Goal: Information Seeking & Learning: Learn about a topic

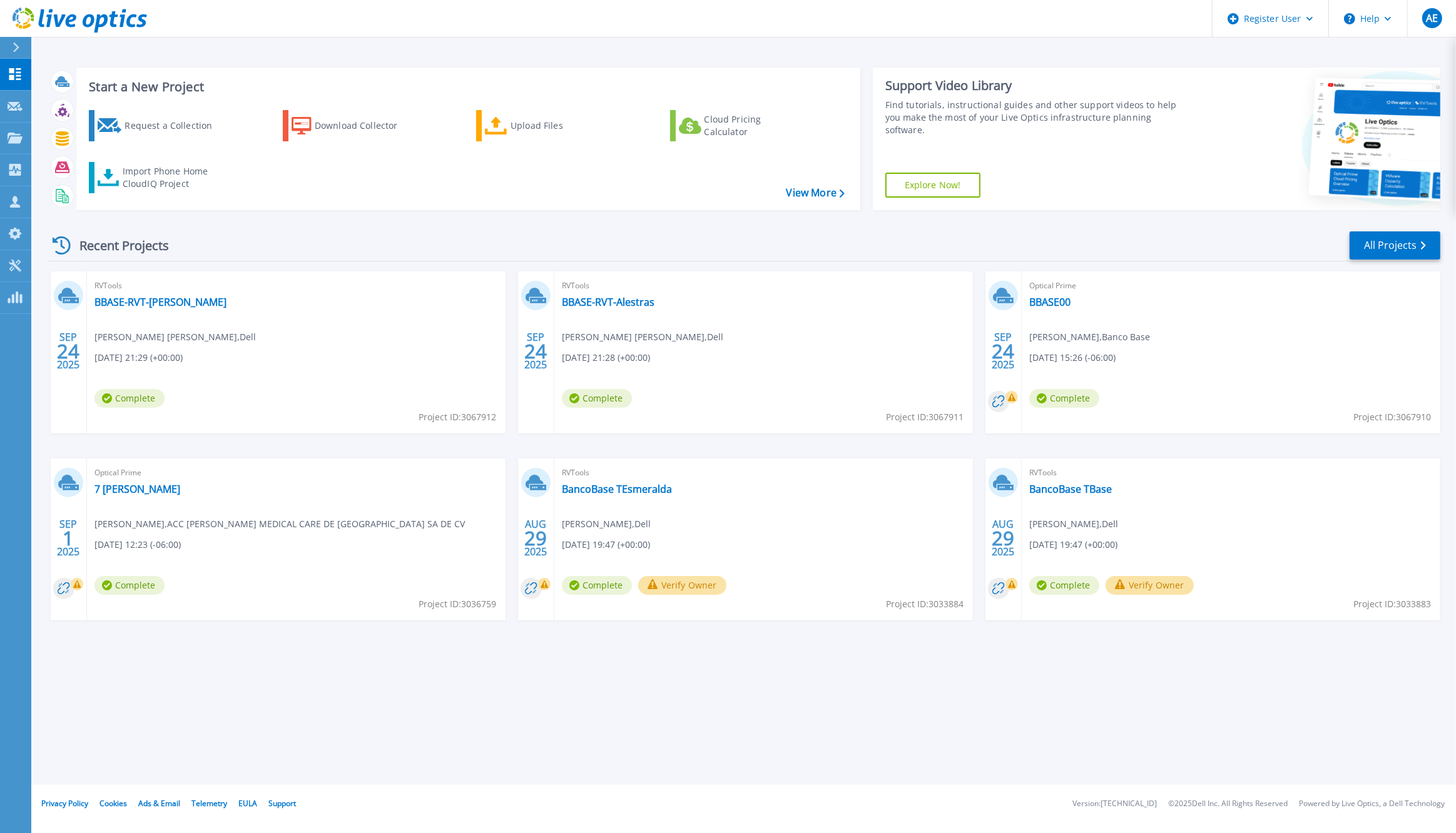
click at [16, 43] on icon at bounding box center [16, 48] width 7 height 10
click at [461, 81] on h3 "Start a New Project" at bounding box center [466, 87] width 755 height 14
click at [13, 52] on div at bounding box center [21, 47] width 20 height 21
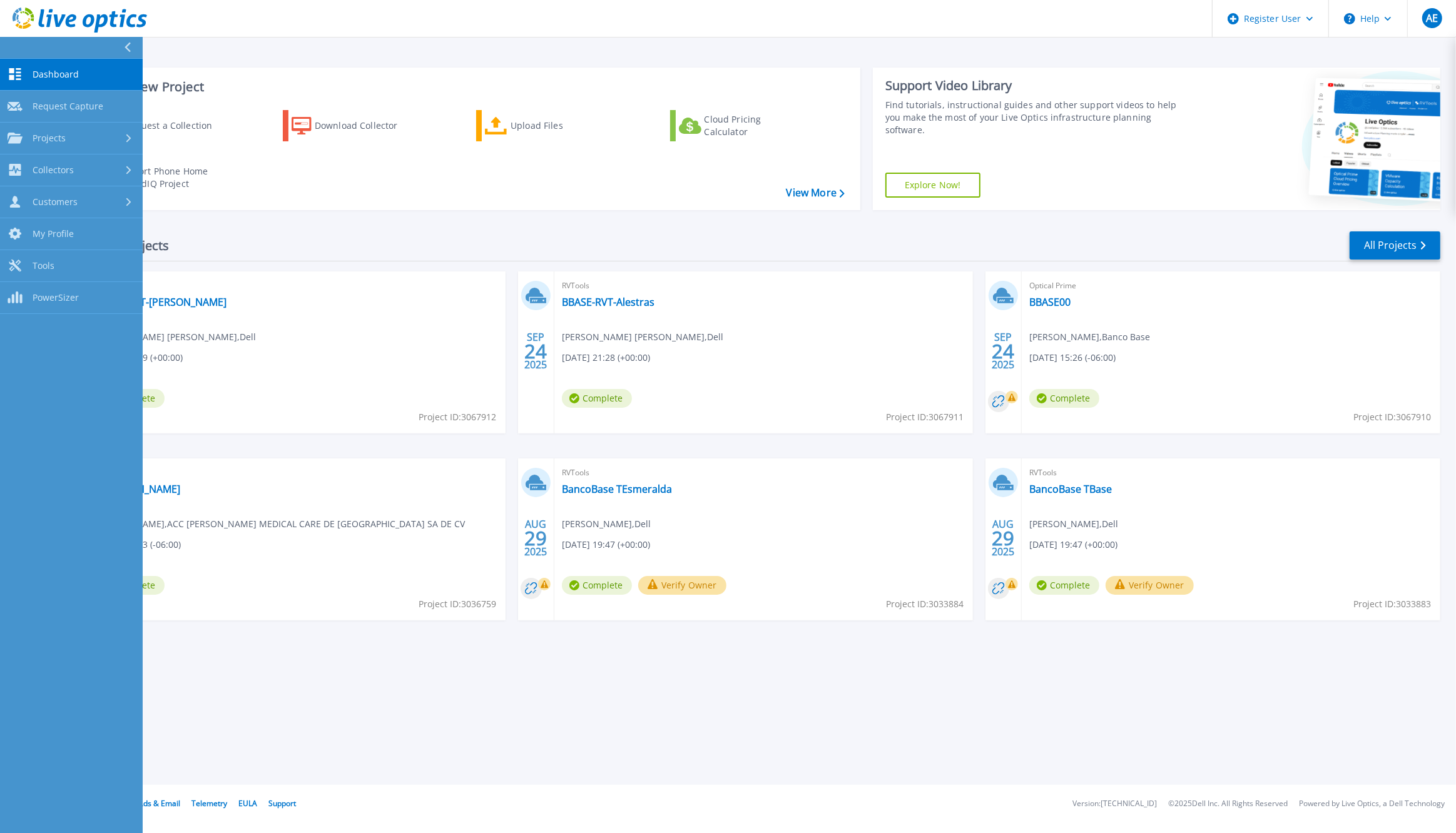
click at [460, 231] on div "Recent Projects All Projects" at bounding box center [743, 245] width 1392 height 31
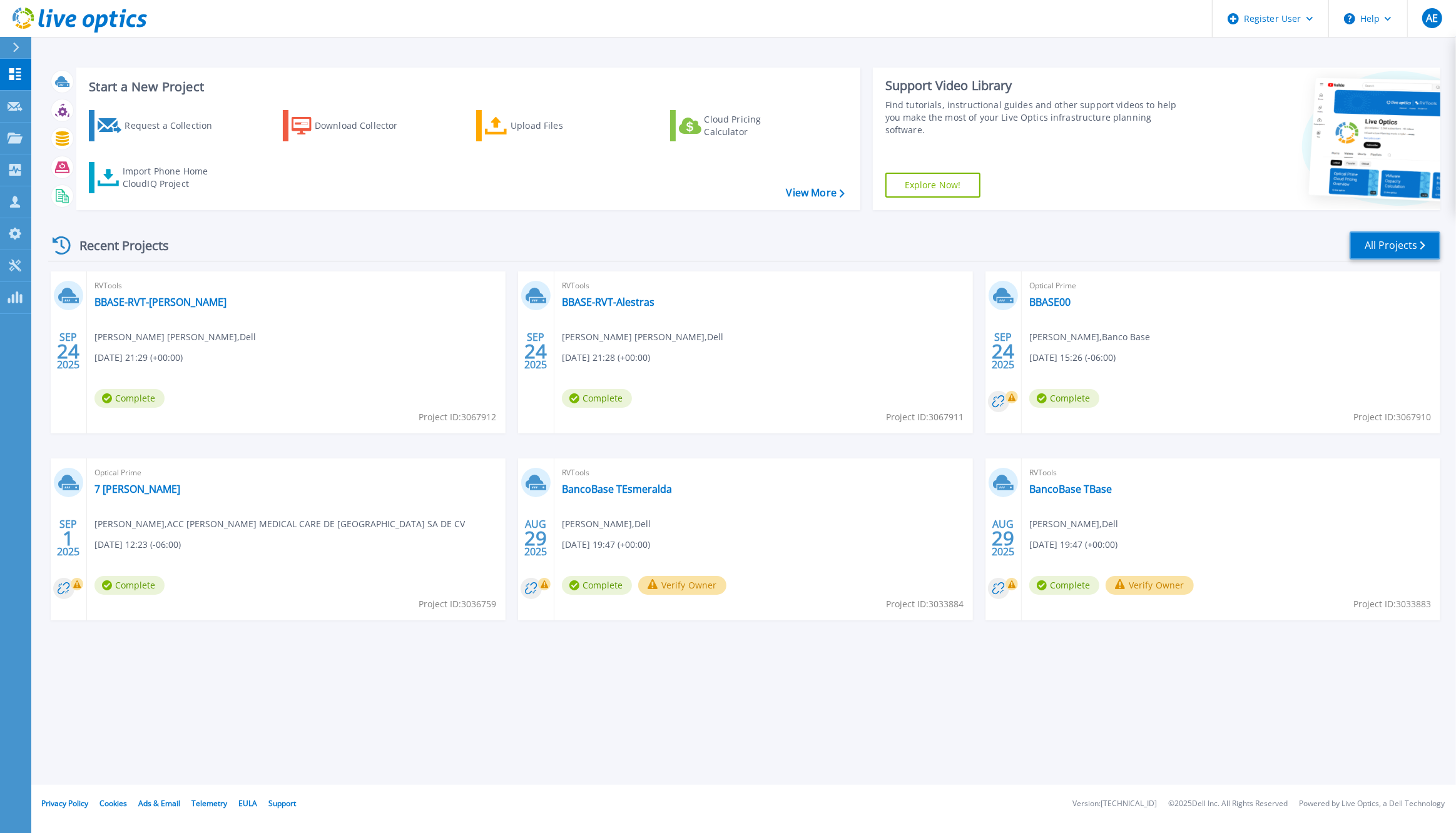
click at [1390, 237] on link "All Projects" at bounding box center [1395, 245] width 91 height 28
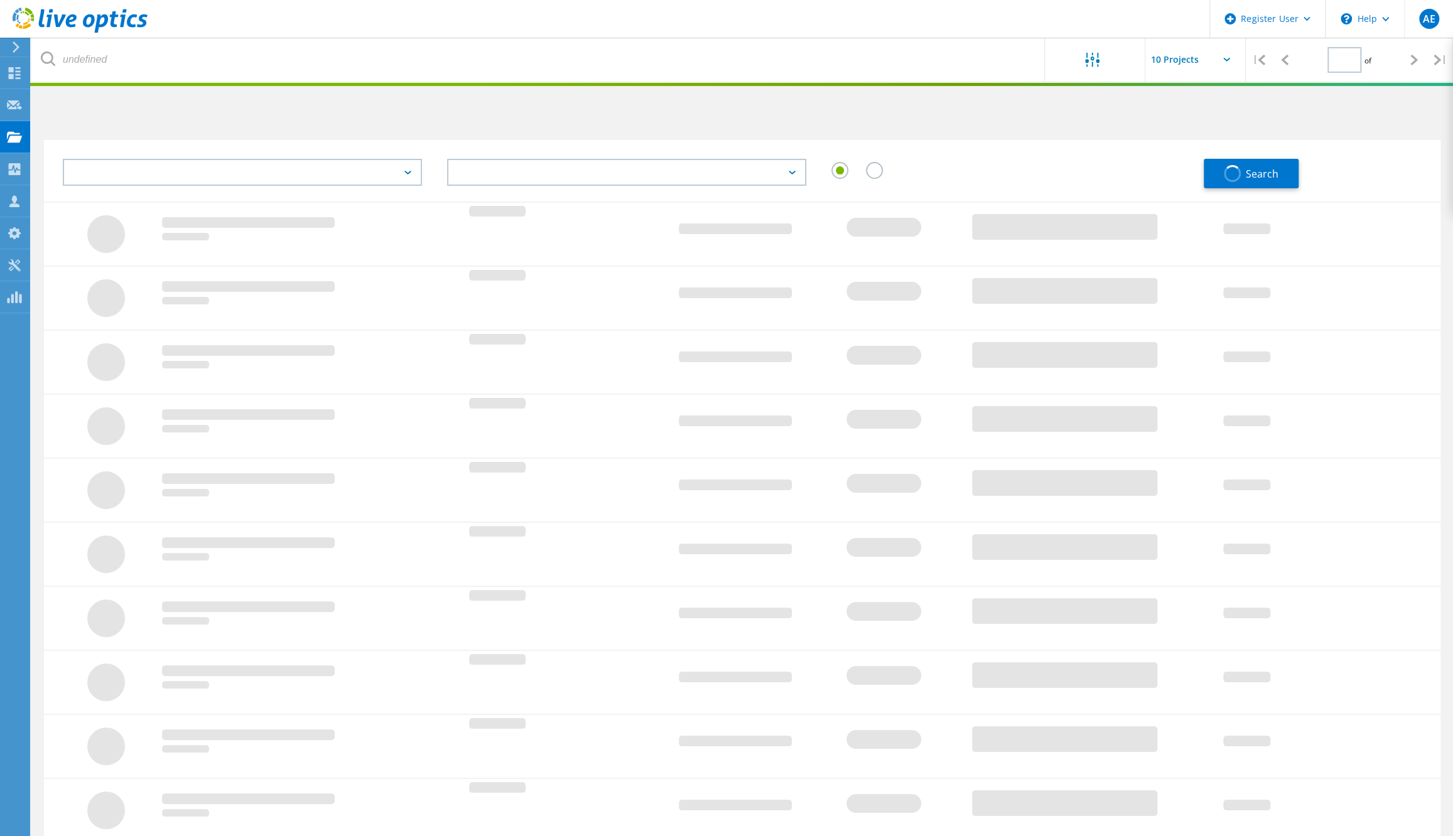
type input "1"
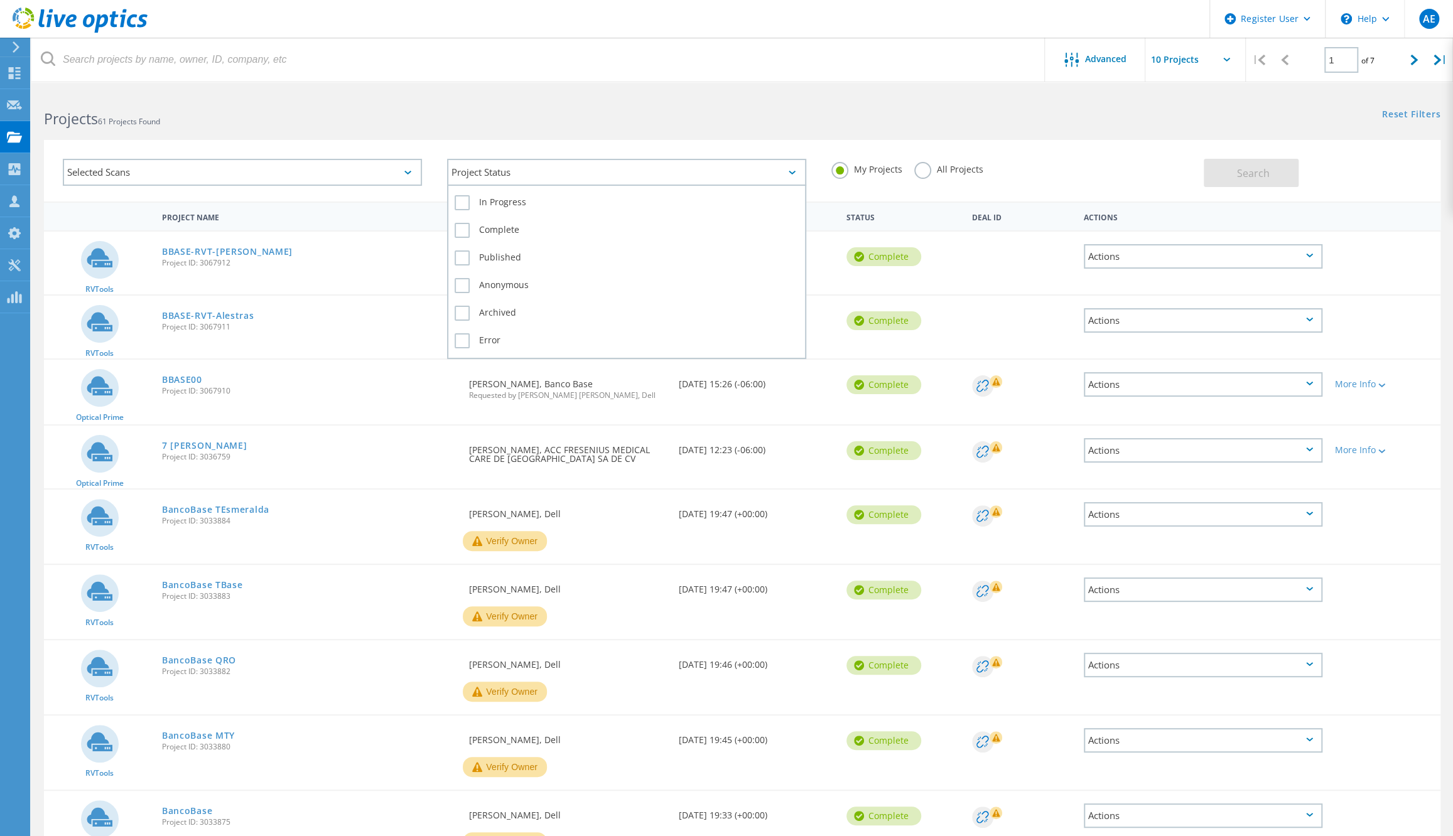
click at [618, 176] on div "Project Status" at bounding box center [626, 172] width 359 height 27
click at [198, 176] on div "Selected Scans" at bounding box center [242, 172] width 359 height 27
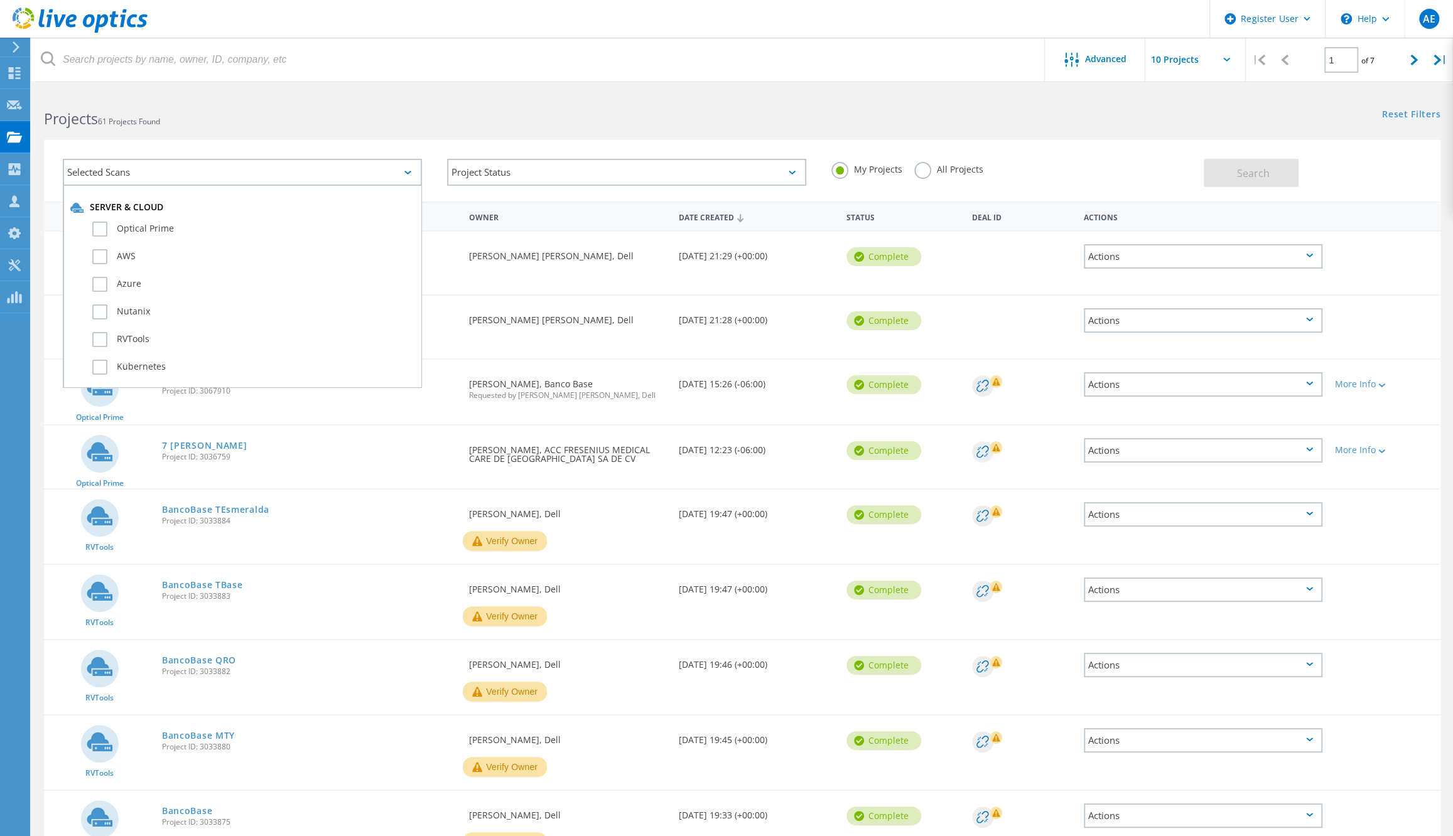
click at [198, 176] on div "Selected Scans" at bounding box center [242, 172] width 359 height 27
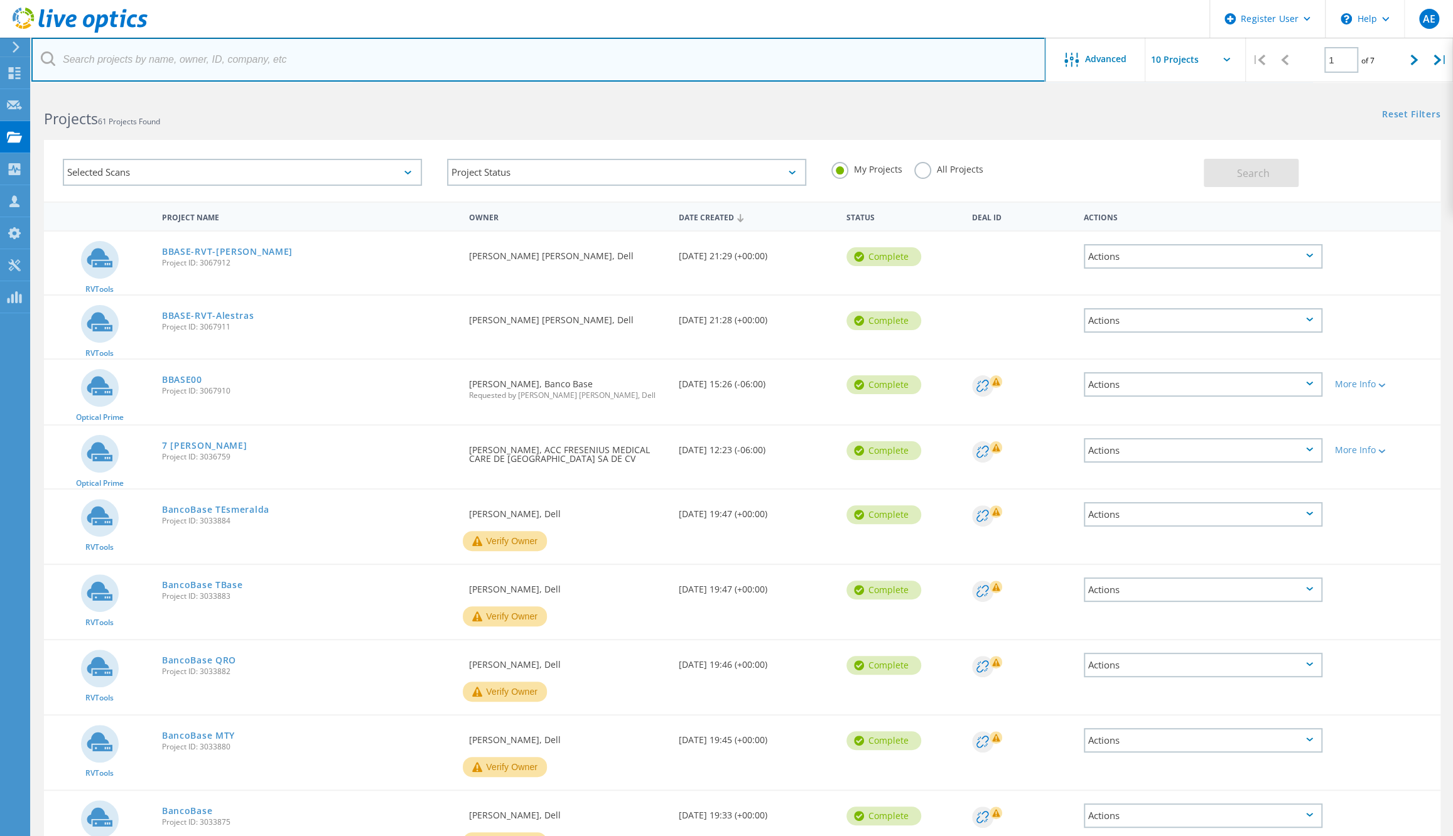
click at [104, 54] on input "text" at bounding box center [538, 60] width 1014 height 44
paste input "3060678"
type input "3060678"
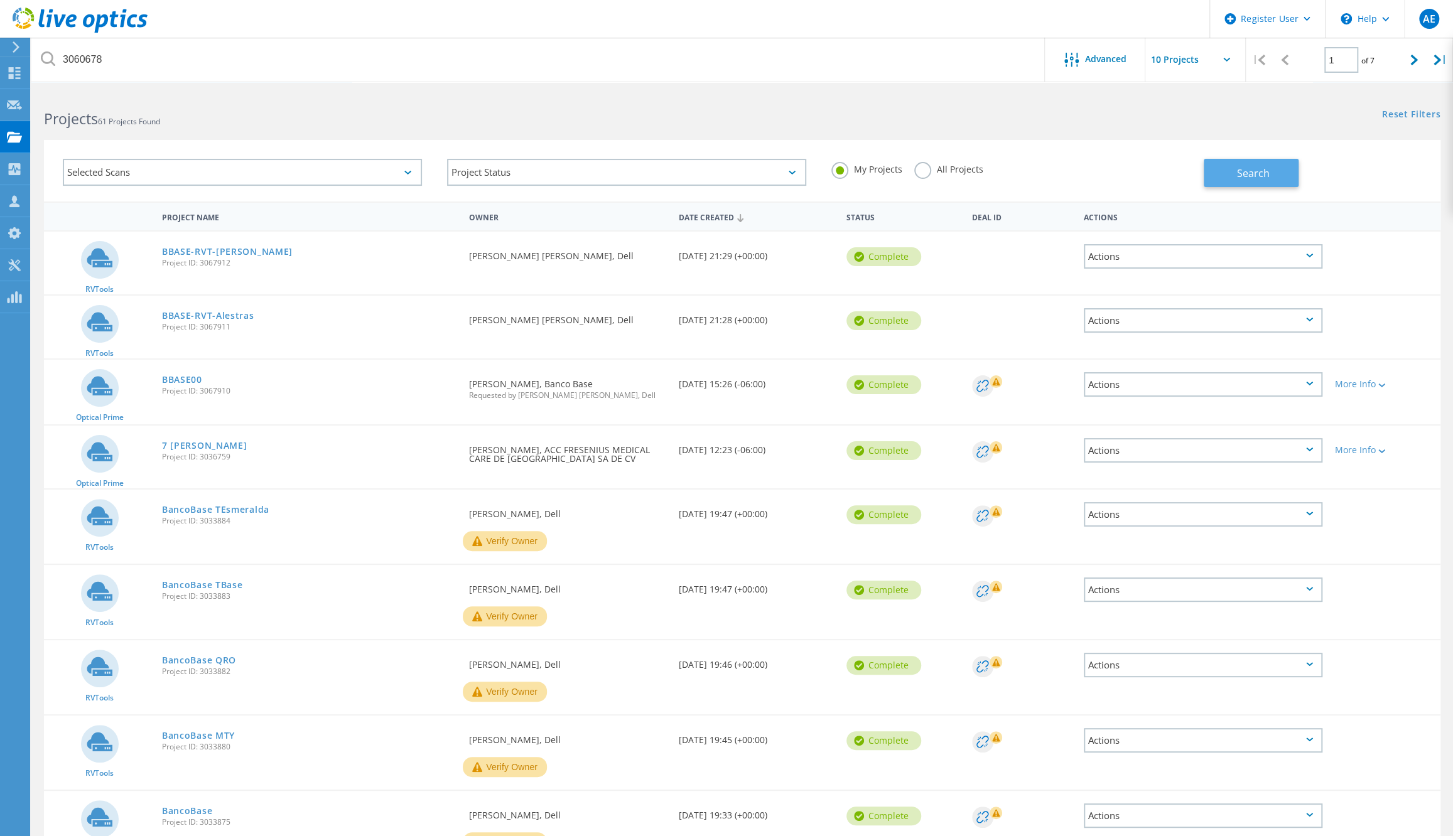
click at [1248, 166] on span "Search" at bounding box center [1253, 173] width 33 height 14
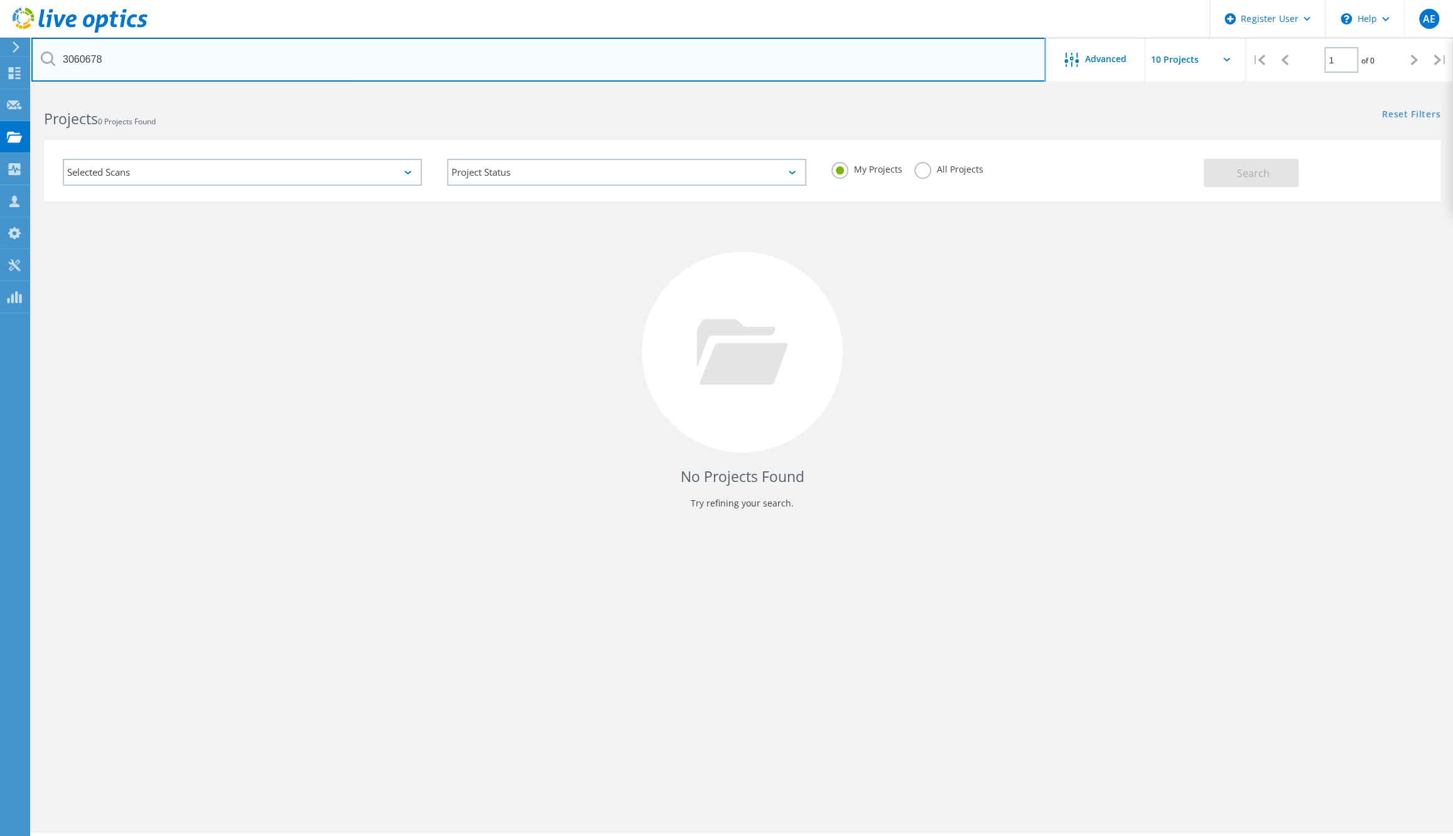
click at [143, 58] on input "3060678" at bounding box center [538, 60] width 1014 height 44
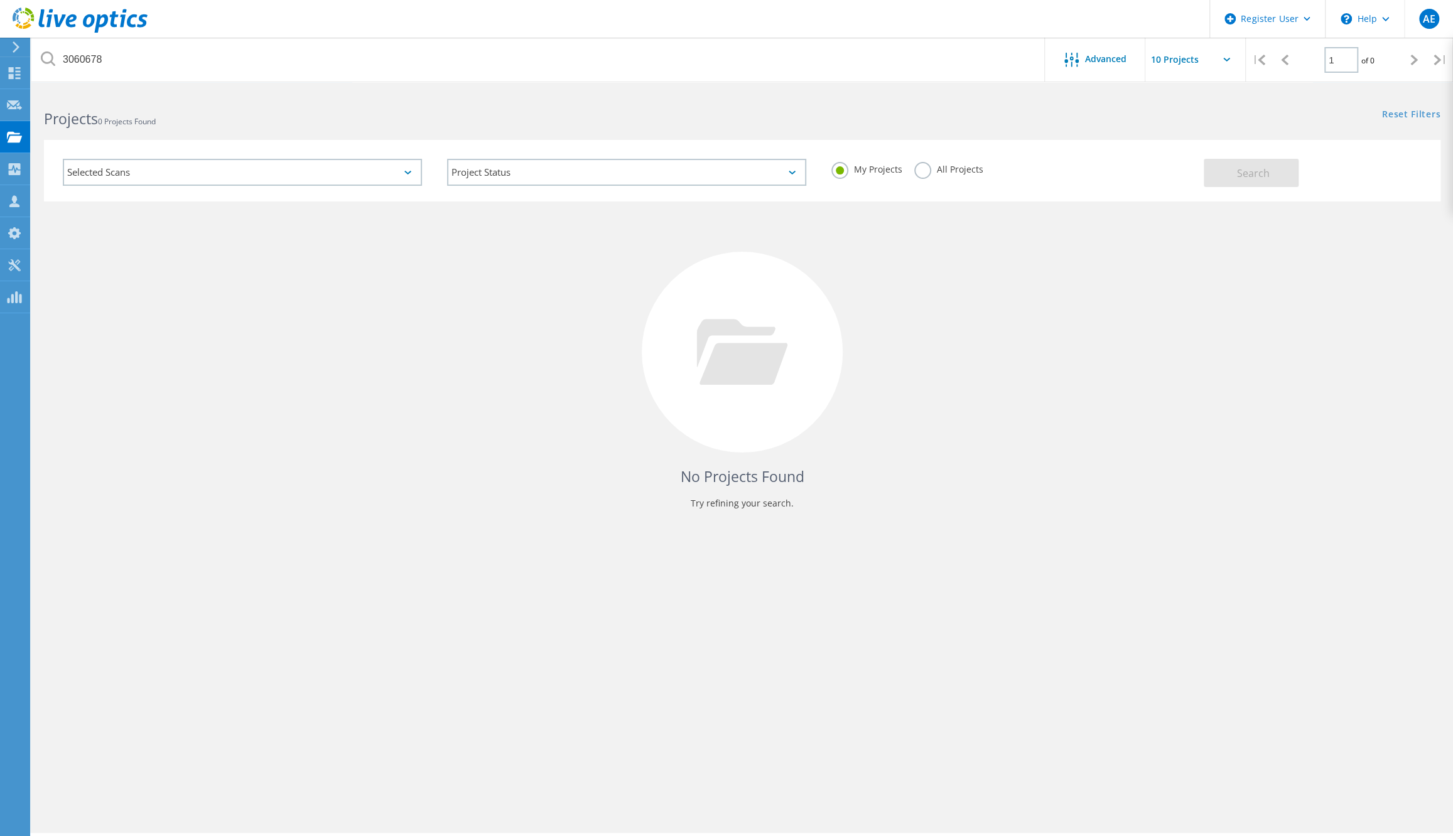
click at [917, 172] on label "All Projects" at bounding box center [948, 168] width 68 height 12
click at [0, 0] on input "All Projects" at bounding box center [0, 0] width 0 height 0
click at [1277, 172] on button "Search" at bounding box center [1251, 173] width 95 height 28
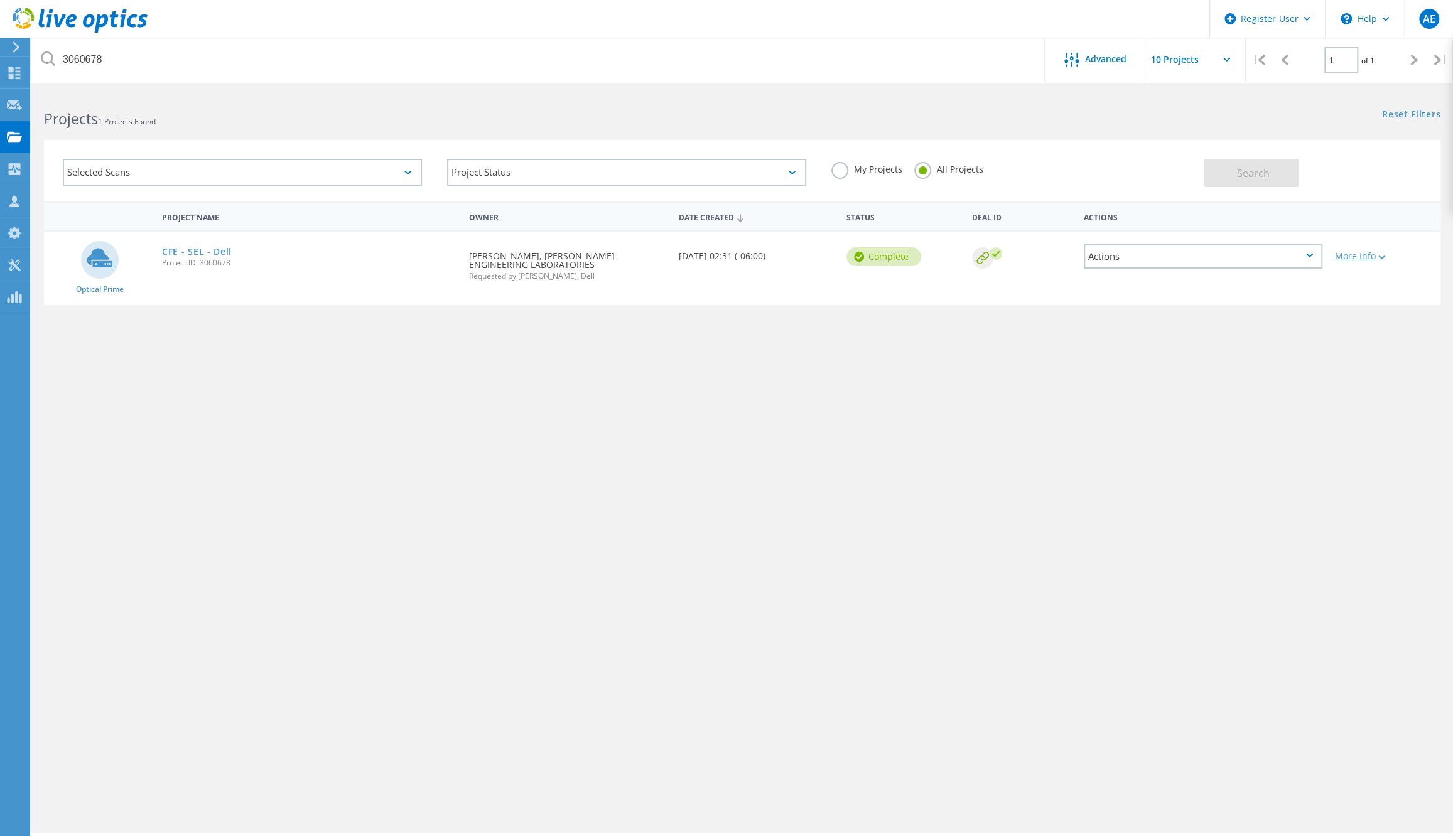
click at [1377, 254] on div at bounding box center [1380, 257] width 9 height 8
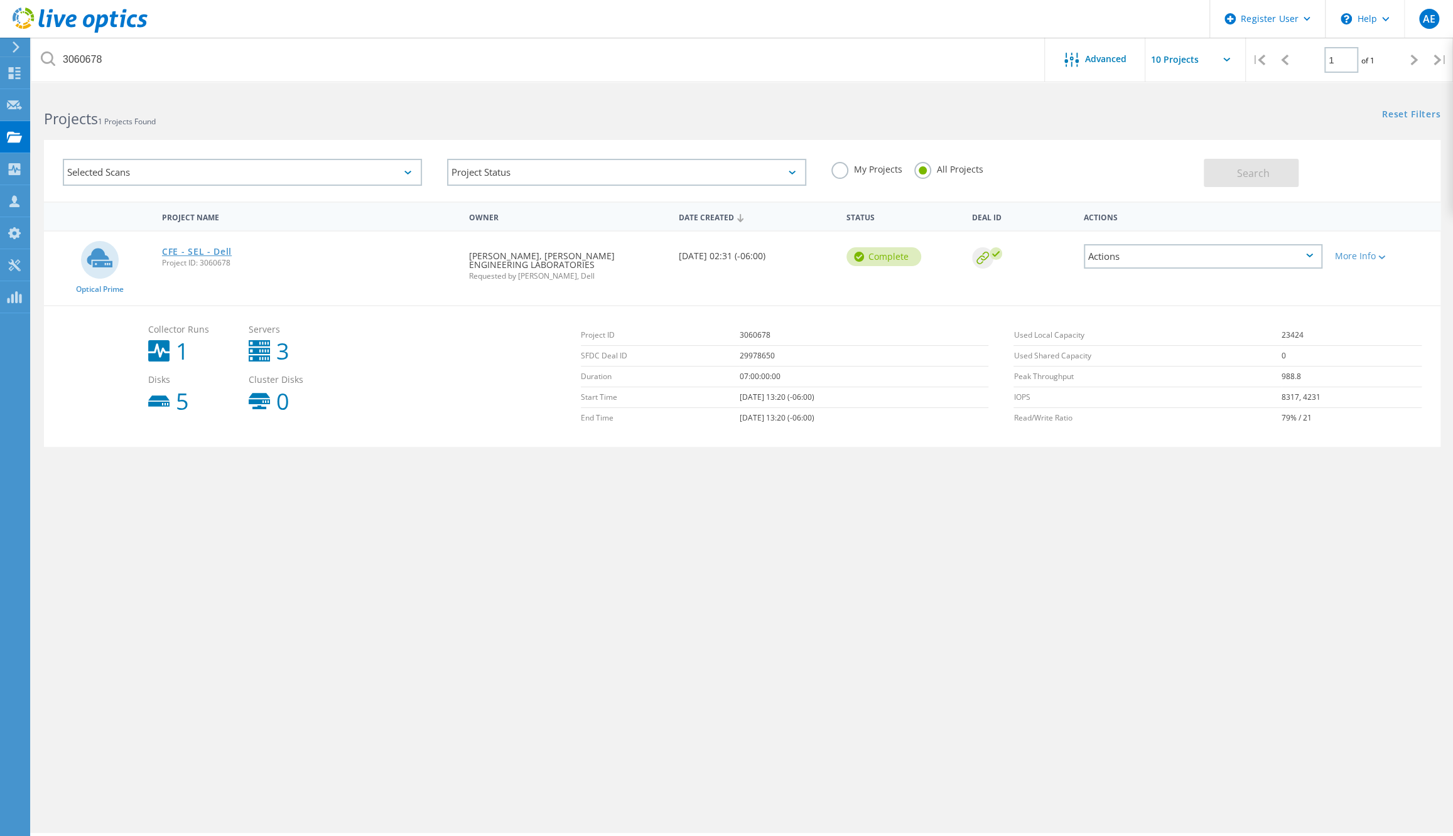
click at [188, 248] on link "CFE - SEL - Dell" at bounding box center [197, 251] width 70 height 9
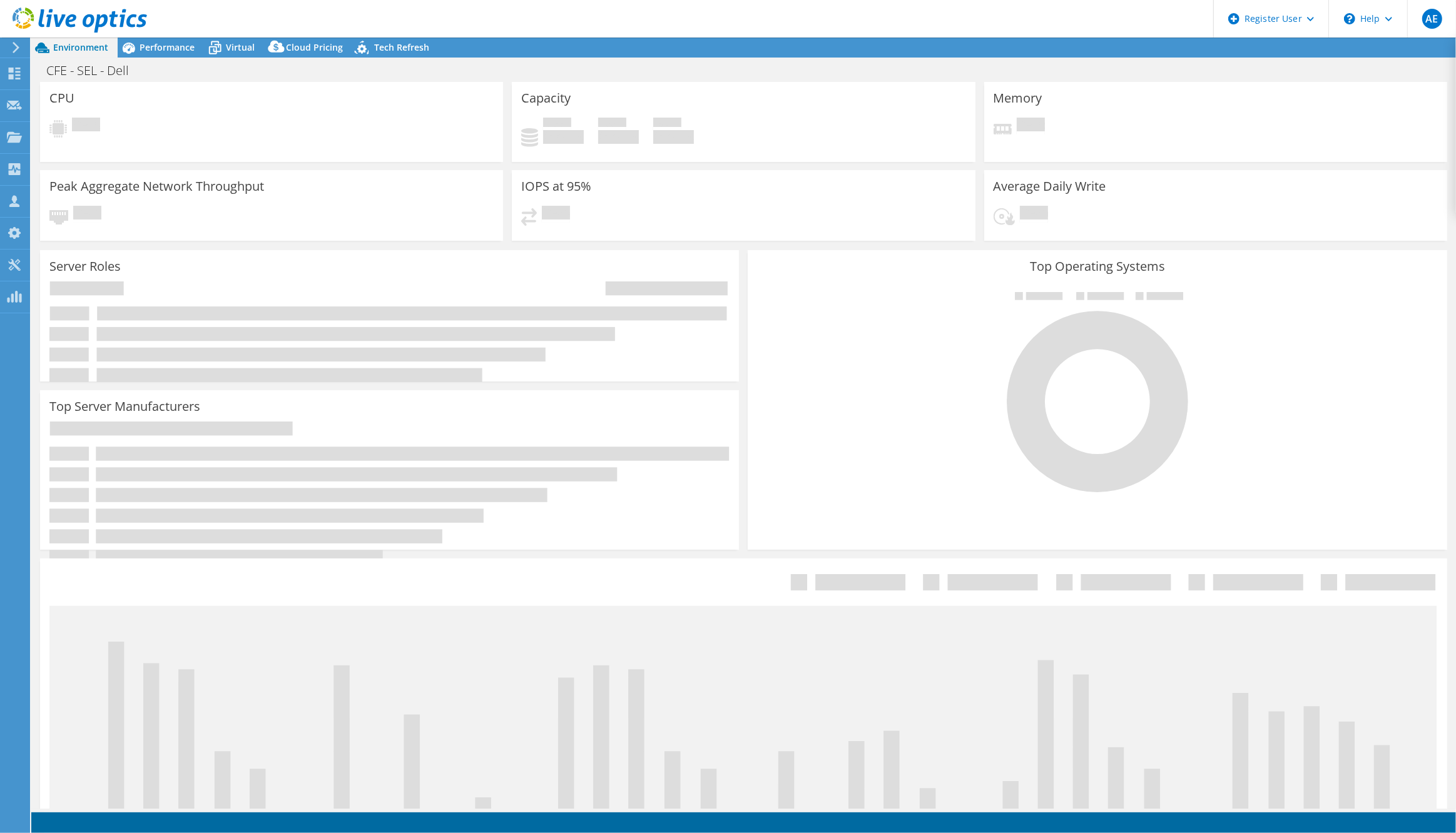
select select "USD"
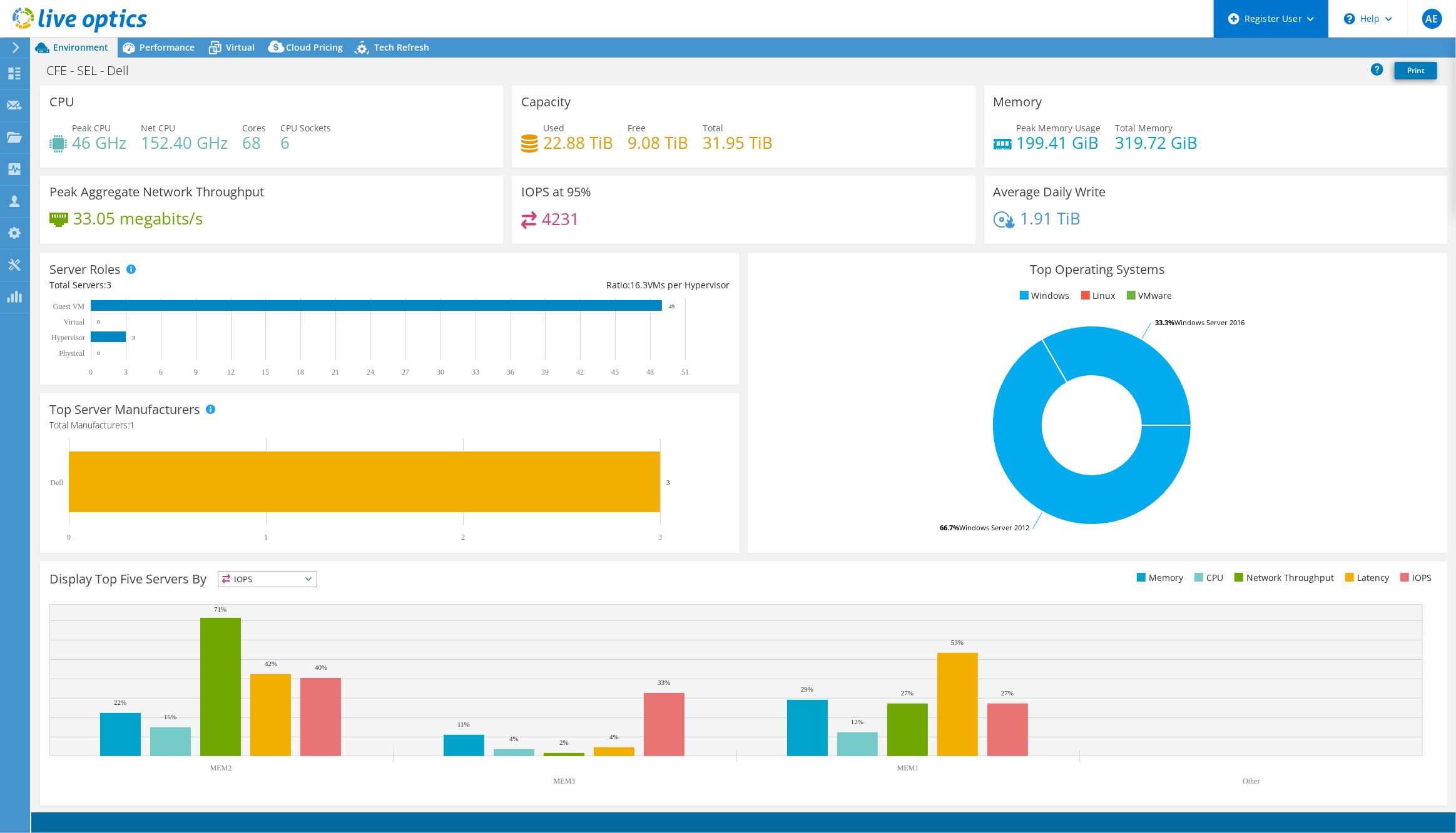
click at [1307, 12] on div "Register User" at bounding box center [1272, 19] width 116 height 38
click at [1334, 134] on div "Peak Memory Usage 199.41 GiB Total Memory 319.72 GiB" at bounding box center [1216, 141] width 444 height 41
click at [1276, 22] on div "Register User" at bounding box center [1272, 19] width 116 height 38
click at [1316, 136] on div "Peak Memory Usage 199.41 GiB Total Memory 319.72 GiB" at bounding box center [1216, 141] width 444 height 41
click at [1304, 51] on link "Share" at bounding box center [1300, 47] width 51 height 19
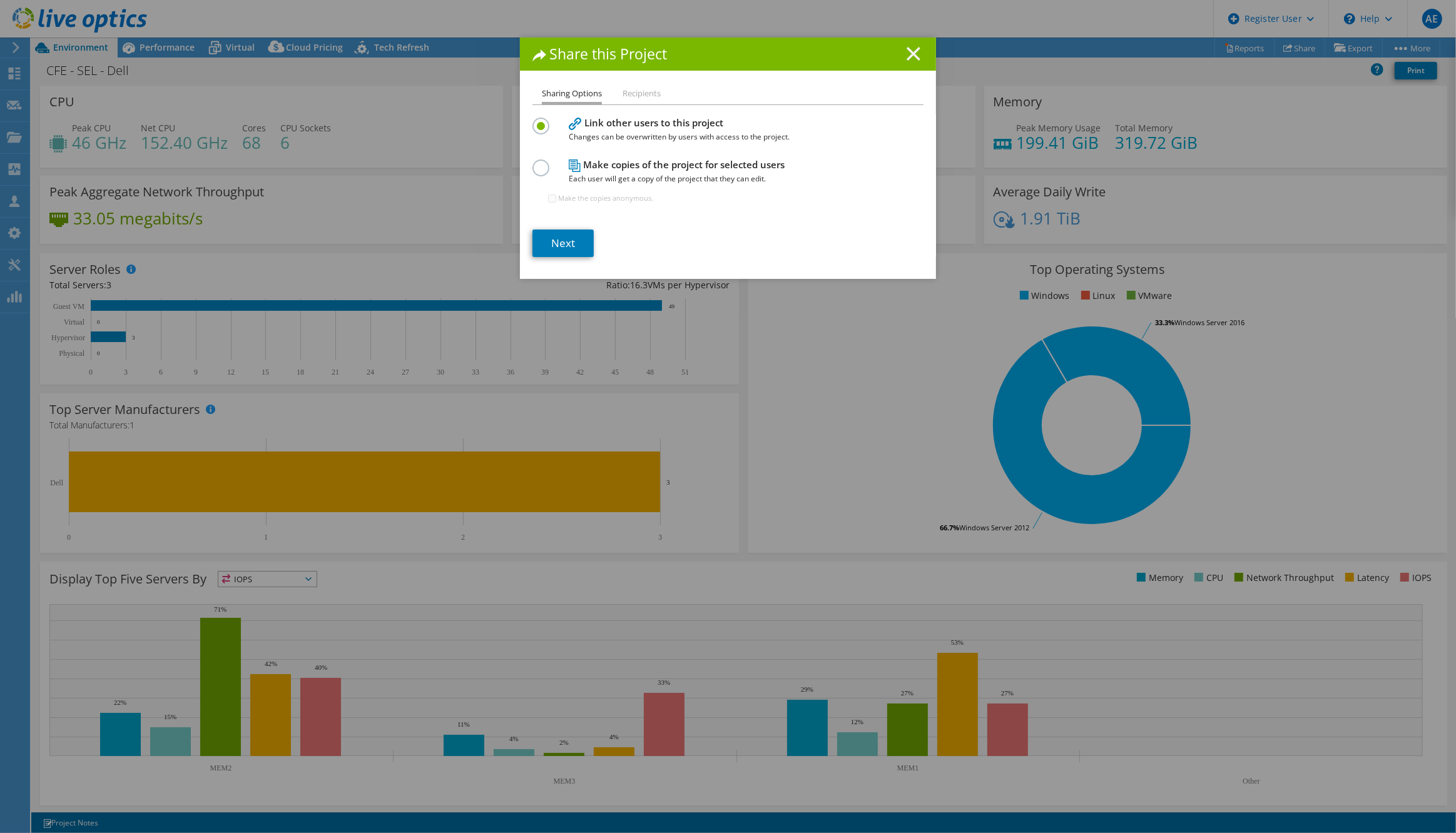
click at [913, 56] on line at bounding box center [914, 54] width 13 height 13
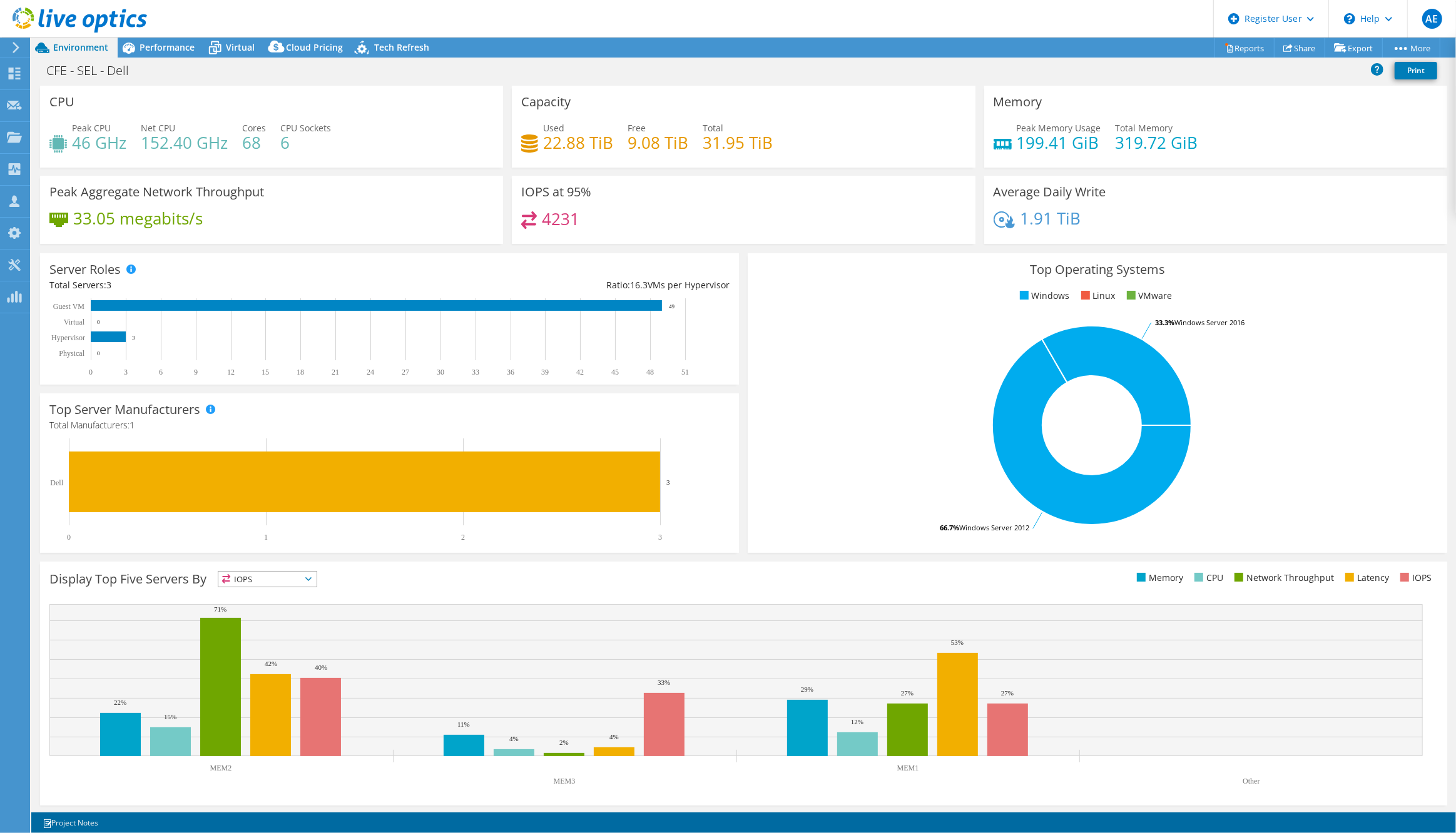
click at [31, 400] on section "CPU Peak CPU 46 GHz Net CPU 152.40 GHz Cores 68 CPU Sockets 6 Capacity Used 22.…" at bounding box center [743, 450] width 1425 height 729
click at [164, 42] on span "Performance" at bounding box center [166, 47] width 55 height 12
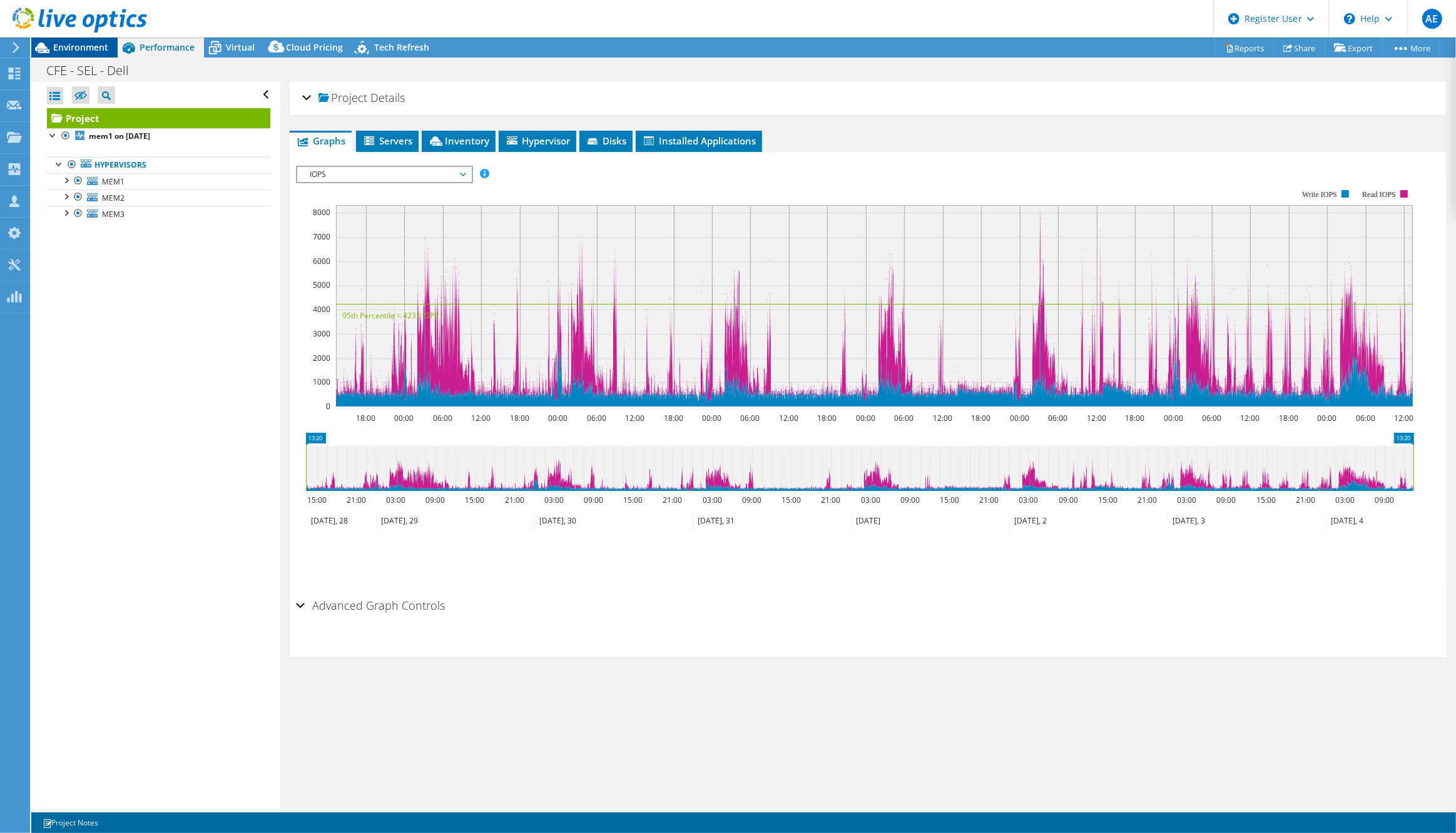
click at [68, 50] on span "Environment" at bounding box center [80, 47] width 55 height 12
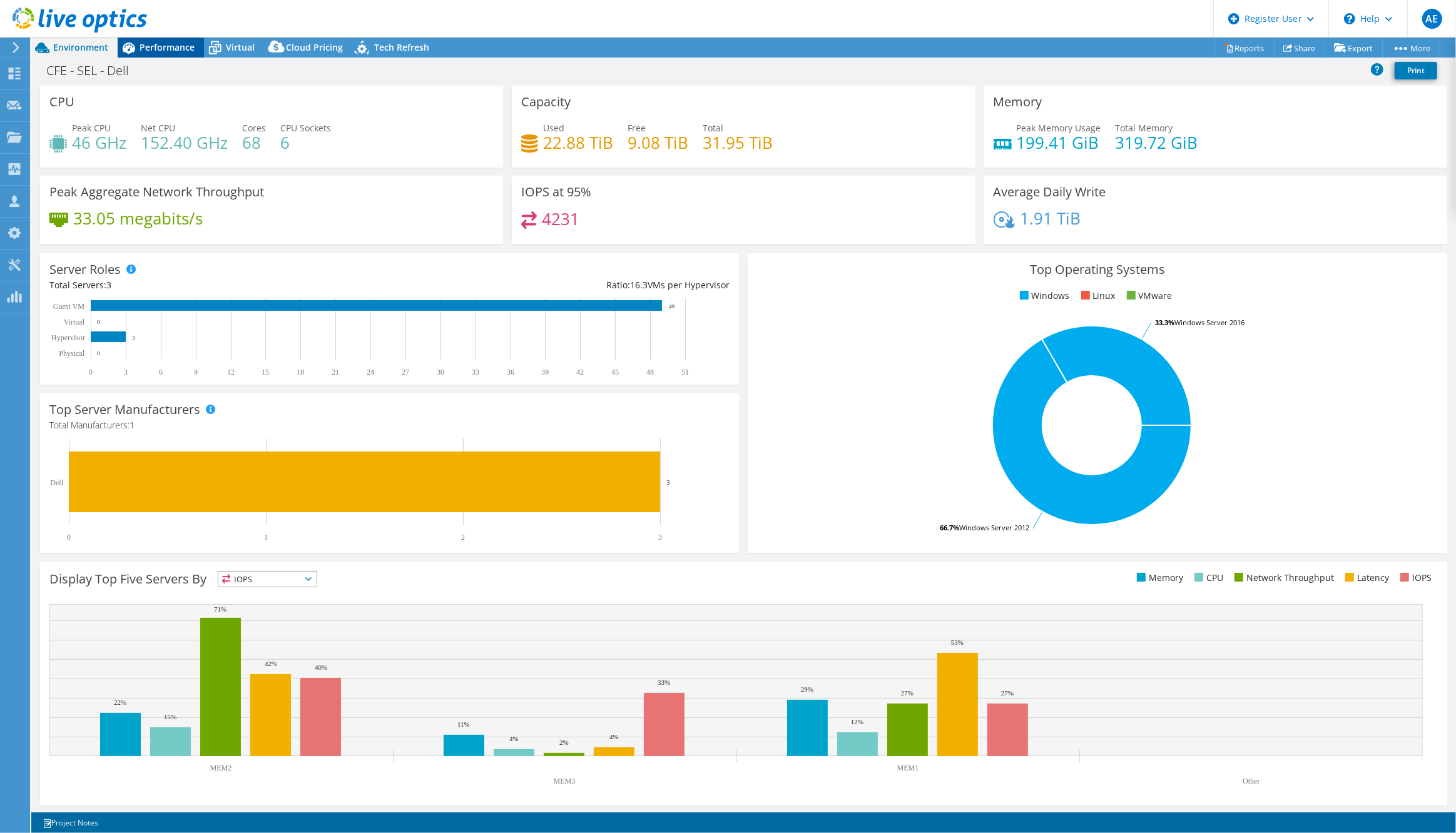
click at [129, 45] on icon at bounding box center [129, 48] width 13 height 11
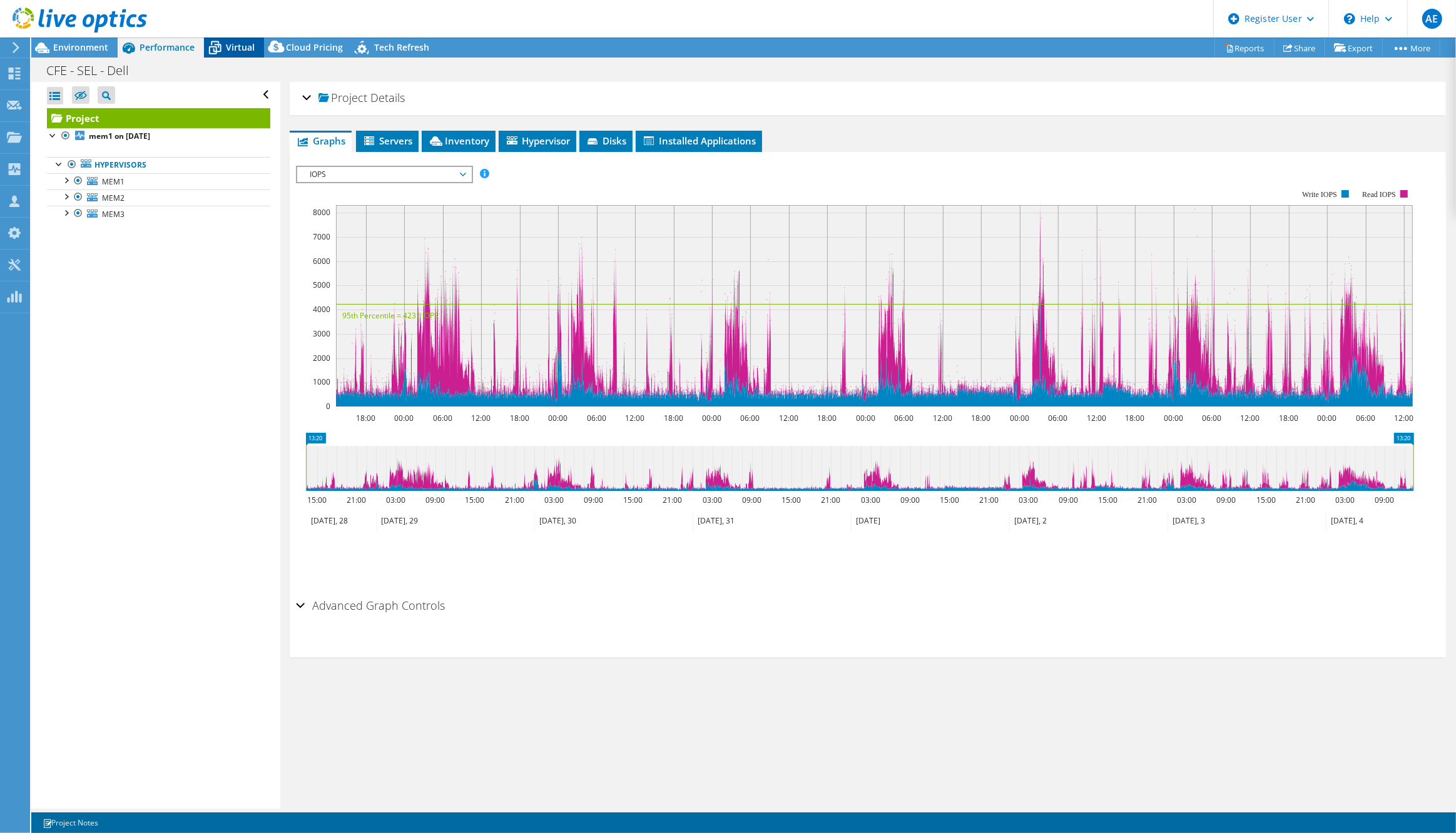
click at [213, 50] on icon at bounding box center [215, 49] width 13 height 10
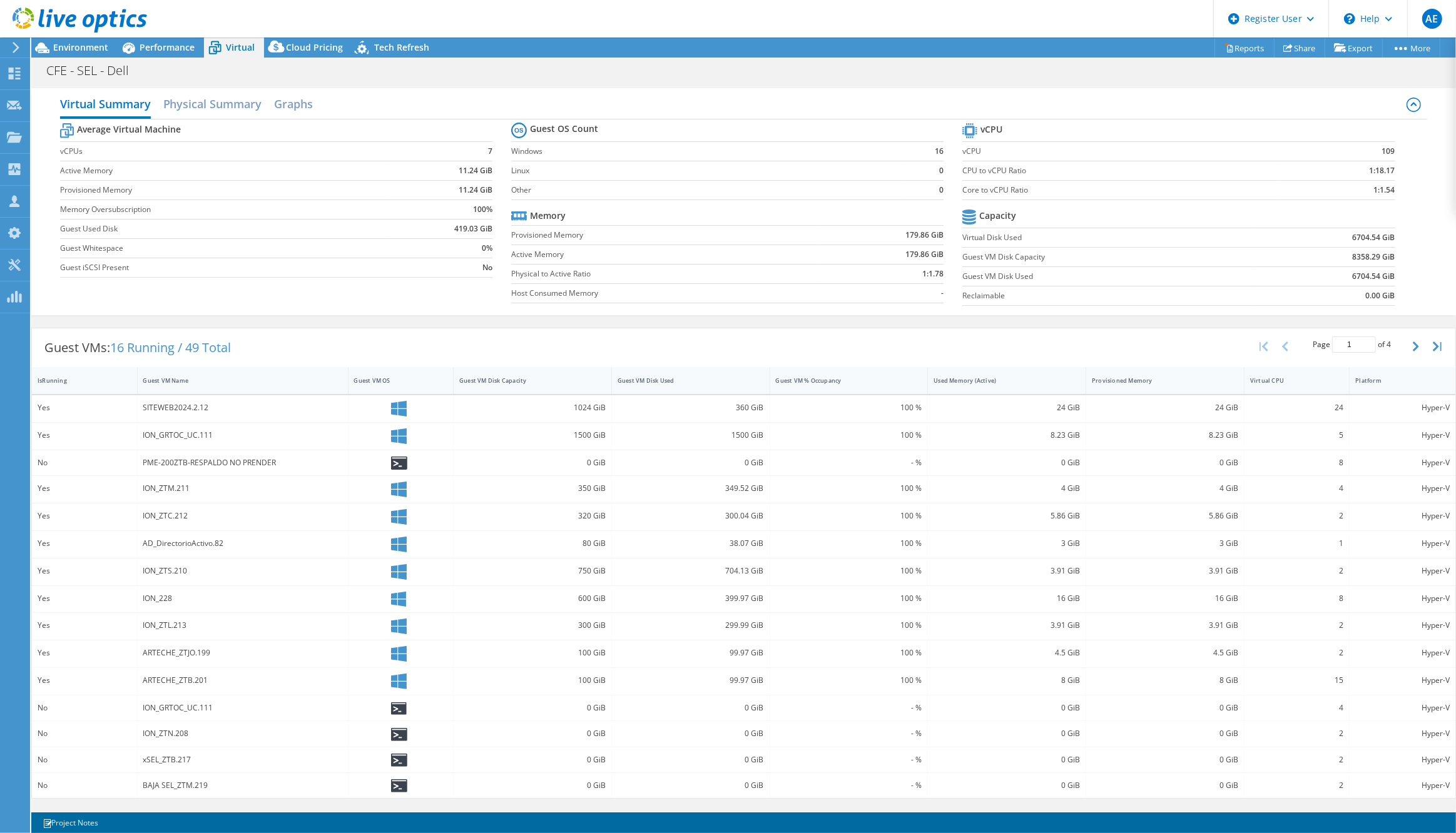
click at [570, 588] on div "600 GiB" at bounding box center [532, 599] width 158 height 27
click at [288, 54] on div "Cloud Pricing" at bounding box center [308, 48] width 89 height 20
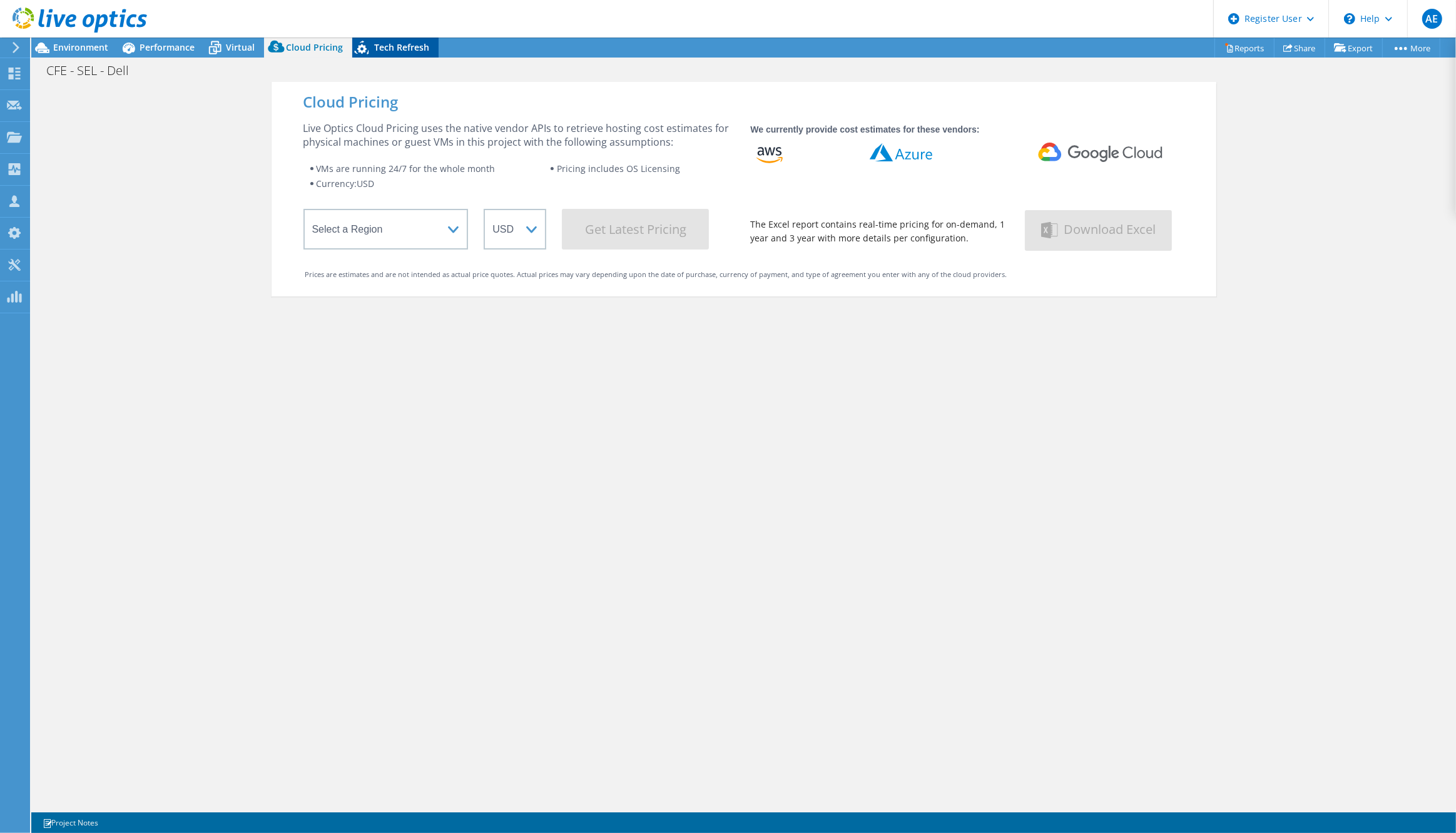
click at [393, 43] on span "Tech Refresh" at bounding box center [402, 47] width 55 height 12
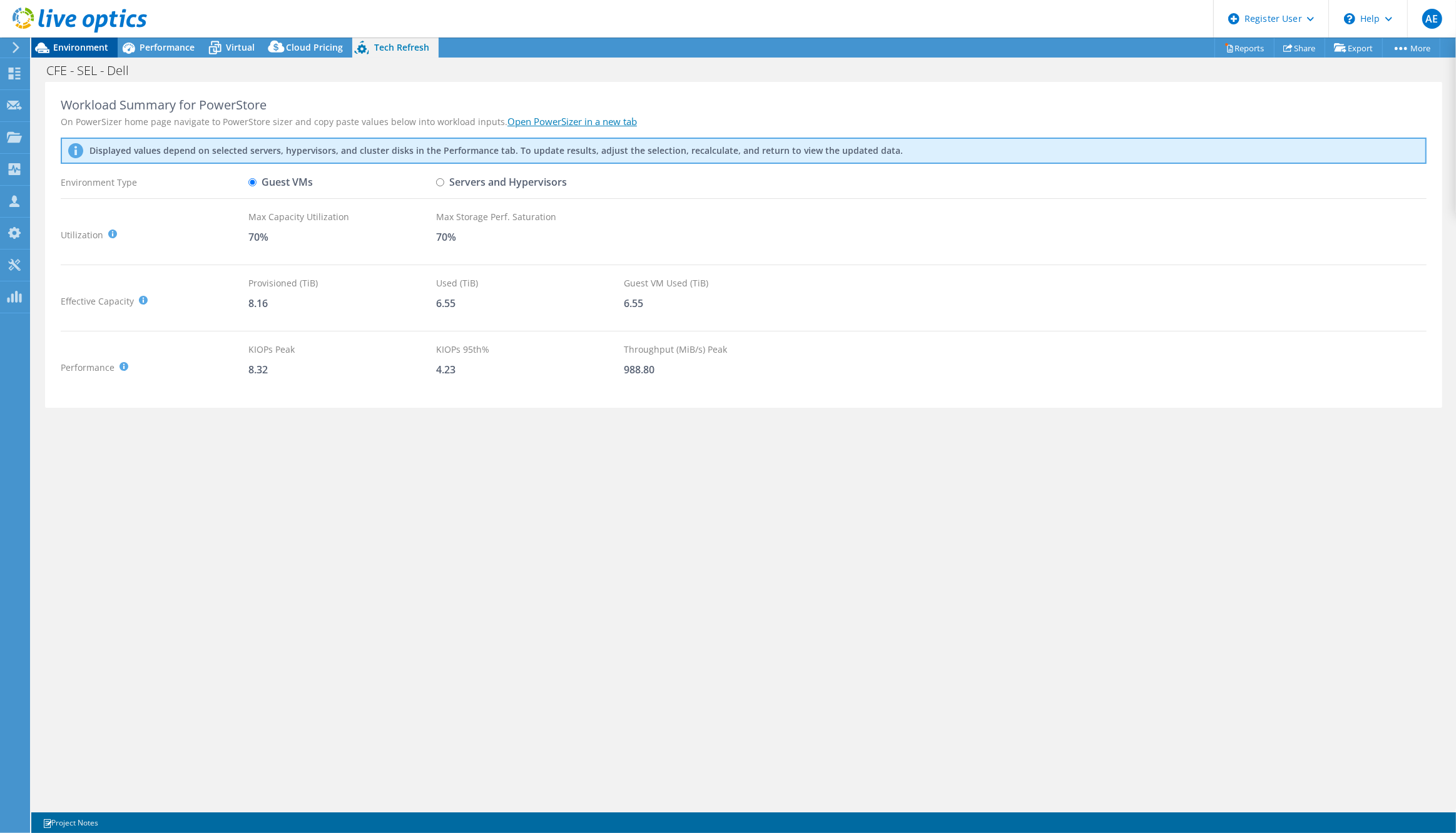
click at [89, 44] on span "Environment" at bounding box center [80, 47] width 55 height 12
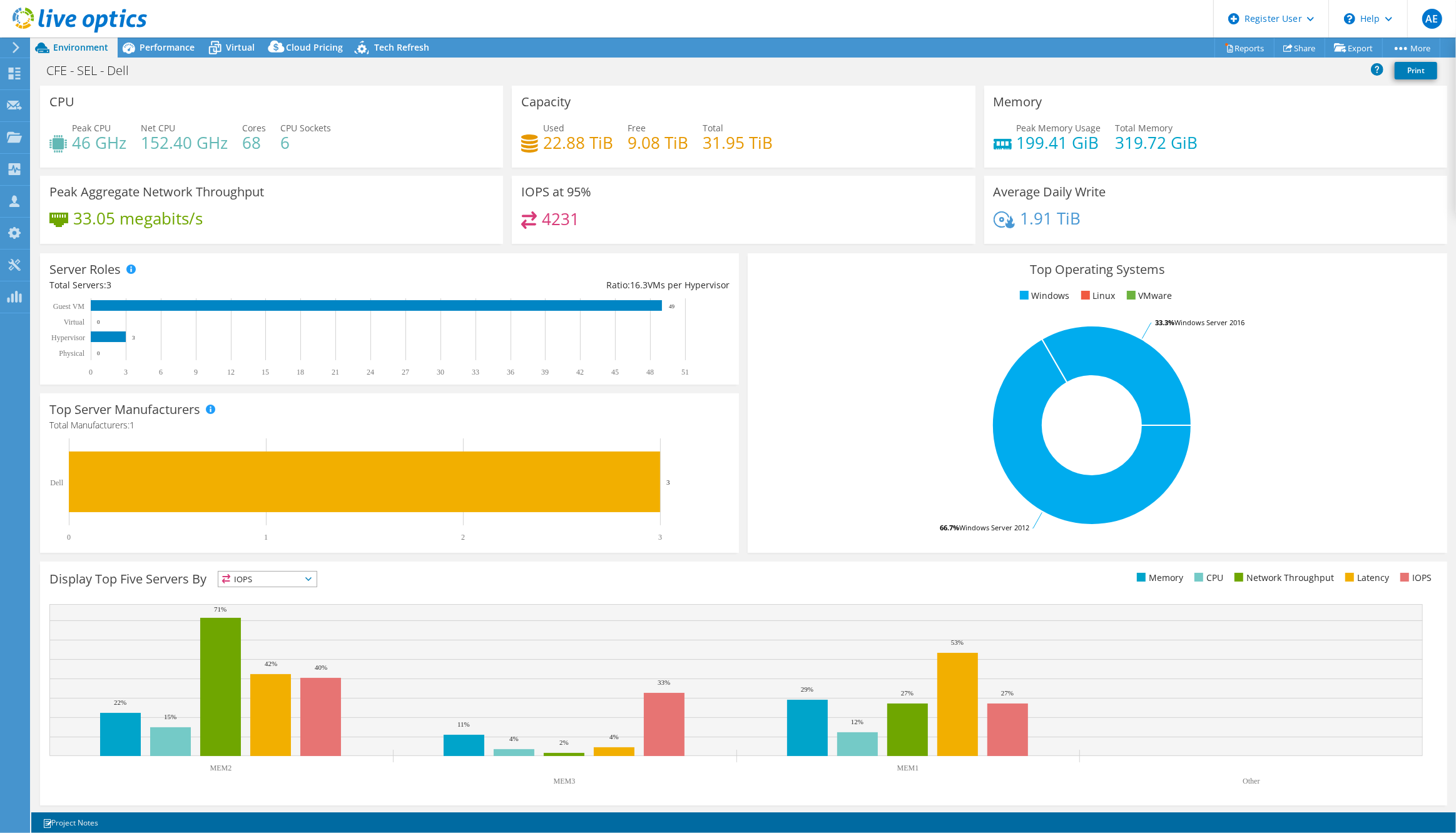
scroll to position [1, 0]
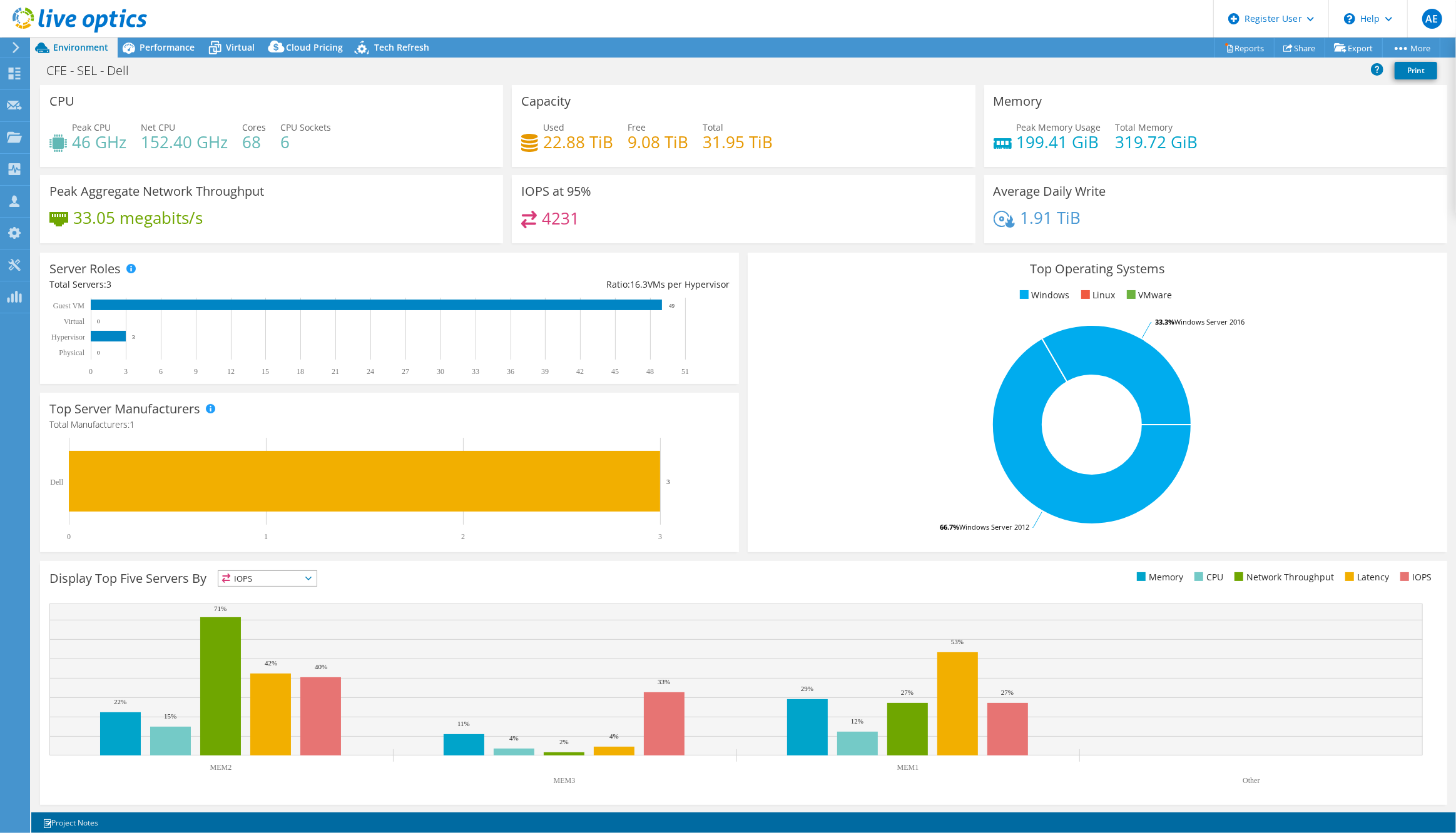
drag, startPoint x: 307, startPoint y: 578, endPoint x: 569, endPoint y: 575, distance: 262.0
click at [569, 575] on div "Display Top Five Servers By IOPS IOPS" at bounding box center [397, 581] width 694 height 21
click at [310, 577] on icon at bounding box center [308, 579] width 6 height 4
click at [277, 592] on li "IOPS" at bounding box center [267, 595] width 99 height 18
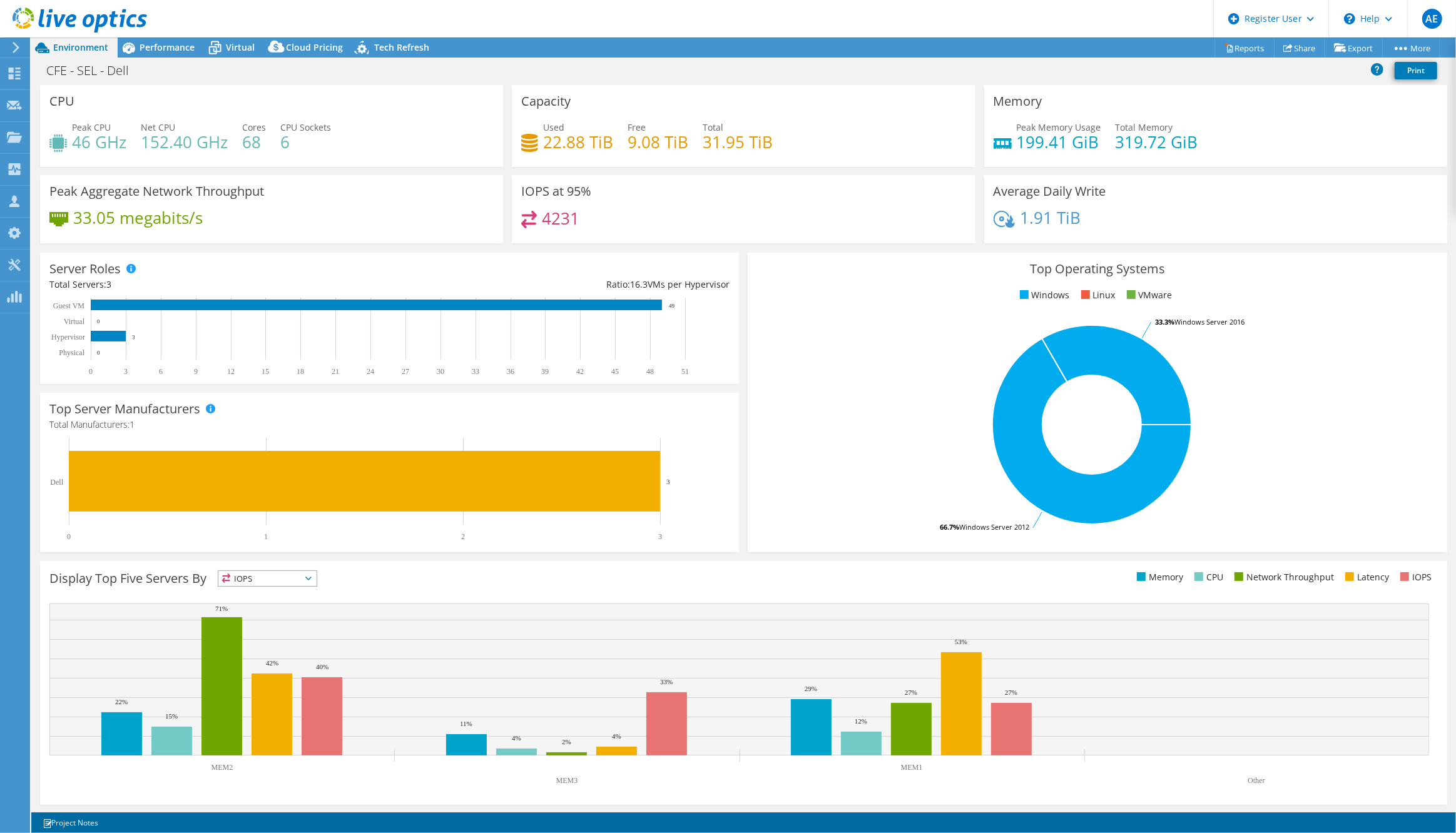
click at [287, 580] on span "IOPS" at bounding box center [259, 578] width 83 height 15
click at [288, 574] on span "IOPS" at bounding box center [259, 578] width 83 height 15
click at [283, 610] on li "Memory" at bounding box center [267, 613] width 99 height 18
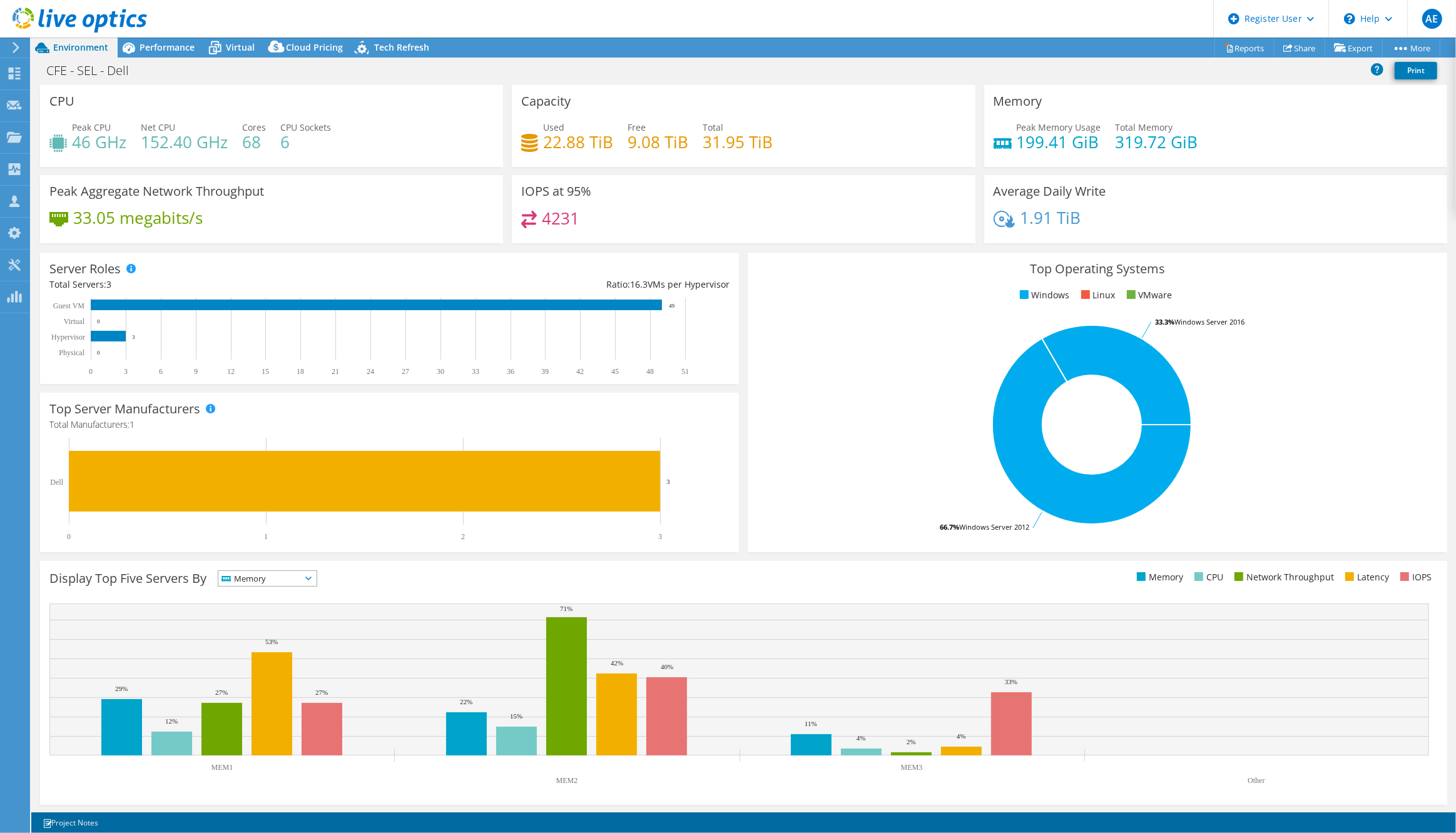
click at [290, 581] on span "Memory" at bounding box center [259, 578] width 83 height 15
click at [282, 625] on li "CPU" at bounding box center [267, 631] width 99 height 18
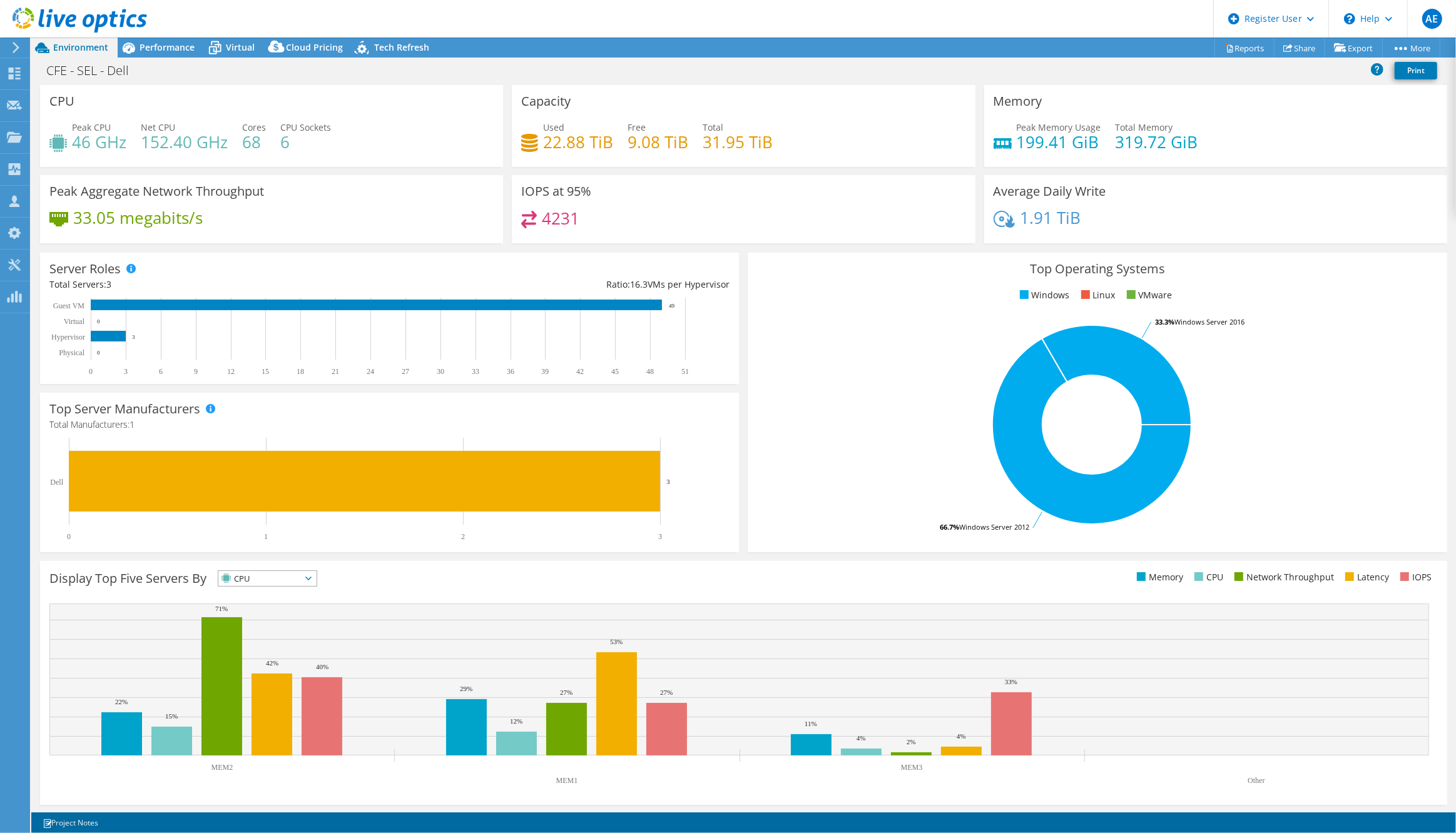
click at [292, 576] on span "CPU" at bounding box center [259, 578] width 83 height 15
click at [282, 646] on li "Network Throughput" at bounding box center [267, 648] width 99 height 18
click at [294, 580] on span "Network Throughput" at bounding box center [273, 578] width 111 height 15
click at [306, 664] on li "Latency" at bounding box center [281, 666] width 127 height 18
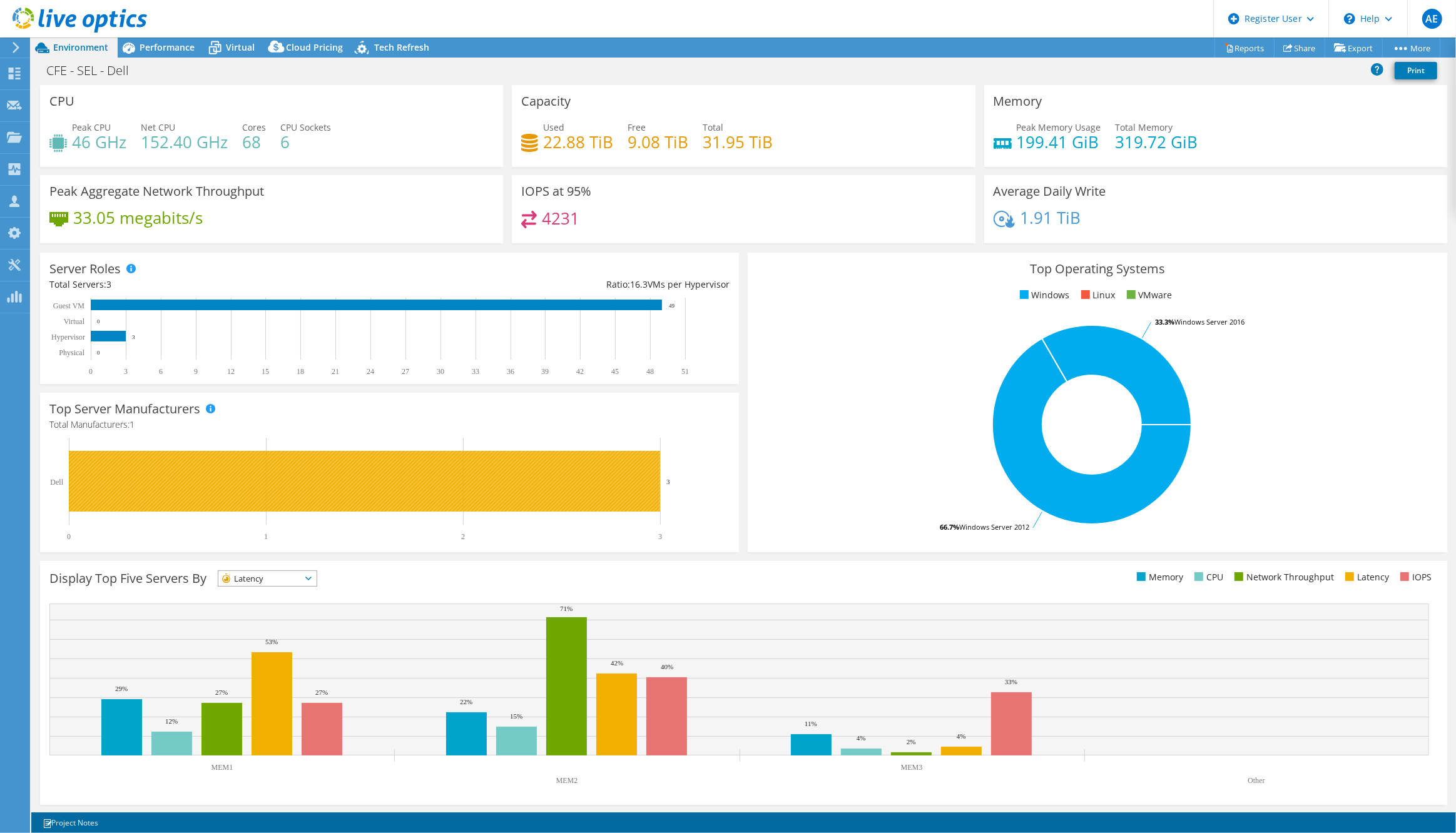
scroll to position [0, 0]
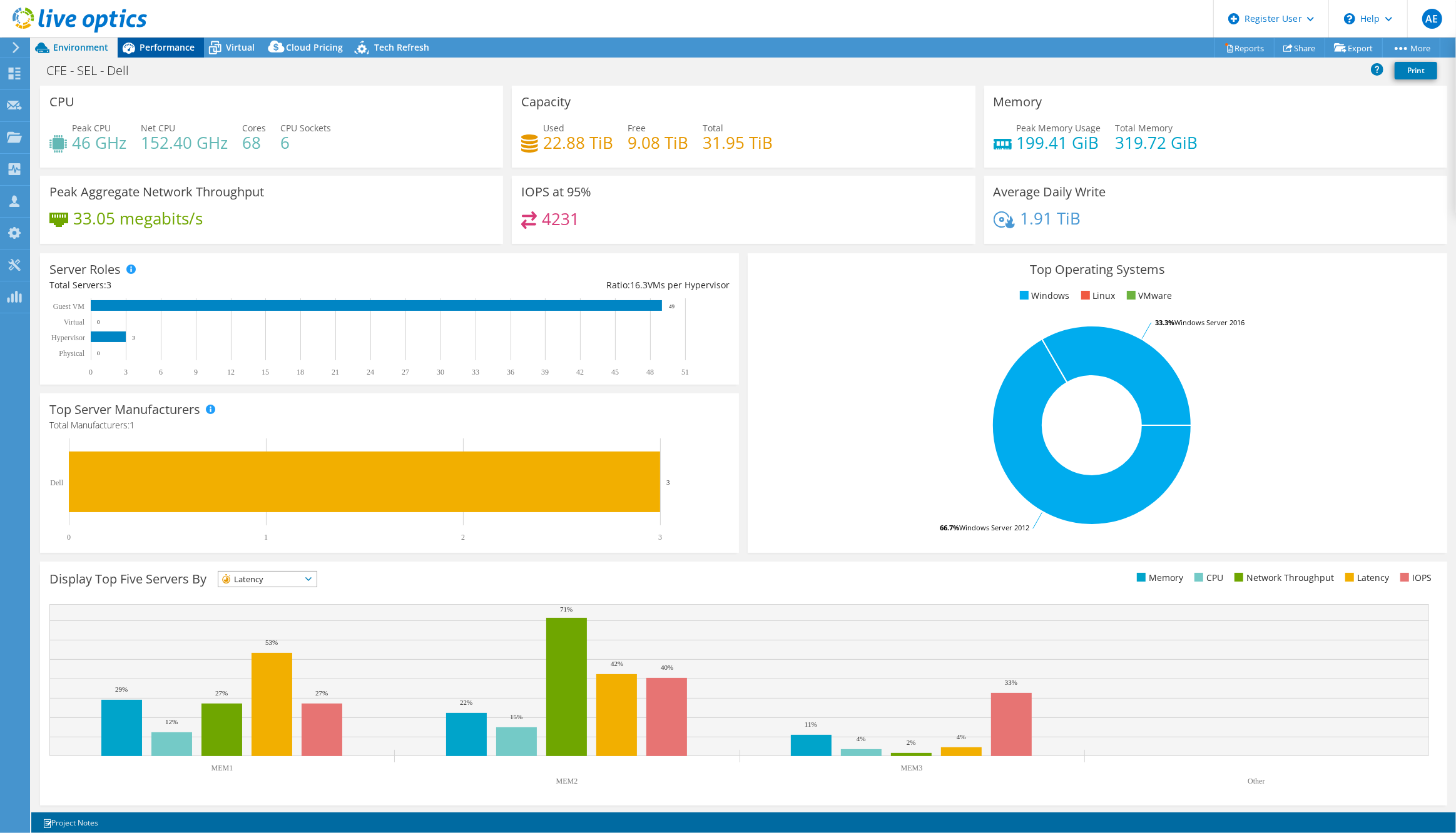
click at [167, 47] on span "Performance" at bounding box center [166, 47] width 55 height 12
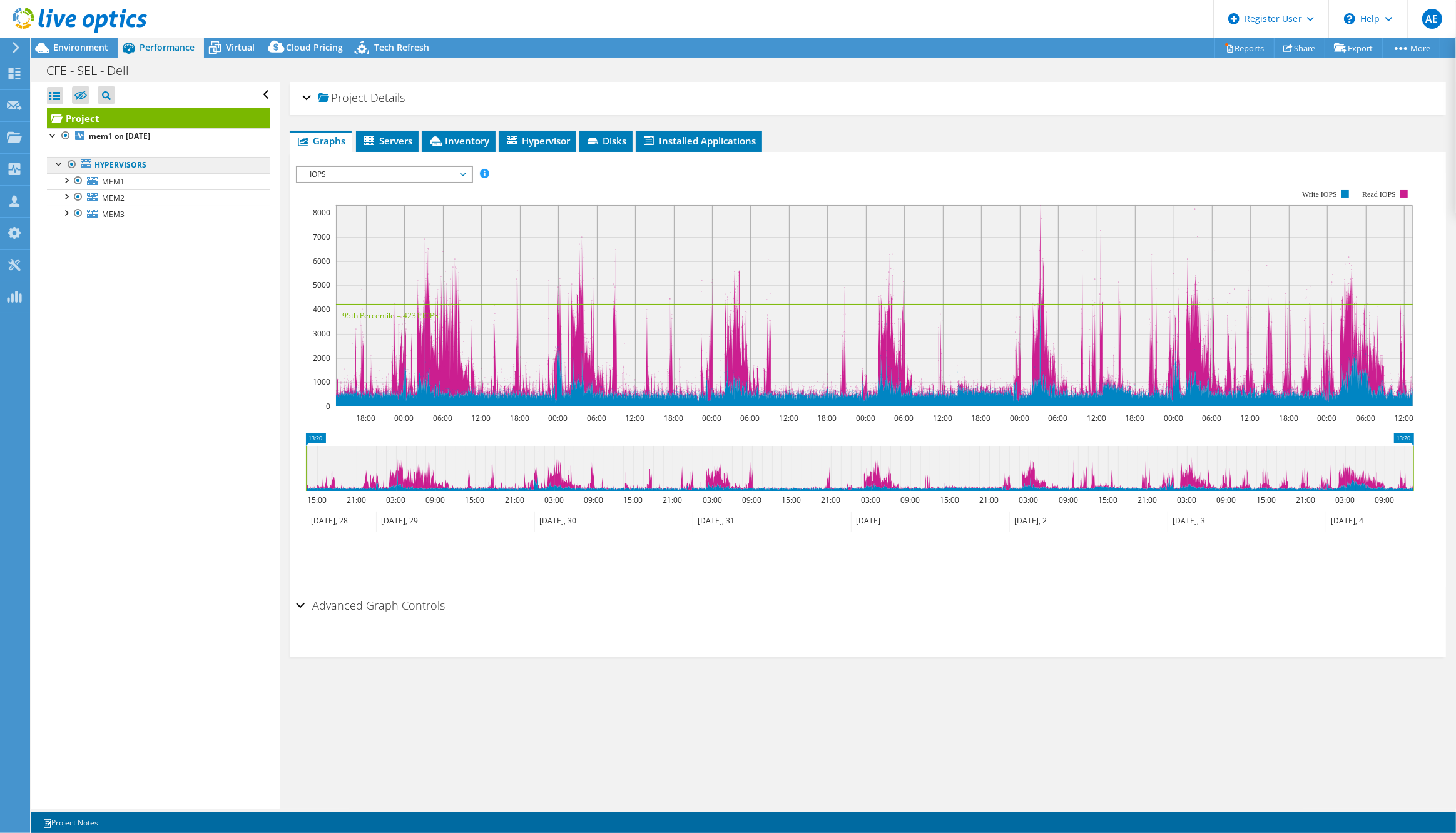
click at [113, 162] on link "Hypervisors" at bounding box center [158, 165] width 223 height 16
click at [68, 179] on div at bounding box center [66, 179] width 13 height 13
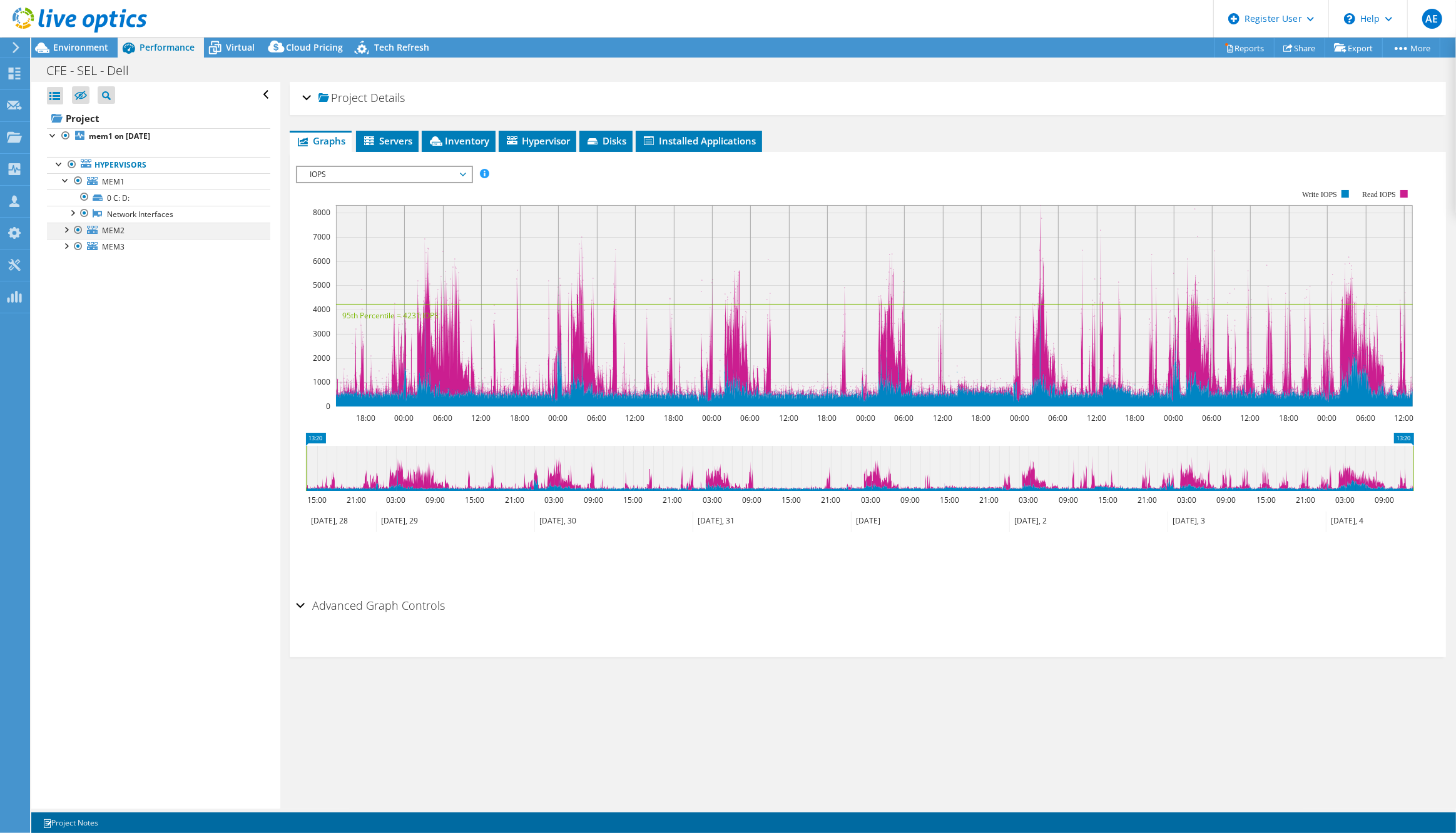
click at [67, 229] on div at bounding box center [66, 229] width 13 height 13
click at [68, 295] on div at bounding box center [66, 294] width 13 height 13
click at [129, 136] on b "mem1 on [DATE]" at bounding box center [120, 136] width 62 height 11
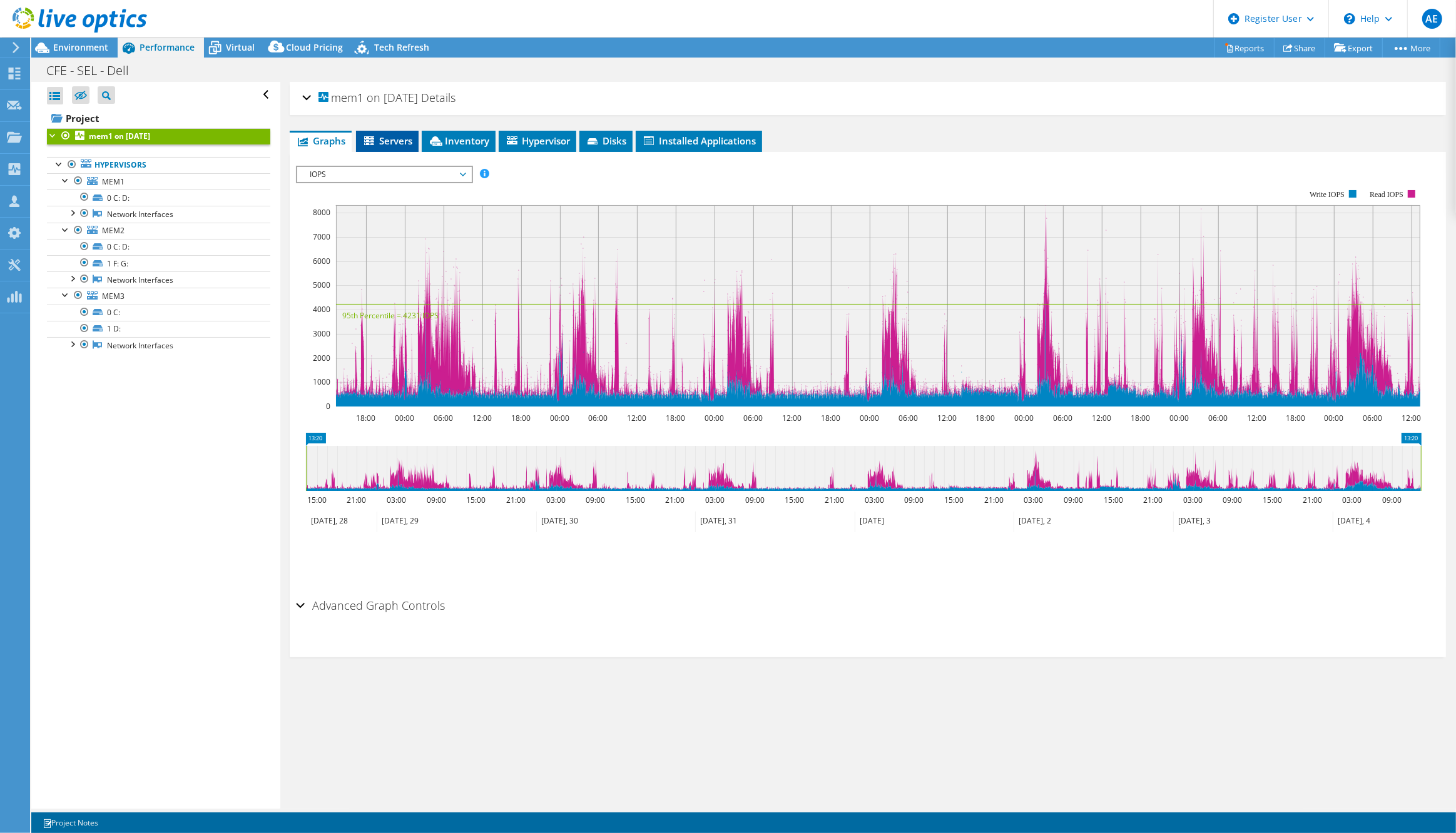
click at [389, 133] on li "Servers" at bounding box center [387, 140] width 63 height 21
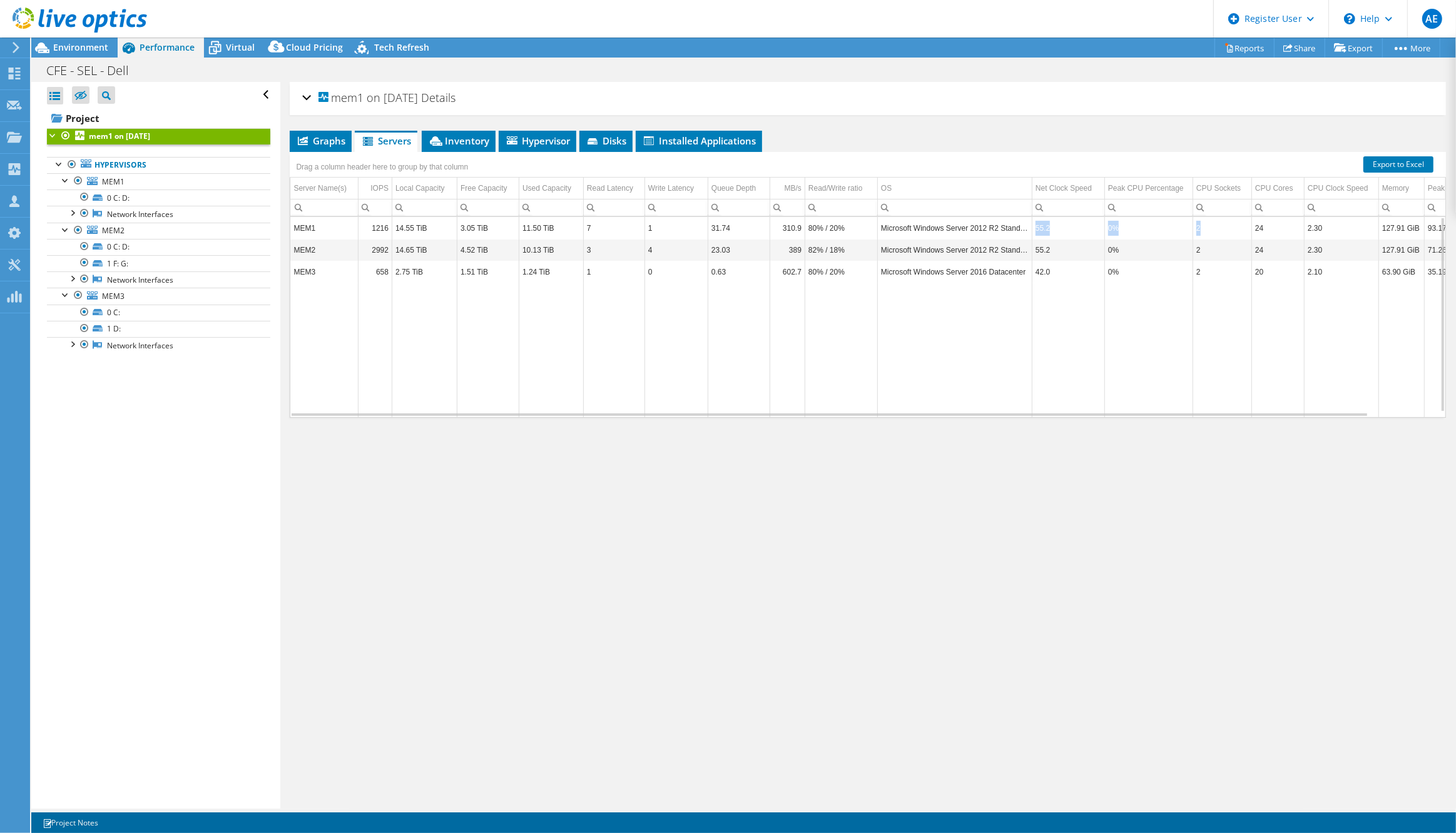
drag, startPoint x: 1021, startPoint y: 233, endPoint x: 1214, endPoint y: 231, distance: 193.0
click at [1214, 231] on tr "MEM1 1216 14.55 TiB 3.05 TiB 11.50 TiB 7 1 31.74 310.9 80% / 20% Microsoft Wind…" at bounding box center [899, 228] width 1219 height 22
drag, startPoint x: 403, startPoint y: 227, endPoint x: 438, endPoint y: 247, distance: 40.3
click at [438, 247] on tbody "MEM1 1216 14.55 TiB 3.05 TiB 11.50 TiB 7 1 31.74 310.9 80% / 20% Microsoft Wind…" at bounding box center [899, 317] width 1219 height 200
click at [753, 268] on td "0.63" at bounding box center [738, 272] width 62 height 22
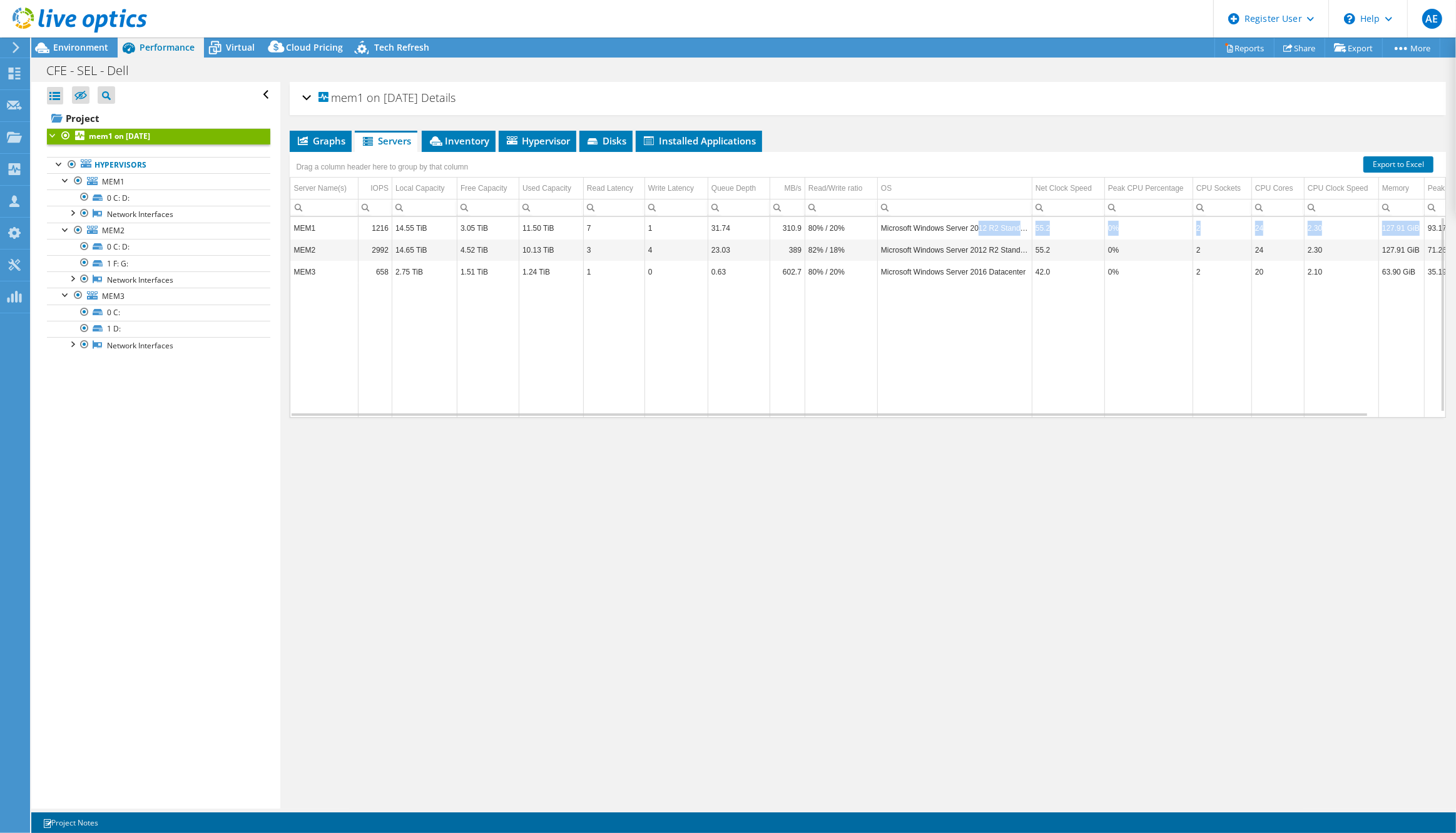
drag, startPoint x: 977, startPoint y: 226, endPoint x: 1417, endPoint y: 229, distance: 440.0
click at [1417, 229] on tr "MEM1 1216 14.55 TiB 3.05 TiB 11.50 TiB 7 1 31.74 310.9 80% / 20% Microsoft Wind…" at bounding box center [899, 228] width 1219 height 22
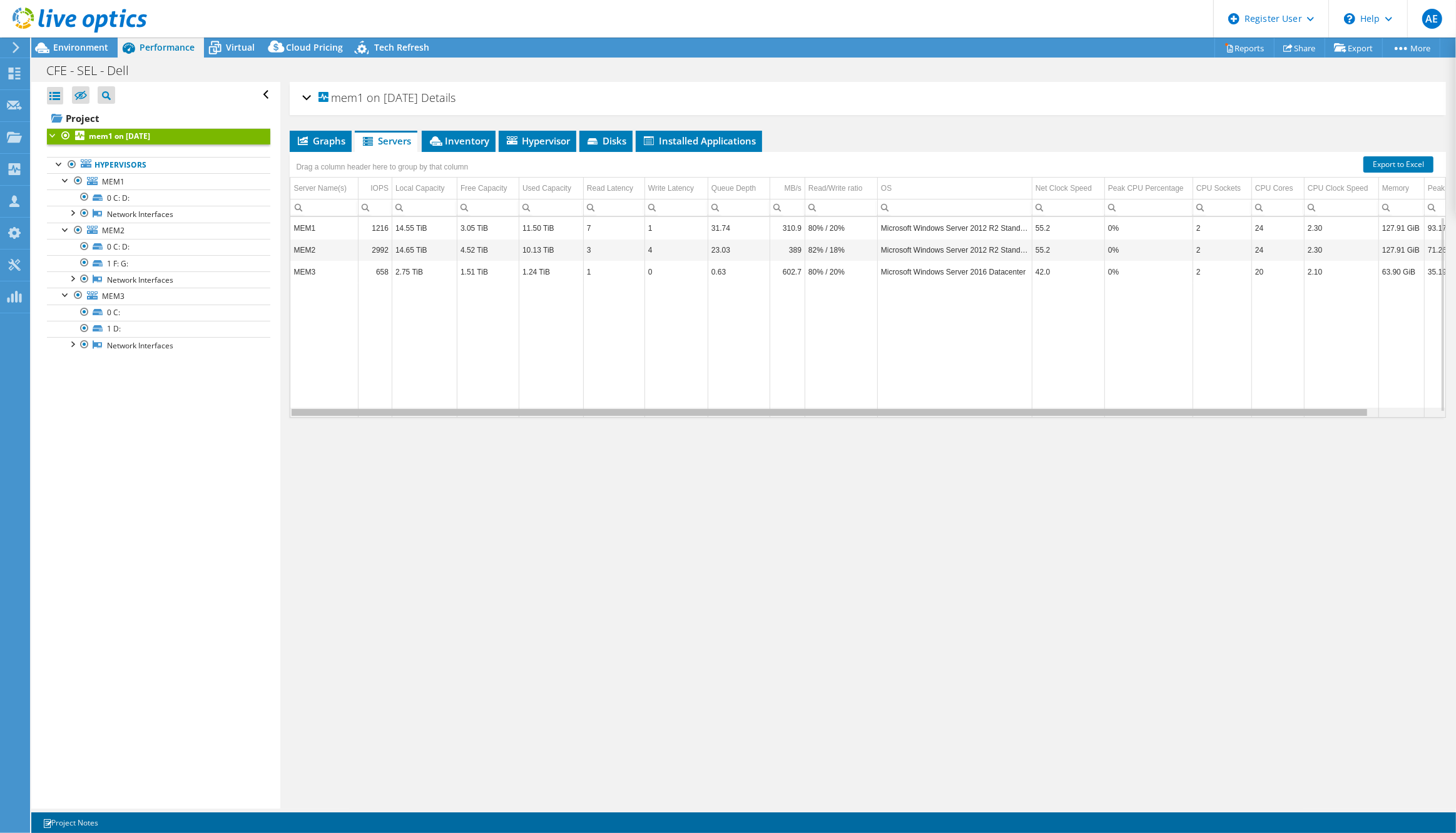
drag, startPoint x: 867, startPoint y: 413, endPoint x: 587, endPoint y: 395, distance: 280.6
click at [587, 395] on body "AE Dell User Alejandro Espejel Alejandro.Espejel@dell.com Dell My Profile Log O…" at bounding box center [728, 416] width 1456 height 833
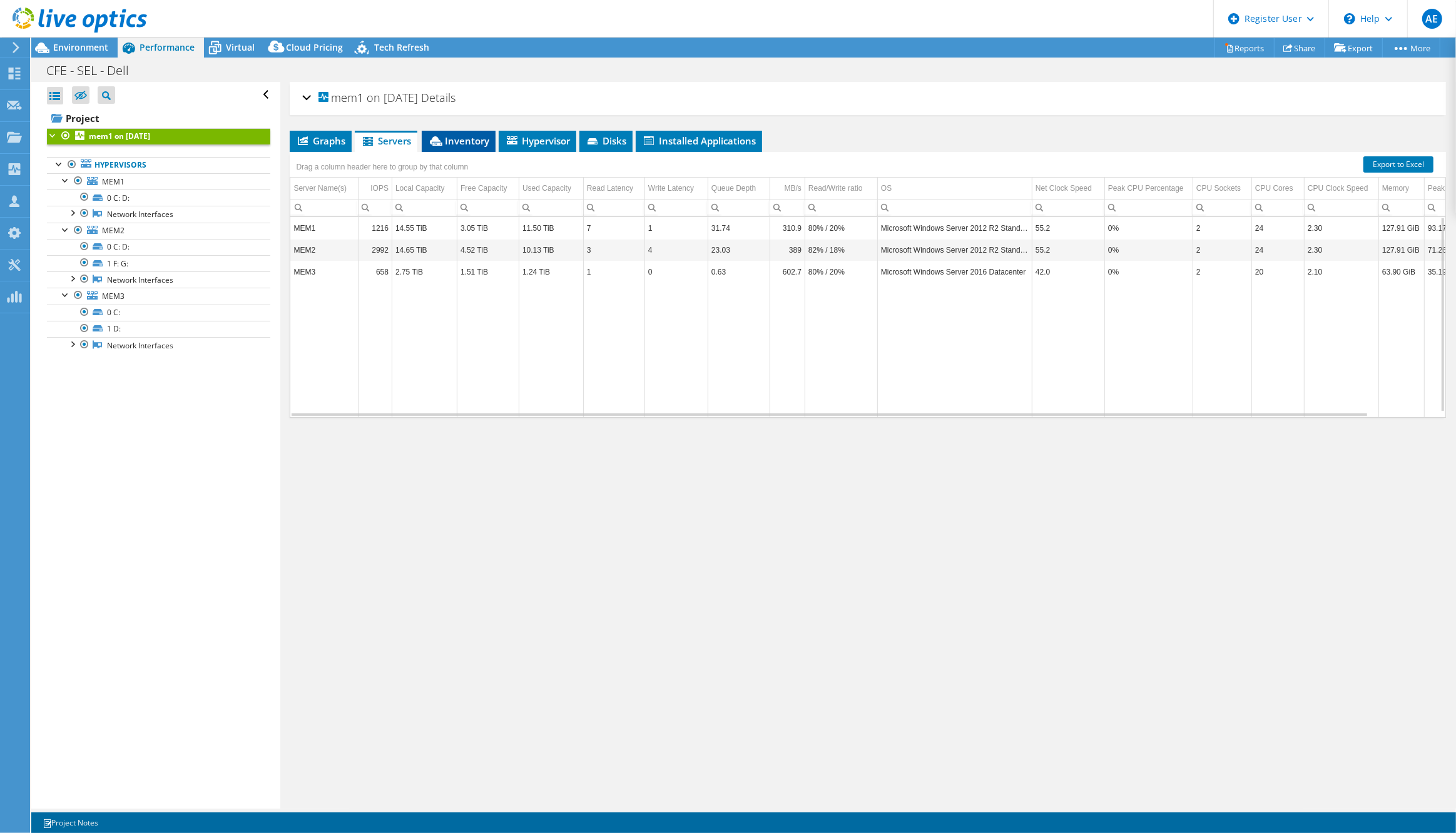
click at [460, 139] on span "Inventory" at bounding box center [459, 140] width 62 height 13
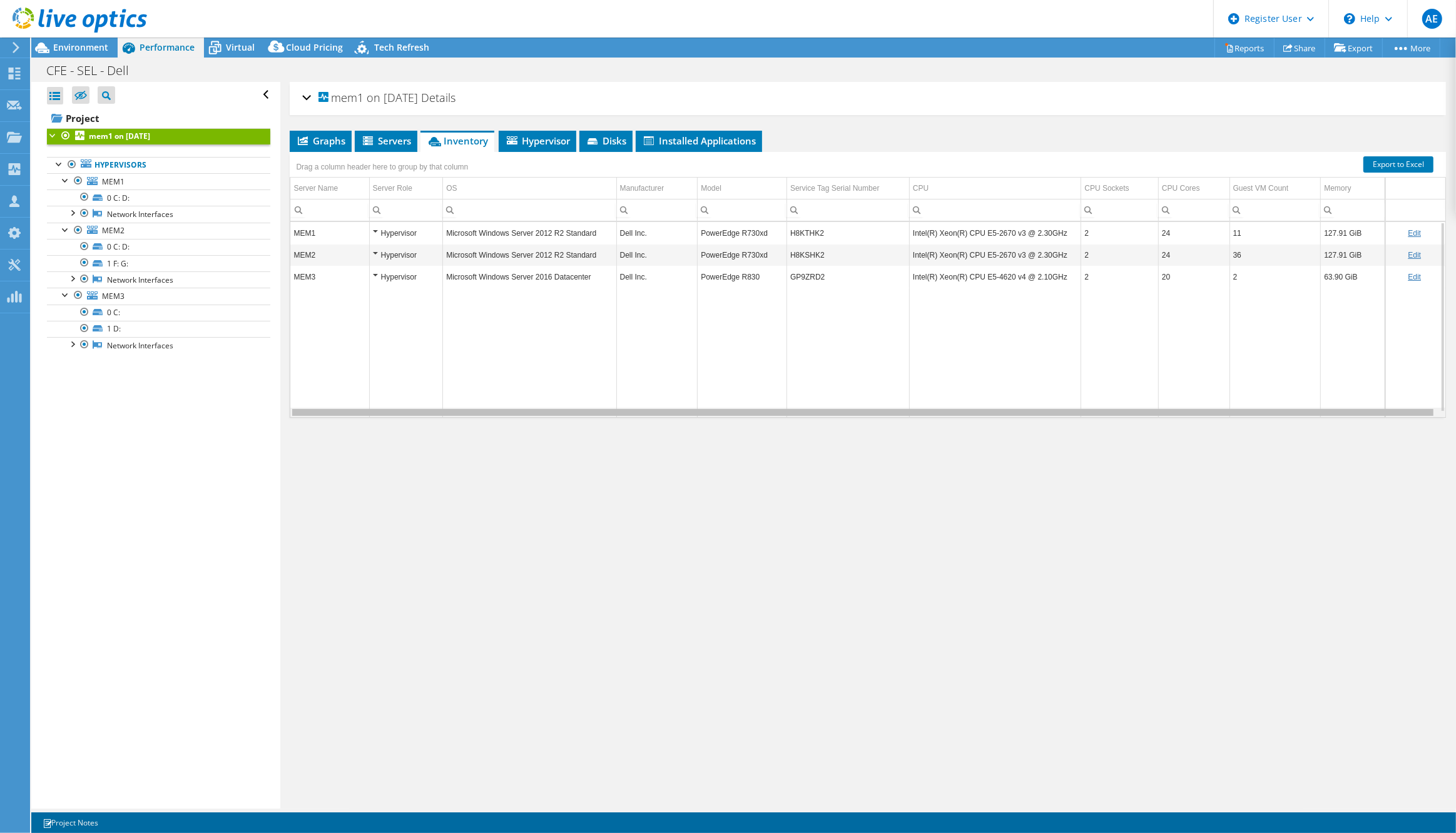
drag, startPoint x: 475, startPoint y: 409, endPoint x: 379, endPoint y: 410, distance: 96.0
click at [378, 411] on body "AE Dell User Alejandro Espejel Alejandro.Espejel@dell.com Dell My Profile Log O…" at bounding box center [728, 416] width 1456 height 833
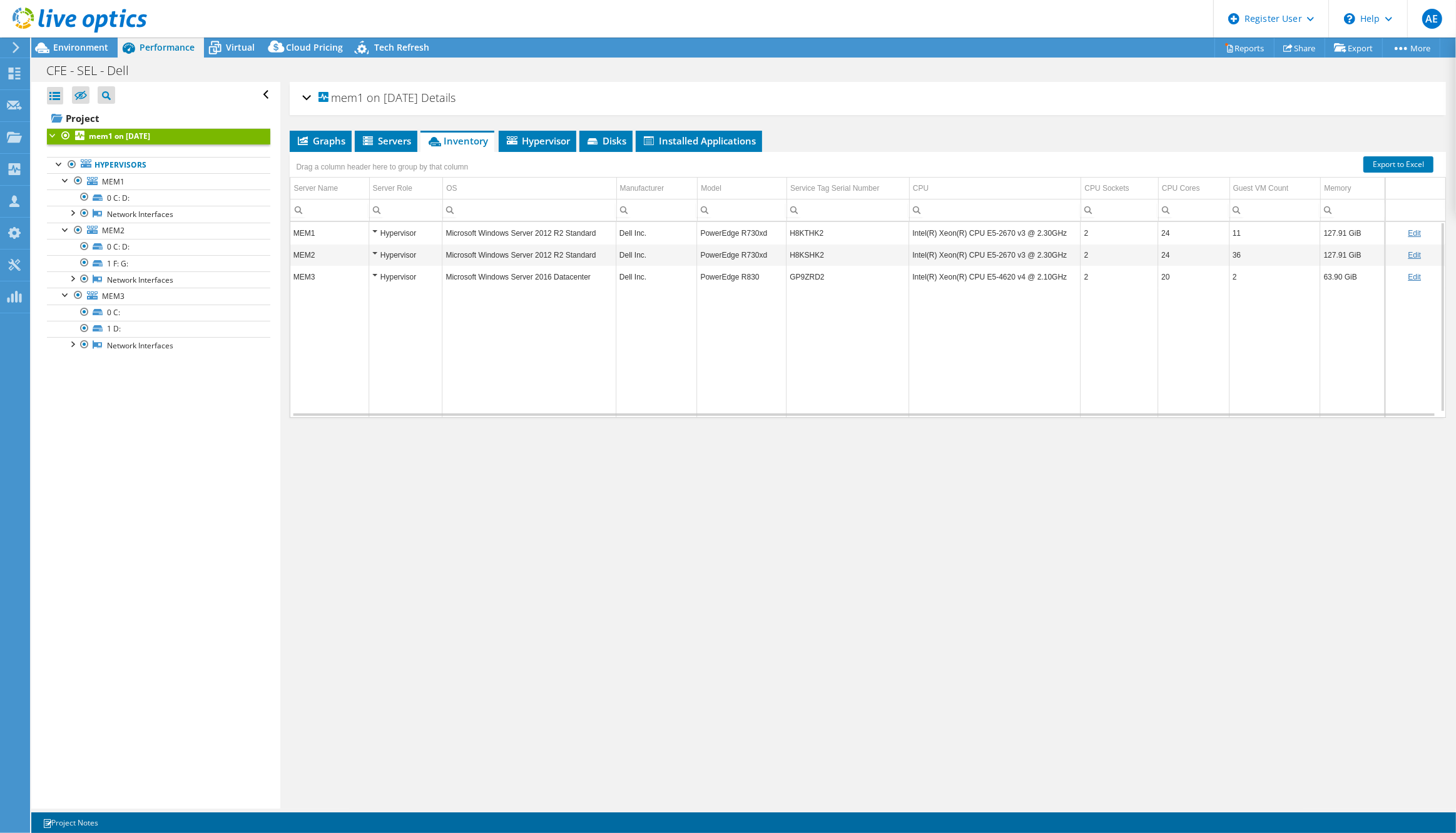
click at [374, 227] on div "Hypervisor" at bounding box center [406, 233] width 67 height 15
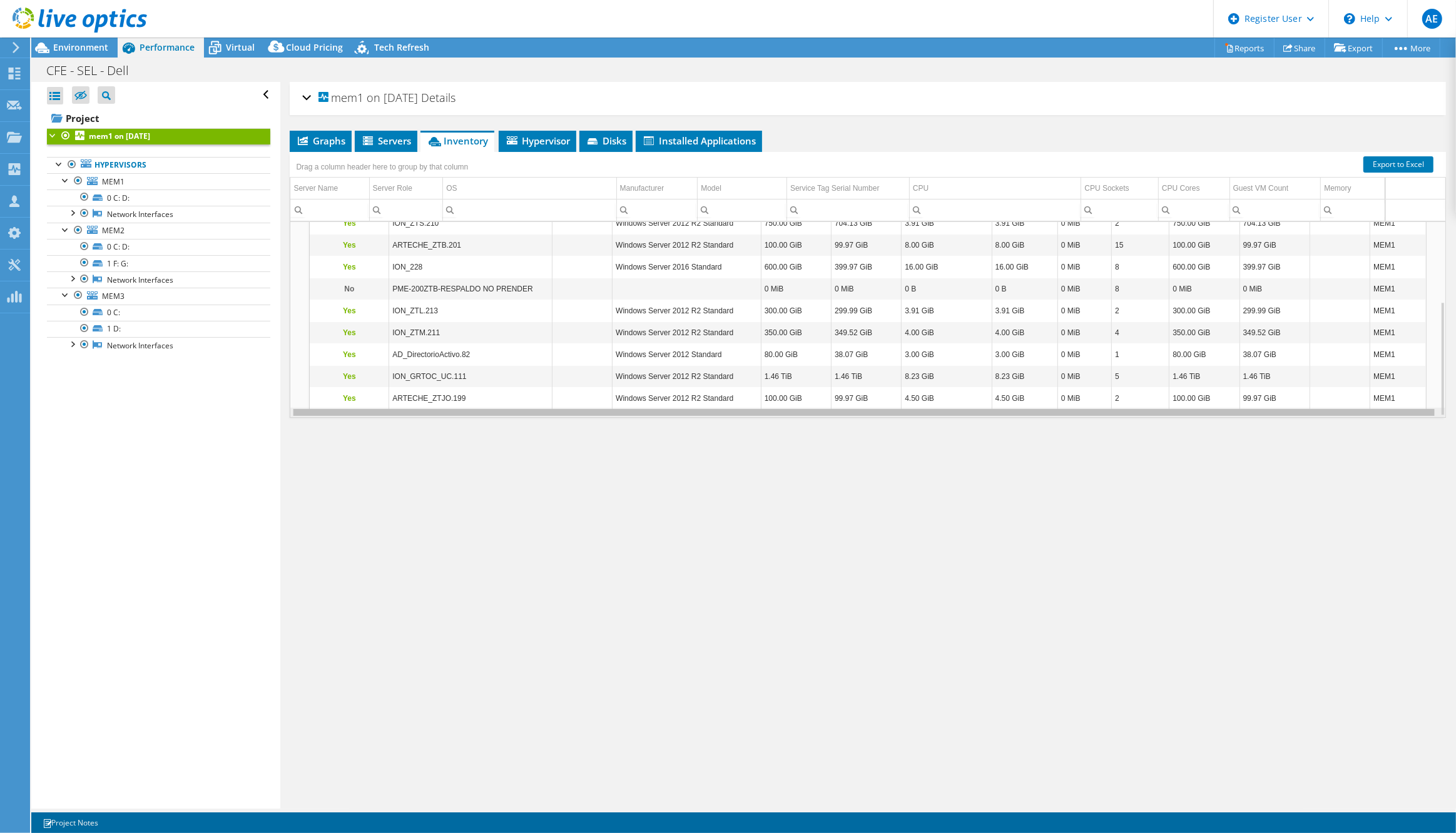
scroll to position [0, 0]
drag, startPoint x: 941, startPoint y: 414, endPoint x: 661, endPoint y: 381, distance: 281.9
click at [928, 569] on body "AE Dell User Alejandro Espejel Alejandro.Espejel@dell.com Dell My Profile Log O…" at bounding box center [728, 416] width 1456 height 833
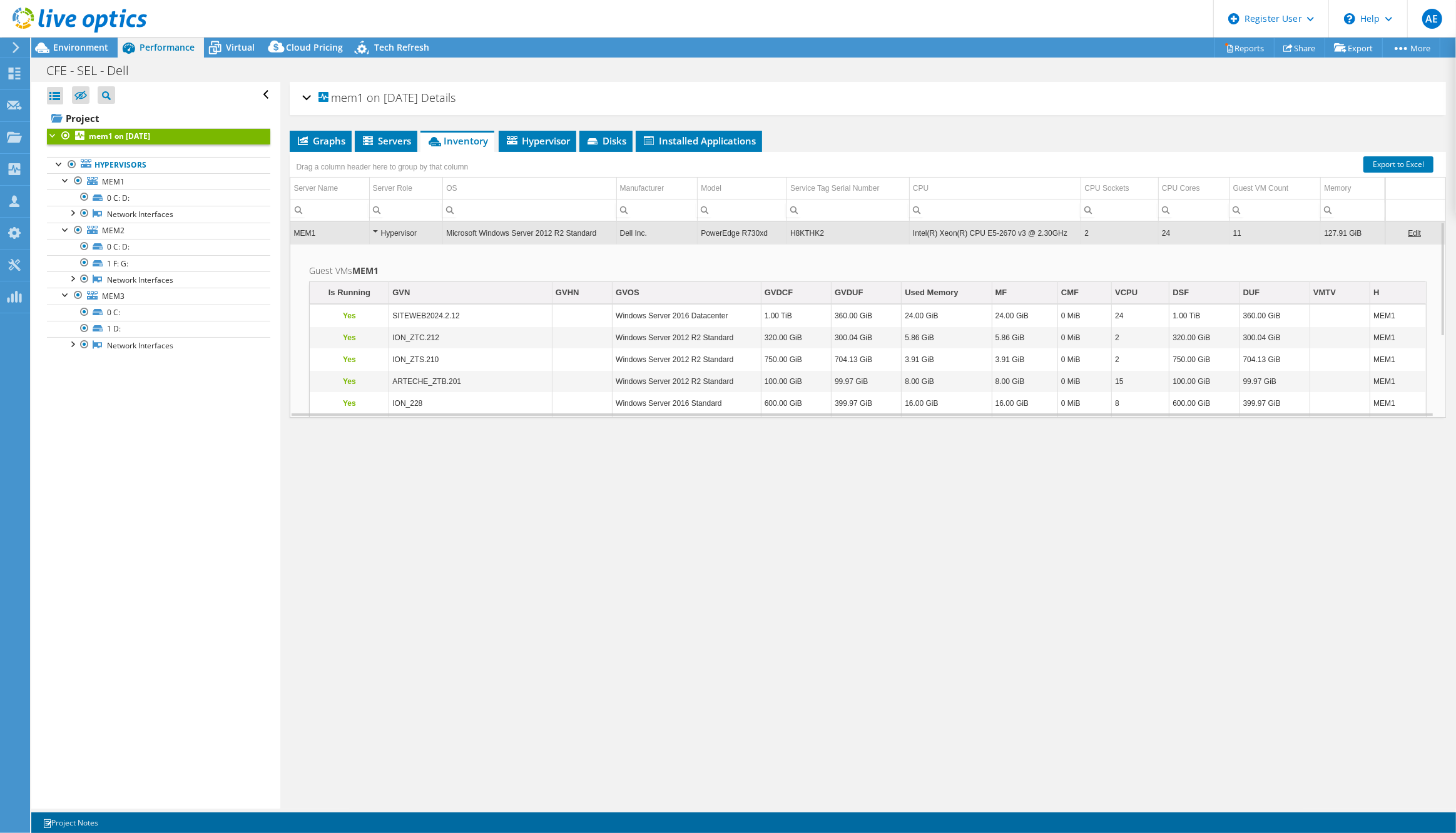
click at [344, 232] on td "MEM1" at bounding box center [329, 233] width 79 height 22
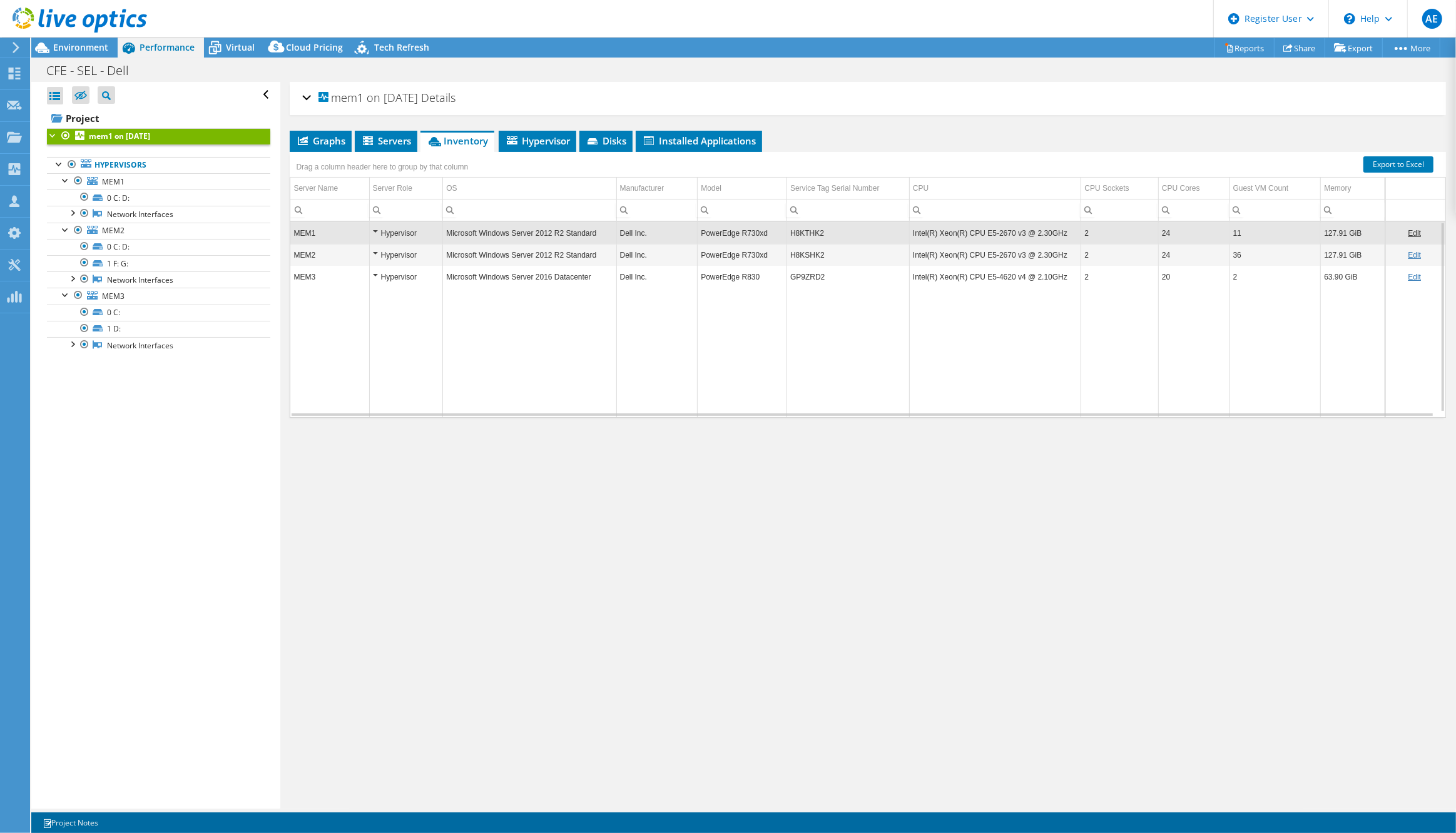
click at [344, 232] on td "MEM1" at bounding box center [329, 233] width 79 height 22
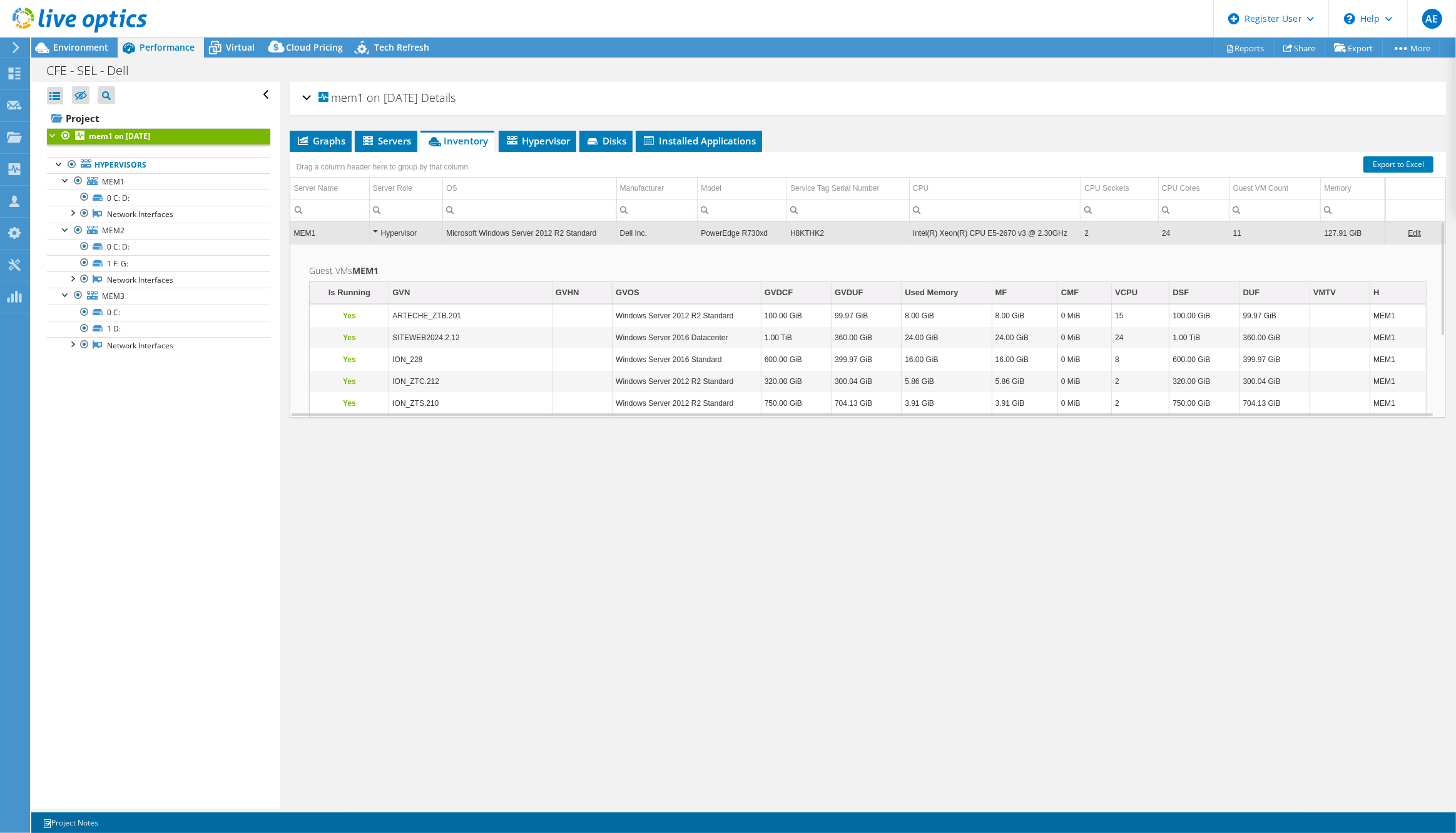
click at [332, 231] on td "MEM1" at bounding box center [329, 233] width 79 height 22
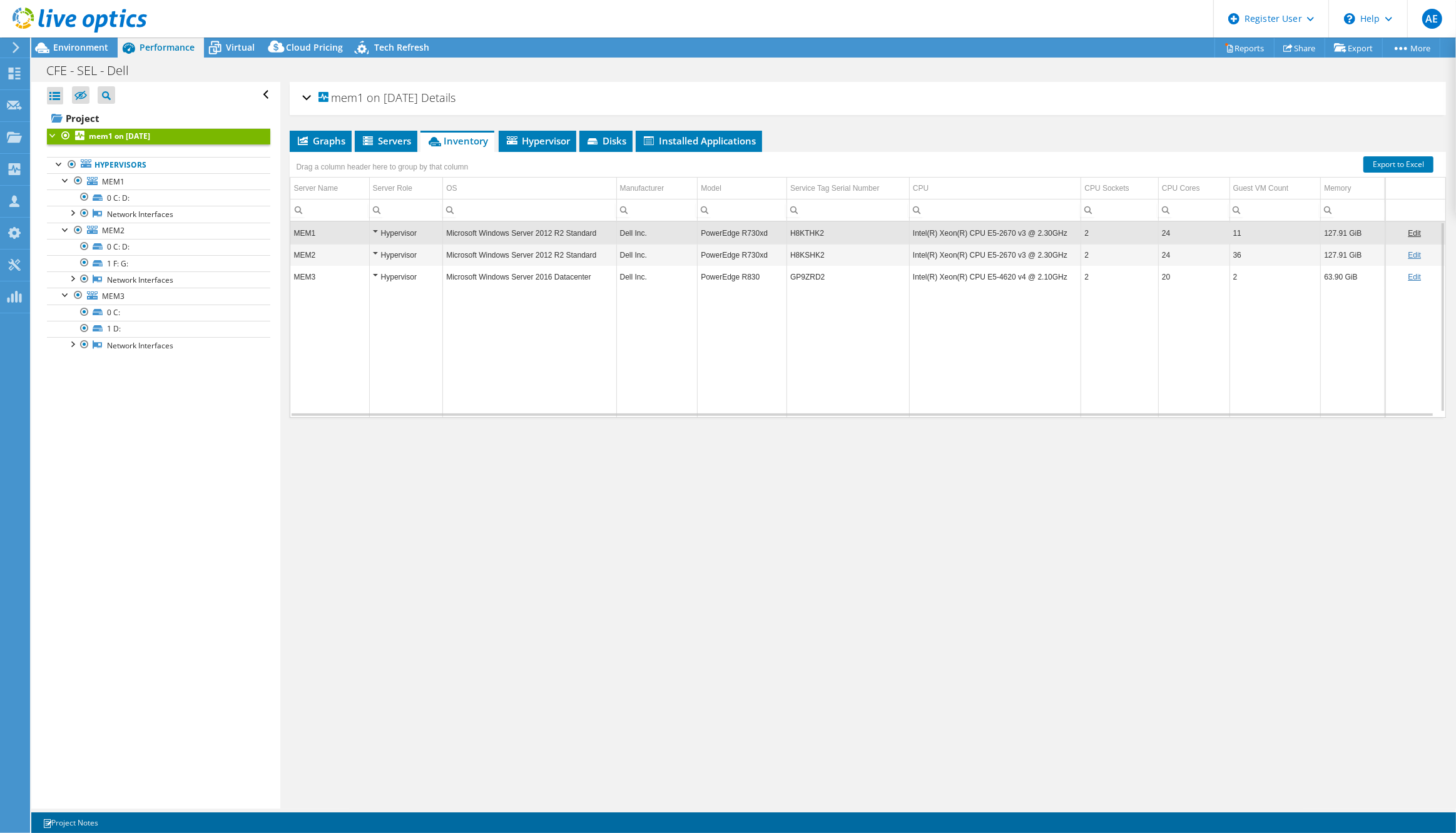
click at [337, 255] on td "MEM2" at bounding box center [329, 255] width 79 height 22
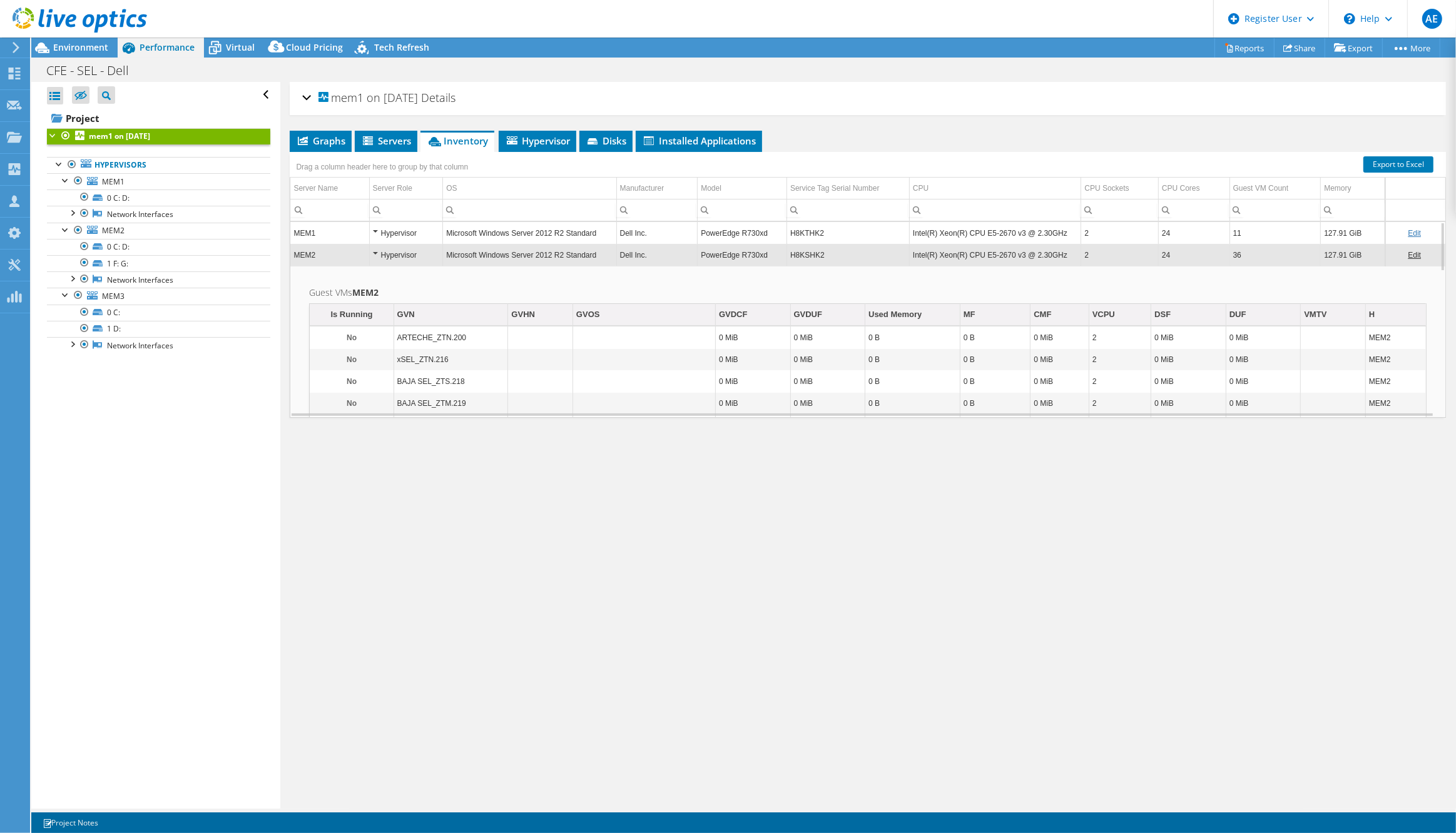
click at [343, 253] on td "MEM2" at bounding box center [329, 255] width 79 height 22
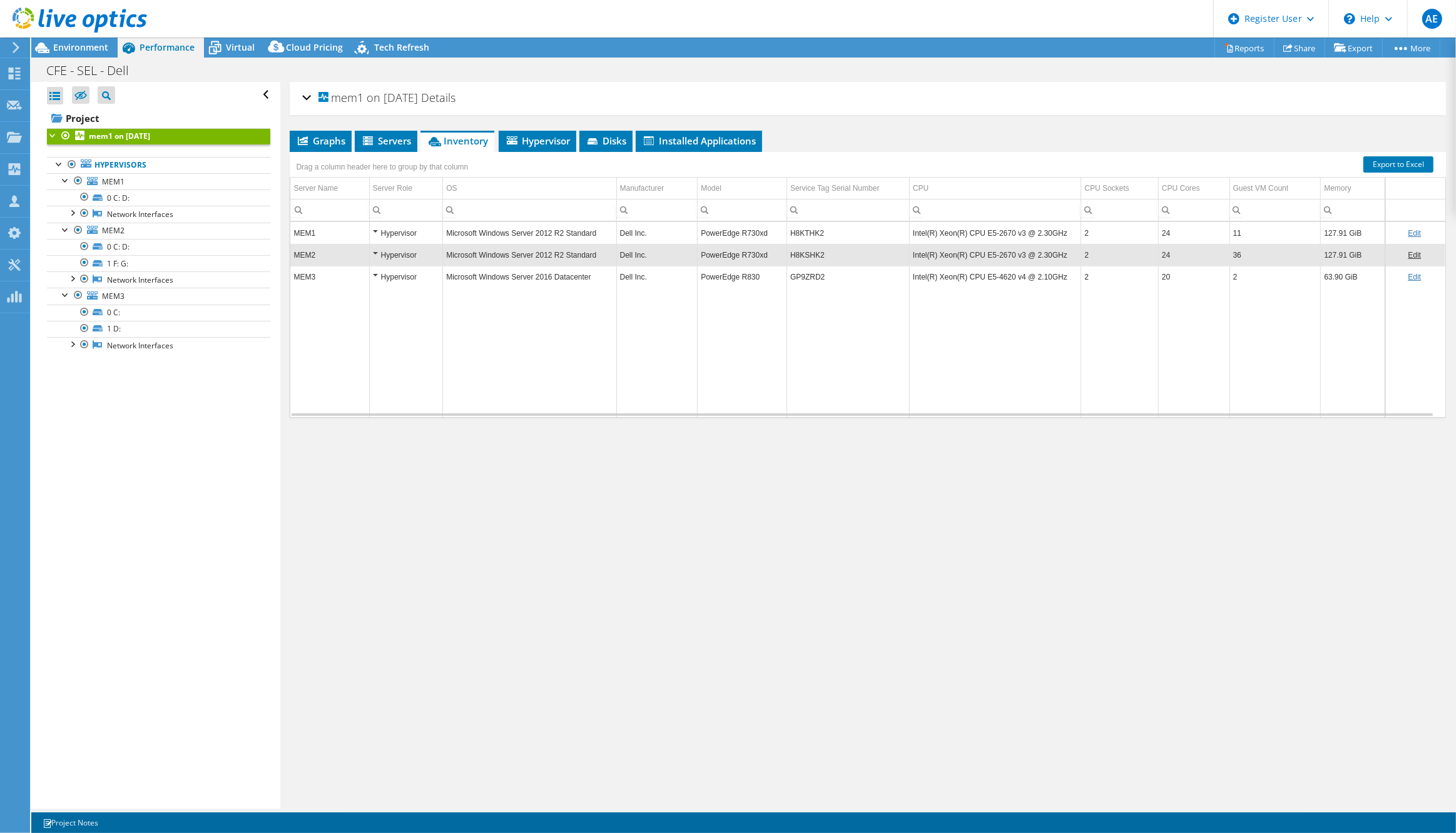
click at [341, 273] on td "MEM3" at bounding box center [329, 277] width 79 height 22
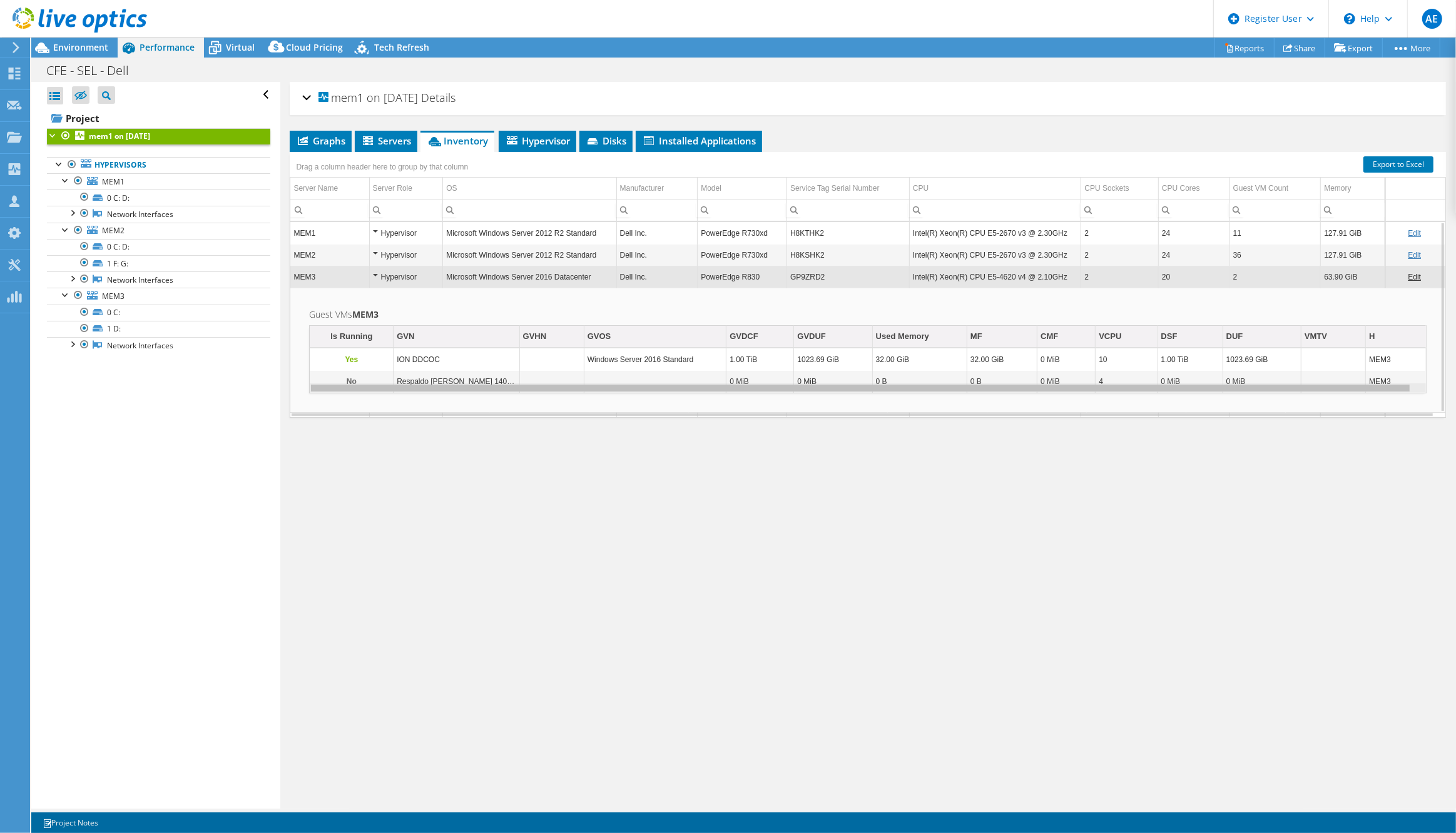
drag, startPoint x: 1333, startPoint y: 388, endPoint x: 1055, endPoint y: 399, distance: 278.2
click at [1055, 399] on body "AE Dell User Alejandro Espejel Alejandro.Espejel@dell.com Dell My Profile Log O…" at bounding box center [728, 416] width 1456 height 833
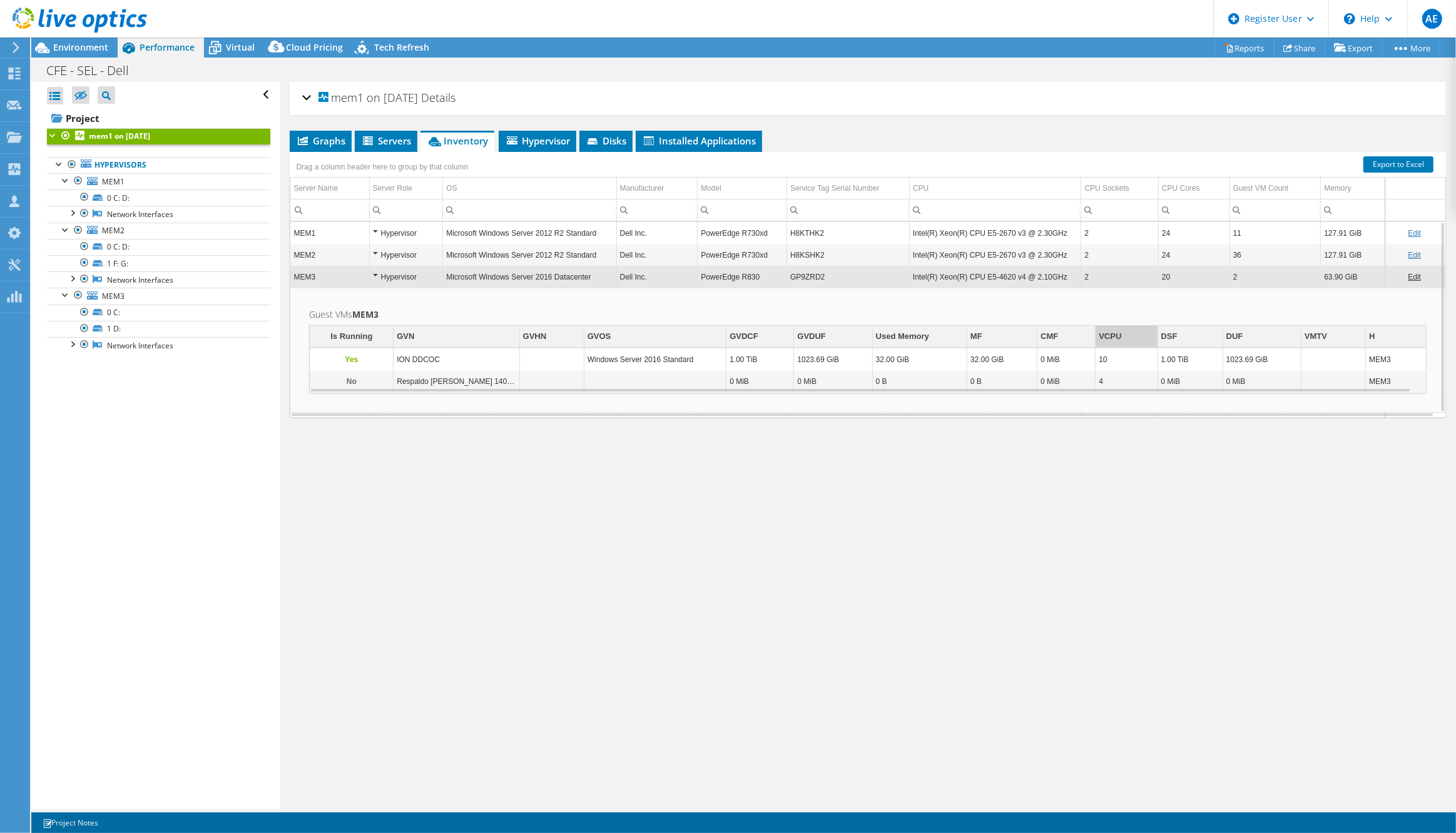
click at [1099, 326] on td "VCPU" at bounding box center [1127, 337] width 62 height 22
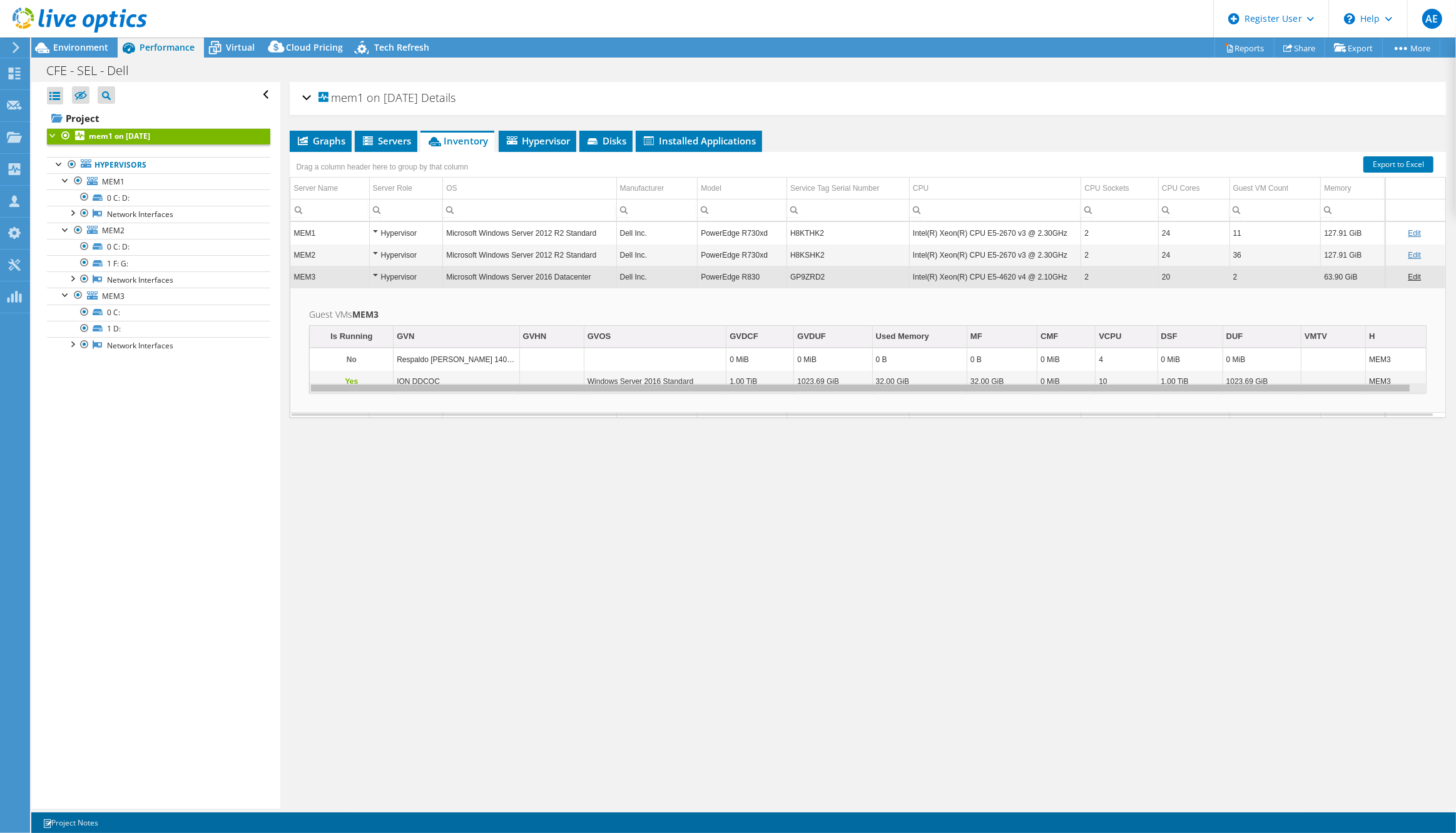
drag, startPoint x: 805, startPoint y: 388, endPoint x: 689, endPoint y: 394, distance: 116.2
click at [689, 394] on body "AE Dell User Alejandro Espejel Alejandro.Espejel@dell.com Dell My Profile Log O…" at bounding box center [728, 416] width 1456 height 833
click at [601, 307] on h2 "Guest VMs MEM3" at bounding box center [868, 314] width 1118 height 15
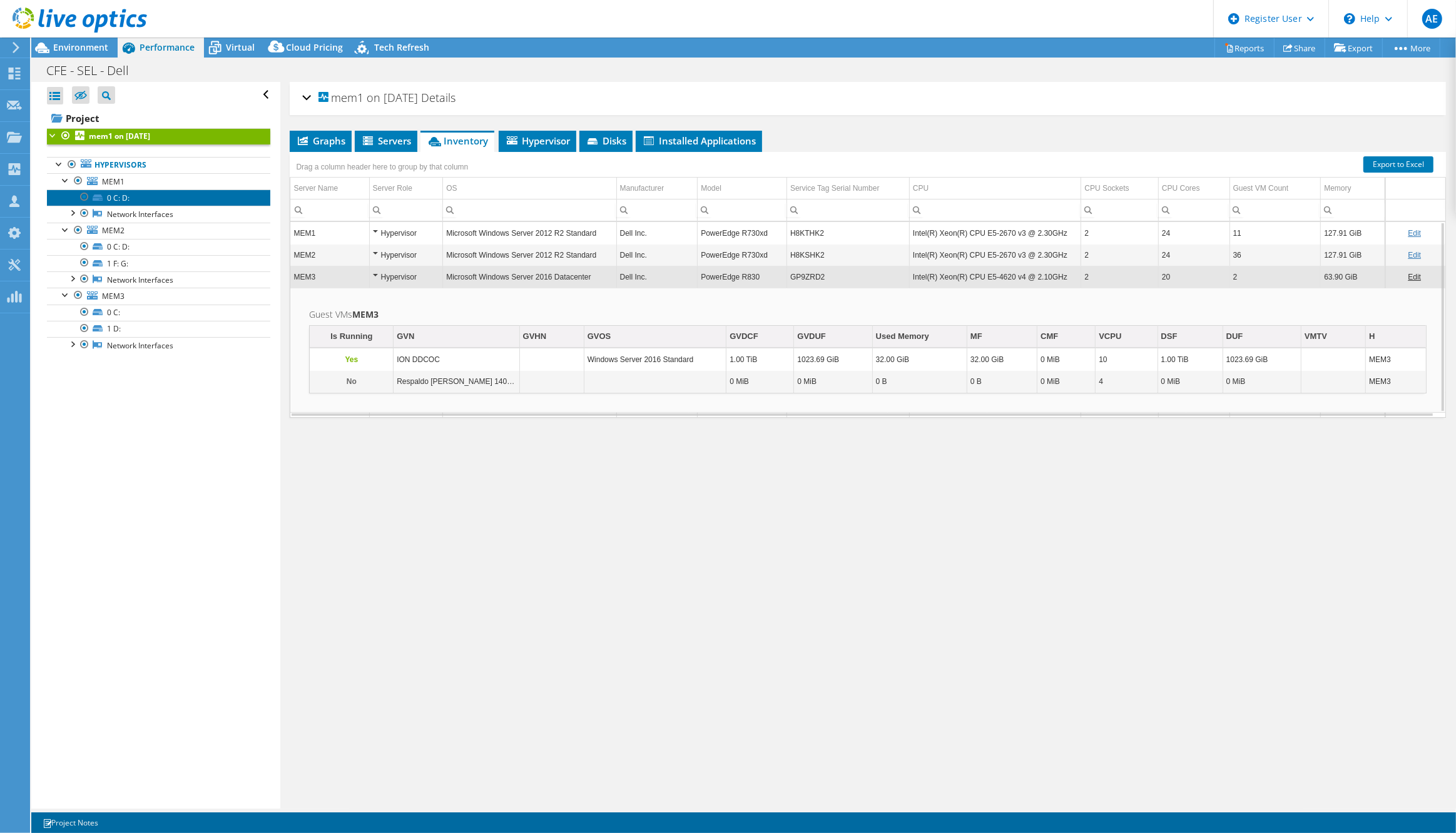
click at [162, 198] on link "0 C: D:" at bounding box center [158, 197] width 223 height 16
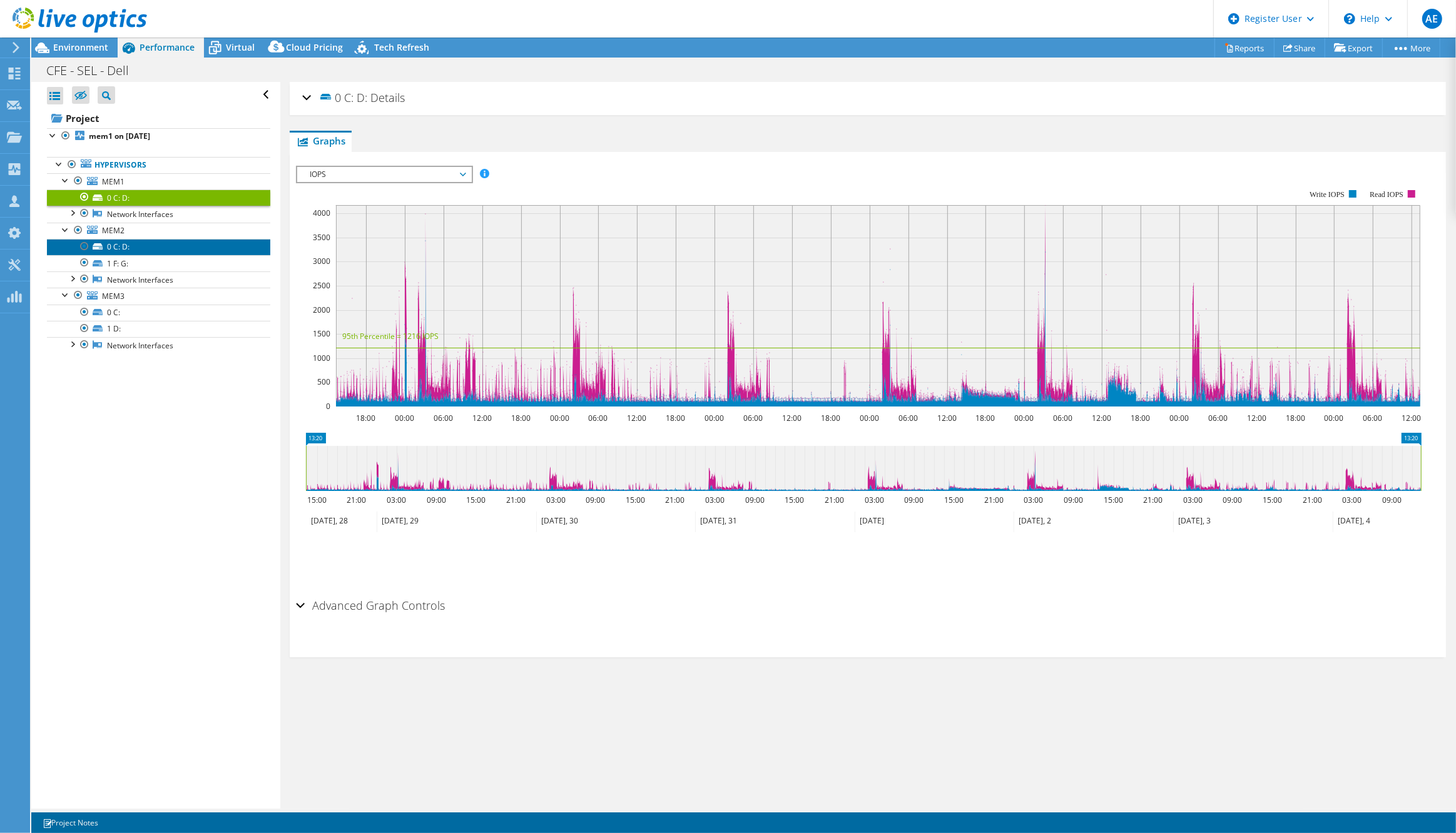
click at [172, 243] on link "0 C: D:" at bounding box center [158, 247] width 223 height 16
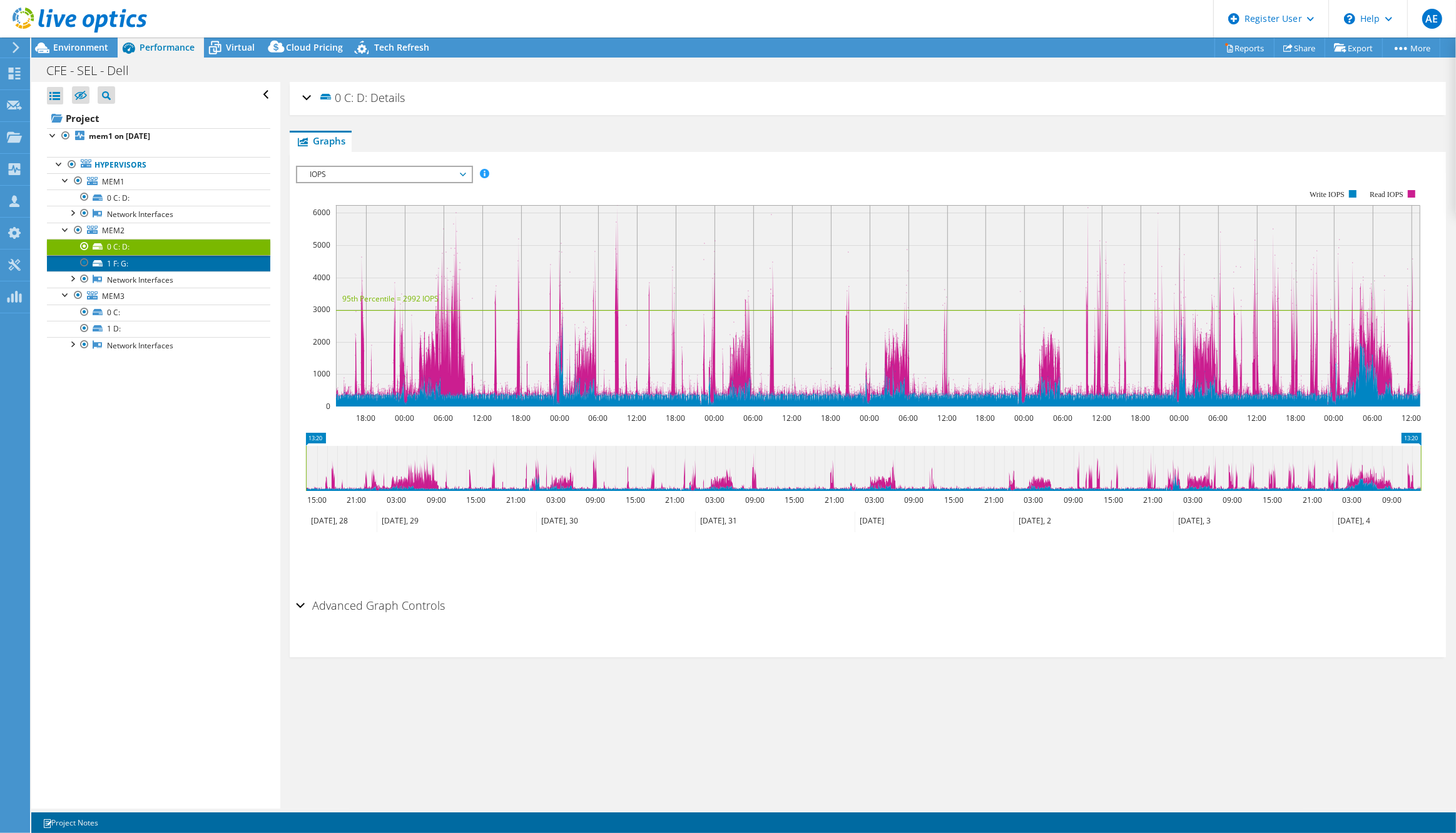
click at [165, 264] on link "1 F: G:" at bounding box center [158, 263] width 223 height 16
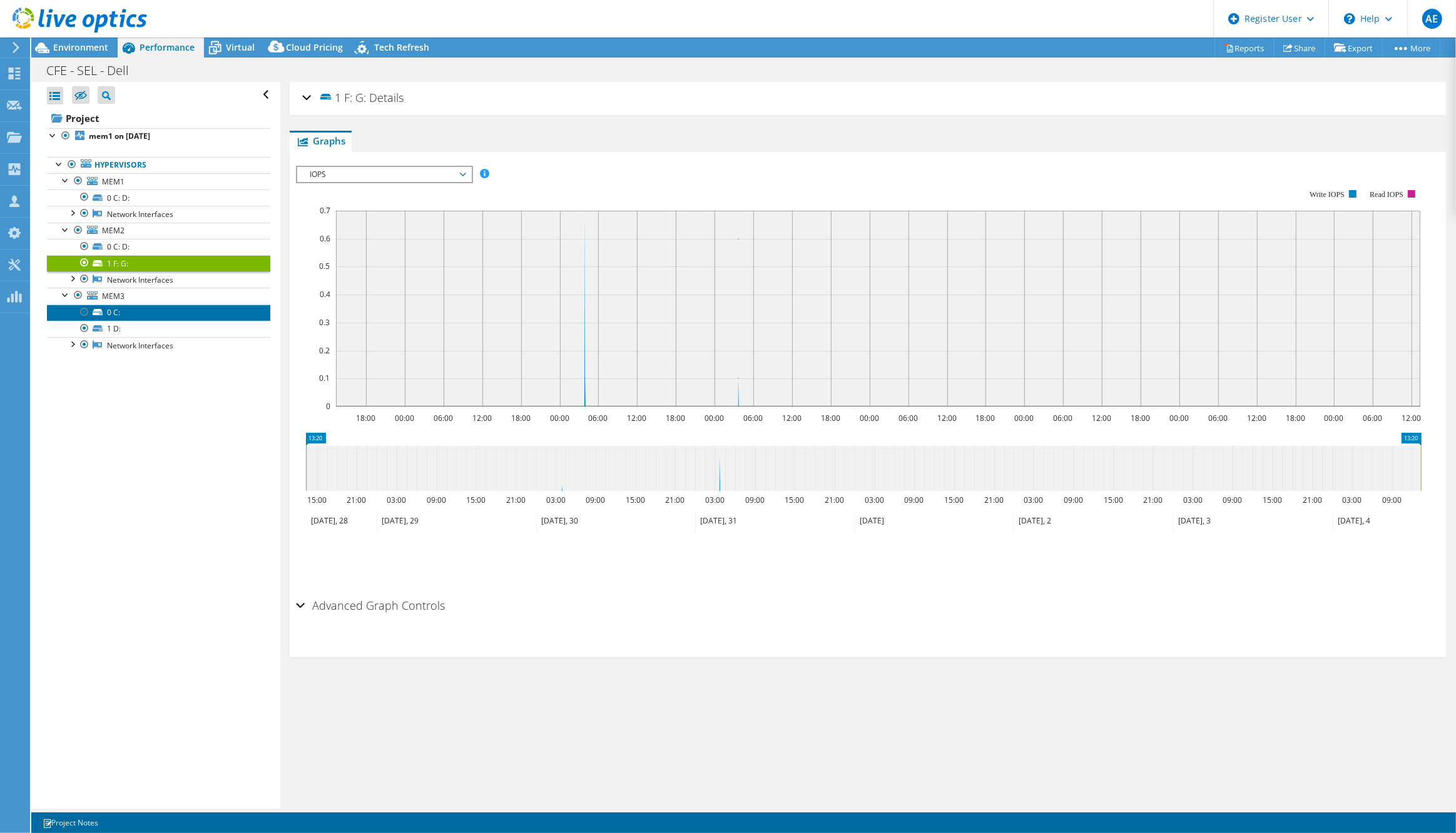
click at [155, 310] on link "0 C:" at bounding box center [158, 313] width 223 height 16
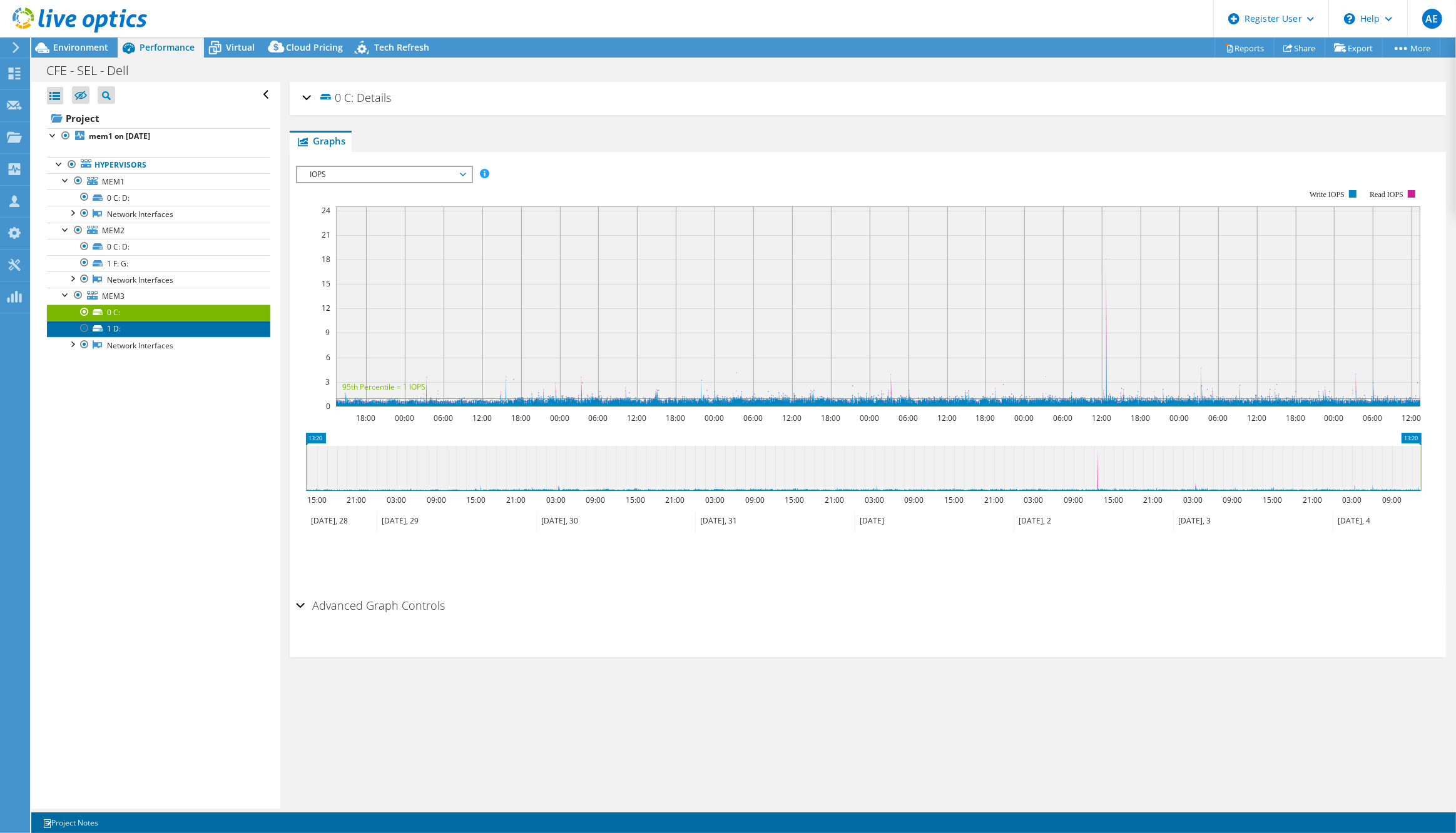
click at [157, 326] on link "1 D:" at bounding box center [158, 329] width 223 height 16
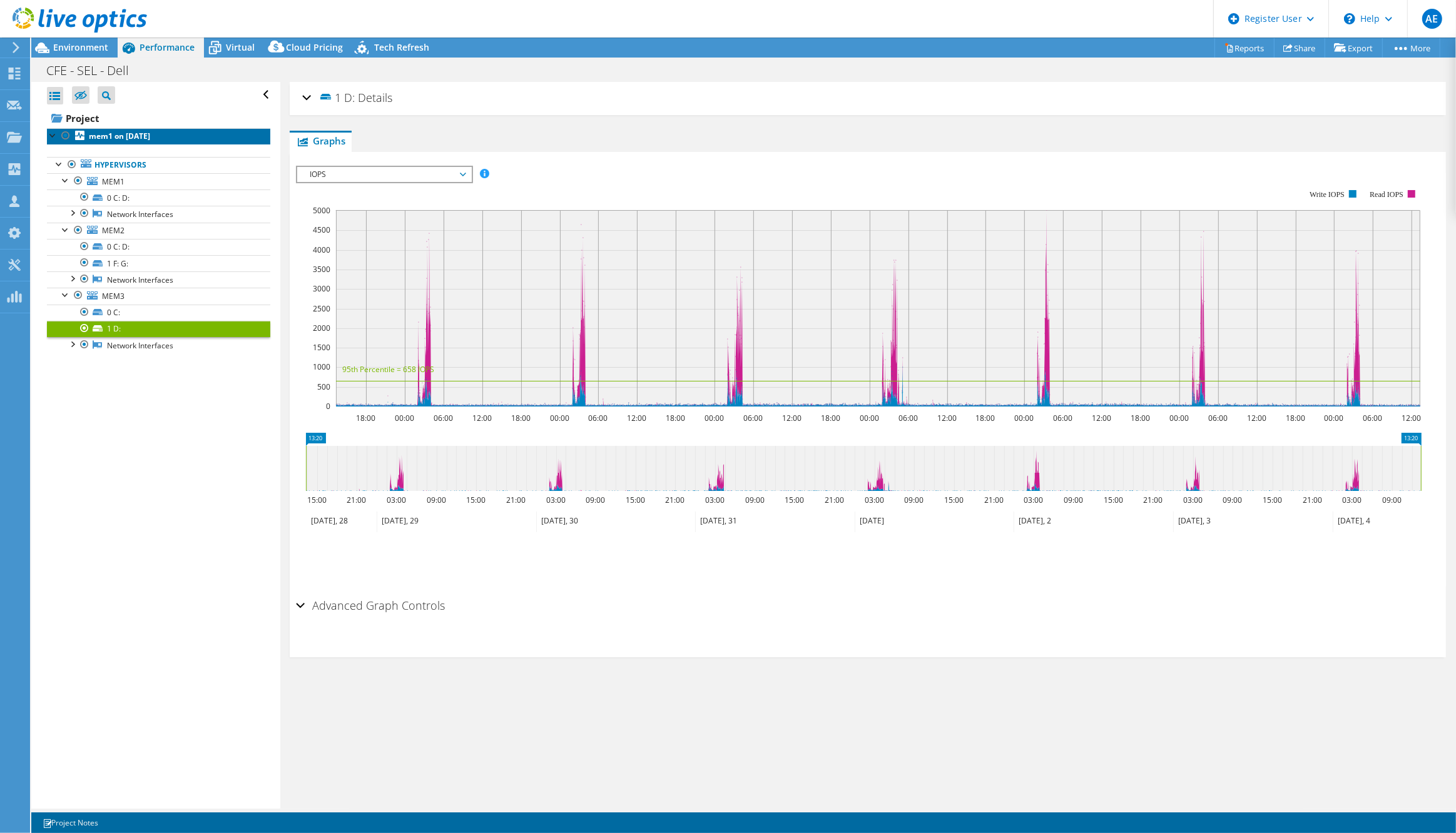
click at [134, 142] on link "mem1 on [DATE]" at bounding box center [158, 137] width 223 height 16
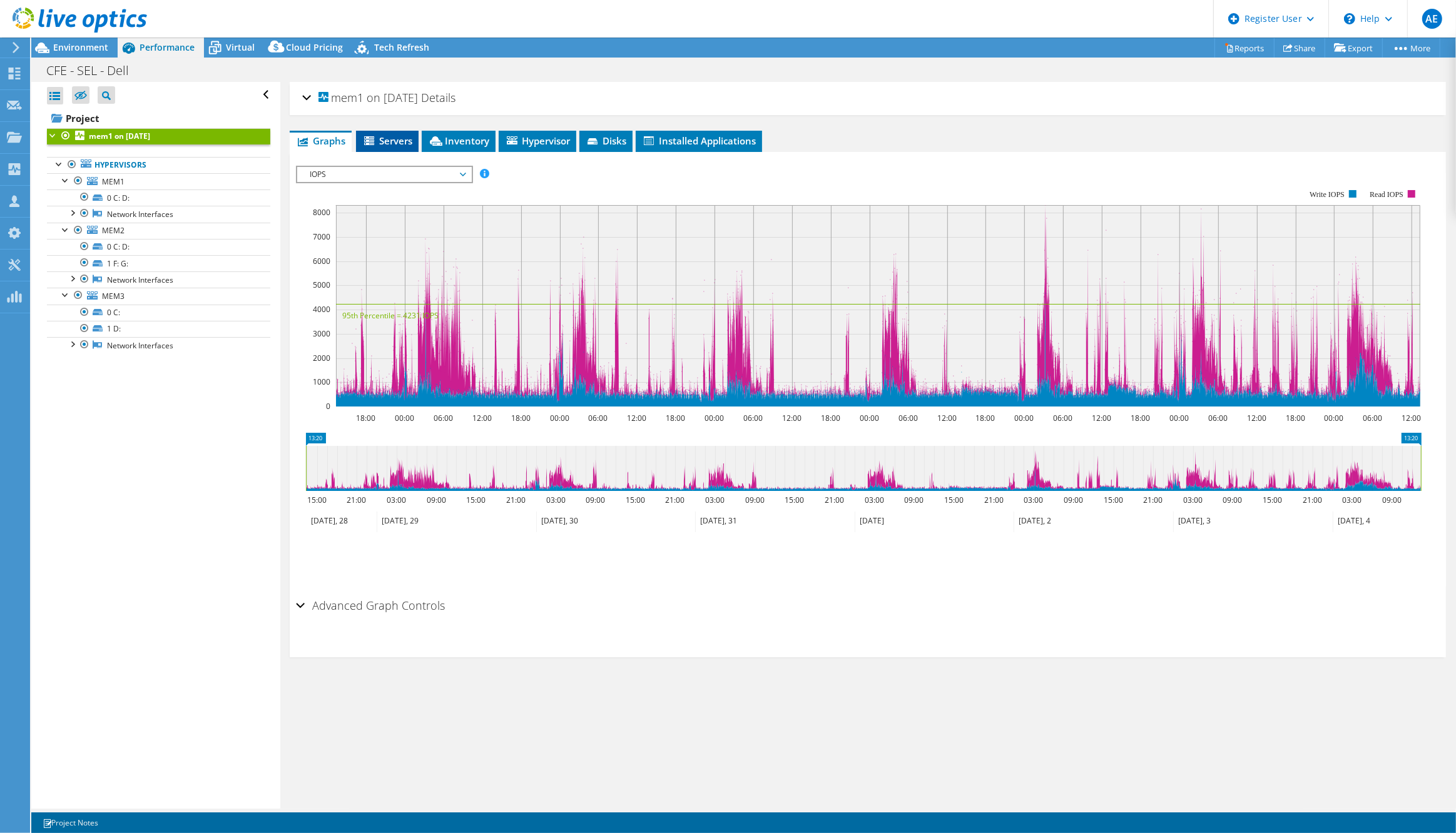
click at [399, 139] on span "Servers" at bounding box center [388, 140] width 50 height 13
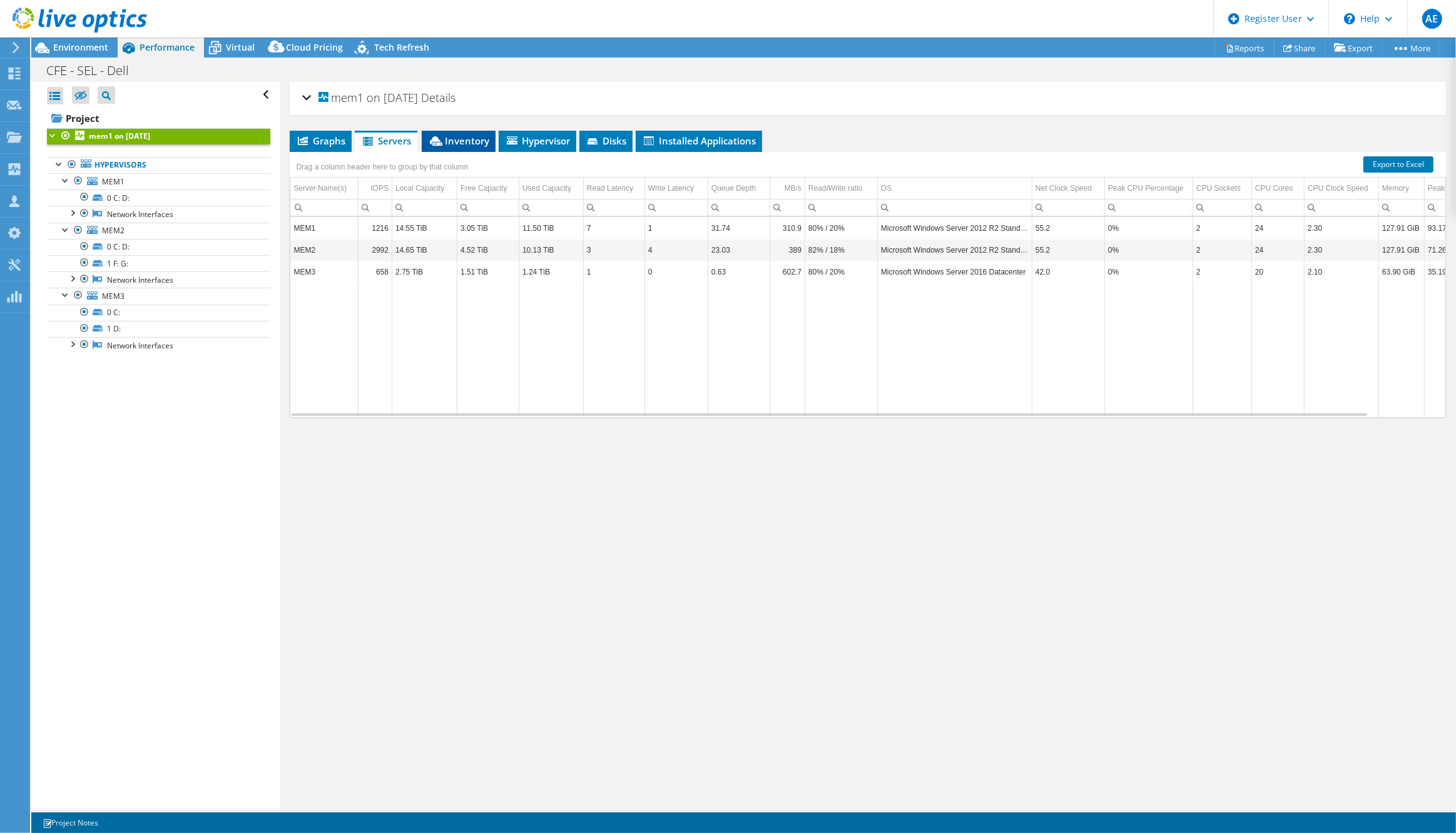
click at [458, 142] on span "Inventory" at bounding box center [459, 140] width 62 height 13
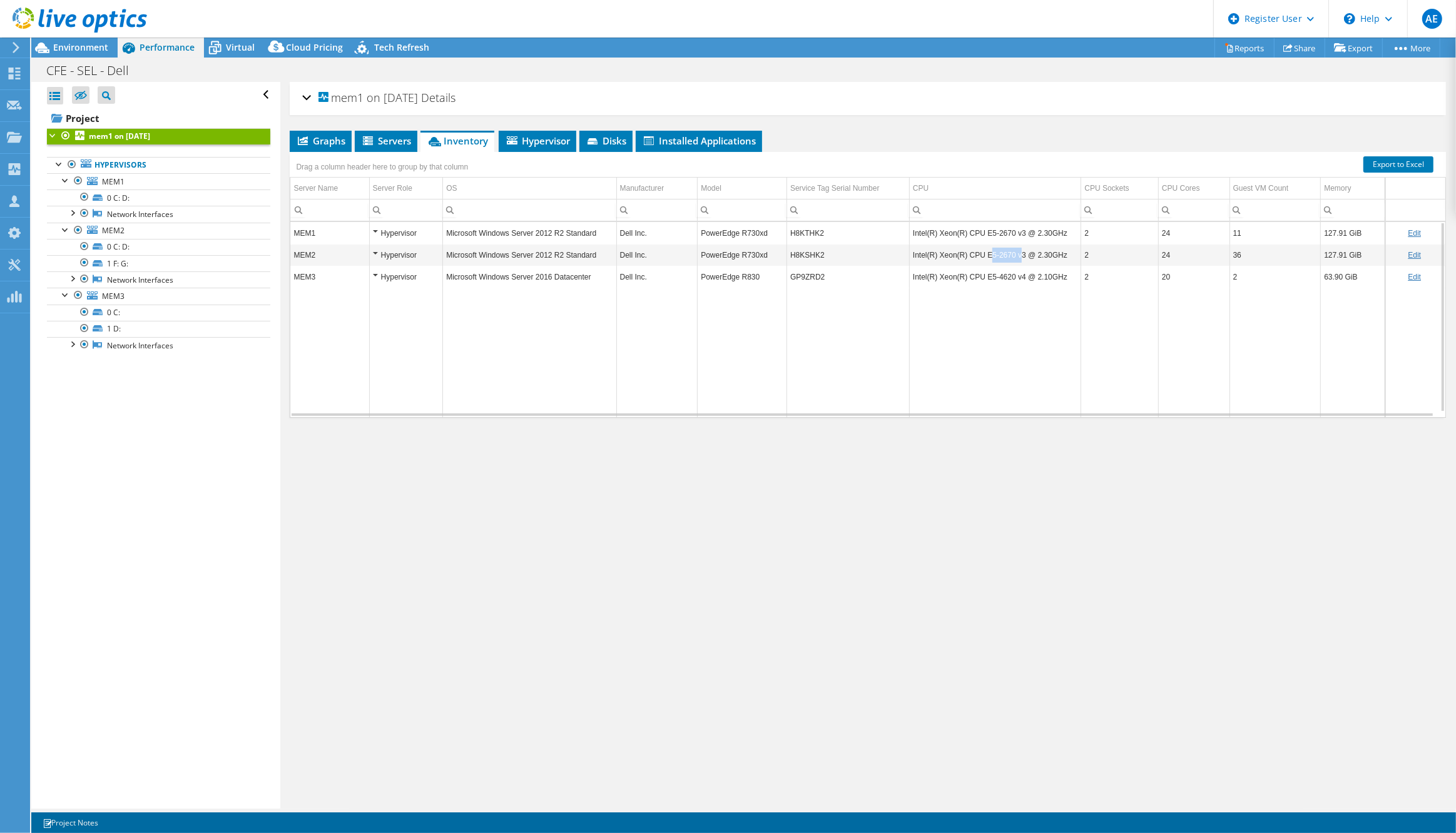
drag, startPoint x: 982, startPoint y: 254, endPoint x: 1012, endPoint y: 262, distance: 31.0
click at [1012, 262] on td "Intel(R) Xeon(R) CPU E5-2670 v3 @ 2.30GHz" at bounding box center [996, 255] width 171 height 22
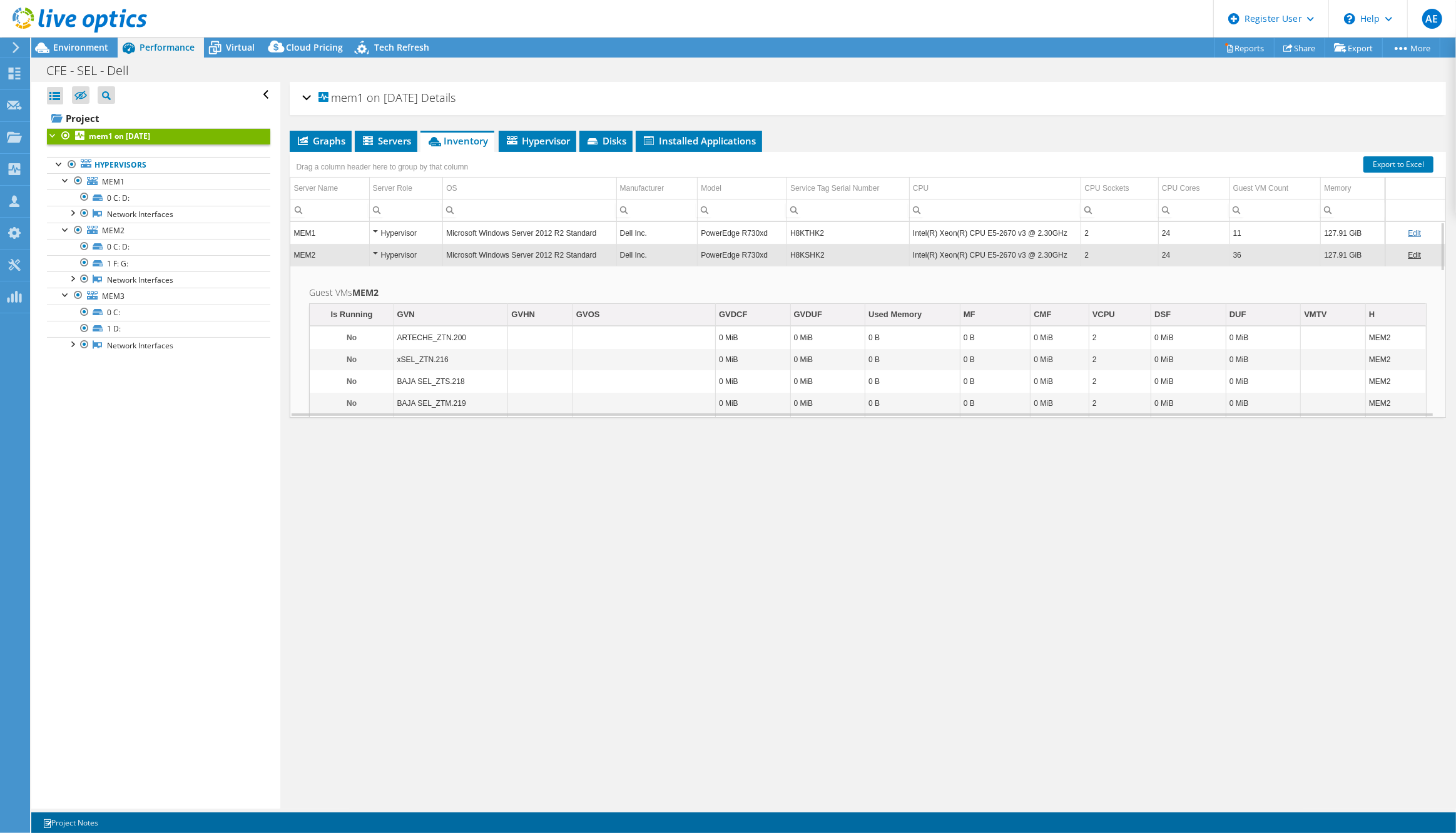
click at [342, 249] on td "MEM2" at bounding box center [329, 255] width 79 height 22
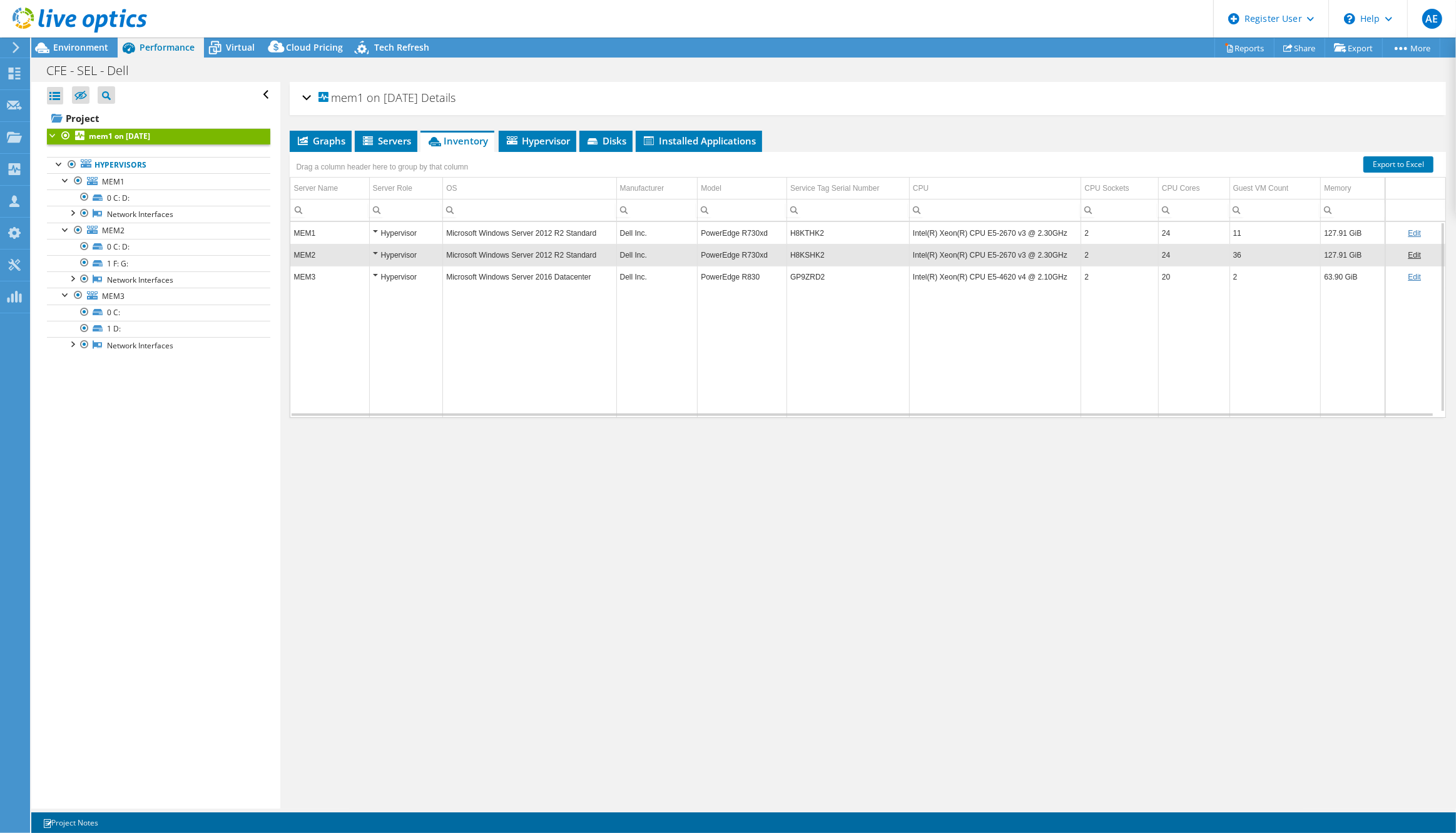
click at [1060, 273] on td "Intel(R) Xeon(R) CPU E5-4620 v4 @ 2.10GHz" at bounding box center [996, 277] width 171 height 22
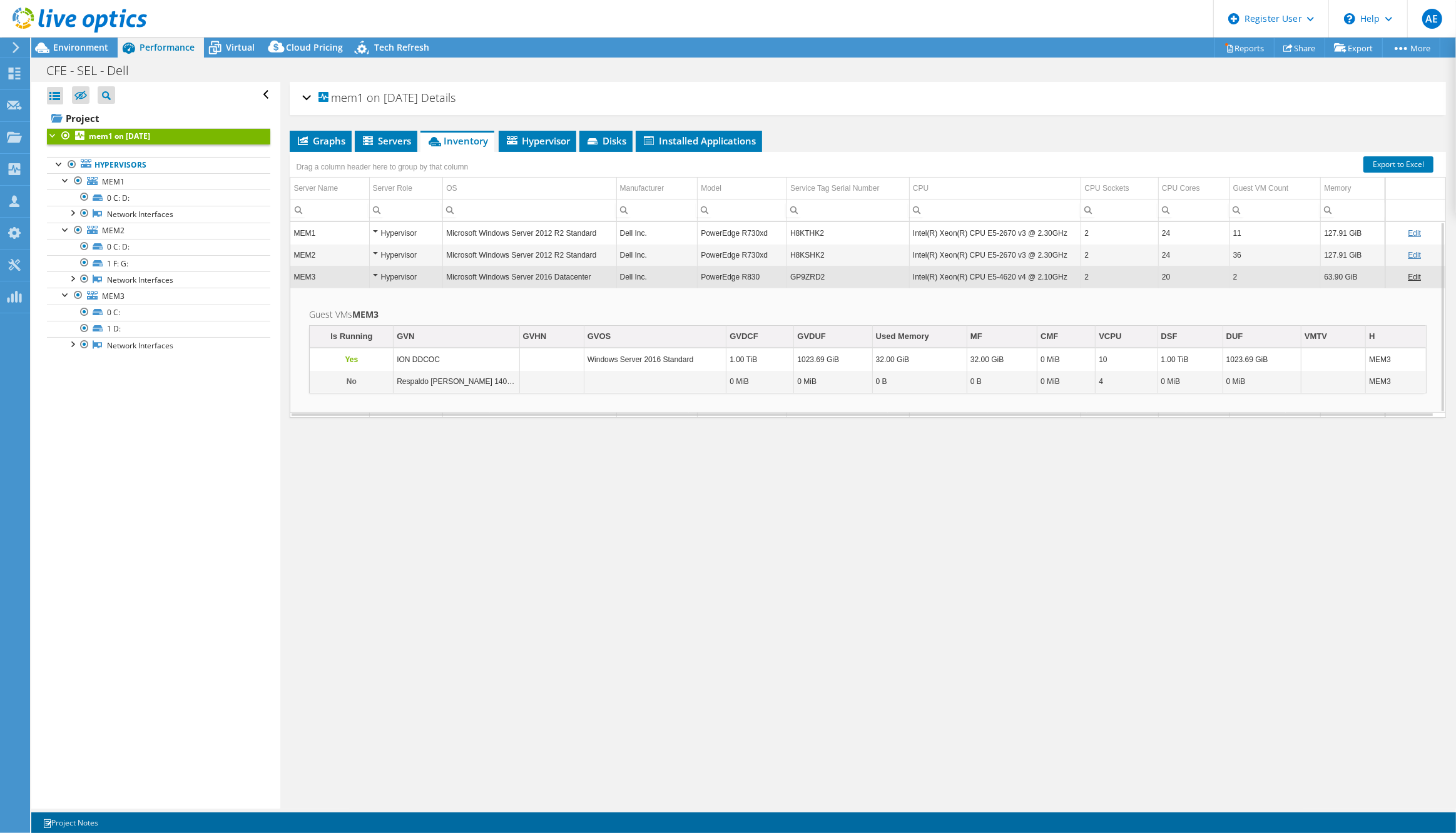
click at [1098, 234] on td "2" at bounding box center [1120, 233] width 78 height 22
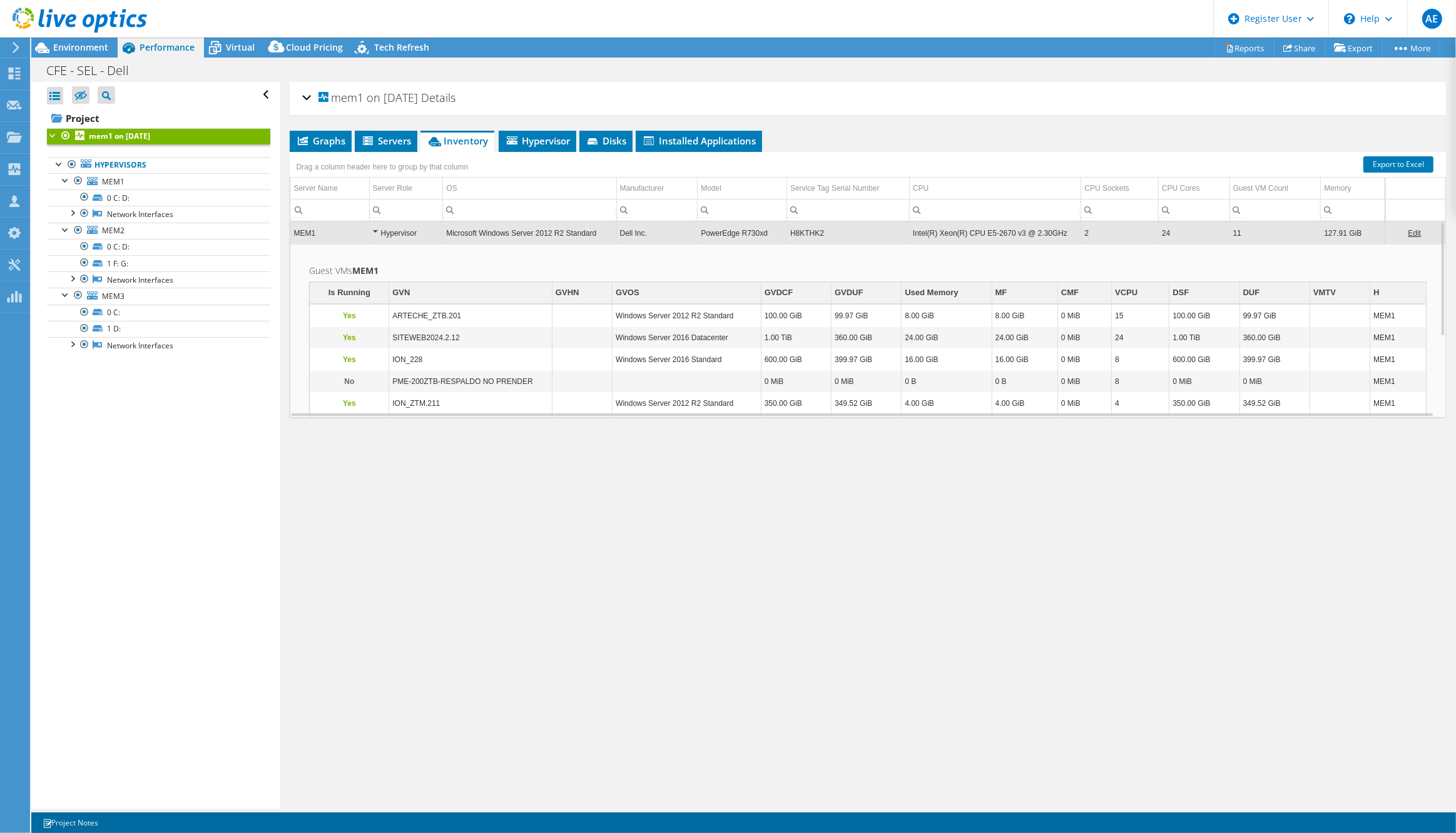
click at [1099, 233] on td "2" at bounding box center [1120, 233] width 78 height 22
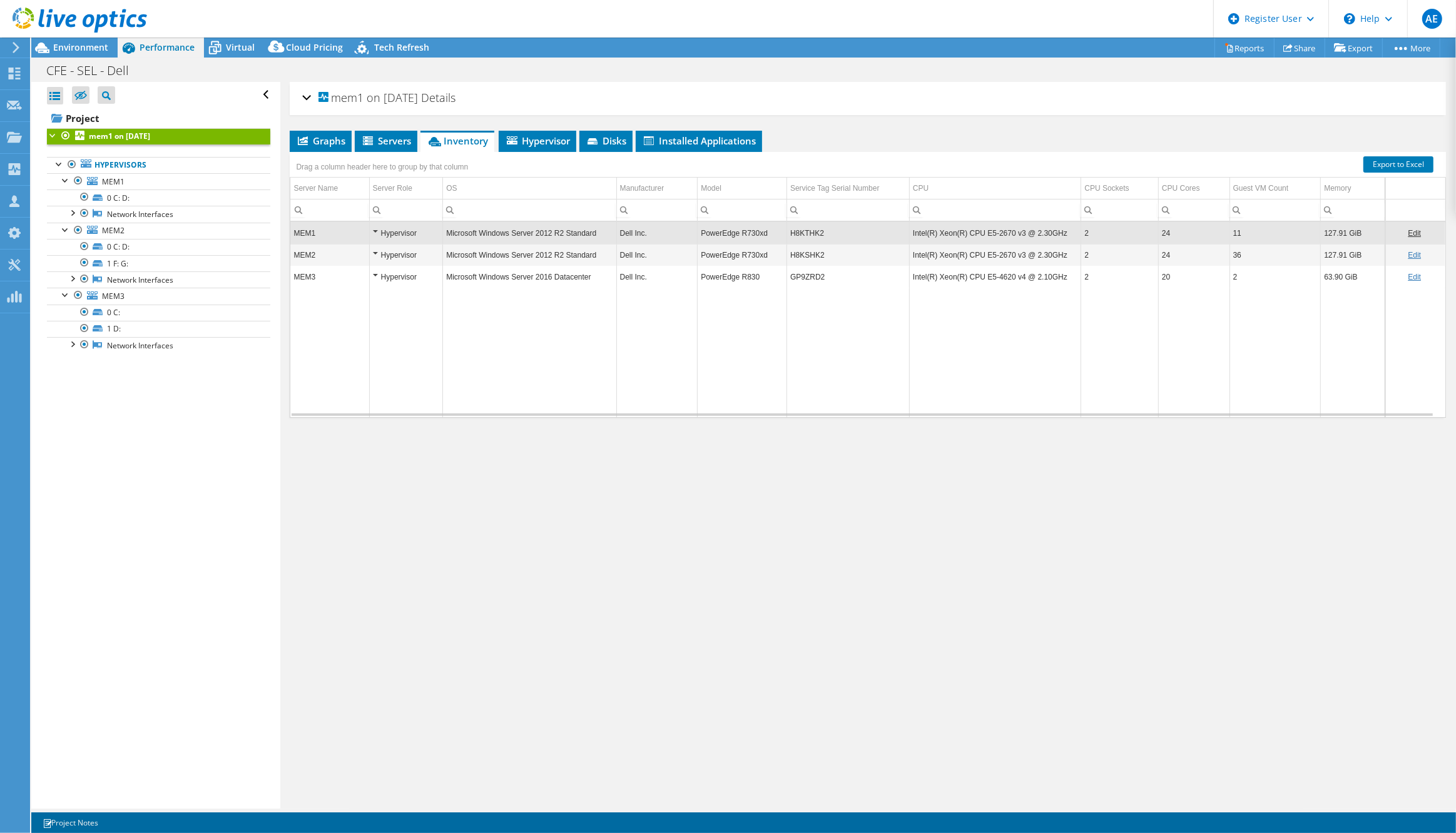
click at [349, 275] on td "MEM3" at bounding box center [329, 277] width 79 height 22
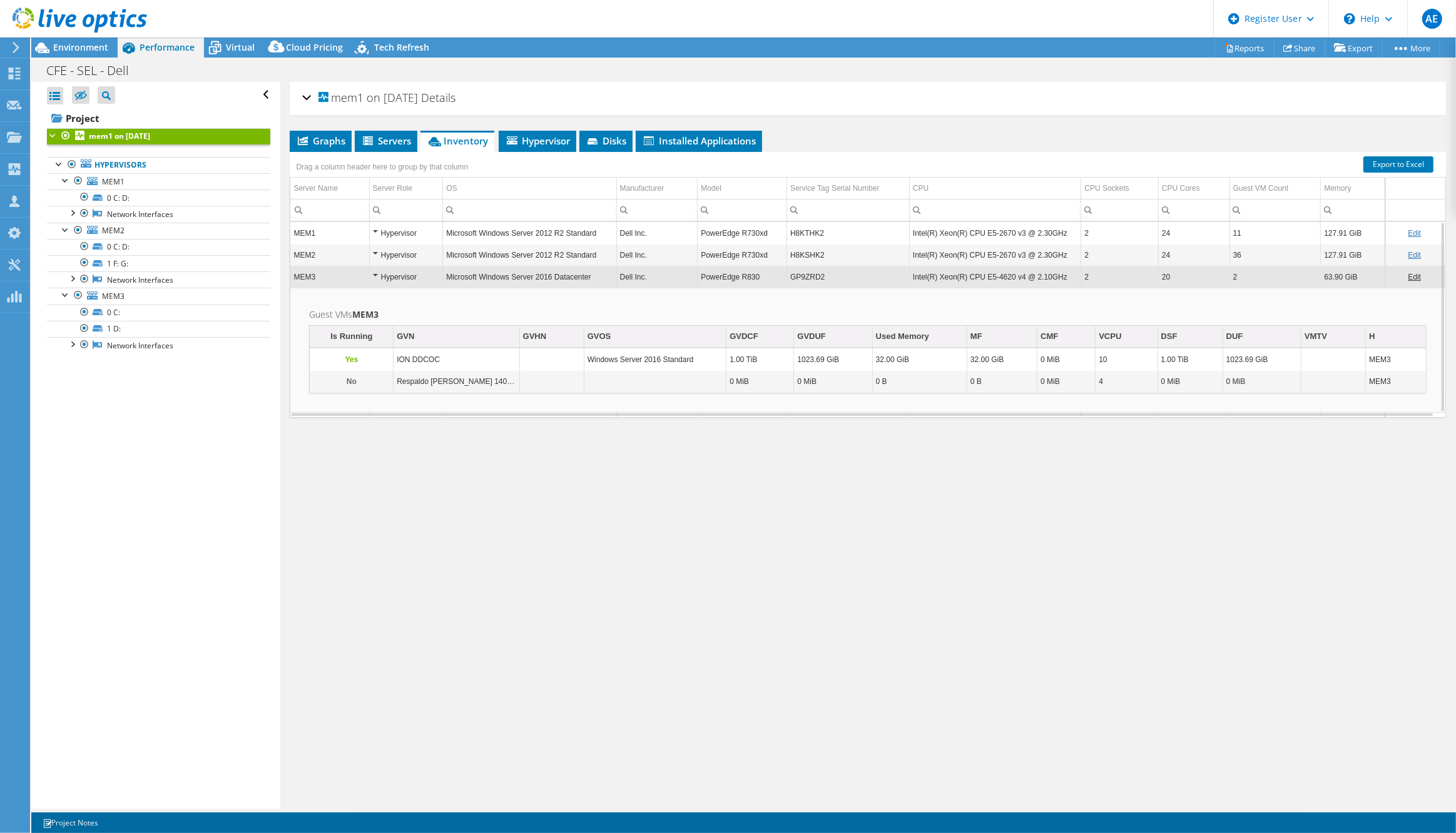
click at [349, 275] on td "MEM3" at bounding box center [329, 277] width 79 height 22
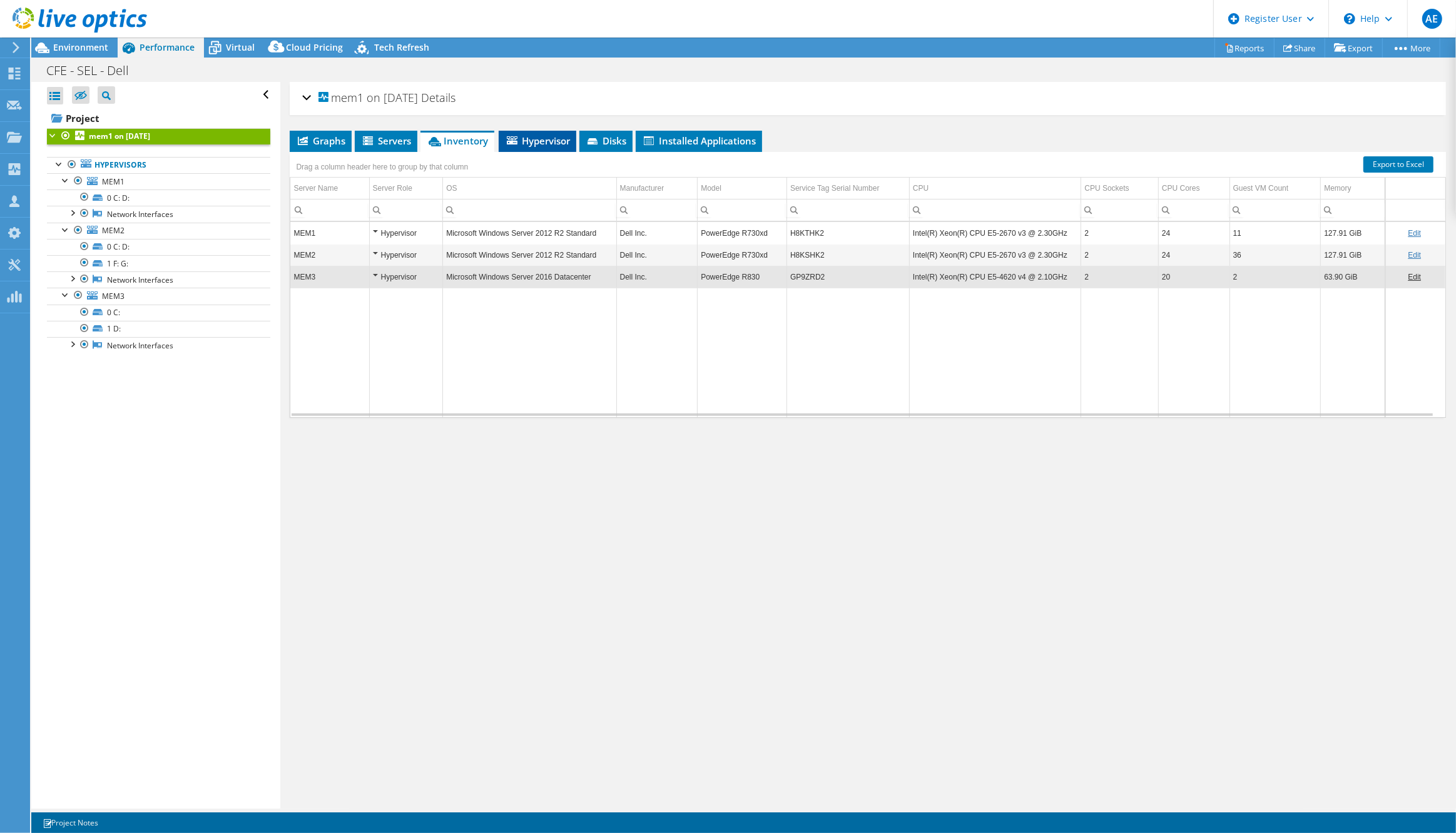
click at [549, 135] on span "Hypervisor" at bounding box center [537, 140] width 65 height 13
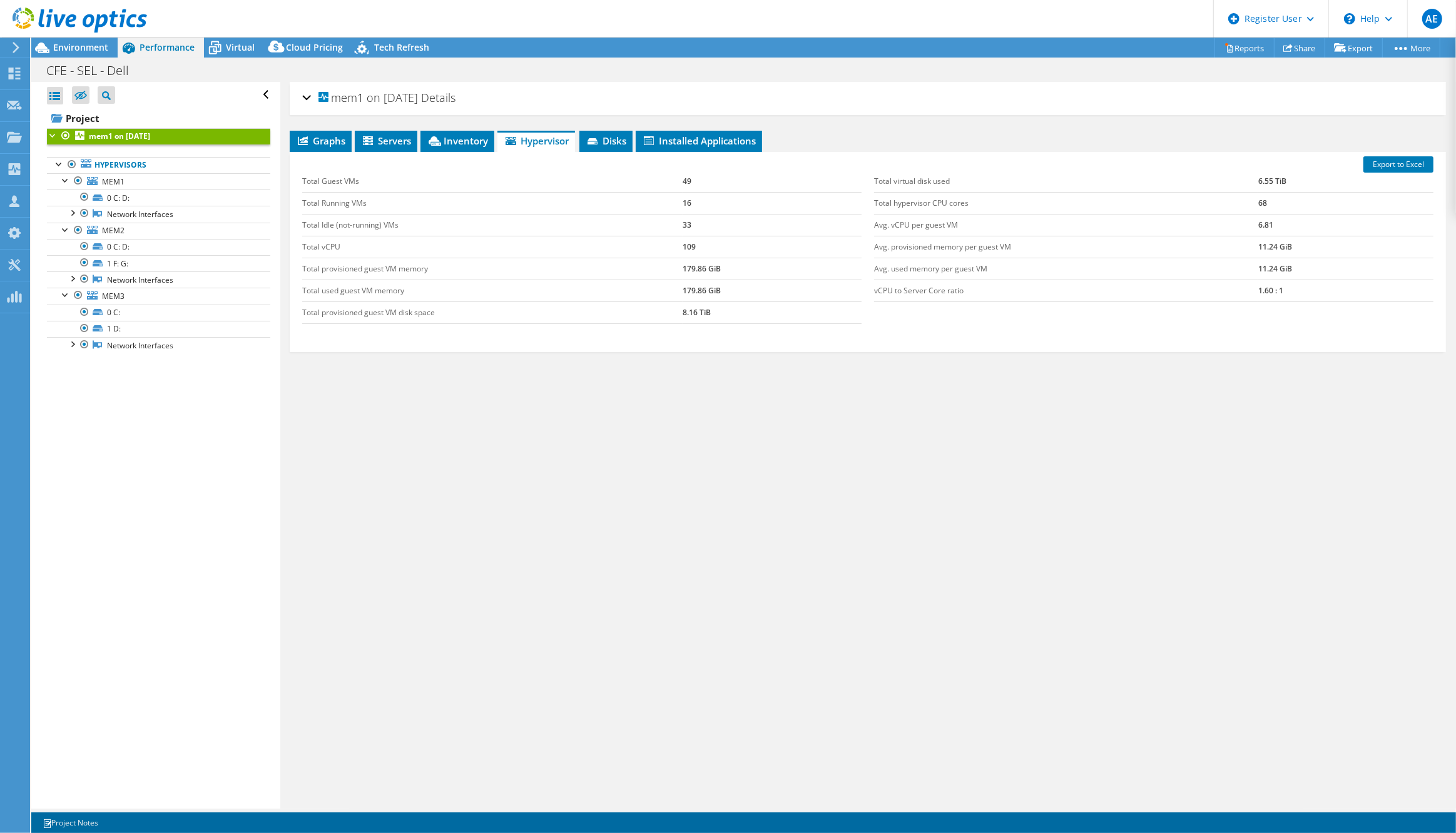
click at [610, 129] on div "mem1 on 9/19/2025 Details Duration 7 days, 0 hr, 0 min Start Time 08/28/2025, 1…" at bounding box center [867, 445] width 1175 height 727
click at [607, 140] on span "Disks" at bounding box center [606, 140] width 41 height 13
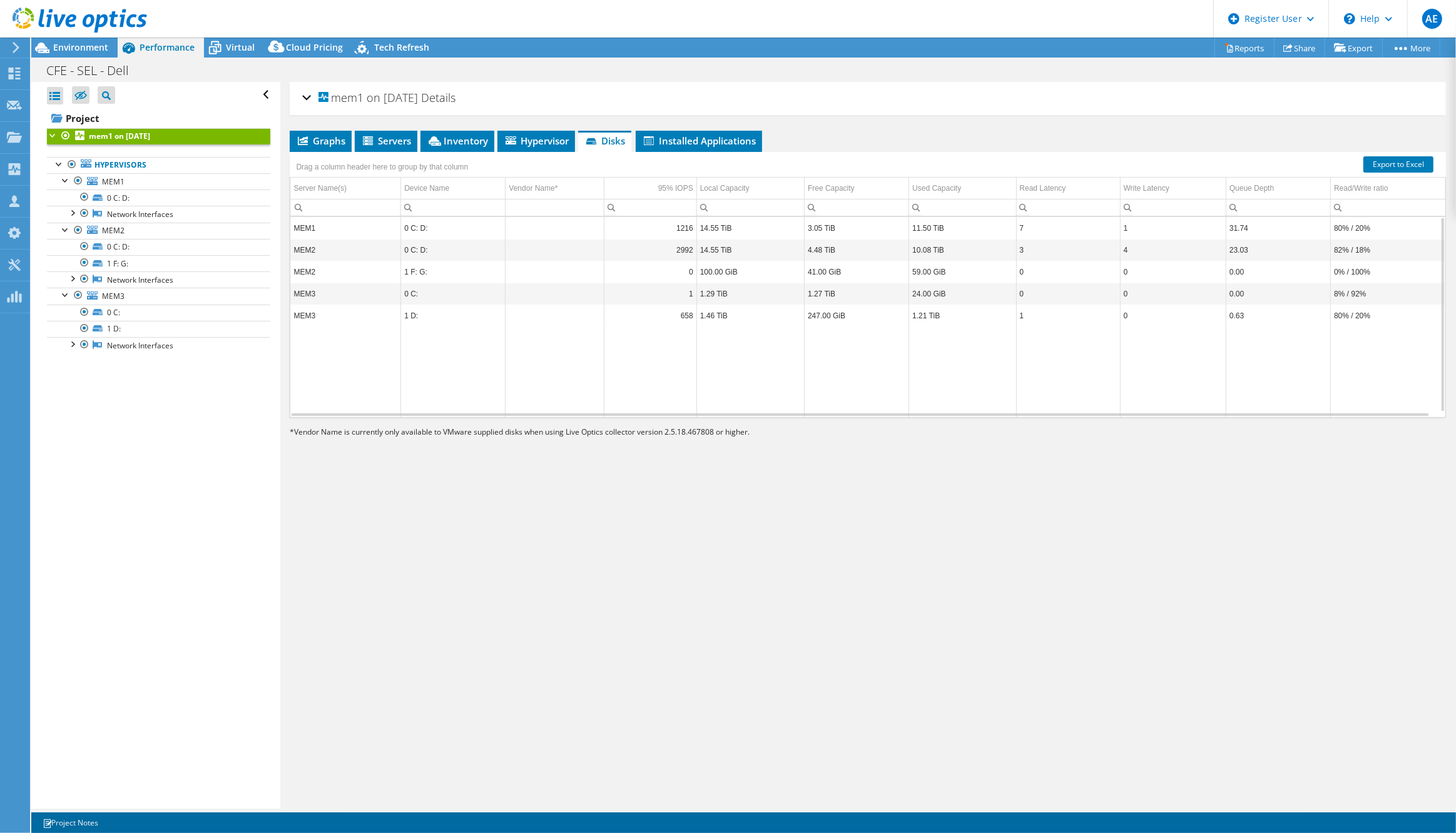
click at [344, 226] on td "MEM1" at bounding box center [345, 228] width 111 height 22
click at [341, 250] on td "MEM2" at bounding box center [345, 250] width 111 height 22
click at [348, 272] on td "MEM2" at bounding box center [345, 272] width 111 height 22
click at [337, 293] on td "MEM3" at bounding box center [345, 294] width 111 height 22
click at [326, 314] on td "MEM3" at bounding box center [345, 316] width 111 height 22
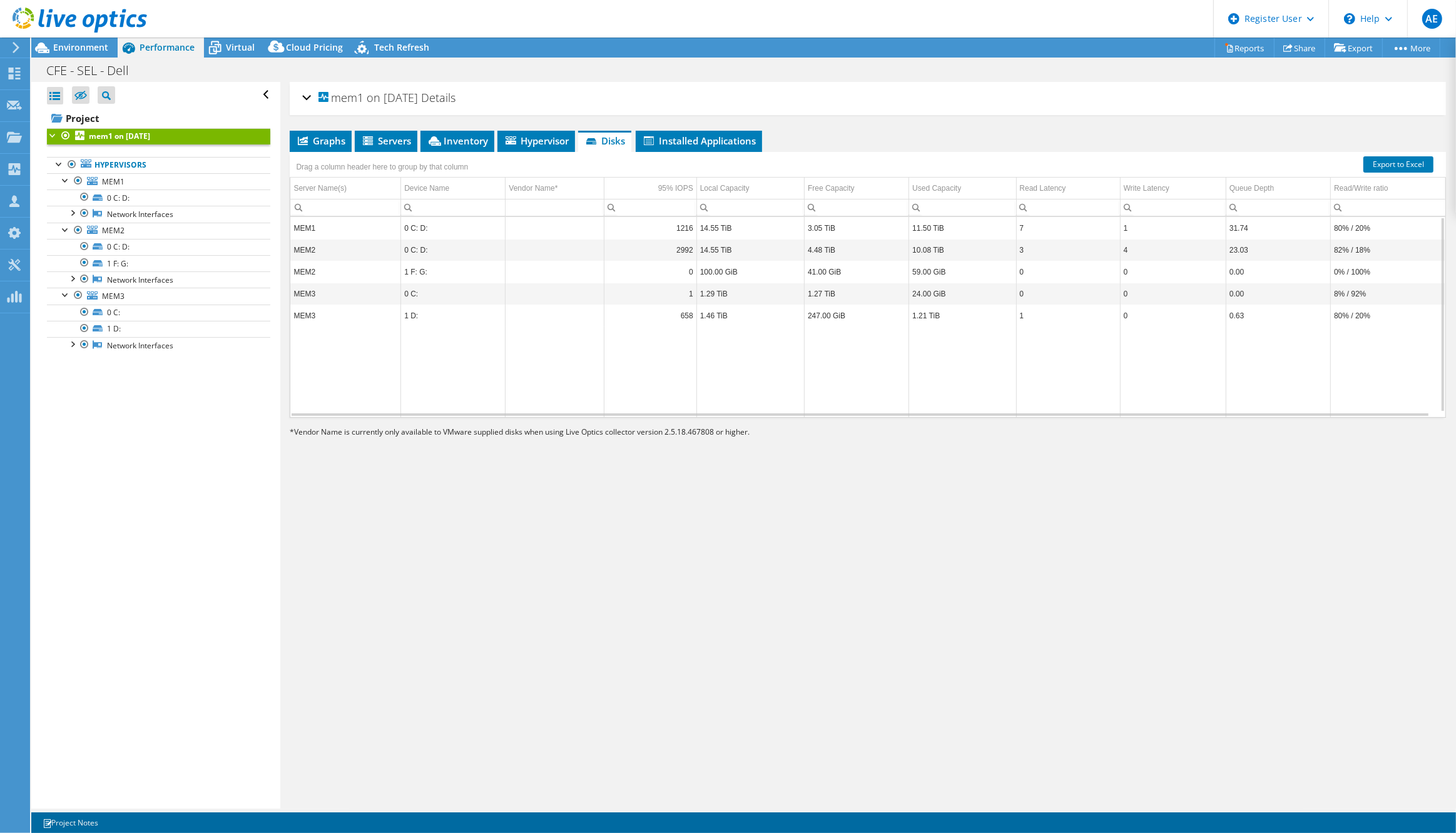
click at [324, 222] on td "MEM1" at bounding box center [345, 228] width 111 height 22
click at [336, 274] on td "MEM2" at bounding box center [345, 272] width 111 height 22
click at [716, 132] on li "Installed Applications" at bounding box center [699, 140] width 127 height 21
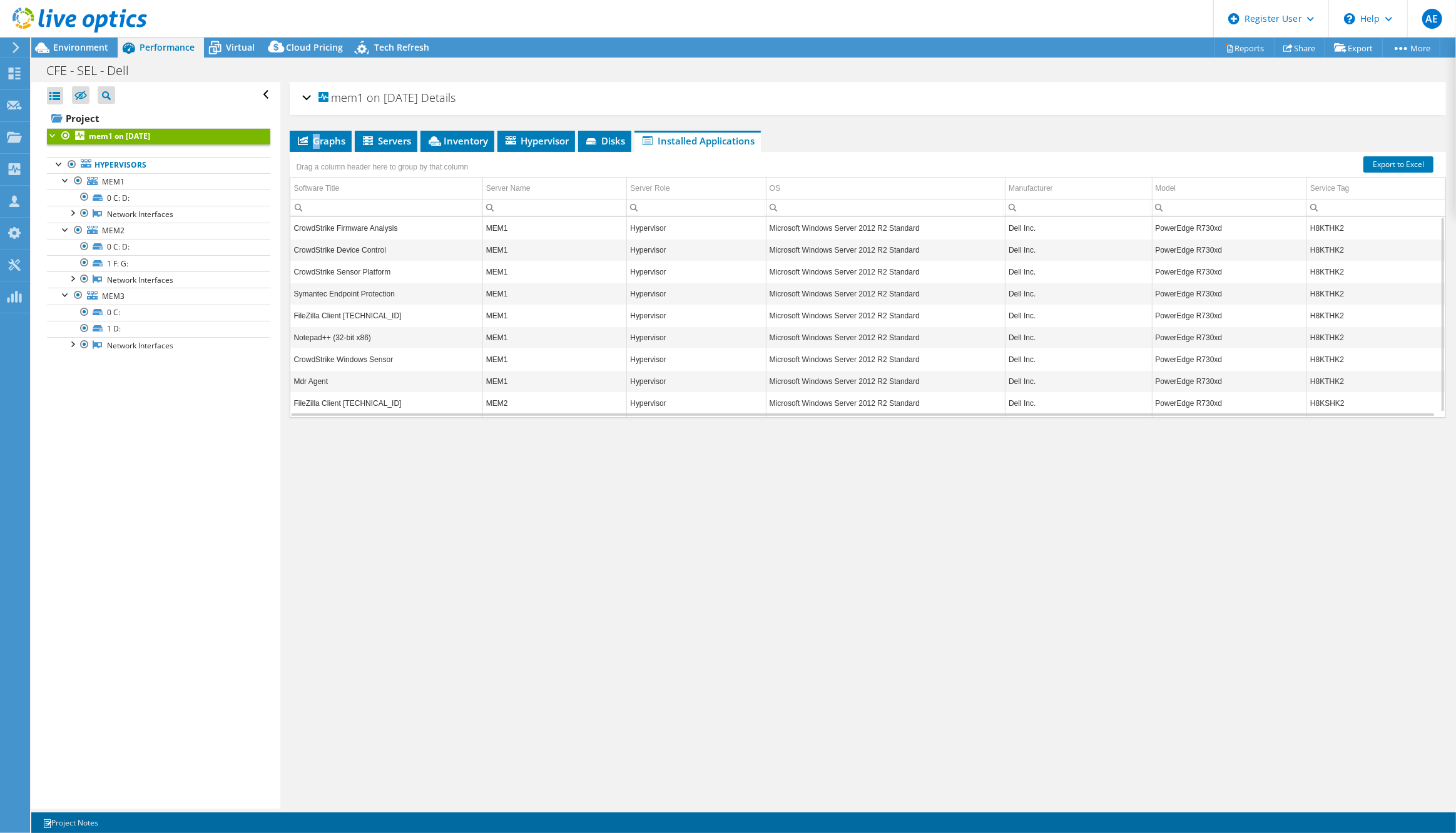
click at [322, 131] on li "Graphs" at bounding box center [321, 140] width 62 height 21
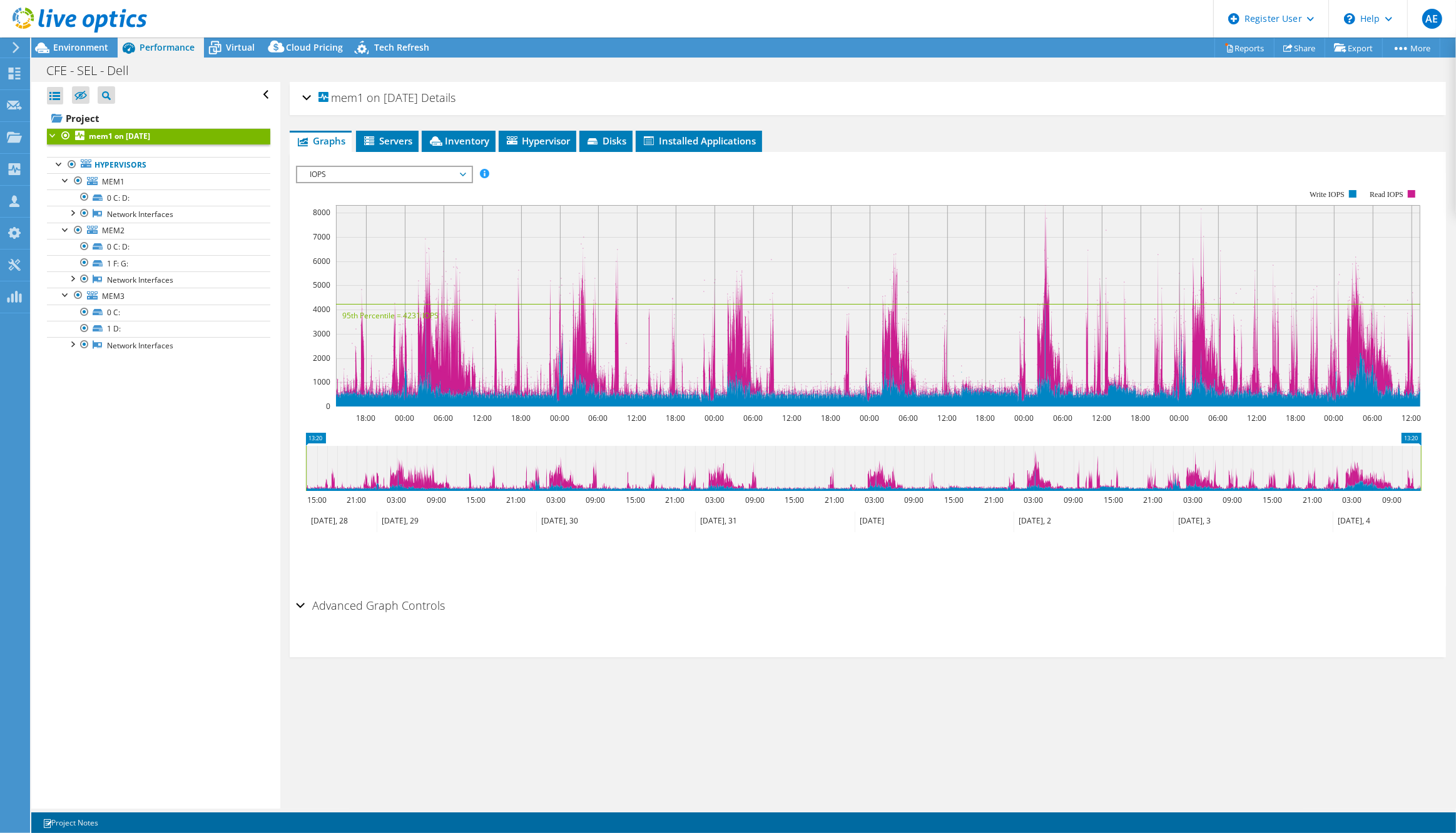
click at [453, 173] on span "IOPS" at bounding box center [384, 174] width 160 height 15
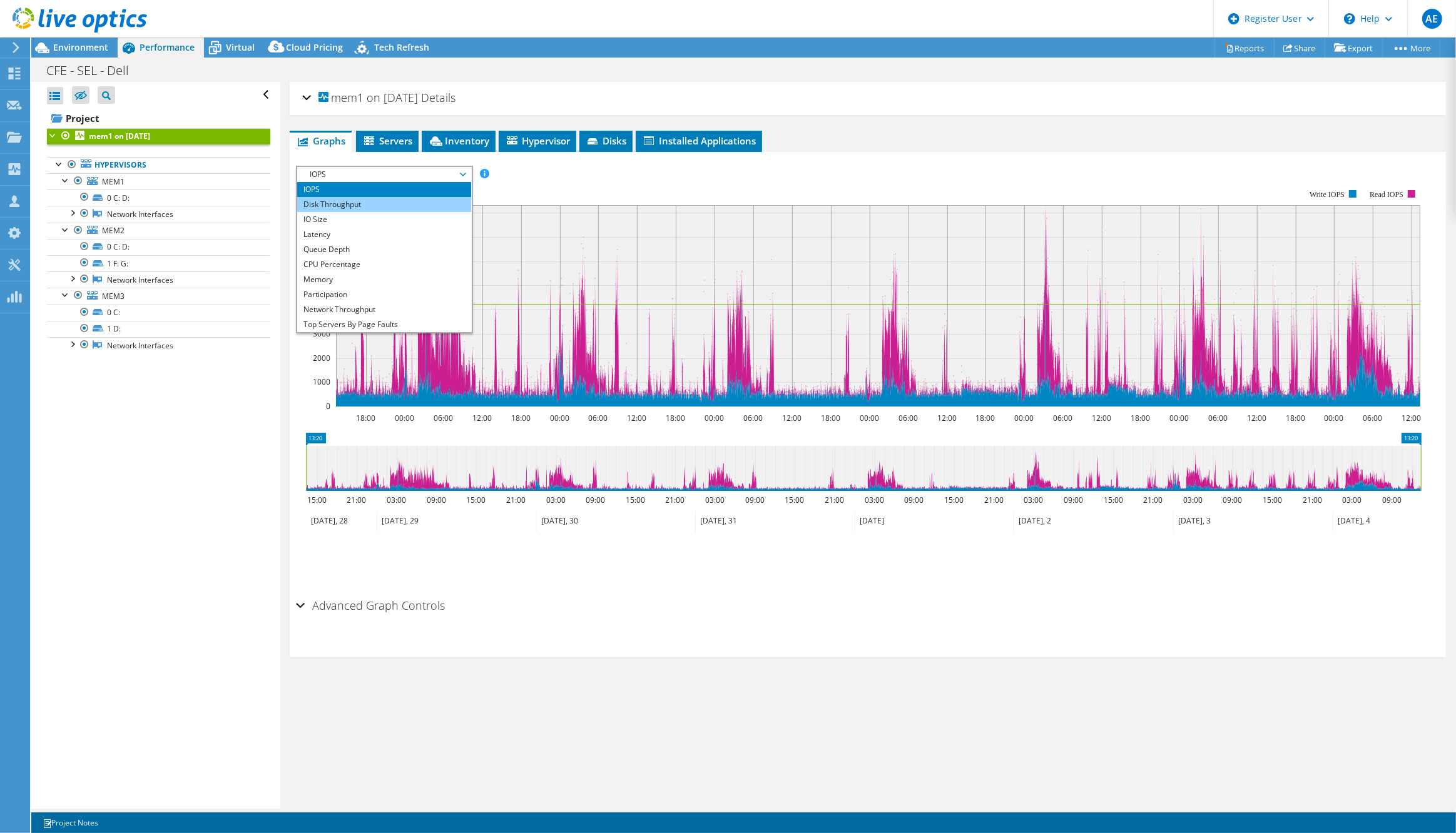
click at [375, 201] on li "Disk Throughput" at bounding box center [384, 204] width 173 height 15
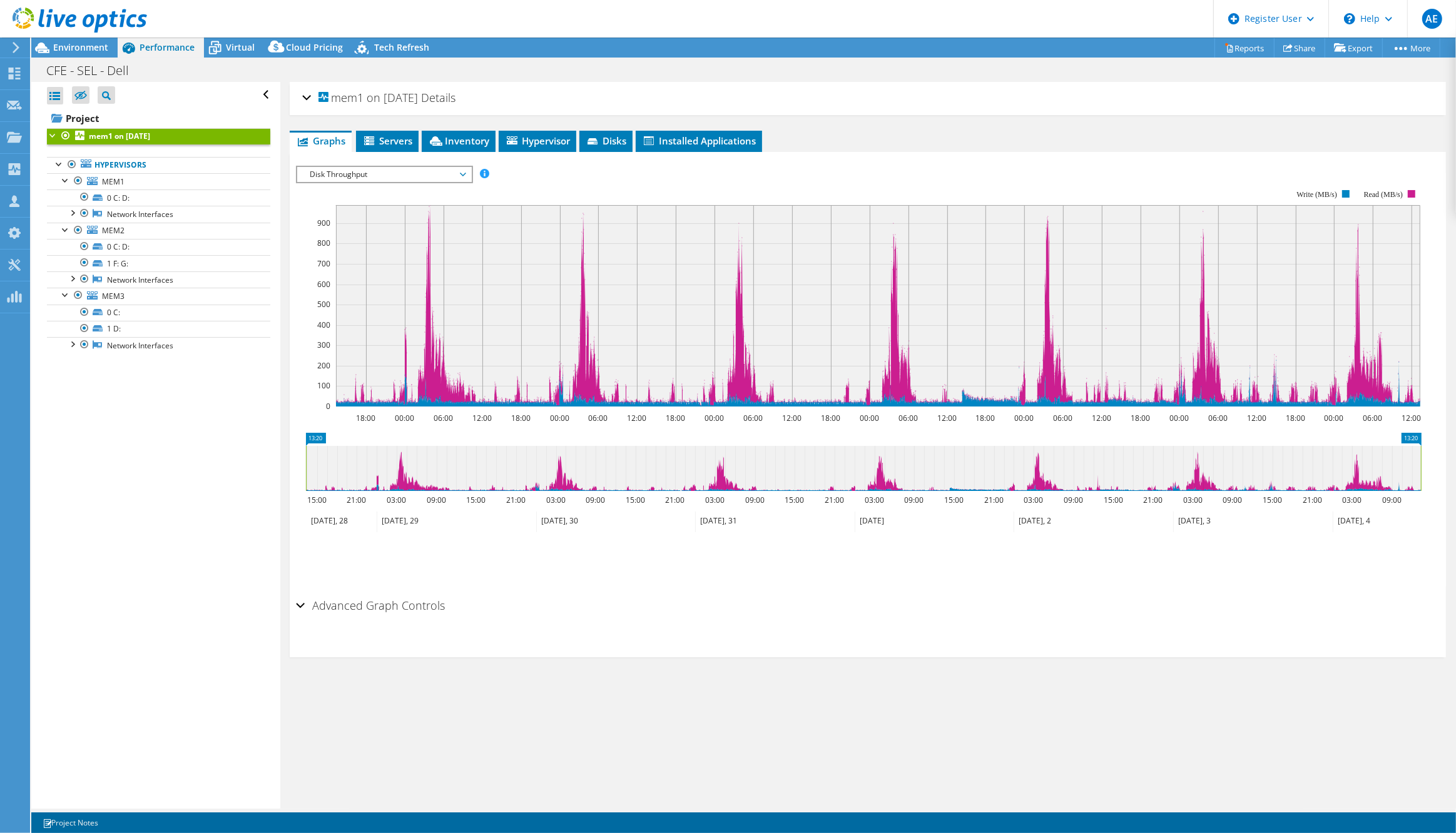
click at [404, 170] on span "Disk Throughput" at bounding box center [384, 174] width 160 height 15
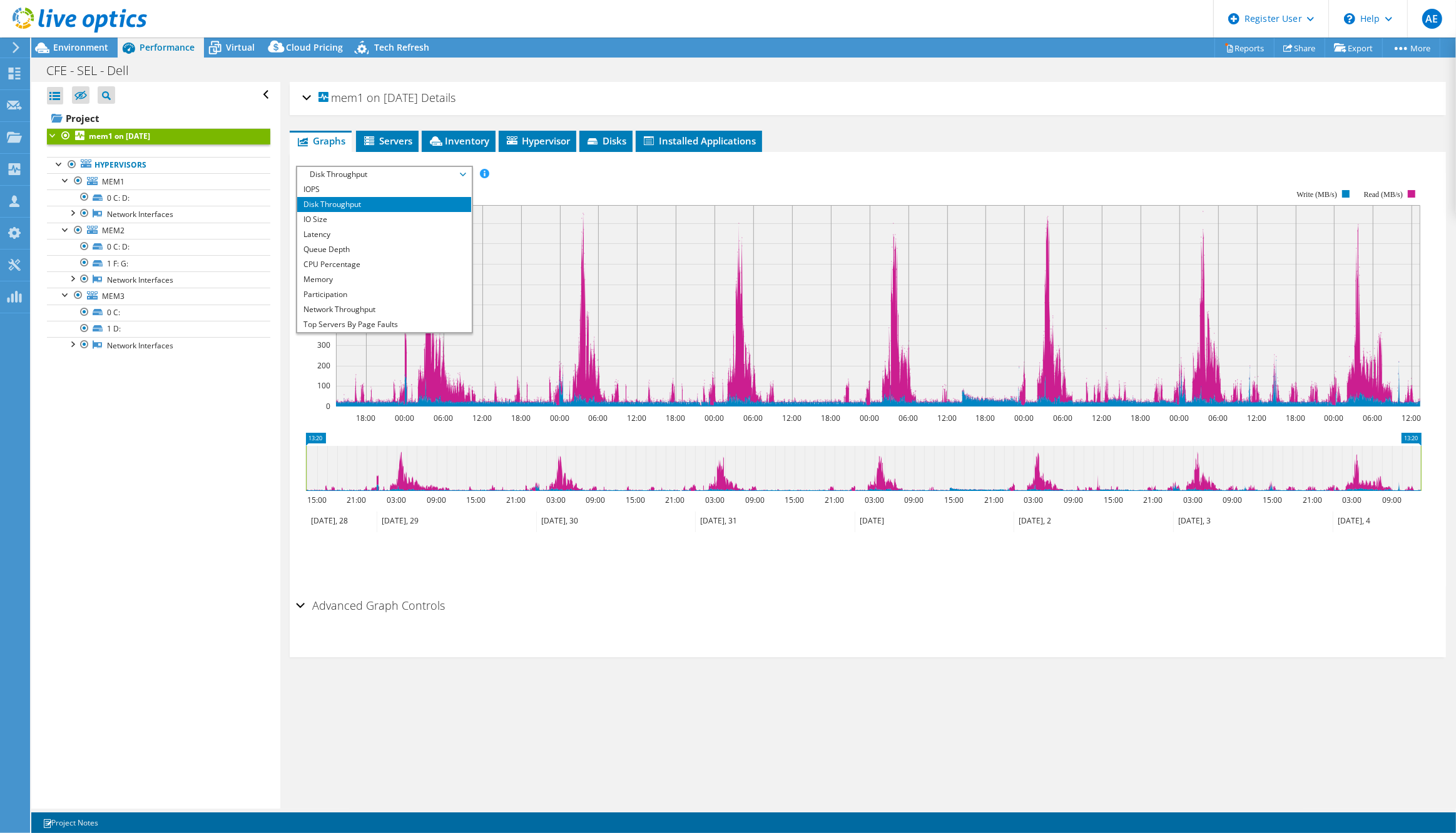
click at [614, 159] on div "IOPS Disk Throughput IO Size Latency Queue Depth CPU Percentage Memory Page Fau…" at bounding box center [868, 376] width 1144 height 433
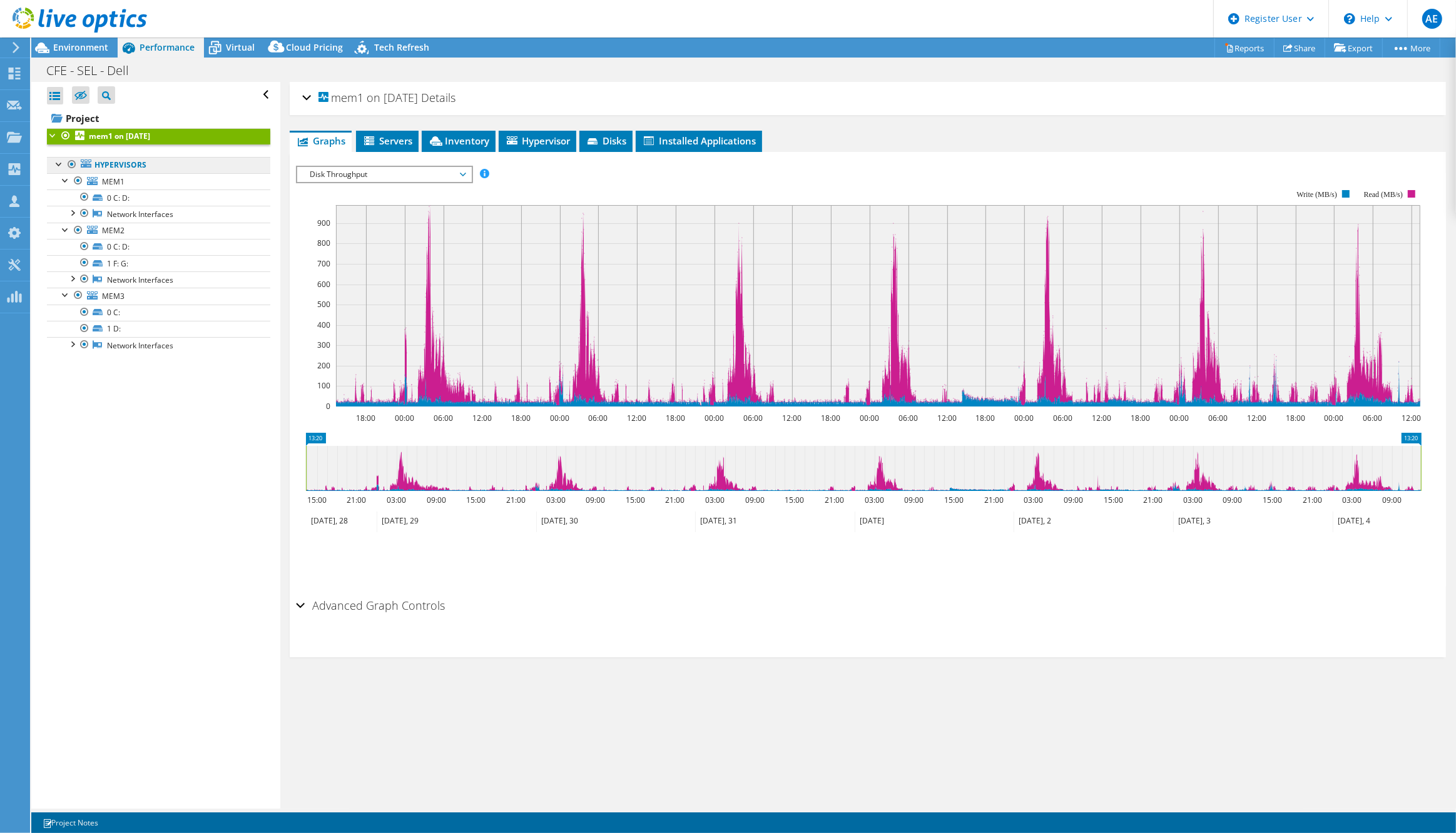
click at [166, 165] on link "Hypervisors" at bounding box center [158, 165] width 223 height 16
click at [157, 182] on link "MEM1" at bounding box center [158, 181] width 223 height 16
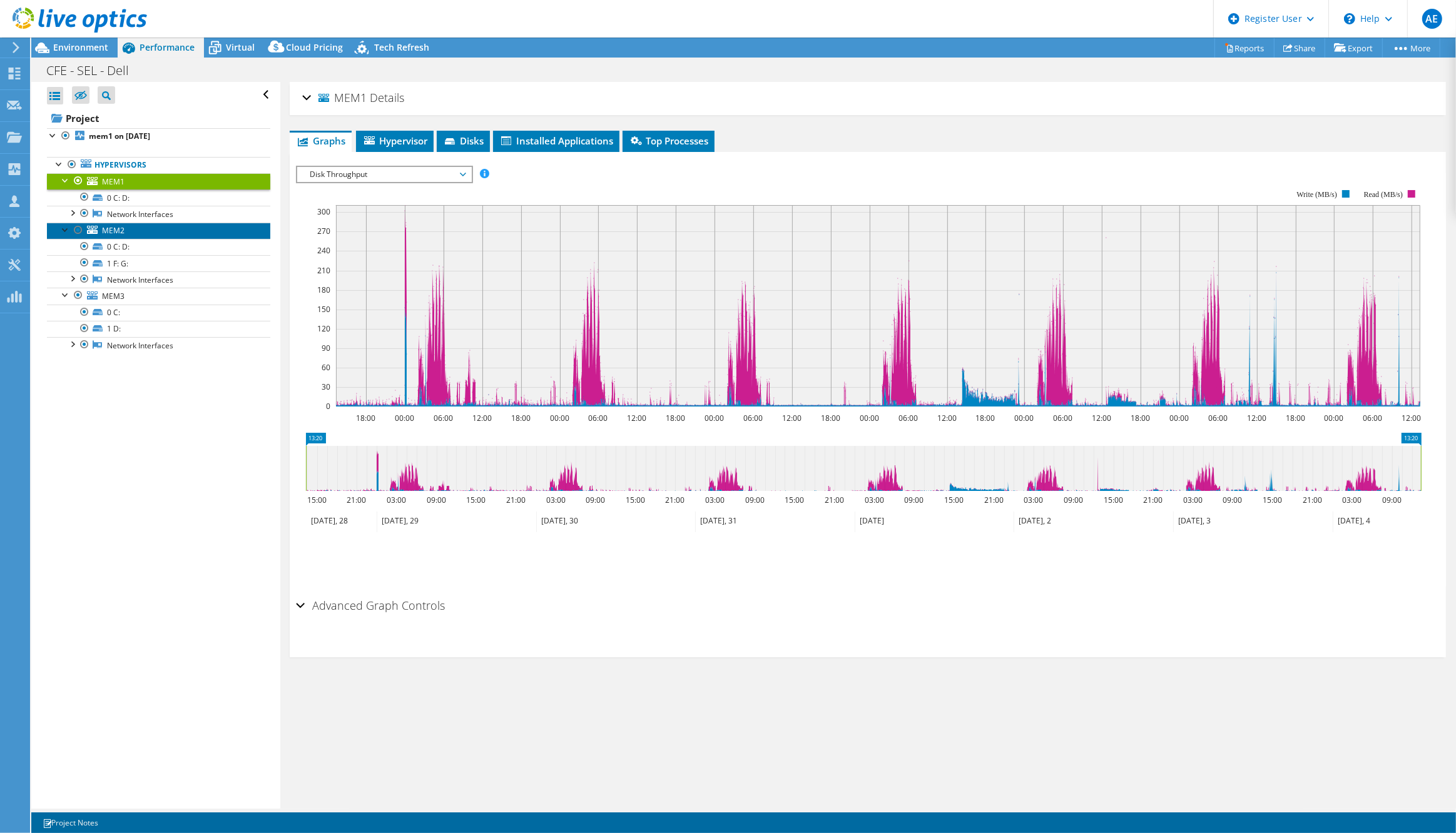
click at [160, 227] on link "MEM2" at bounding box center [158, 231] width 223 height 16
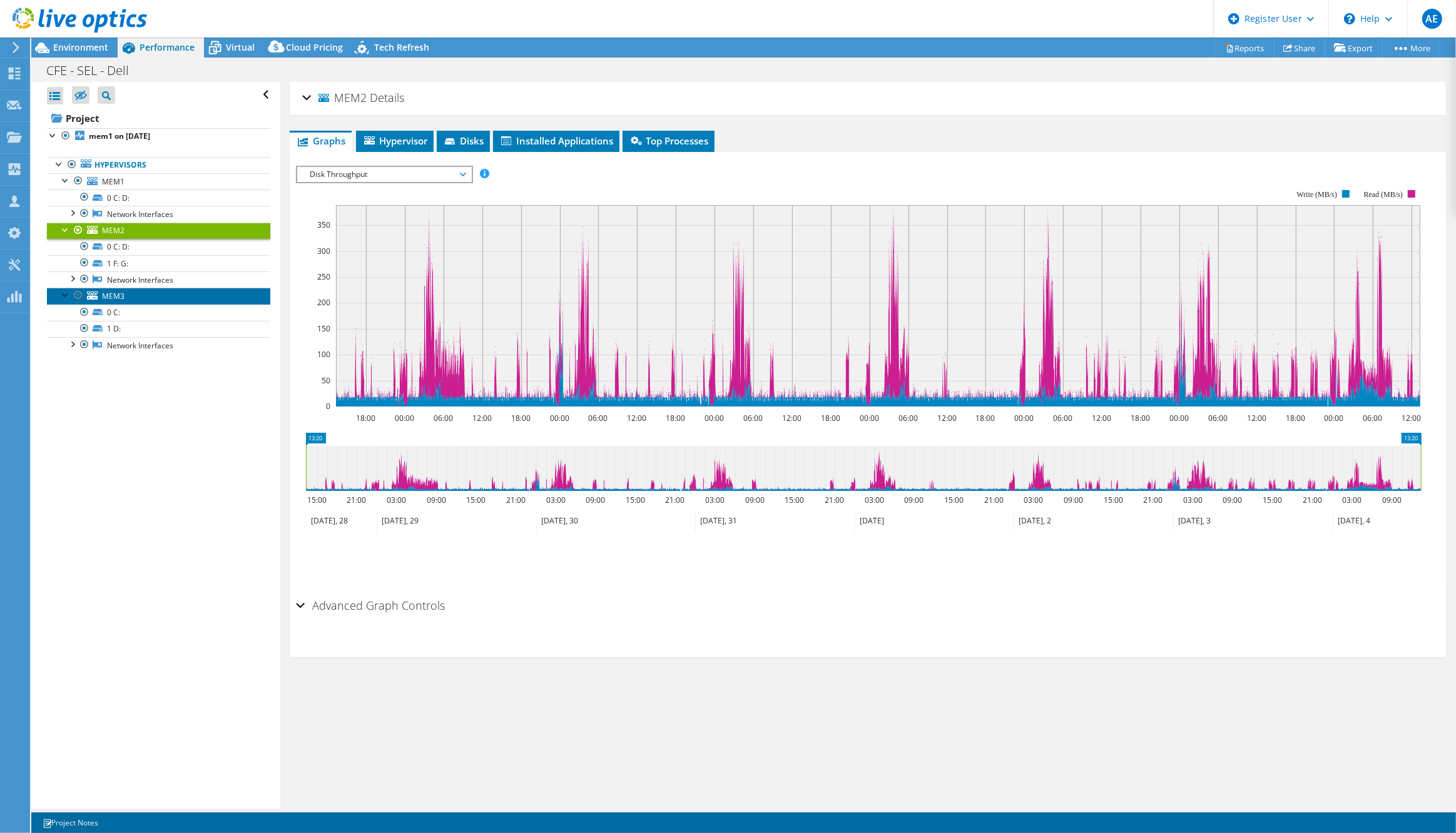
click at [162, 294] on link "MEM3" at bounding box center [158, 296] width 223 height 16
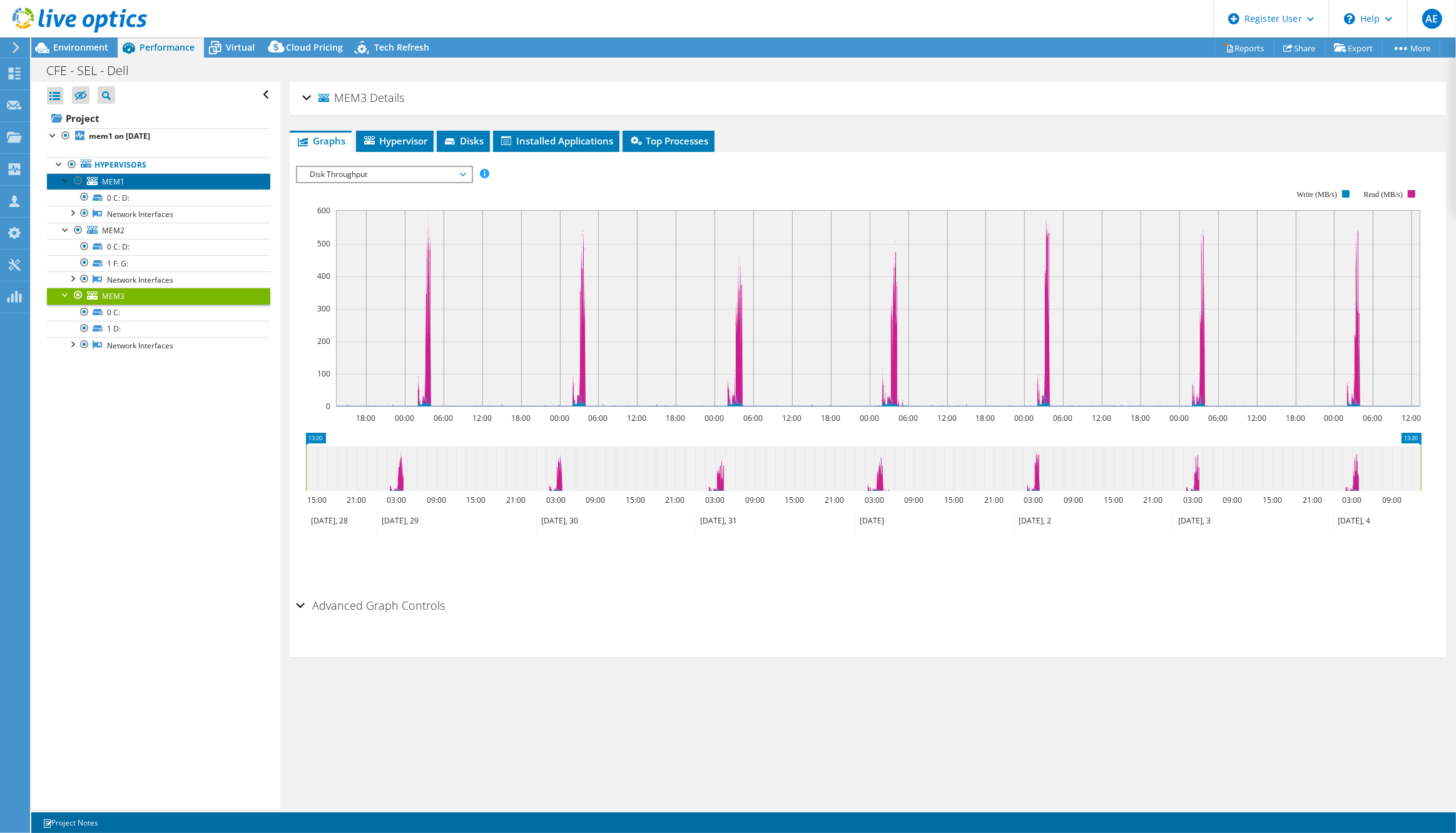
click at [166, 177] on link "MEM1" at bounding box center [158, 181] width 223 height 16
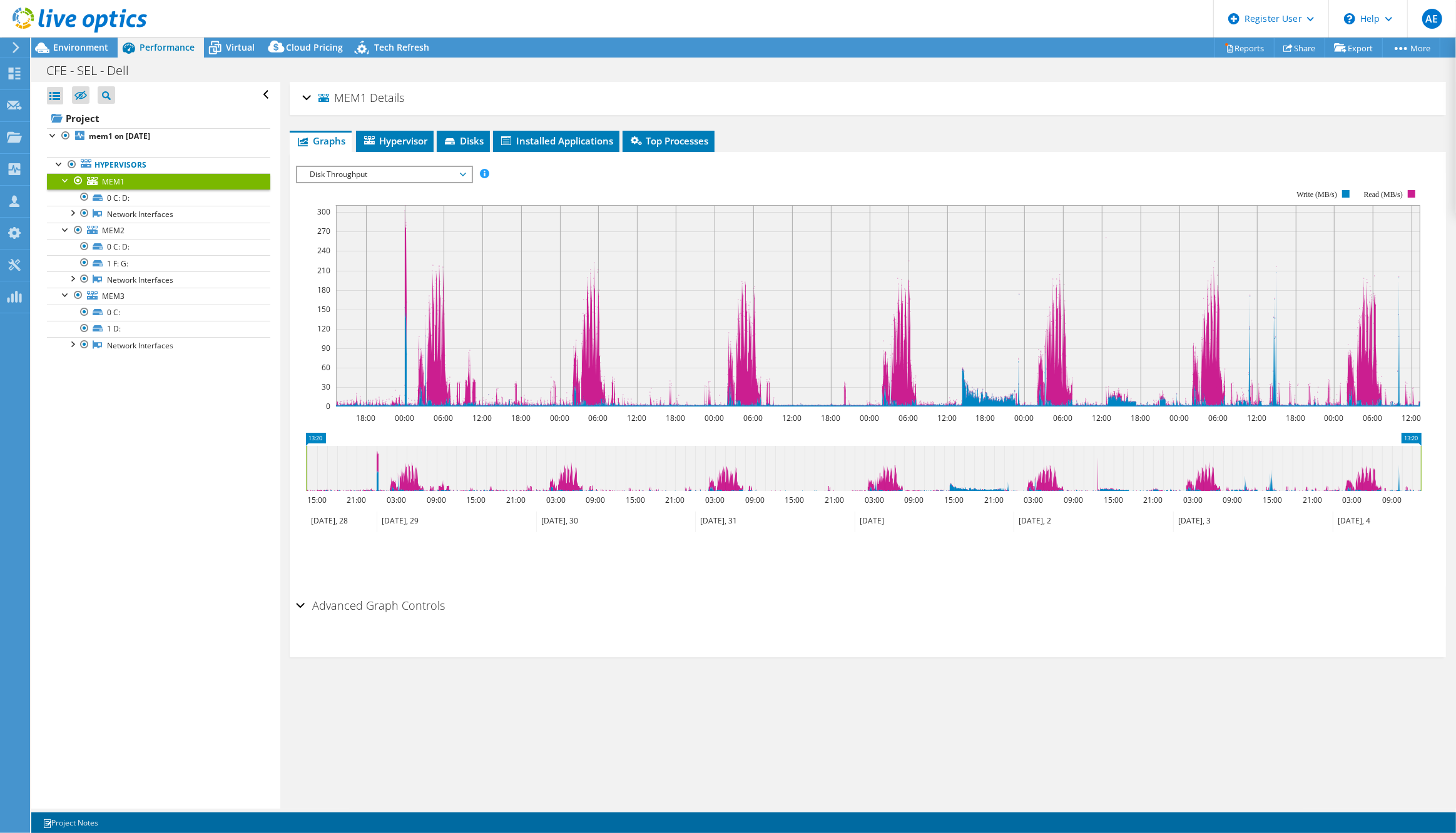
click at [458, 172] on span "Disk Throughput" at bounding box center [384, 174] width 160 height 15
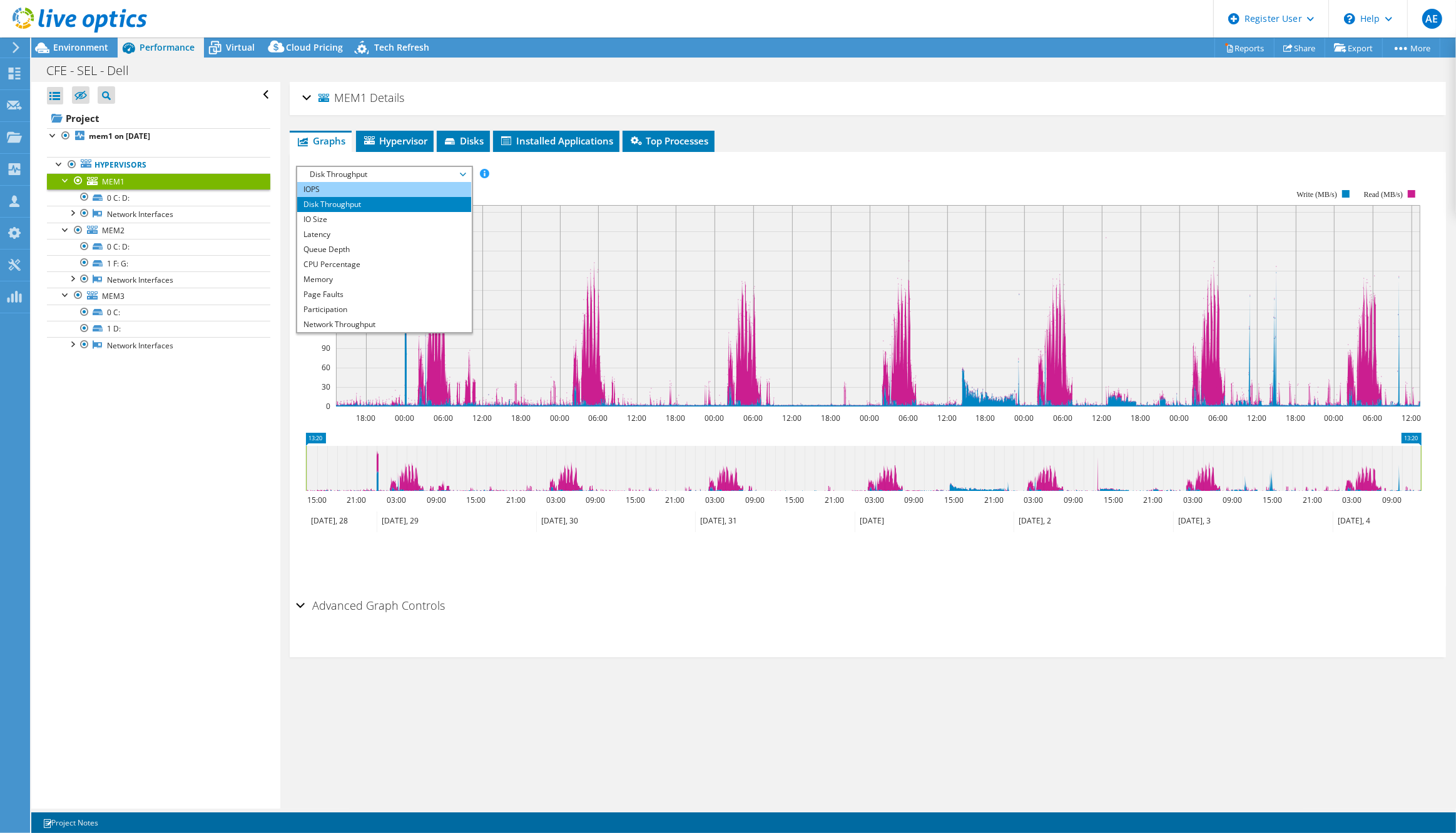
click at [403, 189] on li "IOPS" at bounding box center [384, 189] width 173 height 15
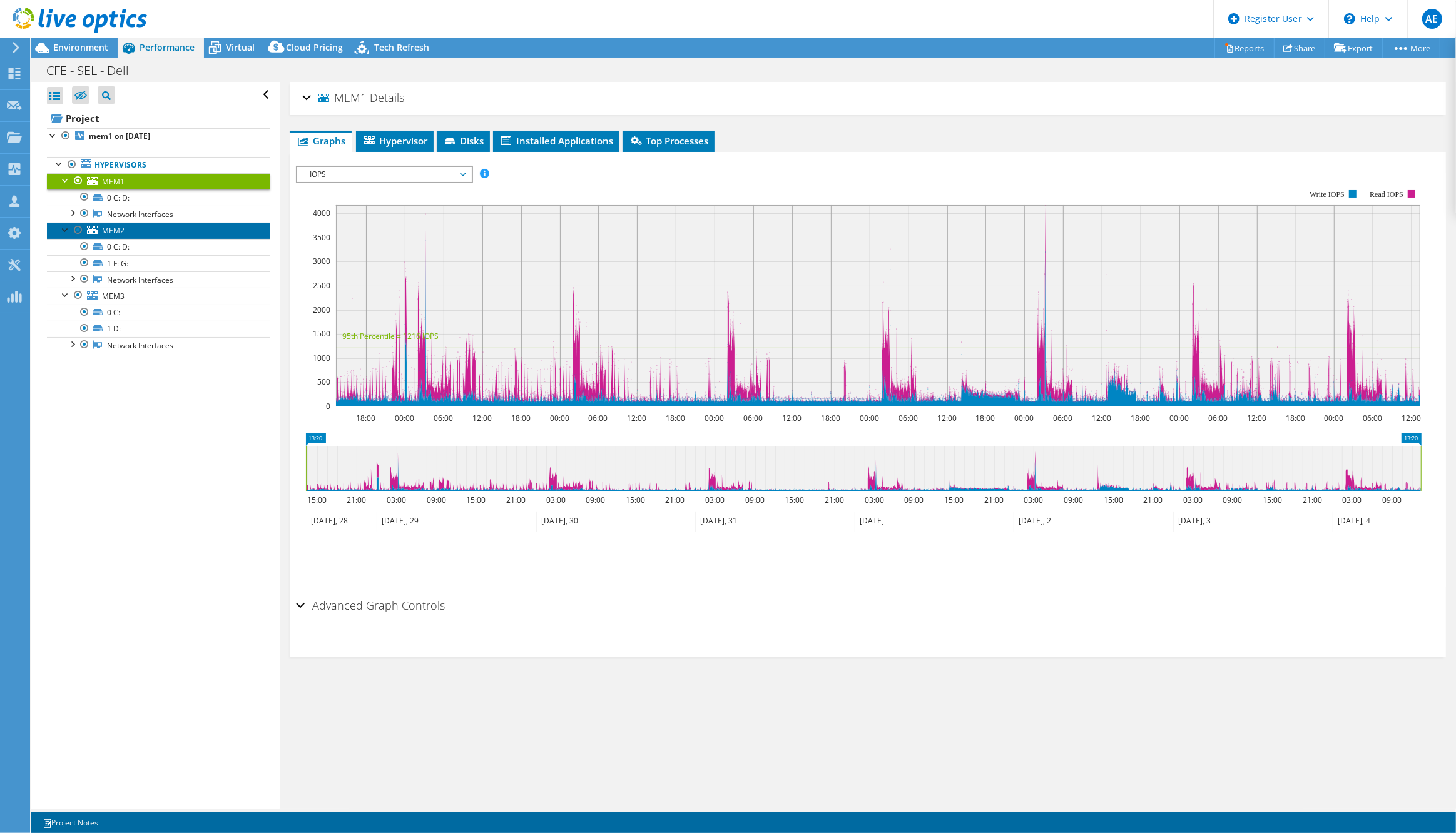
click at [154, 225] on link "MEM2" at bounding box center [158, 231] width 223 height 16
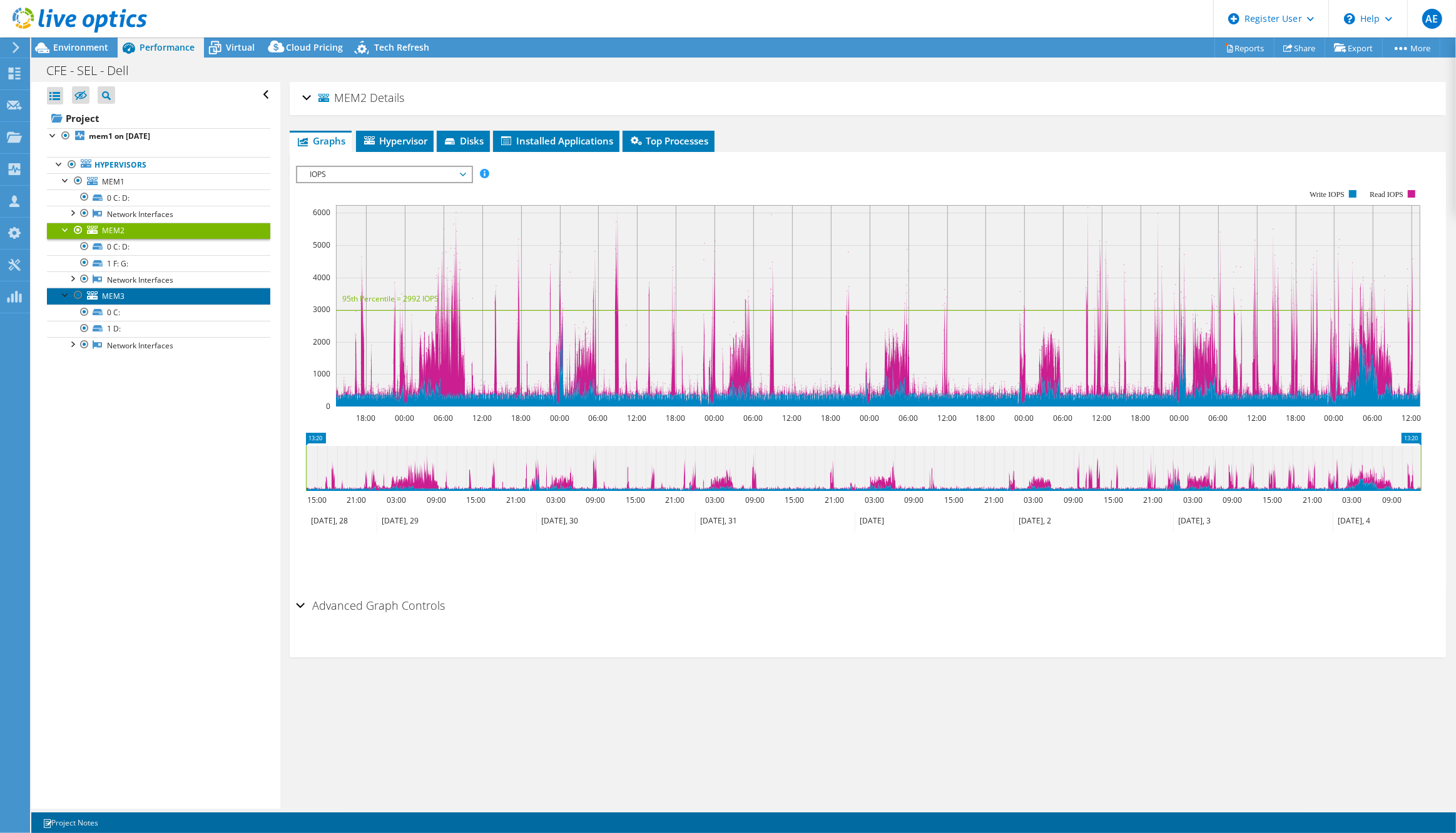
click at [169, 292] on link "MEM3" at bounding box center [158, 296] width 223 height 16
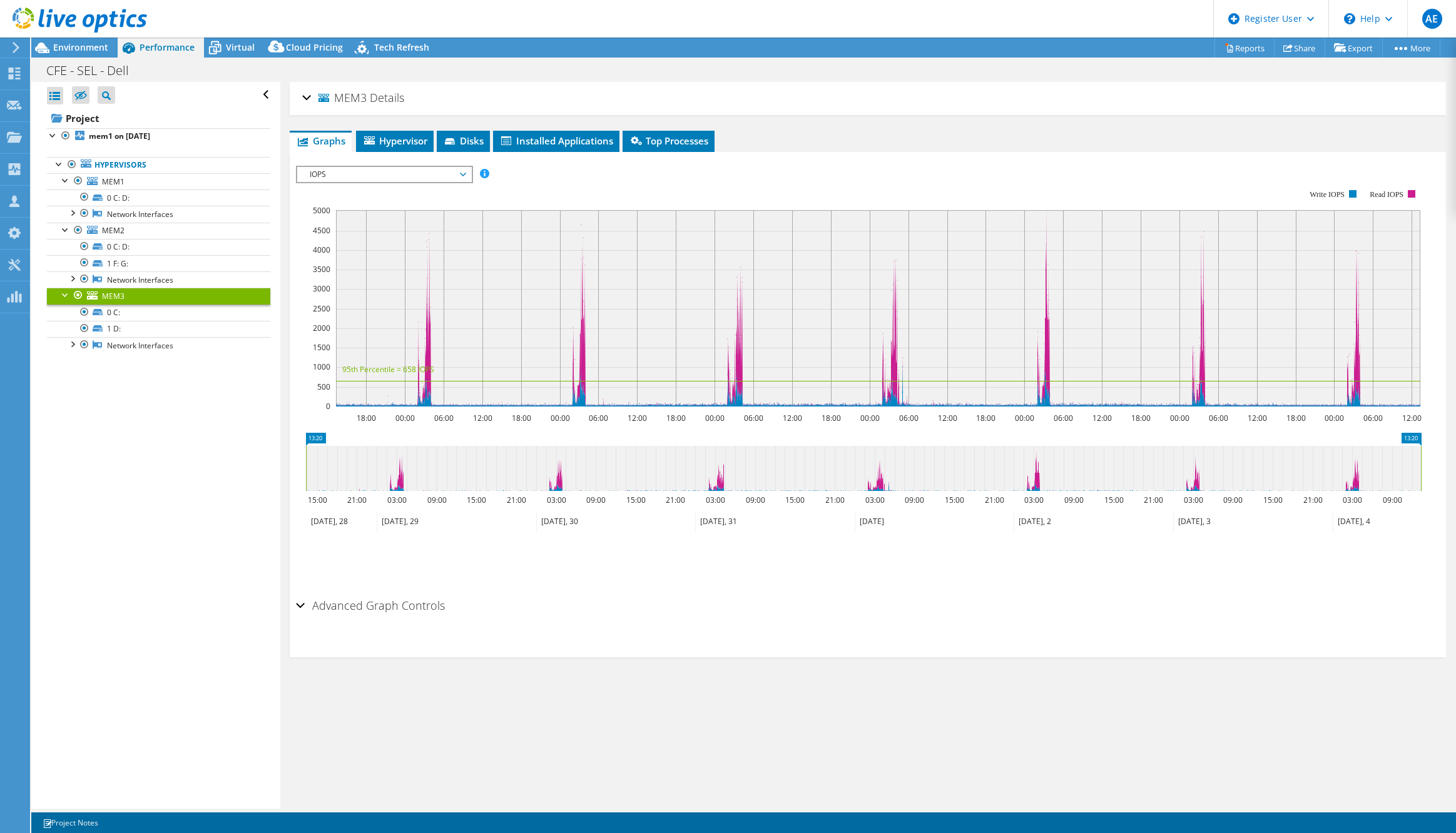
select select "USD"
click at [175, 184] on link "MEM1" at bounding box center [158, 181] width 223 height 16
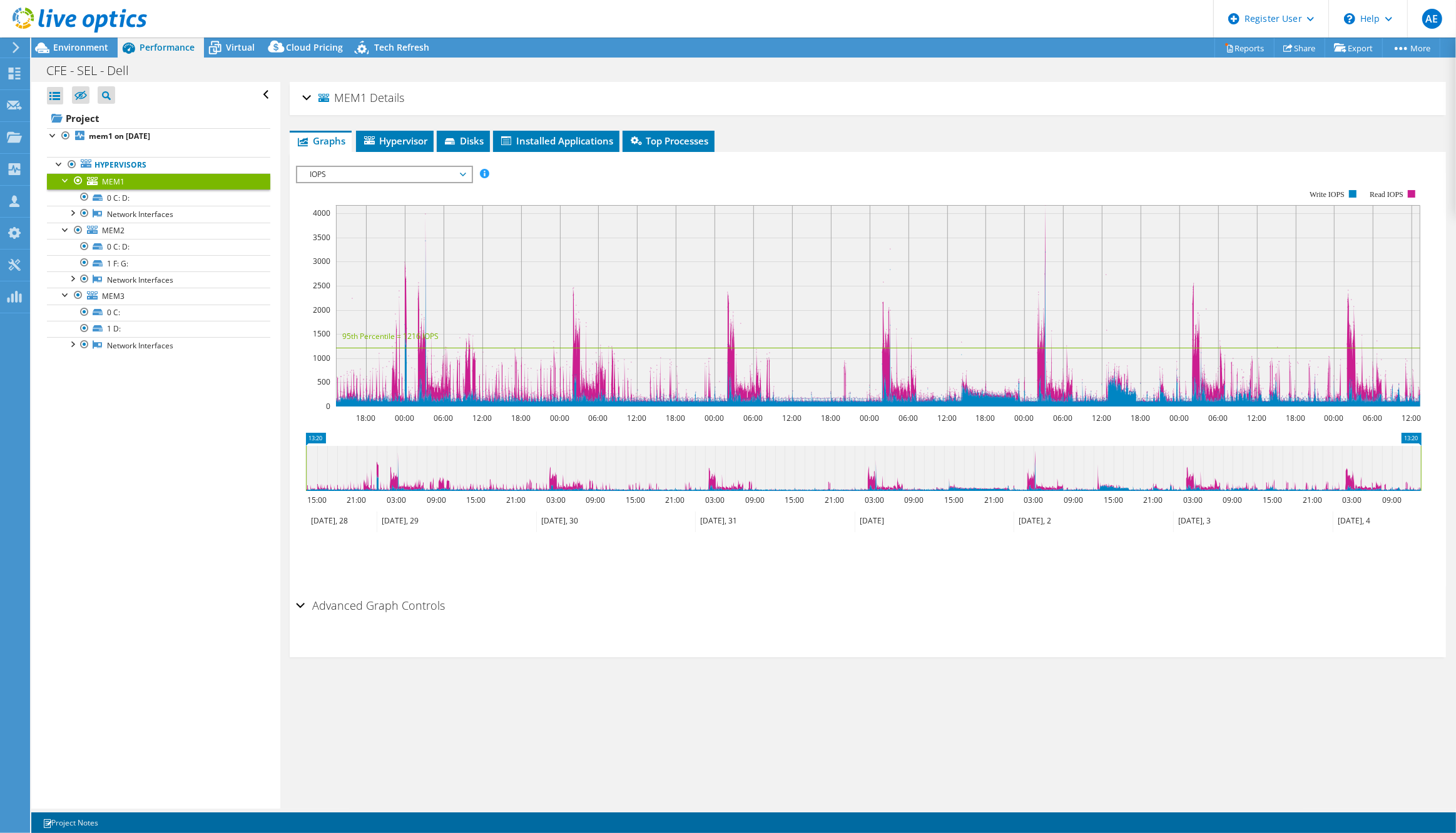
click at [463, 169] on span "IOPS" at bounding box center [384, 174] width 160 height 15
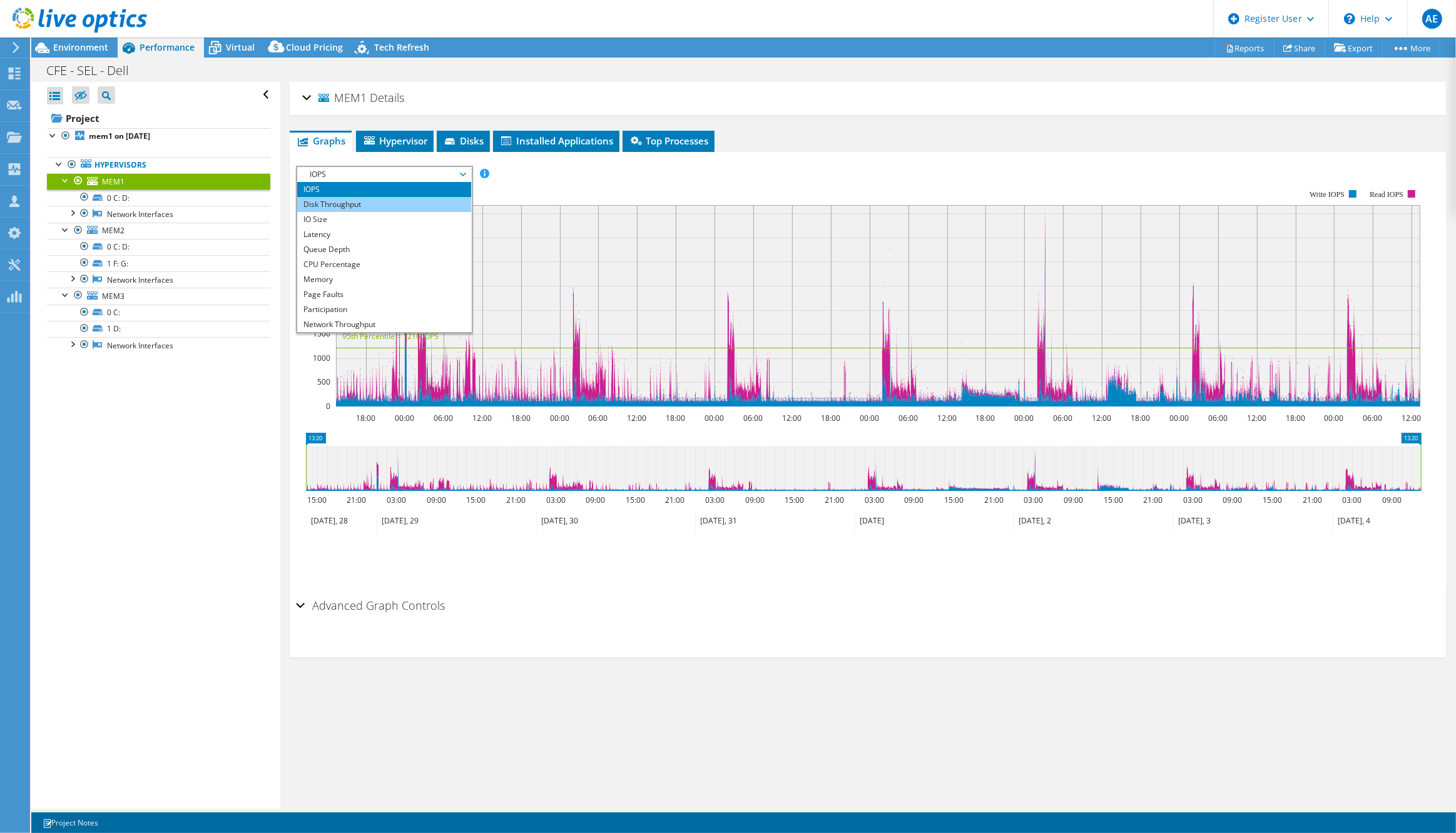
click at [338, 199] on li "Disk Throughput" at bounding box center [384, 204] width 173 height 15
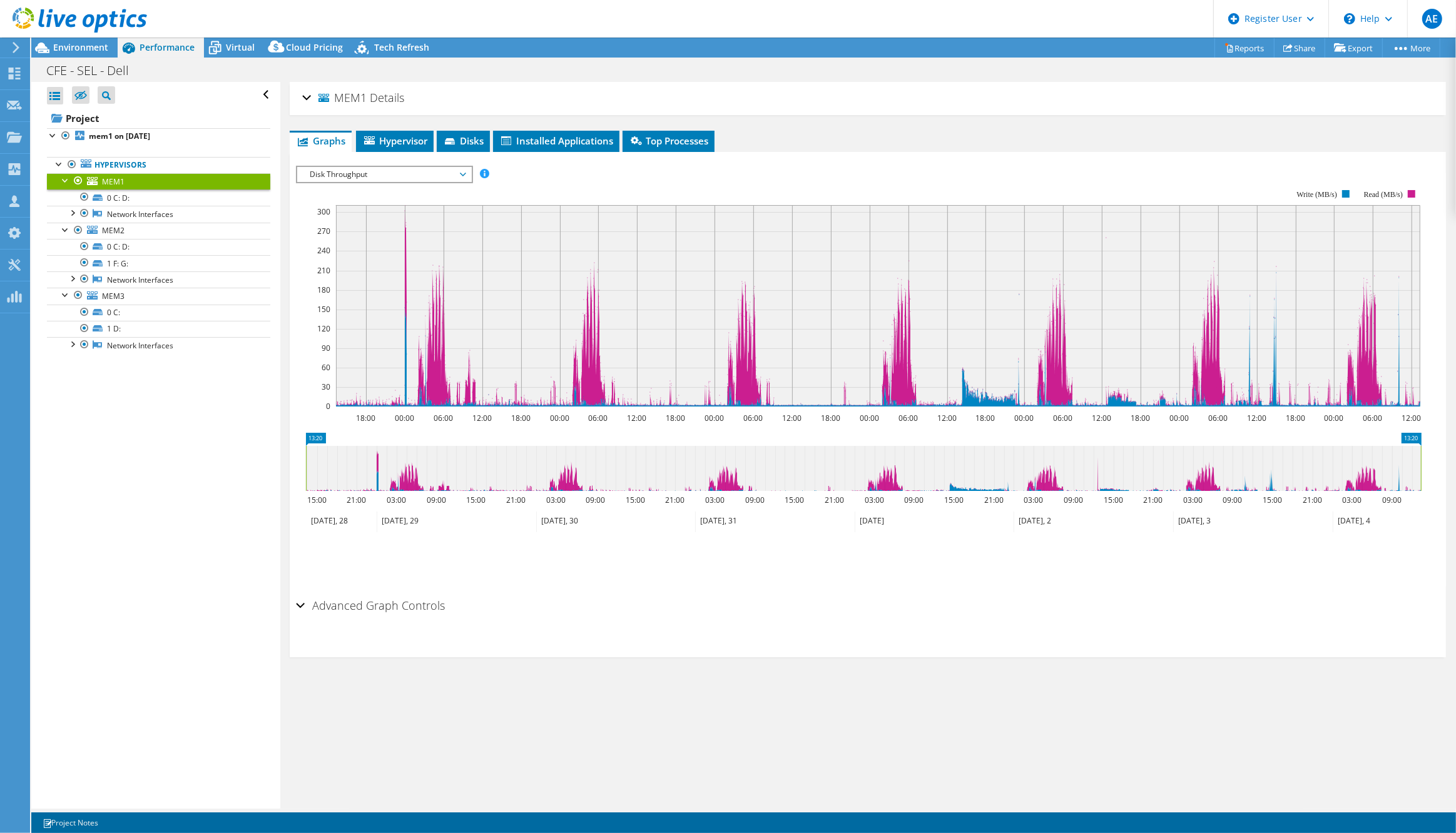
drag, startPoint x: 463, startPoint y: 173, endPoint x: 441, endPoint y: 177, distance: 22.4
click at [460, 172] on span "Disk Throughput" at bounding box center [384, 174] width 160 height 15
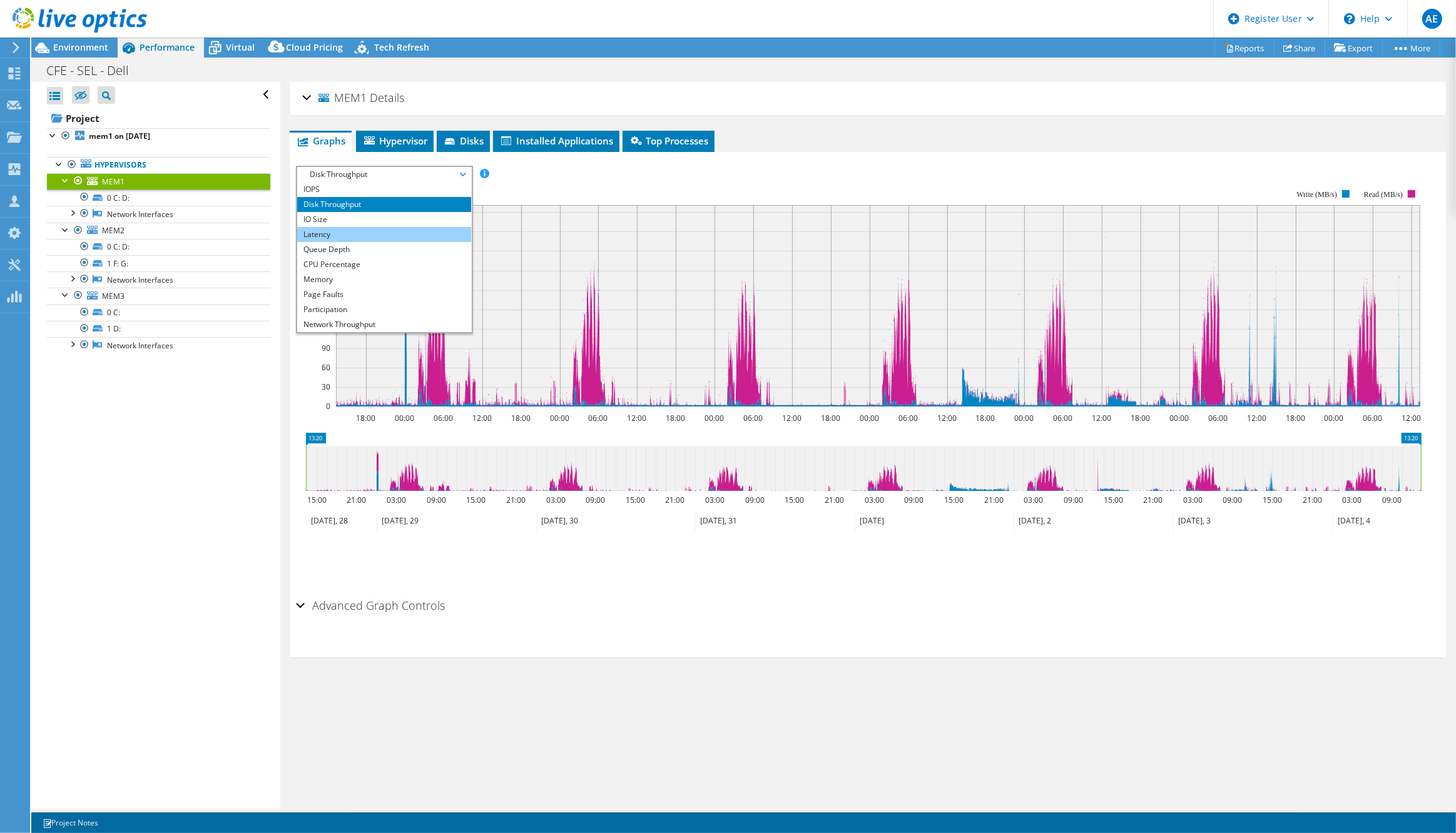
click at [371, 227] on li "Latency" at bounding box center [384, 234] width 173 height 15
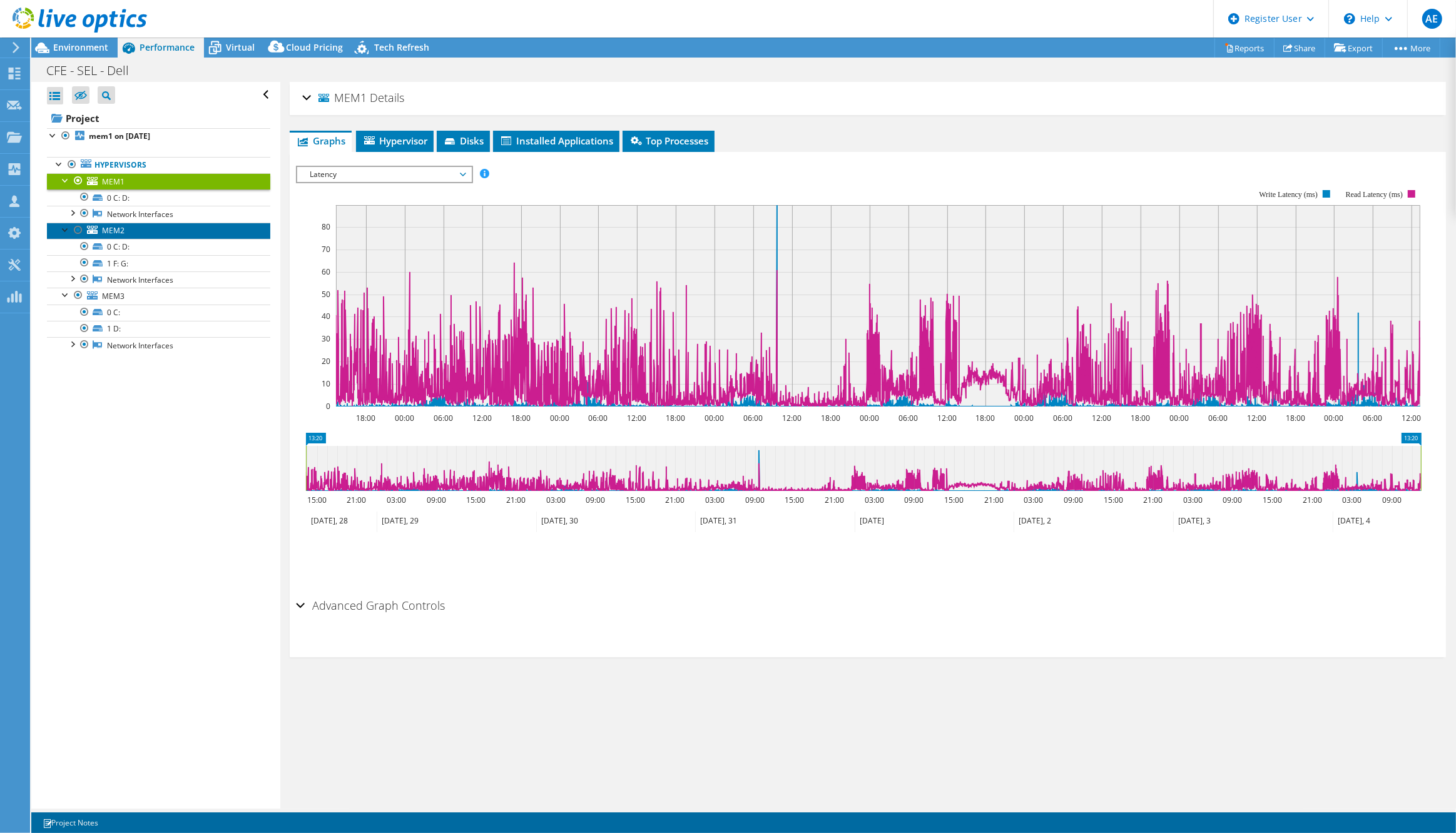
click at [133, 229] on link "MEM2" at bounding box center [158, 231] width 223 height 16
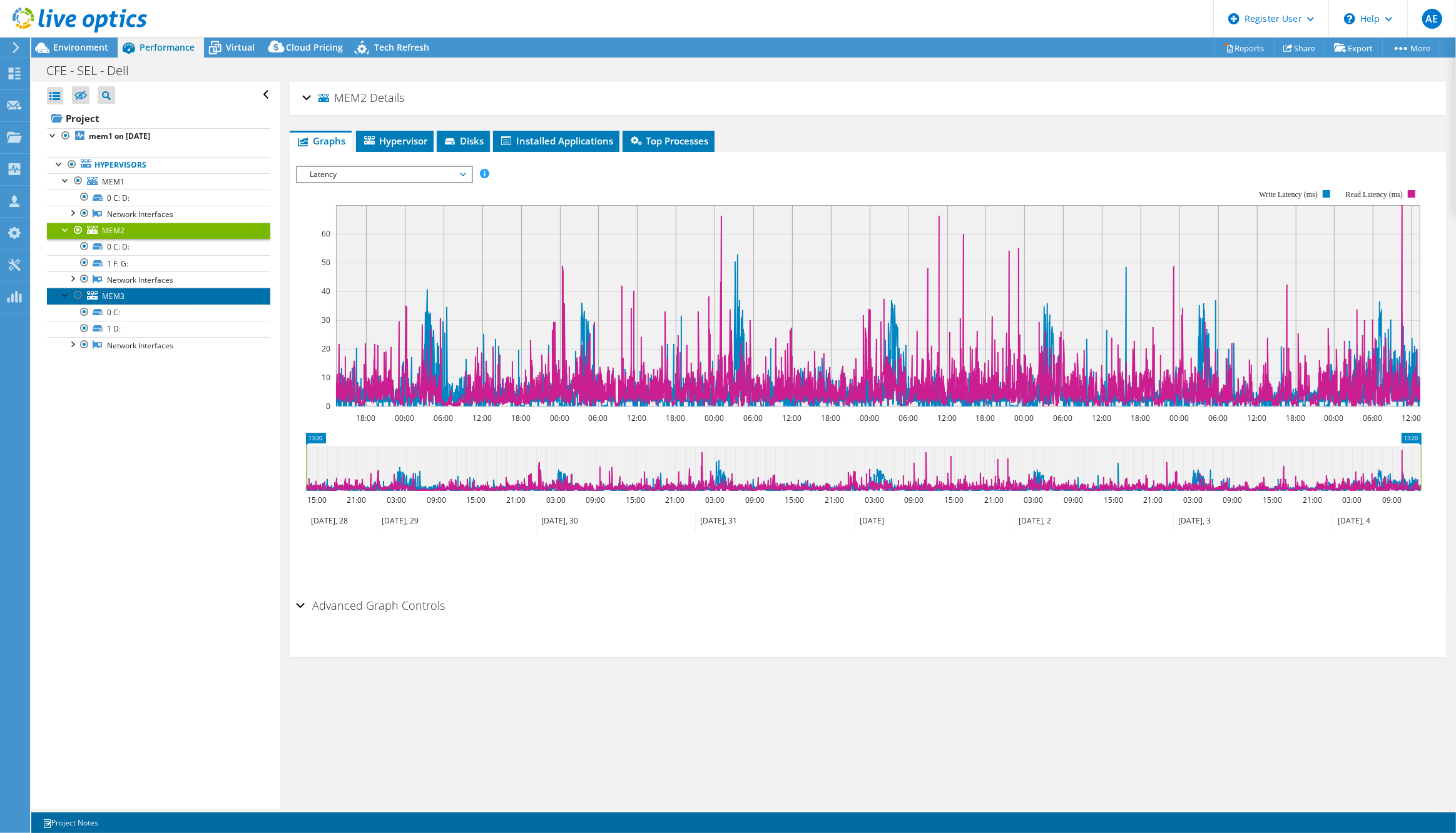
click at [162, 297] on link "MEM3" at bounding box center [158, 296] width 223 height 16
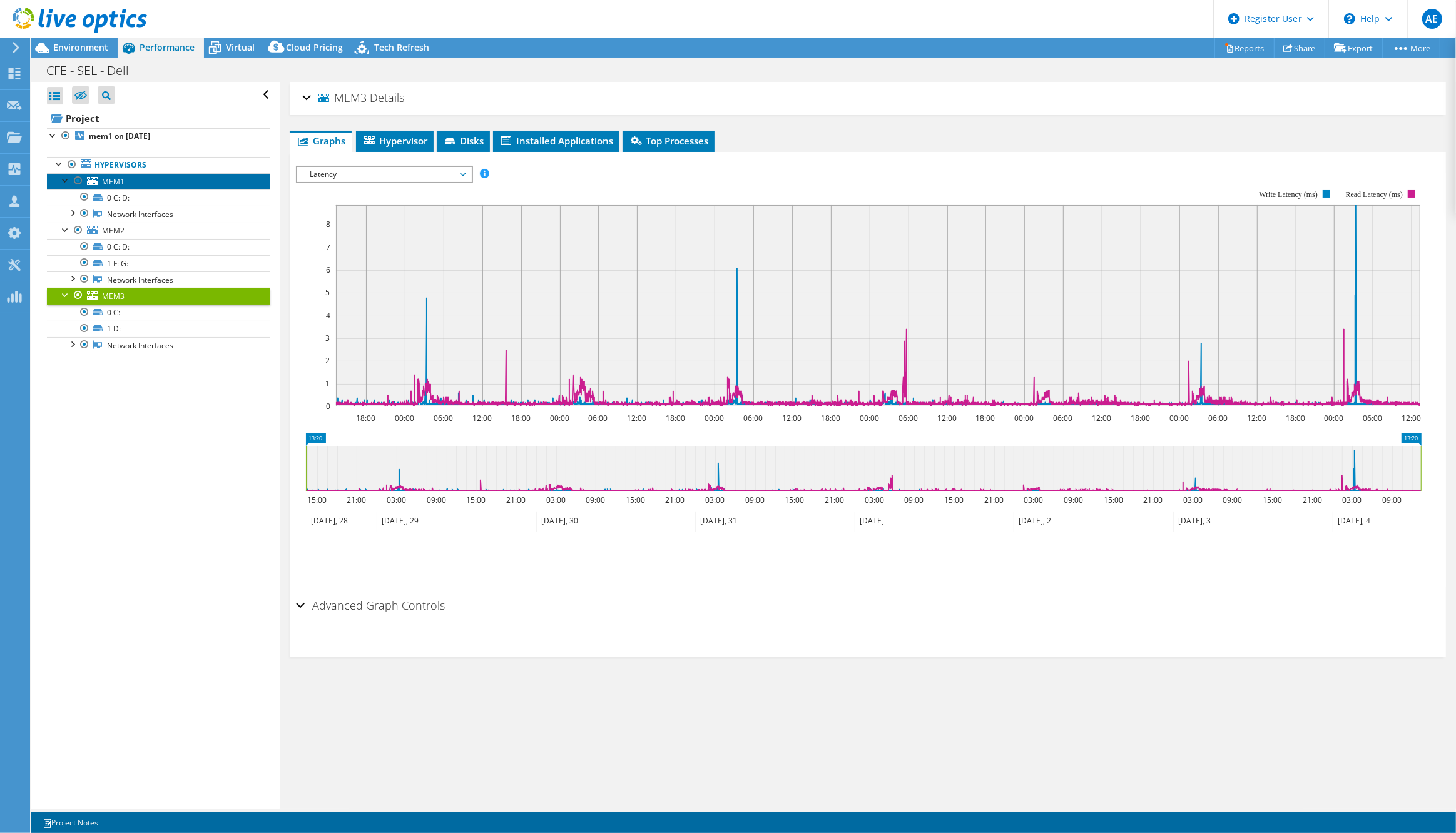
click at [152, 178] on link "MEM1" at bounding box center [158, 181] width 223 height 16
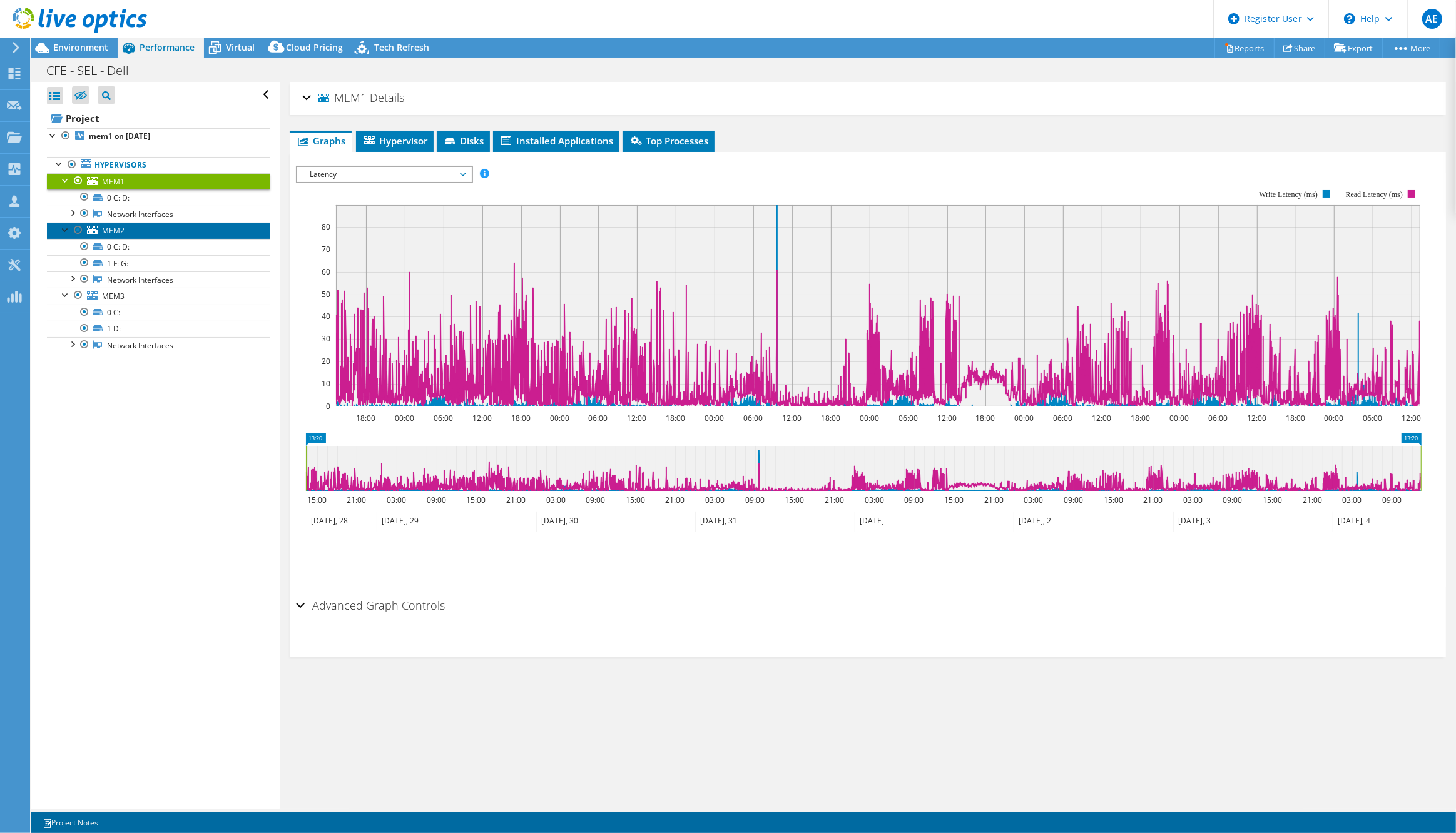
click at [164, 228] on link "MEM2" at bounding box center [158, 231] width 223 height 16
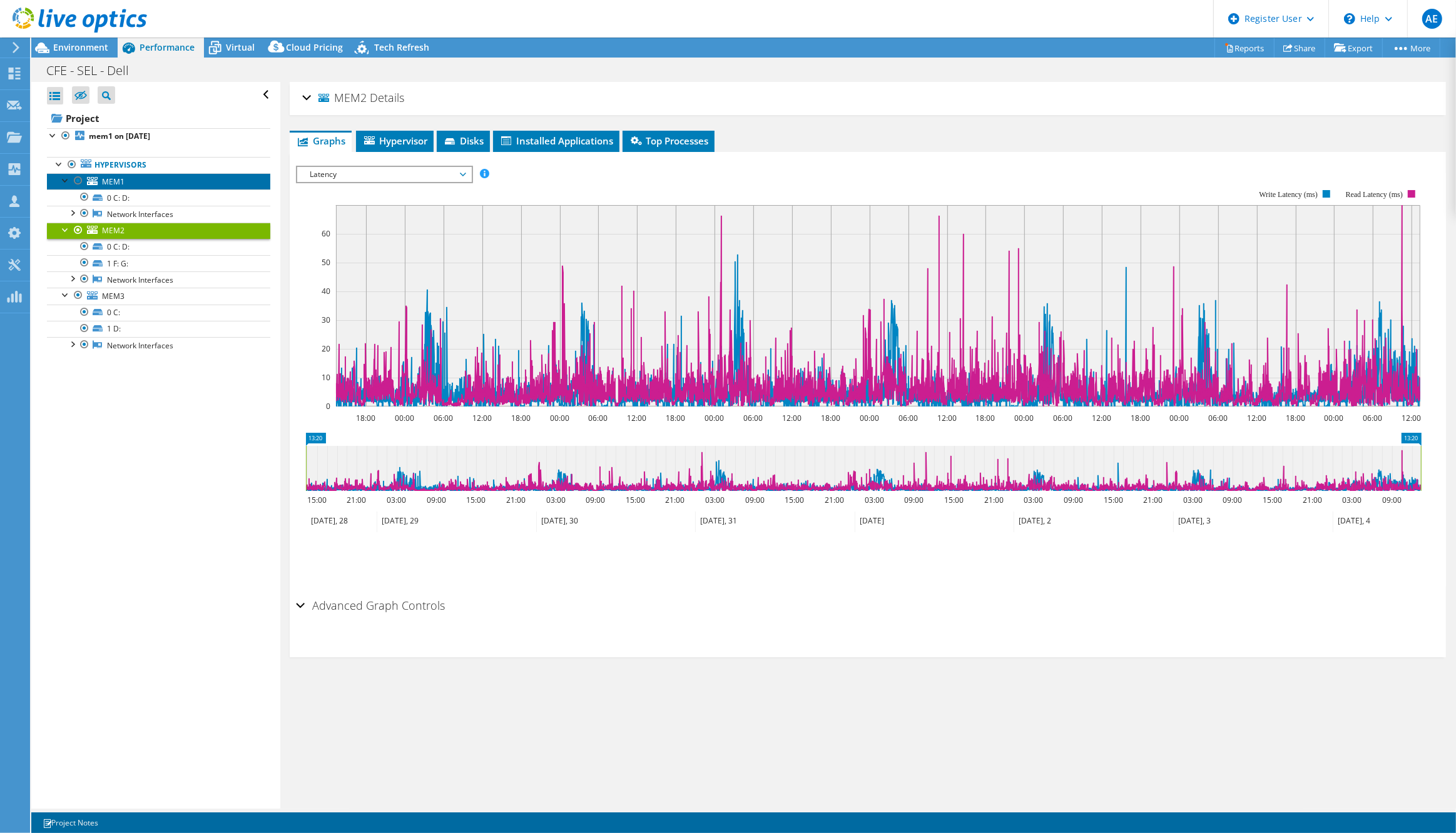
click at [161, 178] on link "MEM1" at bounding box center [158, 181] width 223 height 16
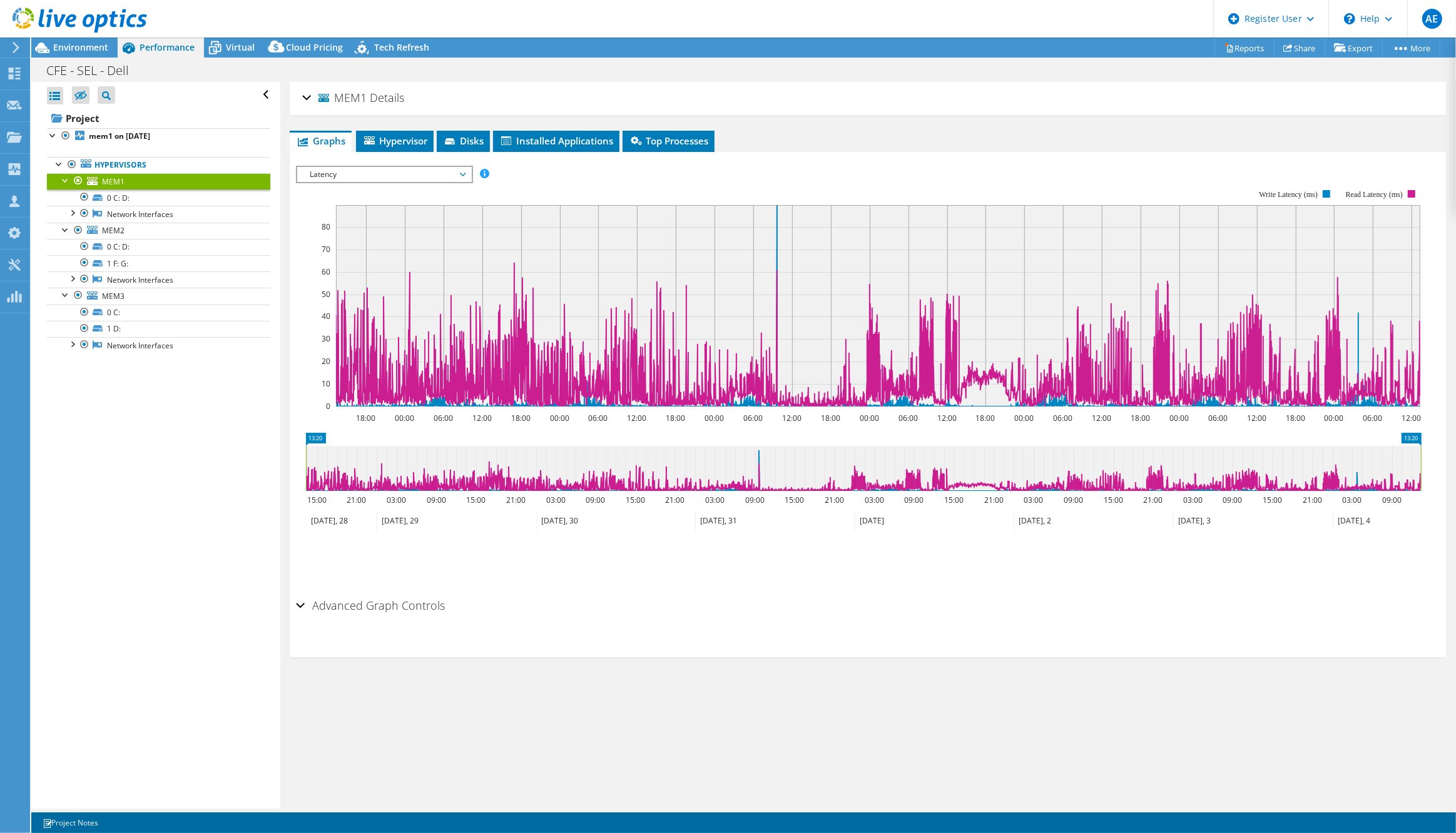
click at [359, 173] on span "Latency" at bounding box center [384, 174] width 160 height 15
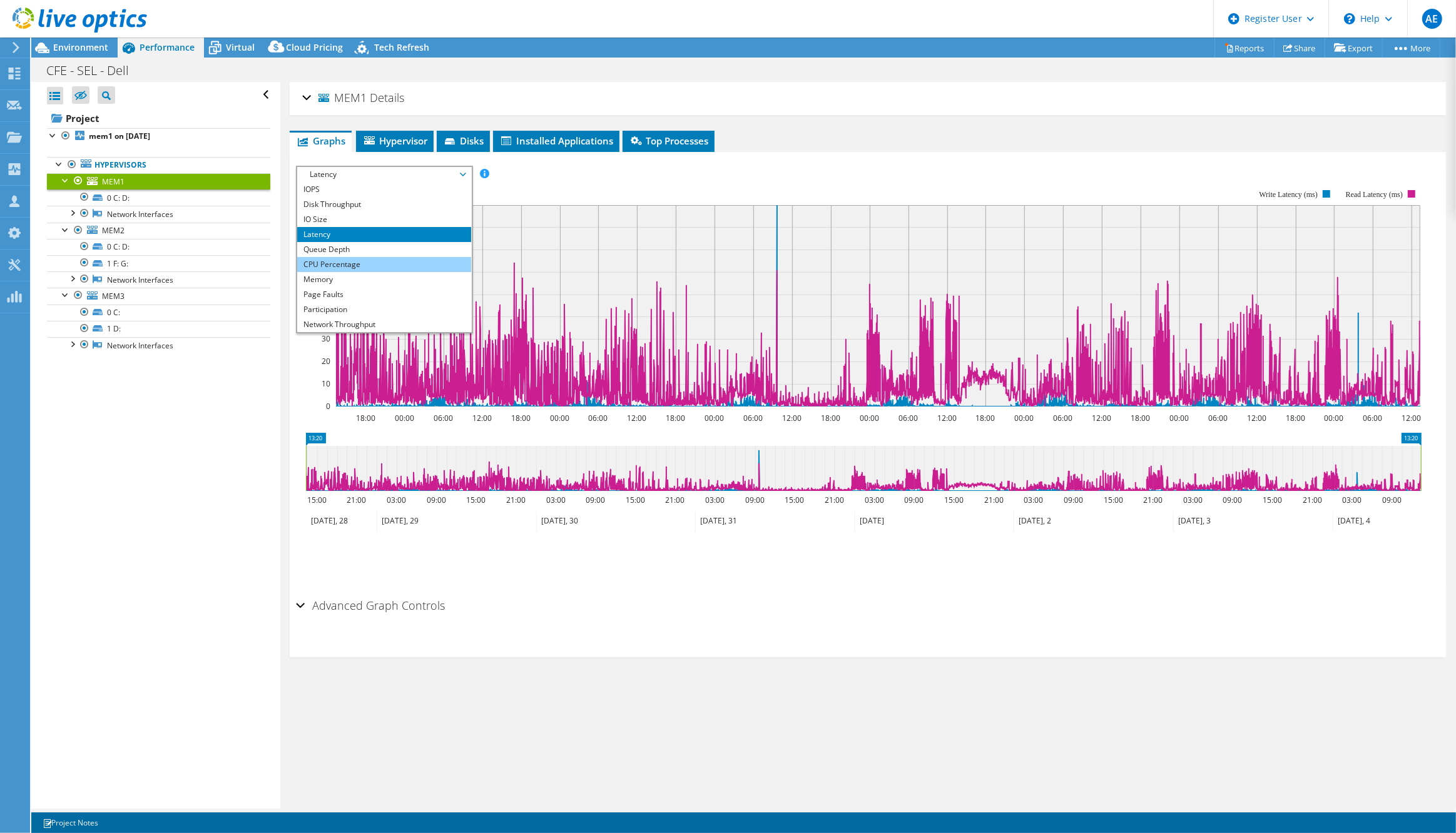
click at [370, 265] on li "CPU Percentage" at bounding box center [384, 264] width 173 height 15
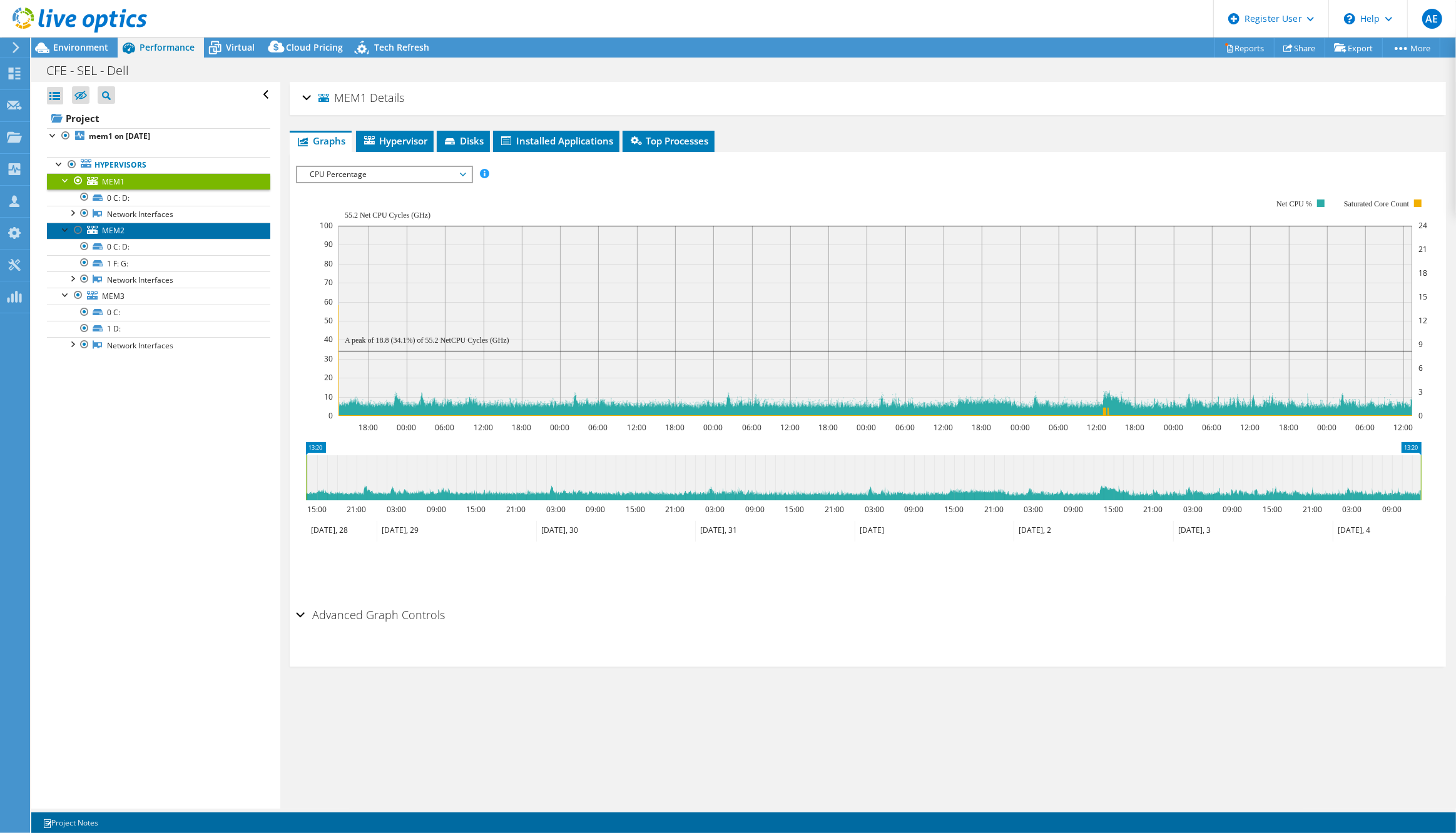
click at [167, 228] on link "MEM2" at bounding box center [158, 231] width 223 height 16
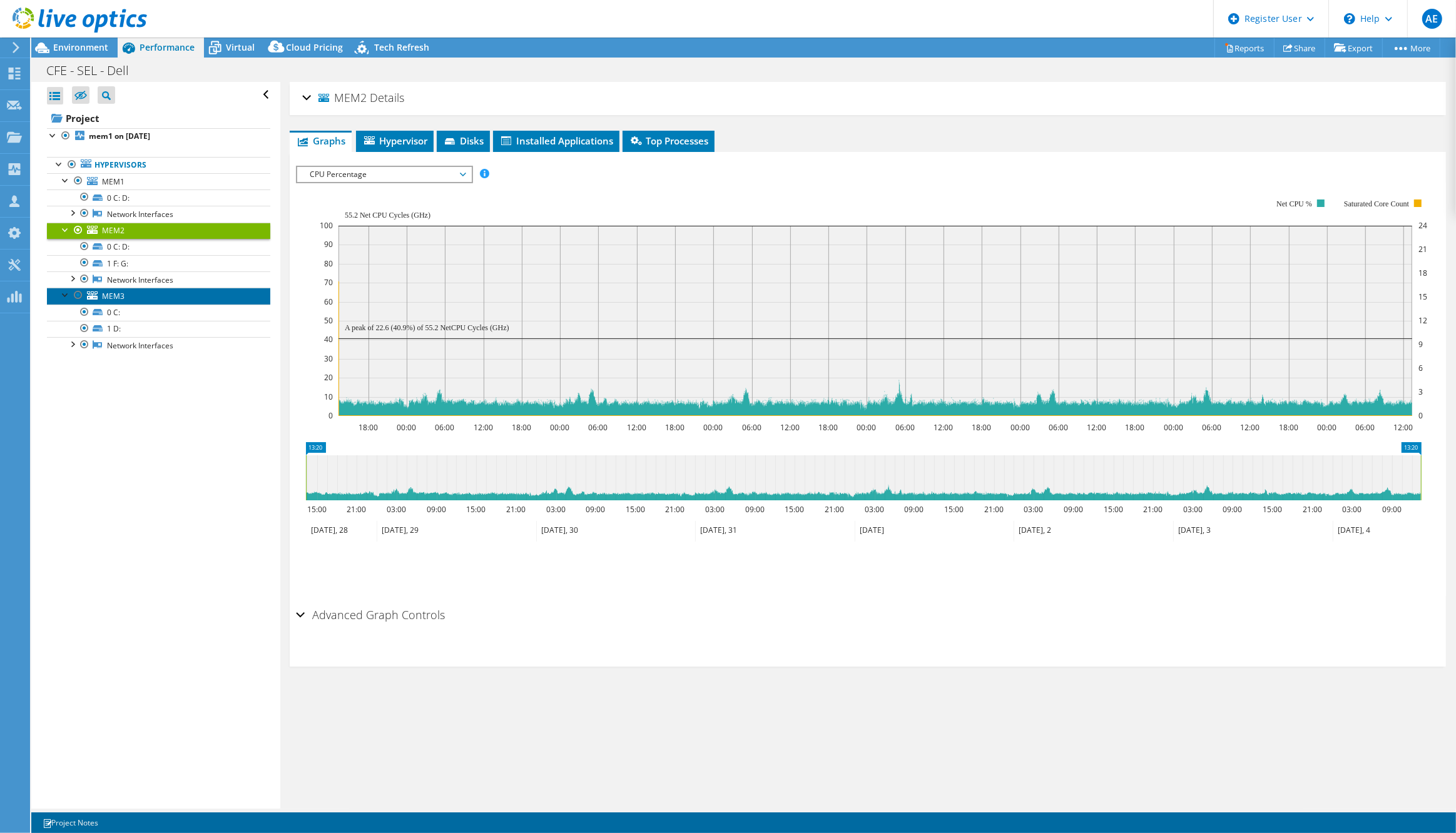
click at [149, 295] on link "MEM3" at bounding box center [158, 296] width 223 height 16
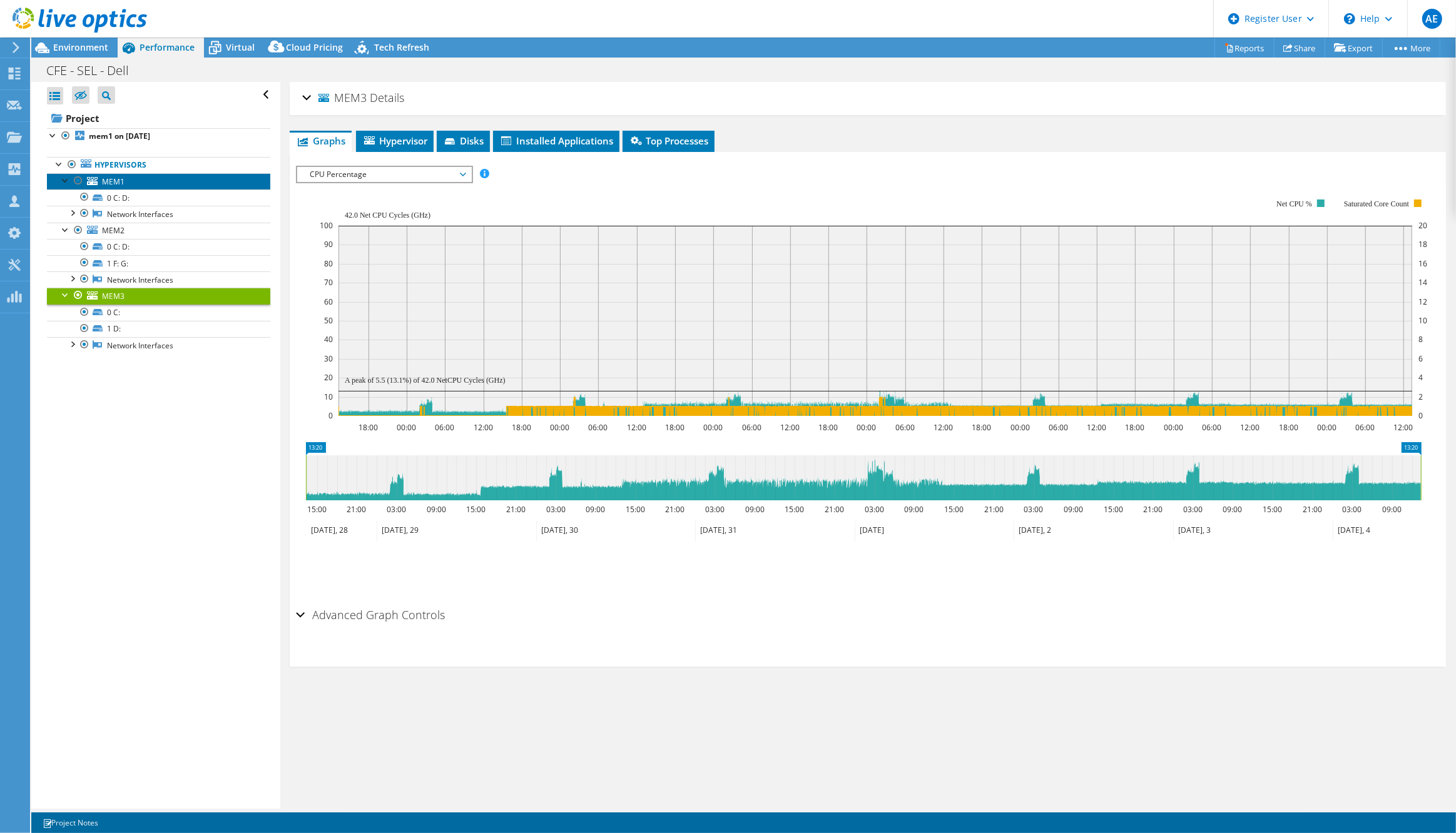
click at [164, 178] on link "MEM1" at bounding box center [158, 181] width 223 height 16
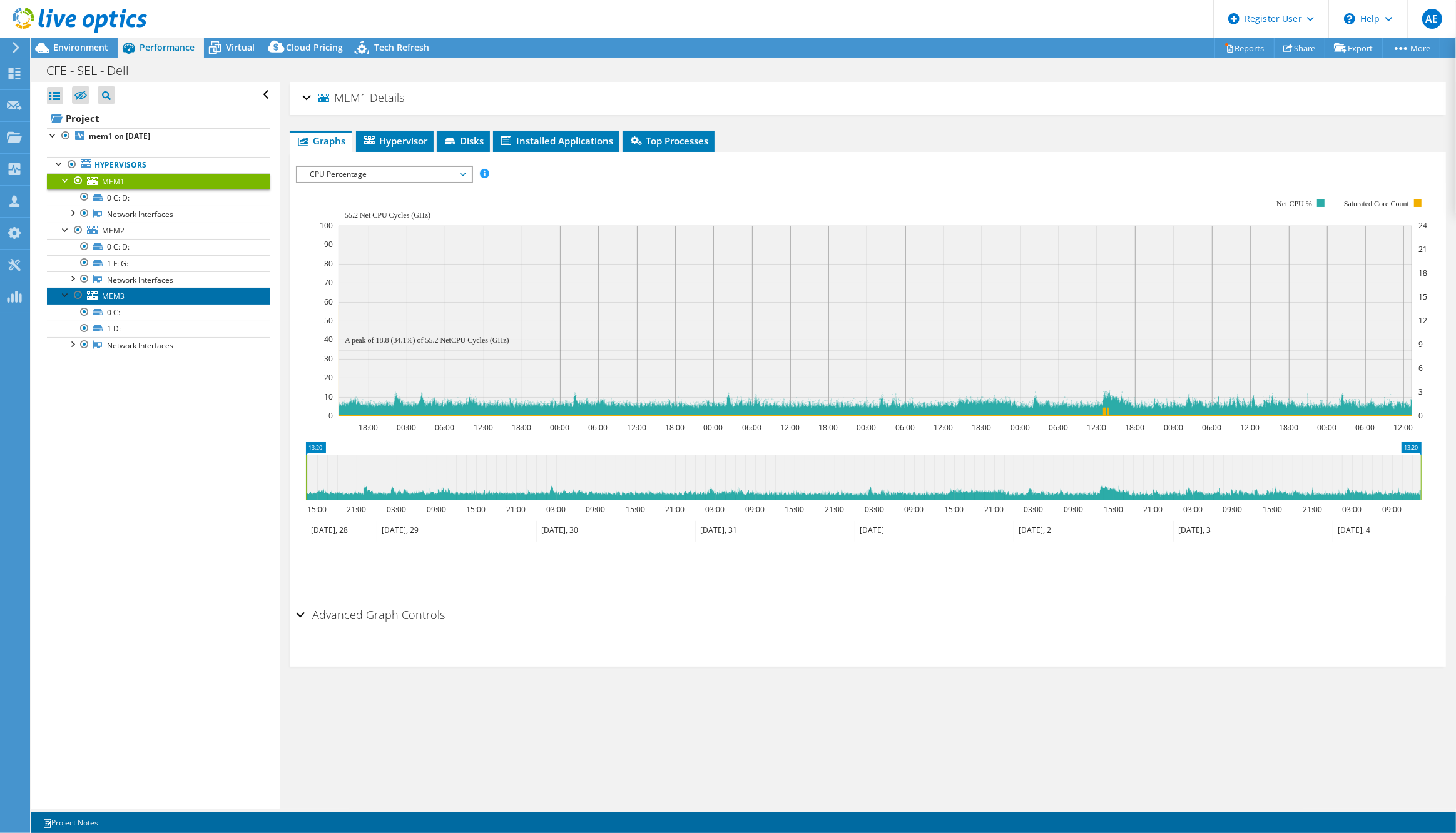
click at [162, 296] on link "MEM3" at bounding box center [158, 296] width 223 height 16
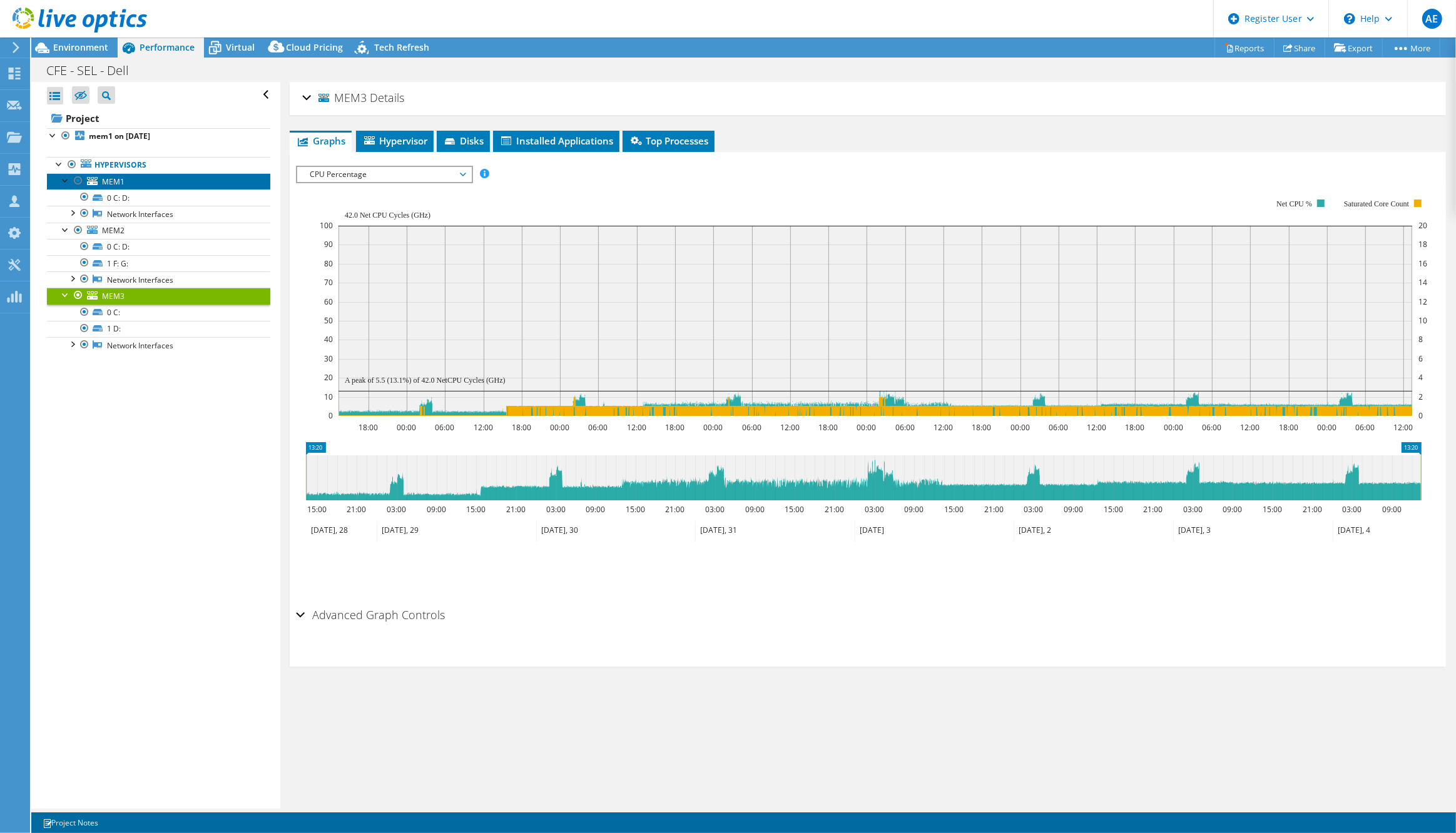
click at [169, 179] on link "MEM1" at bounding box center [158, 181] width 223 height 16
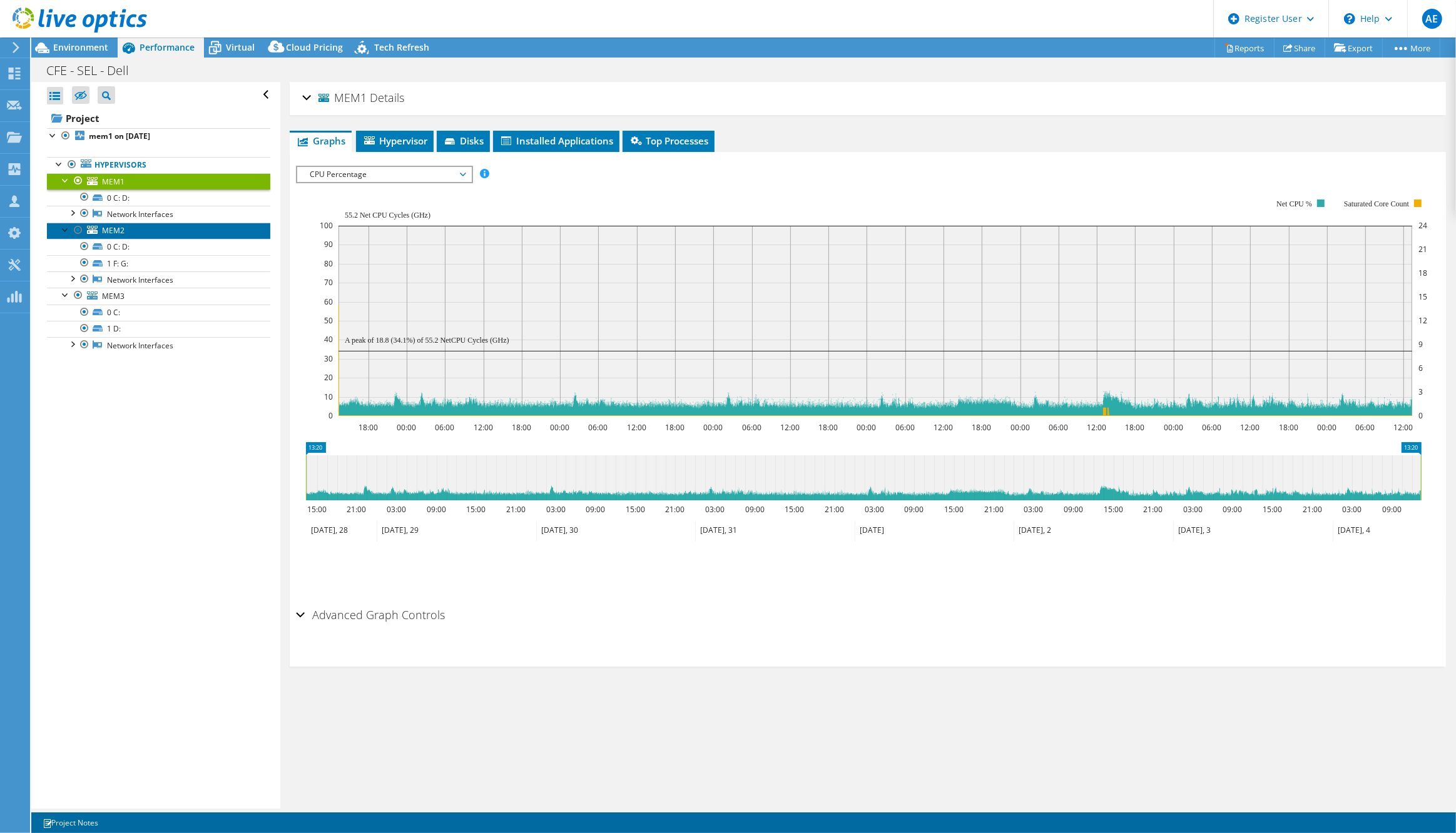
click at [186, 230] on link "MEM2" at bounding box center [158, 231] width 223 height 16
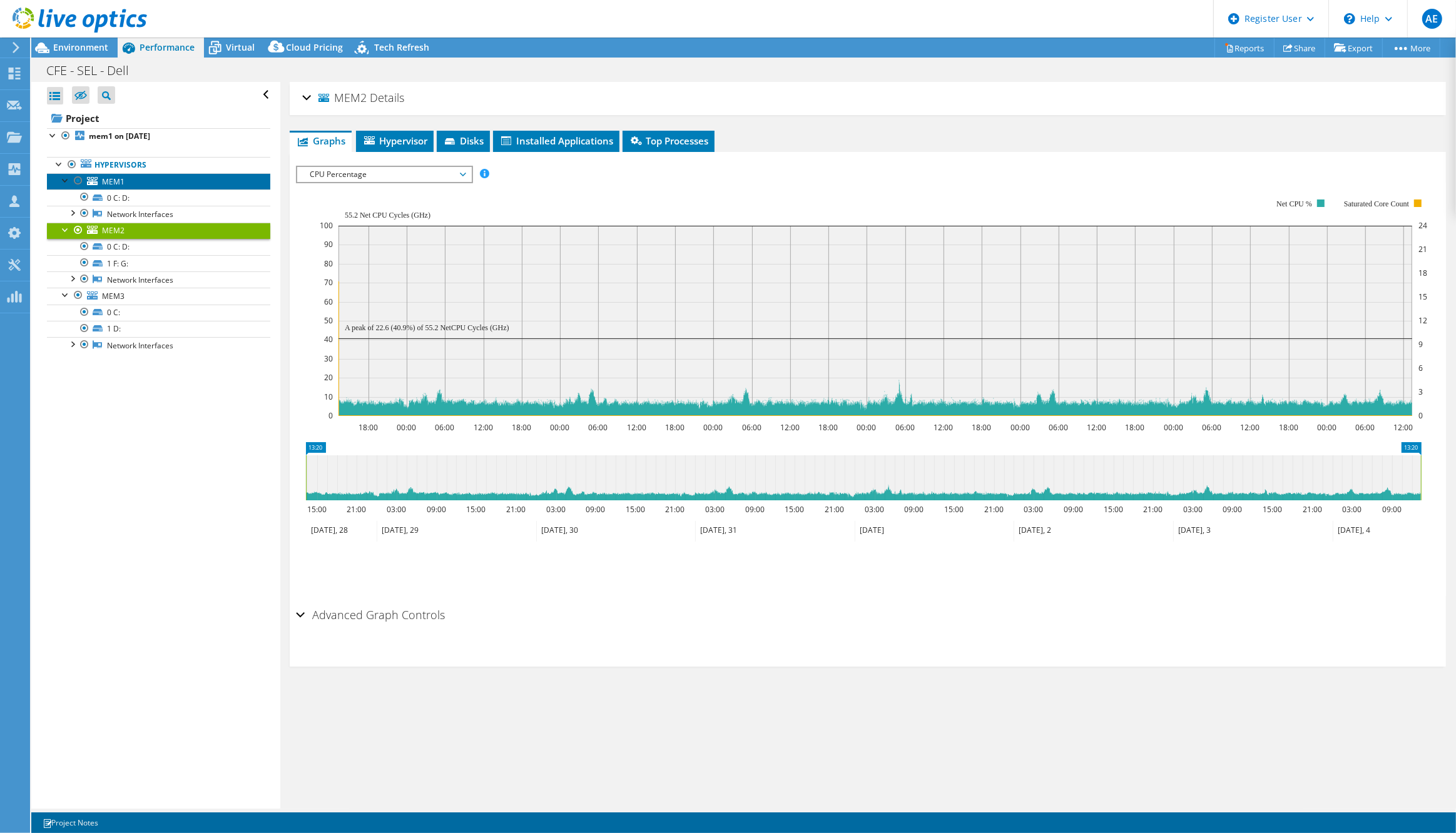
click at [184, 182] on link "MEM1" at bounding box center [158, 181] width 223 height 16
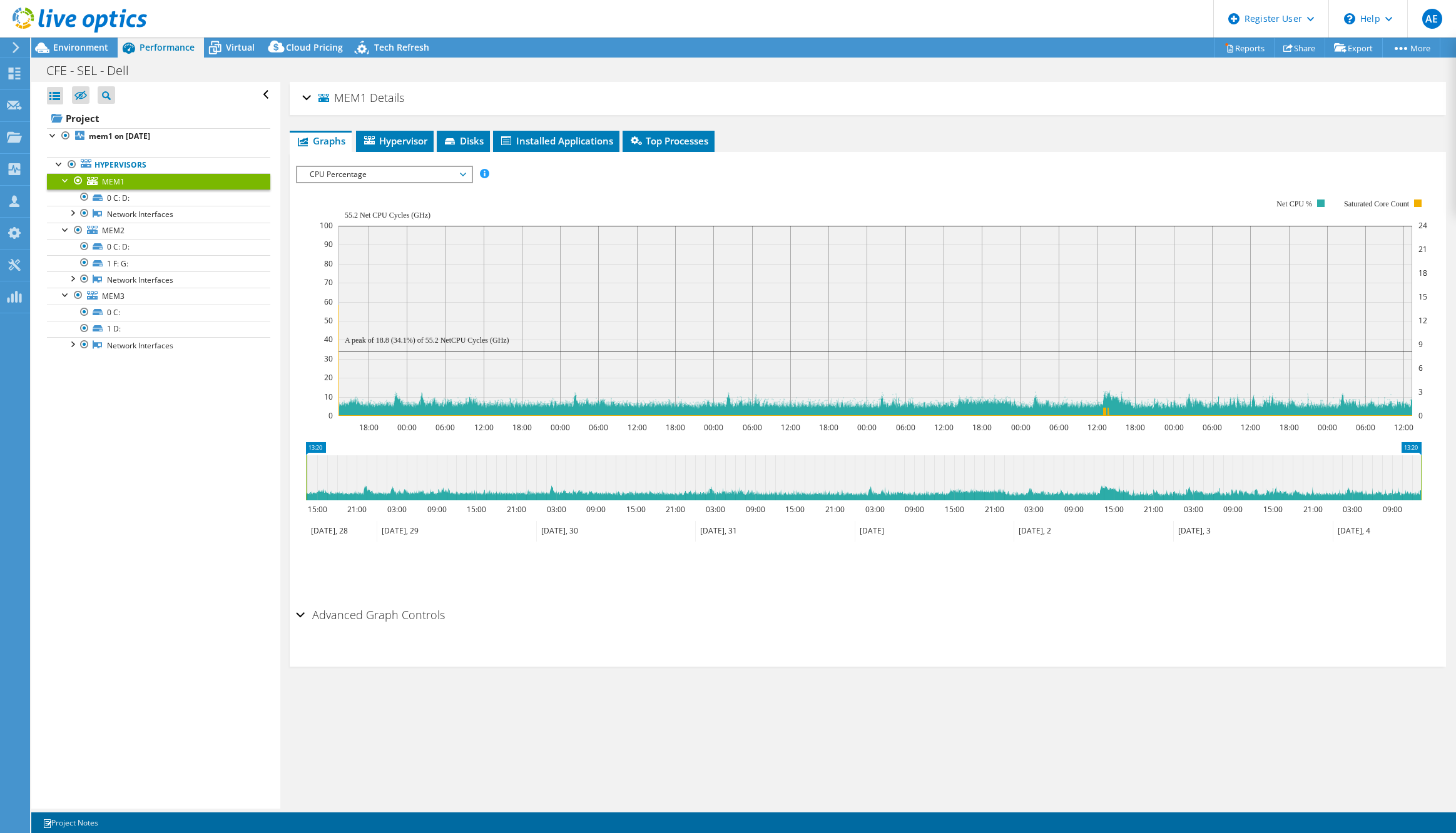
select select "USD"
click at [185, 229] on link "MEM2" at bounding box center [158, 231] width 223 height 16
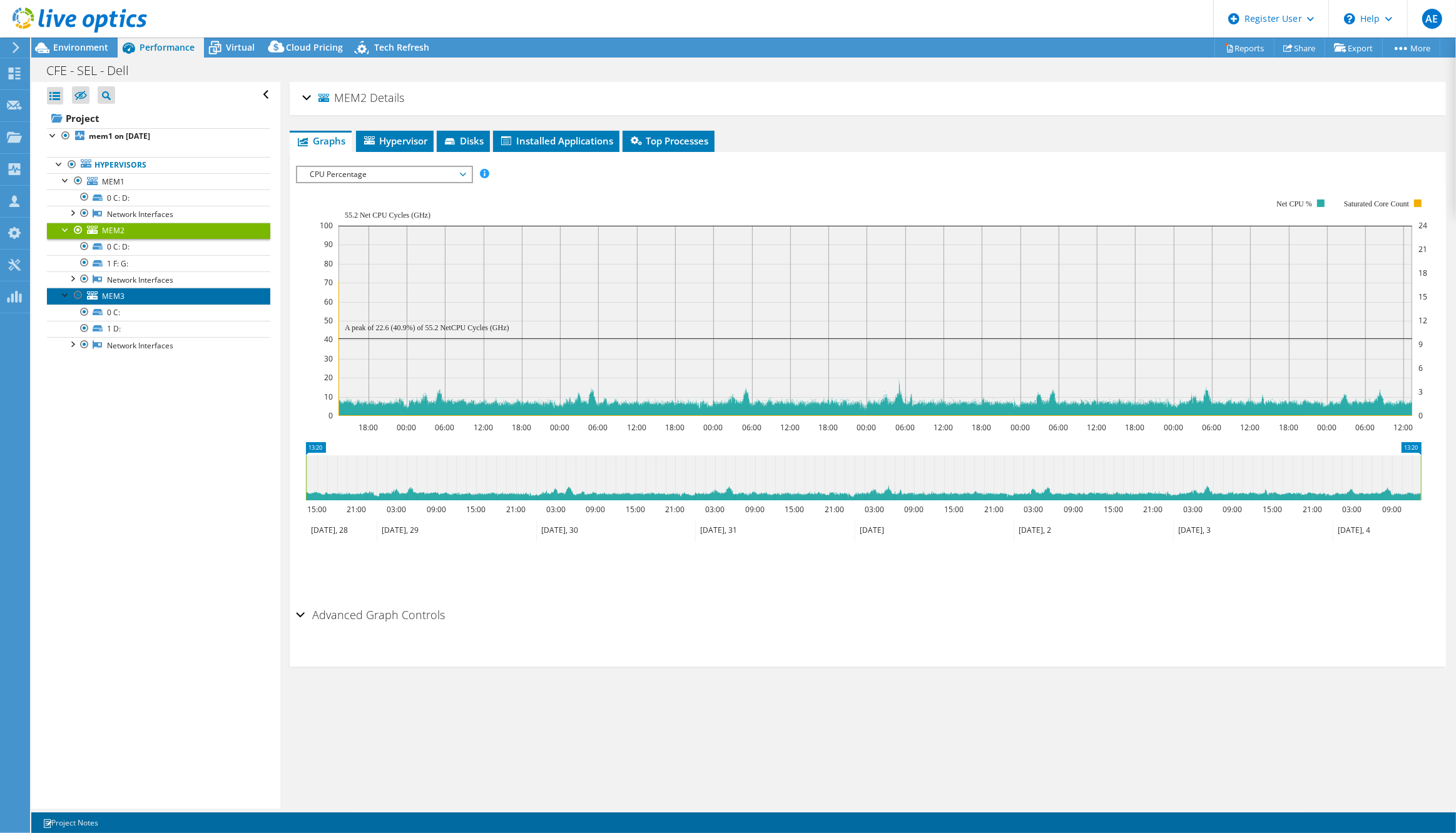
click at [180, 295] on link "MEM3" at bounding box center [158, 296] width 223 height 16
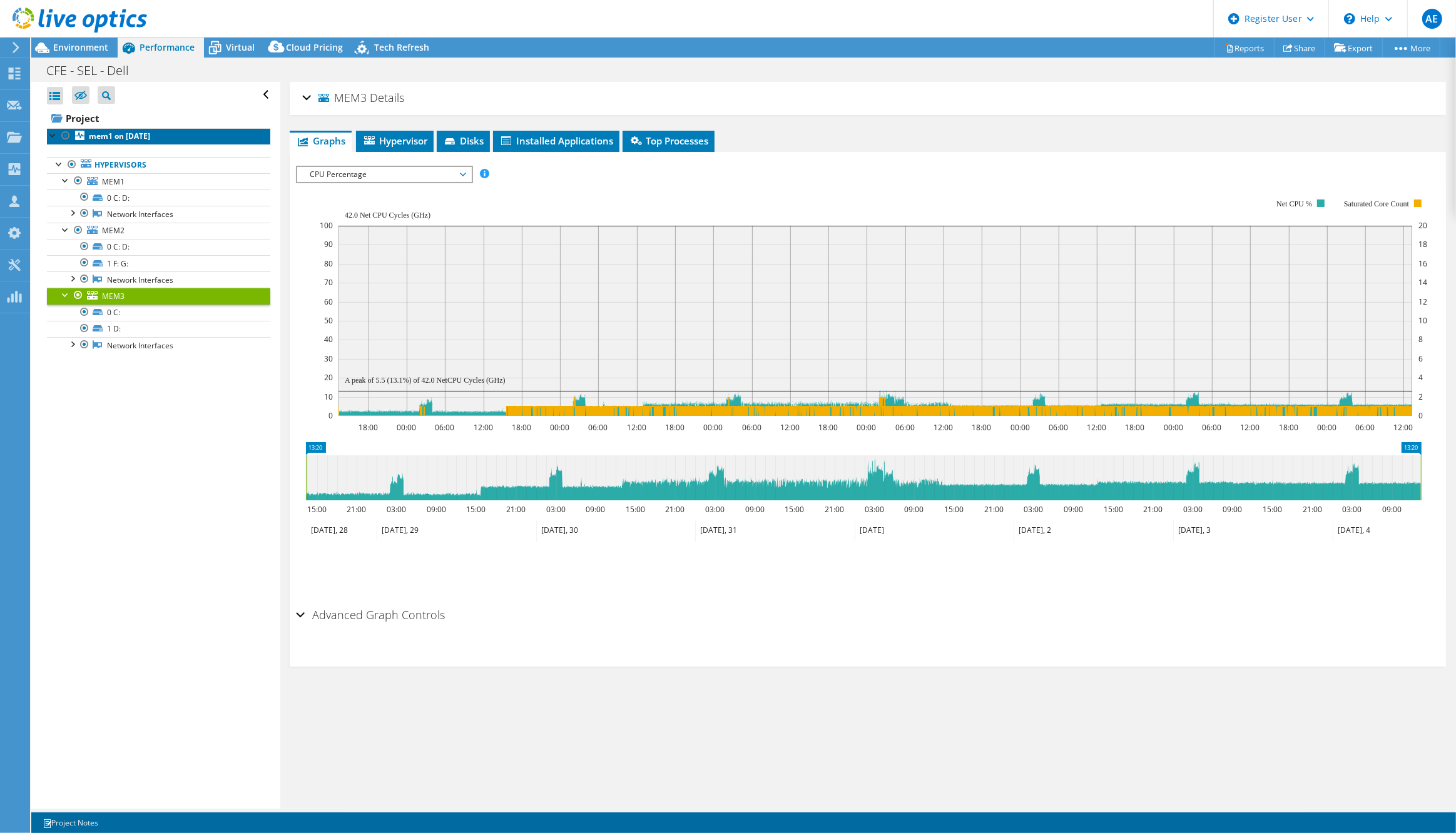
click at [175, 139] on link "mem1 on [DATE]" at bounding box center [158, 137] width 223 height 16
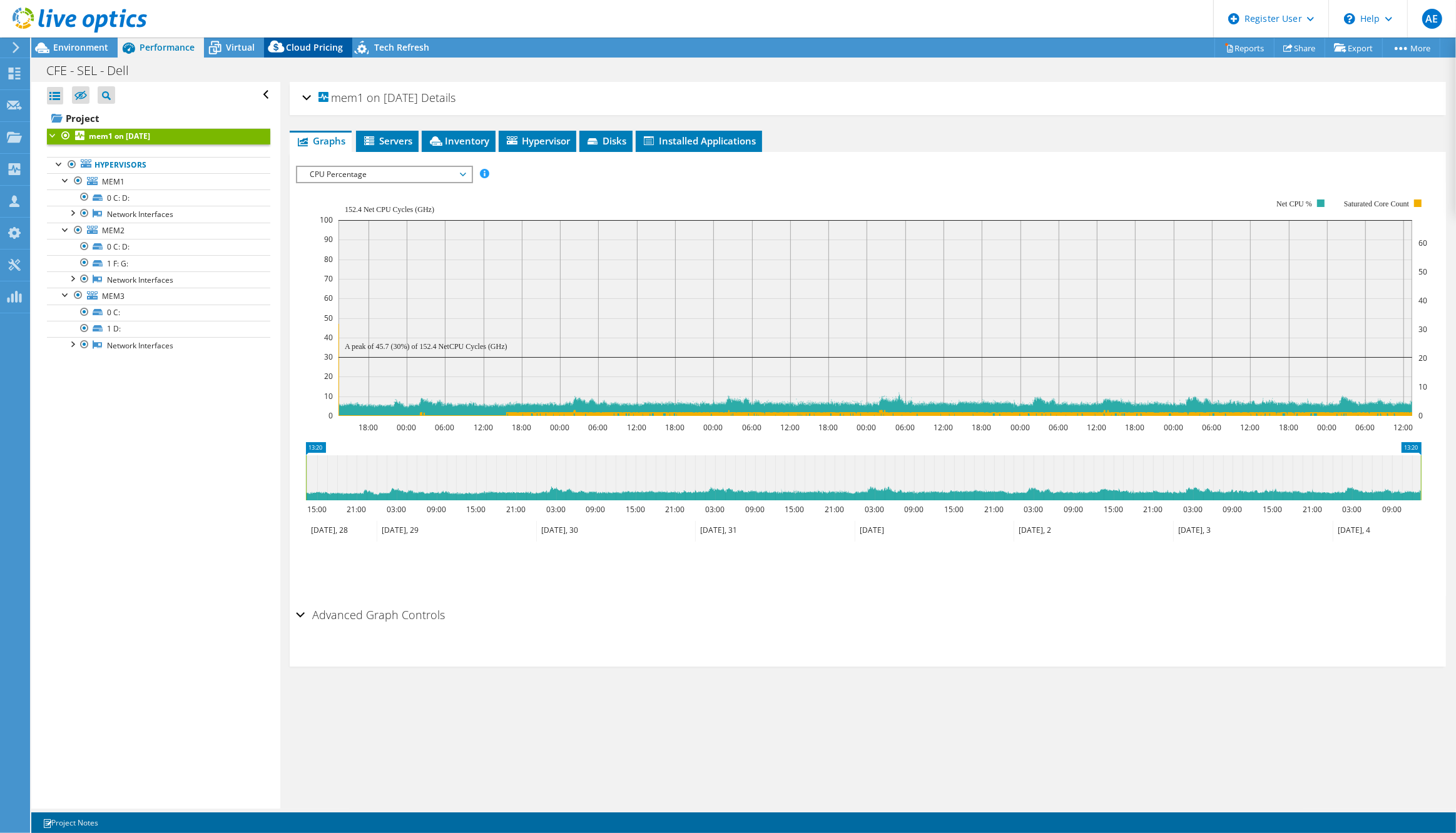
click at [307, 45] on span "Cloud Pricing" at bounding box center [314, 47] width 57 height 12
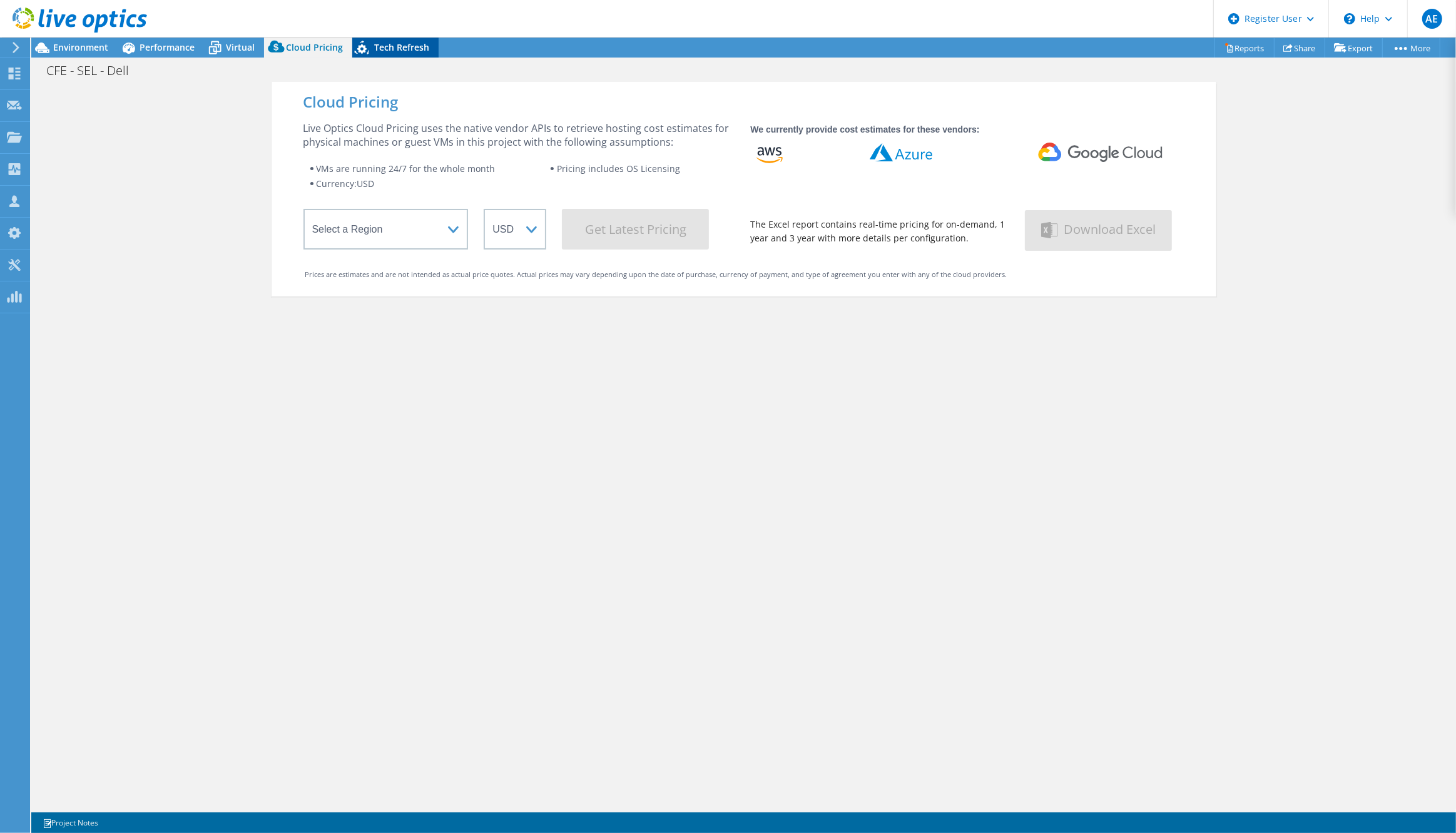
click at [386, 51] on span "Tech Refresh" at bounding box center [402, 47] width 55 height 12
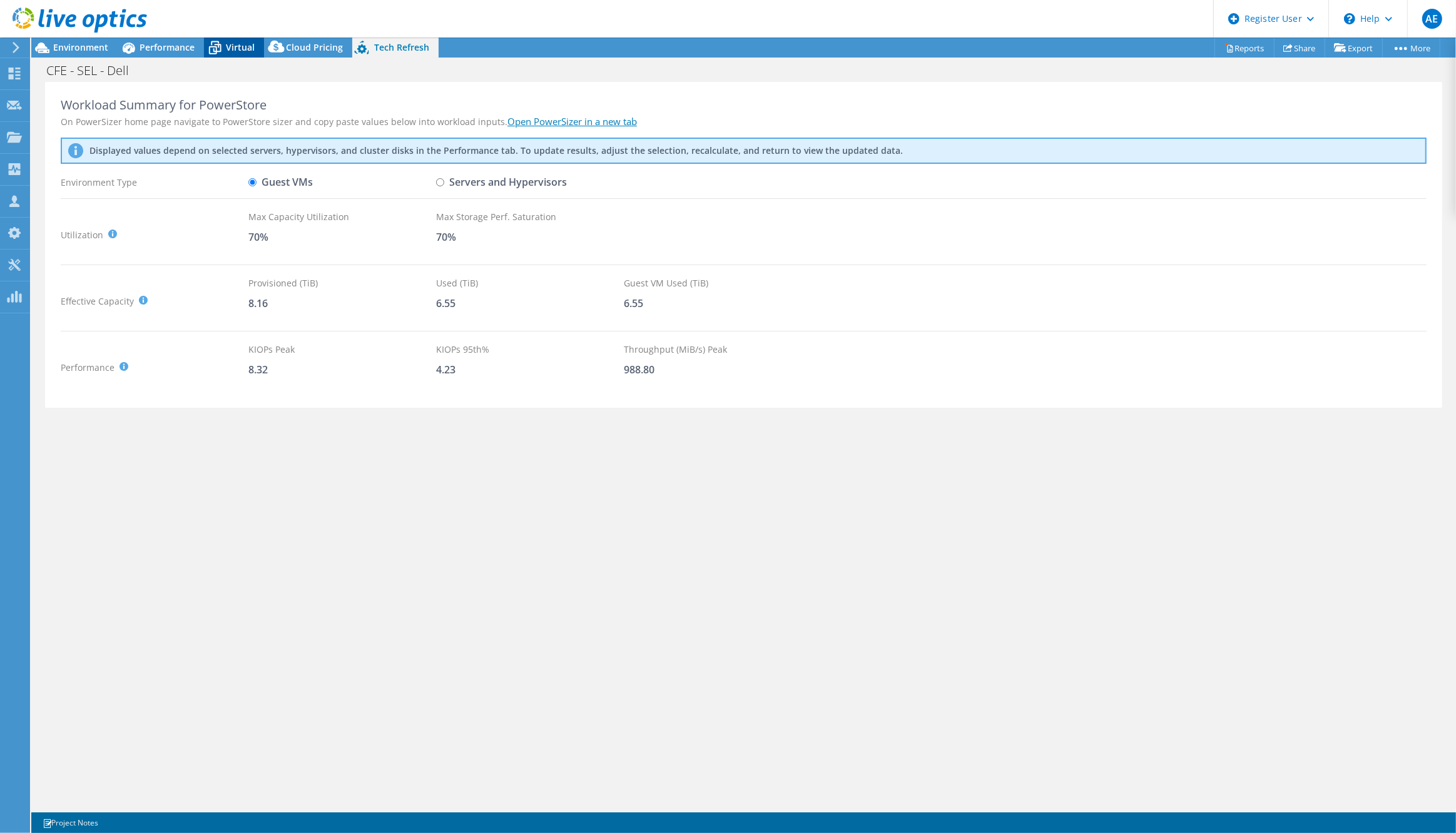
click at [239, 44] on span "Virtual" at bounding box center [240, 47] width 29 height 12
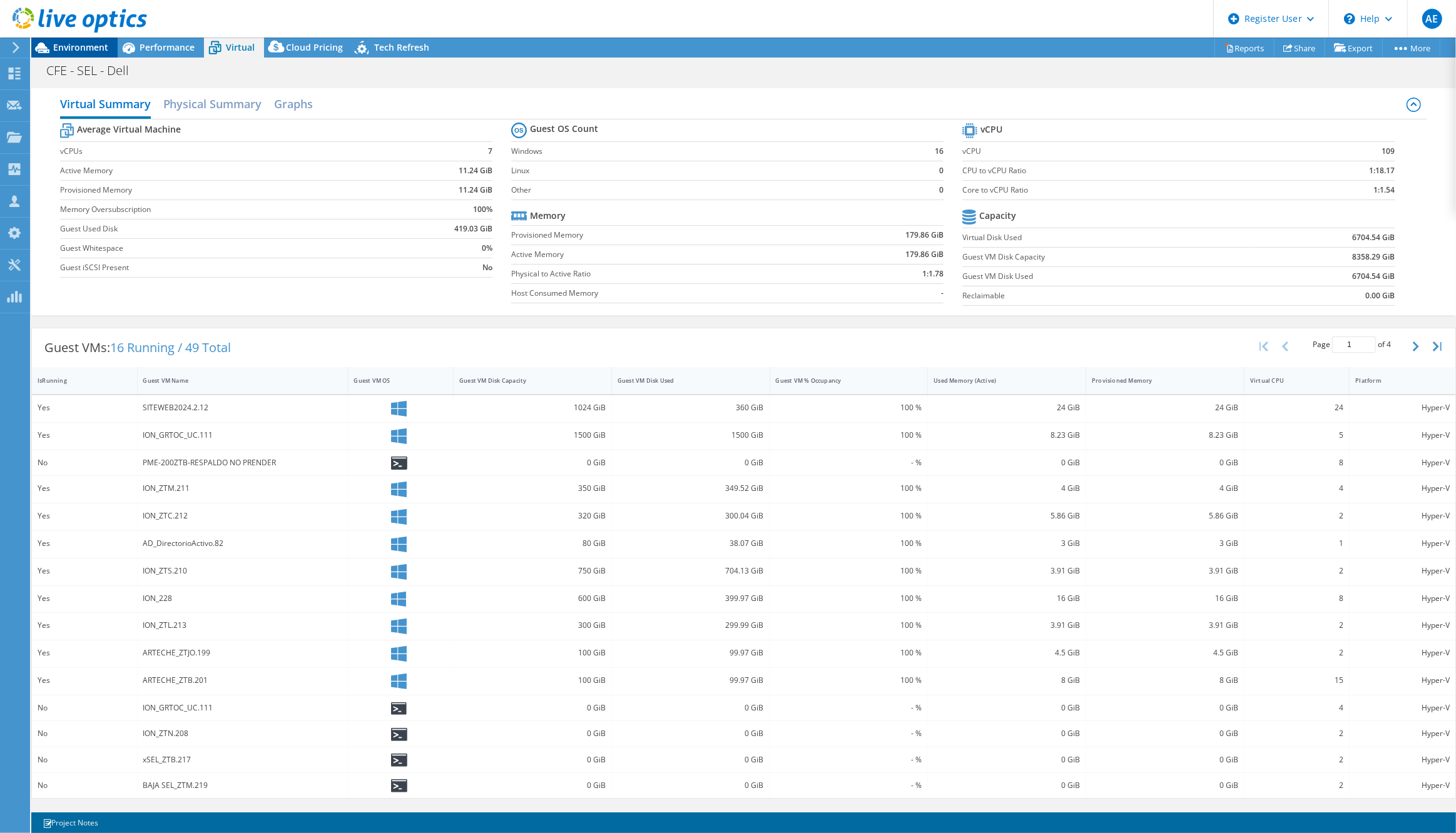
click at [47, 48] on icon at bounding box center [42, 48] width 14 height 11
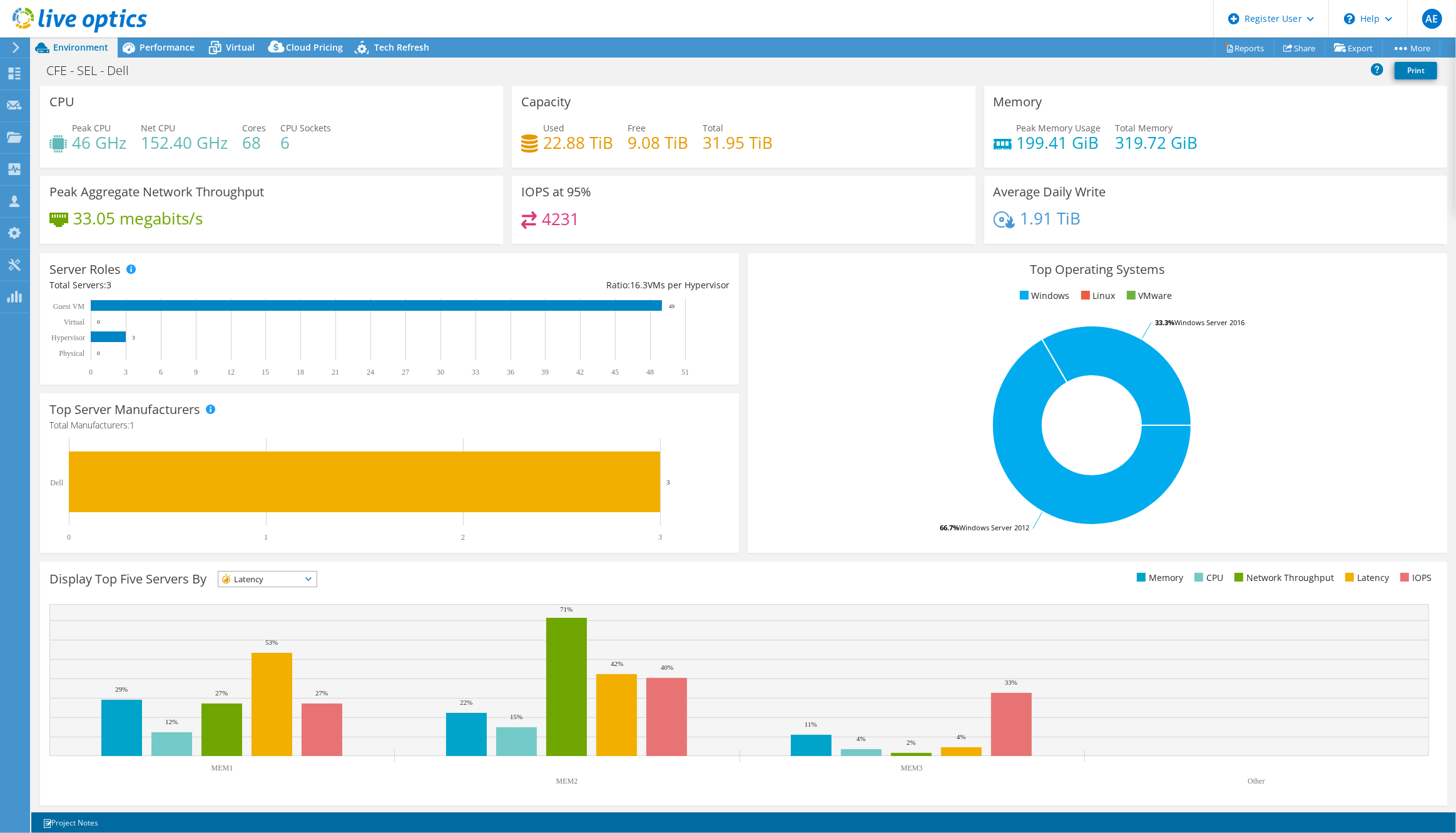
scroll to position [1, 0]
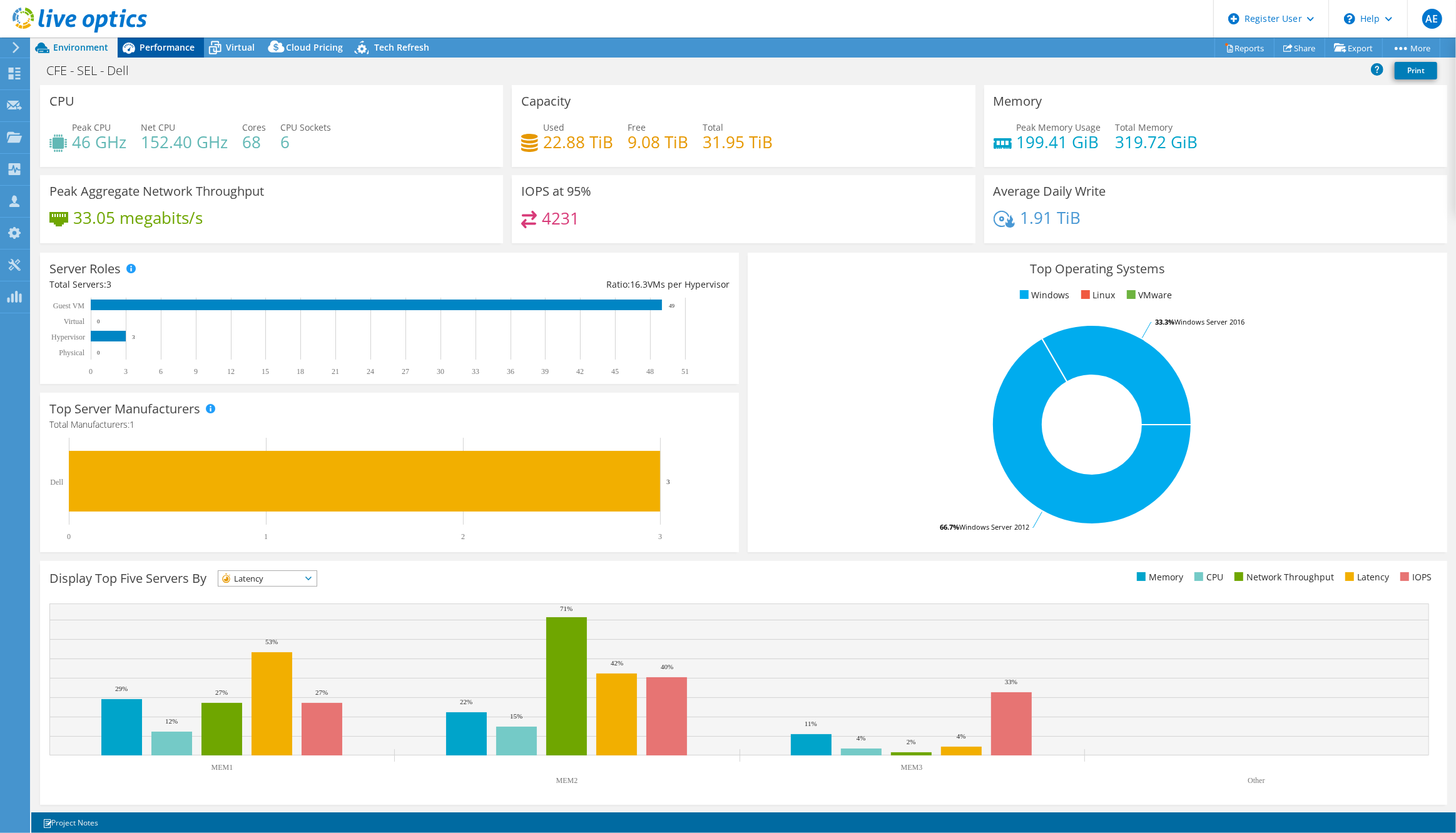
click at [162, 45] on span "Performance" at bounding box center [166, 47] width 55 height 12
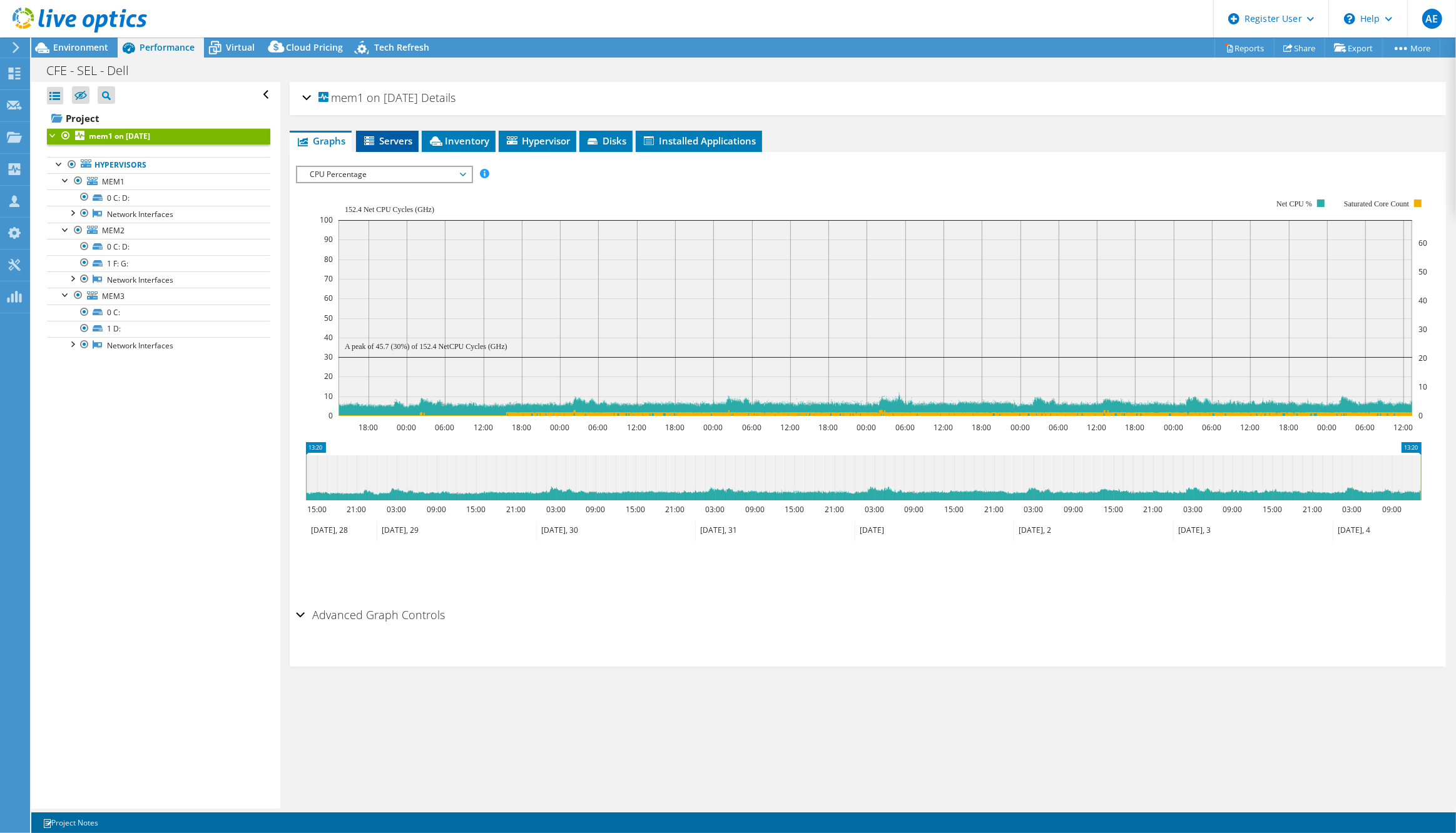
click at [397, 138] on span "Servers" at bounding box center [388, 140] width 50 height 13
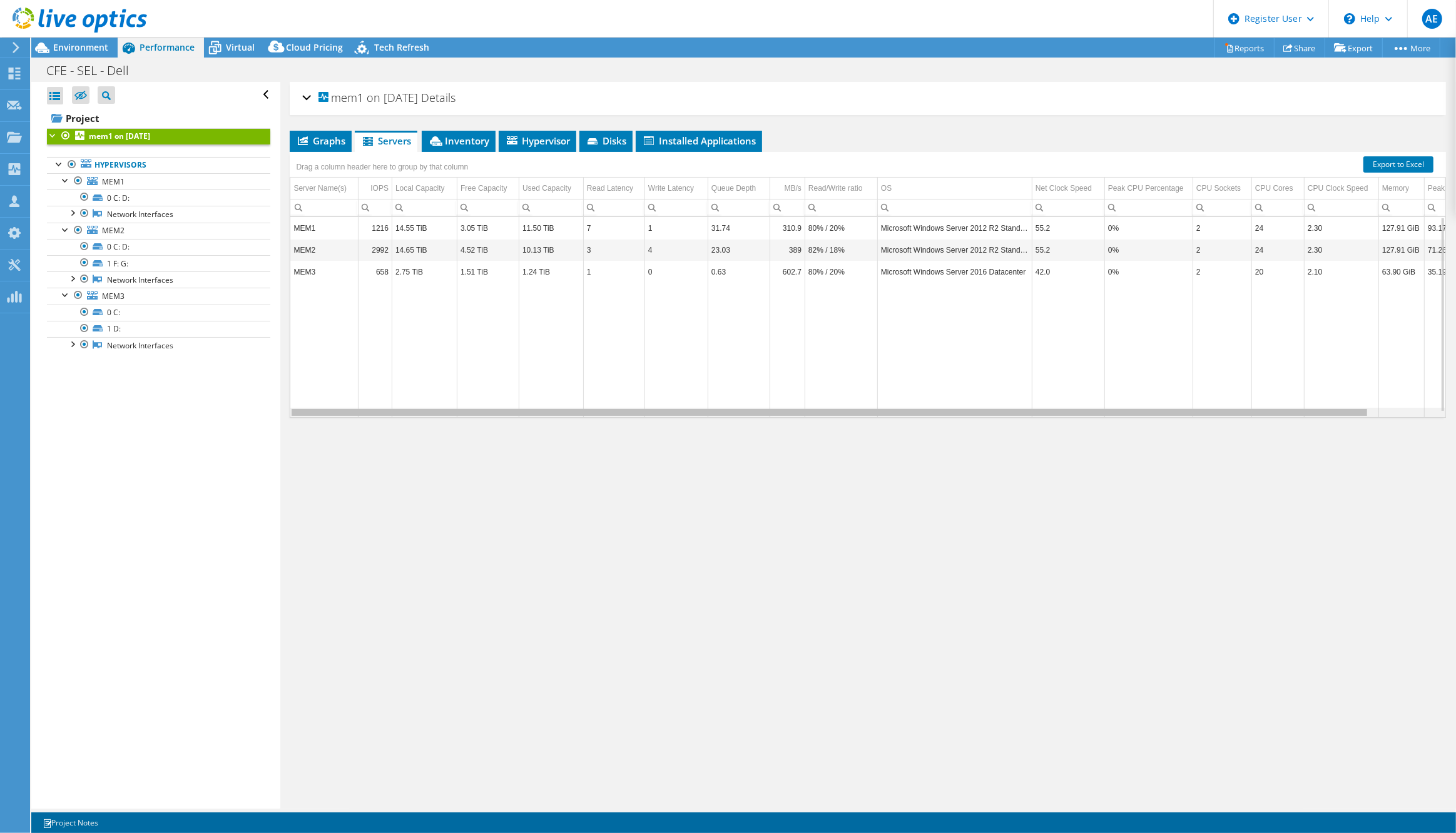
scroll to position [0, 72]
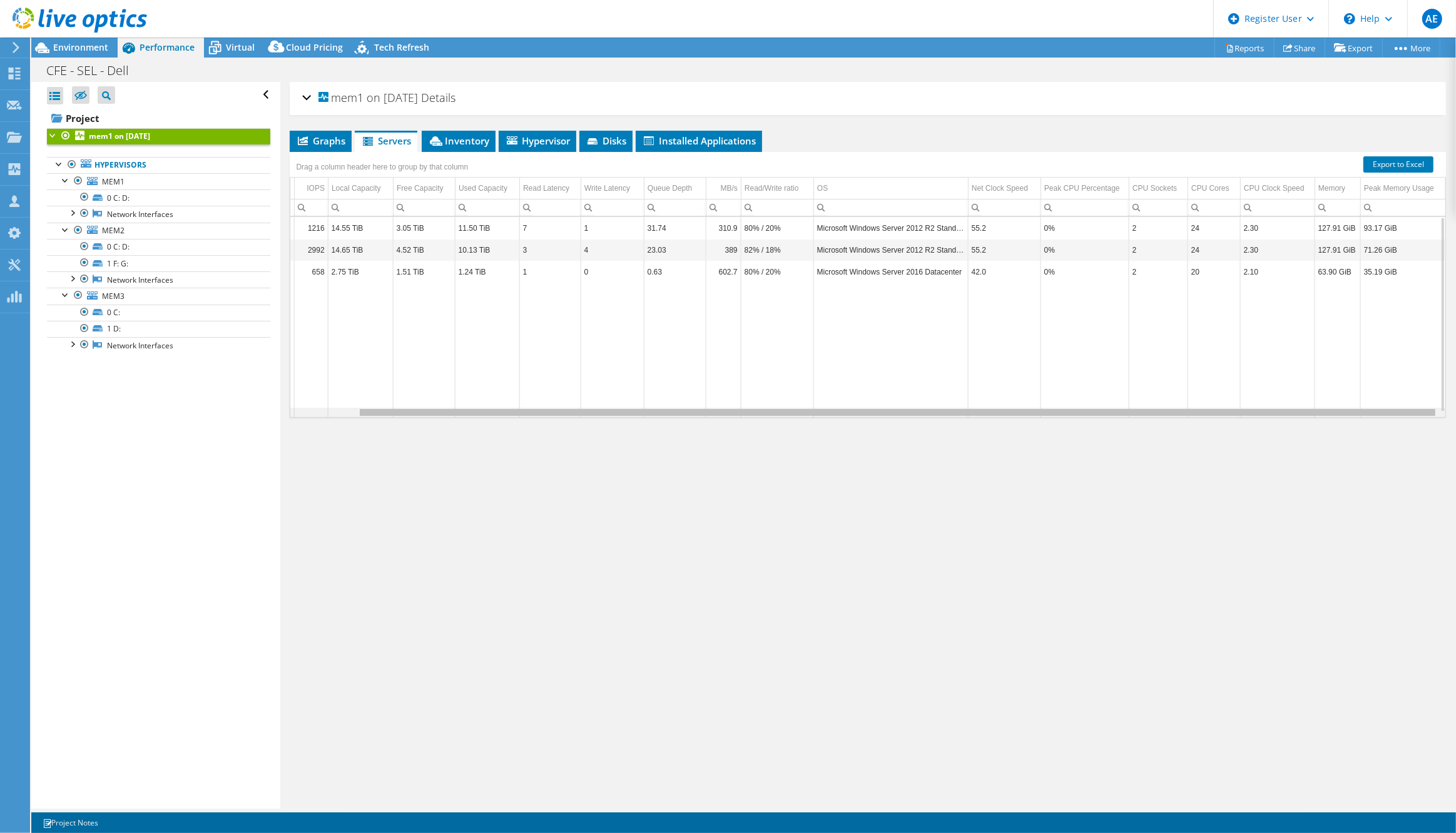
drag, startPoint x: 814, startPoint y: 413, endPoint x: 1163, endPoint y: 429, distance: 349.4
click at [1163, 429] on body "AE Dell User Alejandro Espejel Alejandro.Espejel@dell.com Dell My Profile Log O…" at bounding box center [728, 416] width 1456 height 833
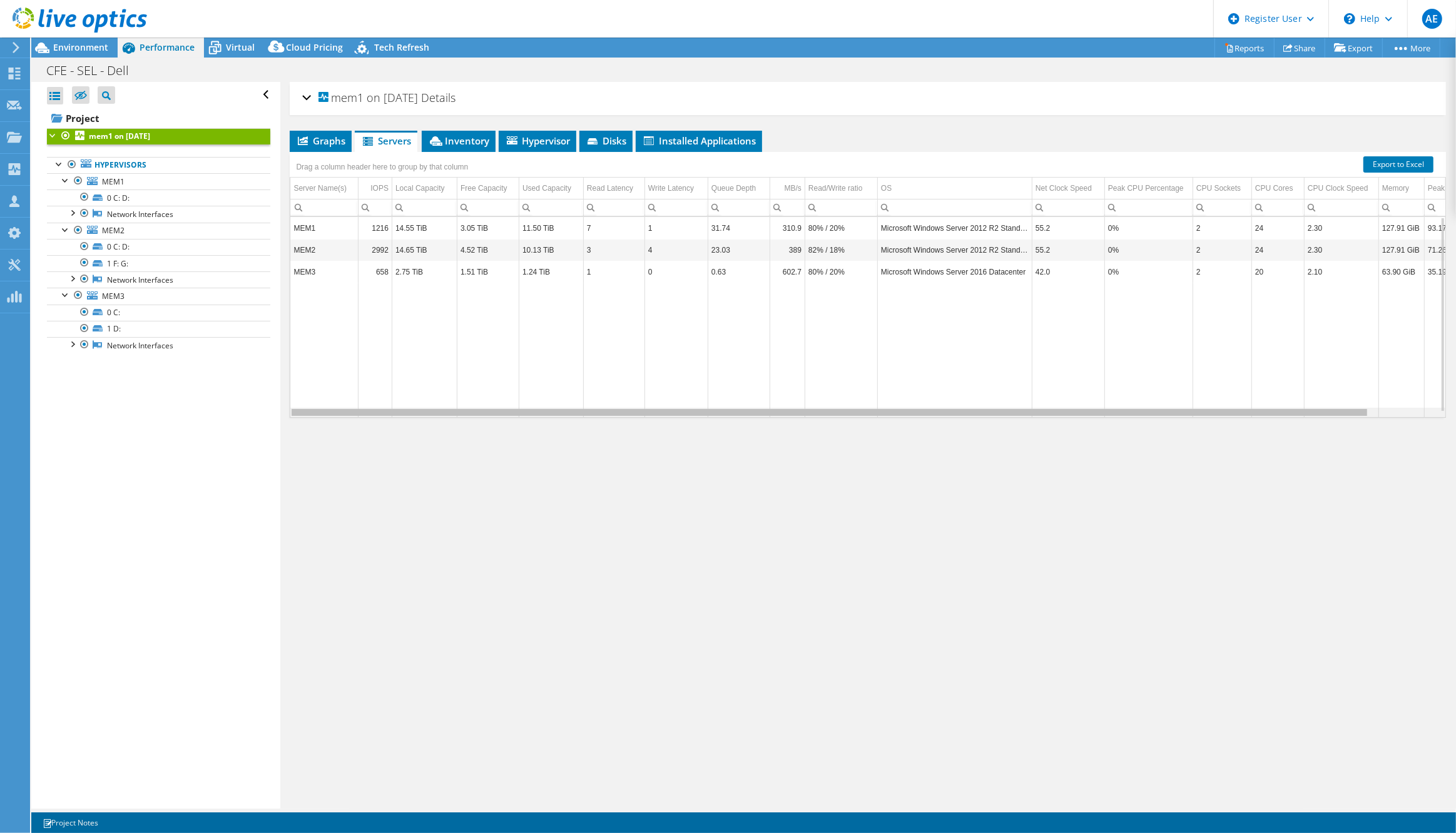
drag, startPoint x: 793, startPoint y: 413, endPoint x: 569, endPoint y: 408, distance: 224.1
click at [569, 408] on body "AE Dell User Alejandro Espejel Alejandro.Espejel@dell.com Dell My Profile Log O…" at bounding box center [728, 416] width 1456 height 833
drag, startPoint x: 732, startPoint y: 410, endPoint x: 514, endPoint y: 375, distance: 220.8
click at [514, 375] on body "AE Dell User Alejandro Espejel Alejandro.Espejel@dell.com Dell My Profile Log O…" at bounding box center [728, 416] width 1456 height 833
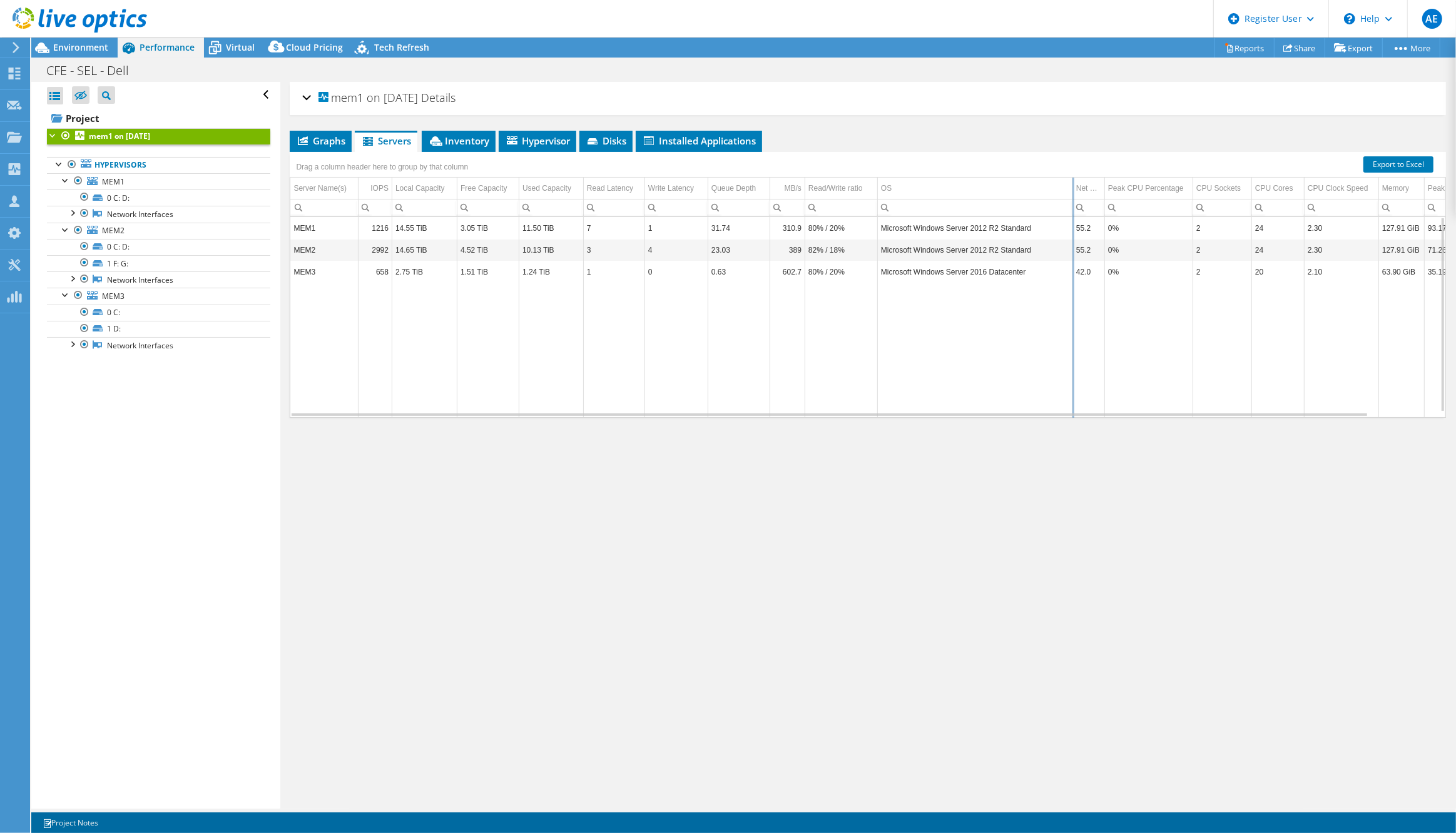
drag, startPoint x: 1032, startPoint y: 184, endPoint x: 1073, endPoint y: 194, distance: 42.2
click at [1073, 194] on div "Drag a column header here to group by that column Server Name(s) IOPS Local Cap…" at bounding box center [868, 285] width 1156 height 266
click at [463, 143] on span "Inventory" at bounding box center [459, 140] width 62 height 13
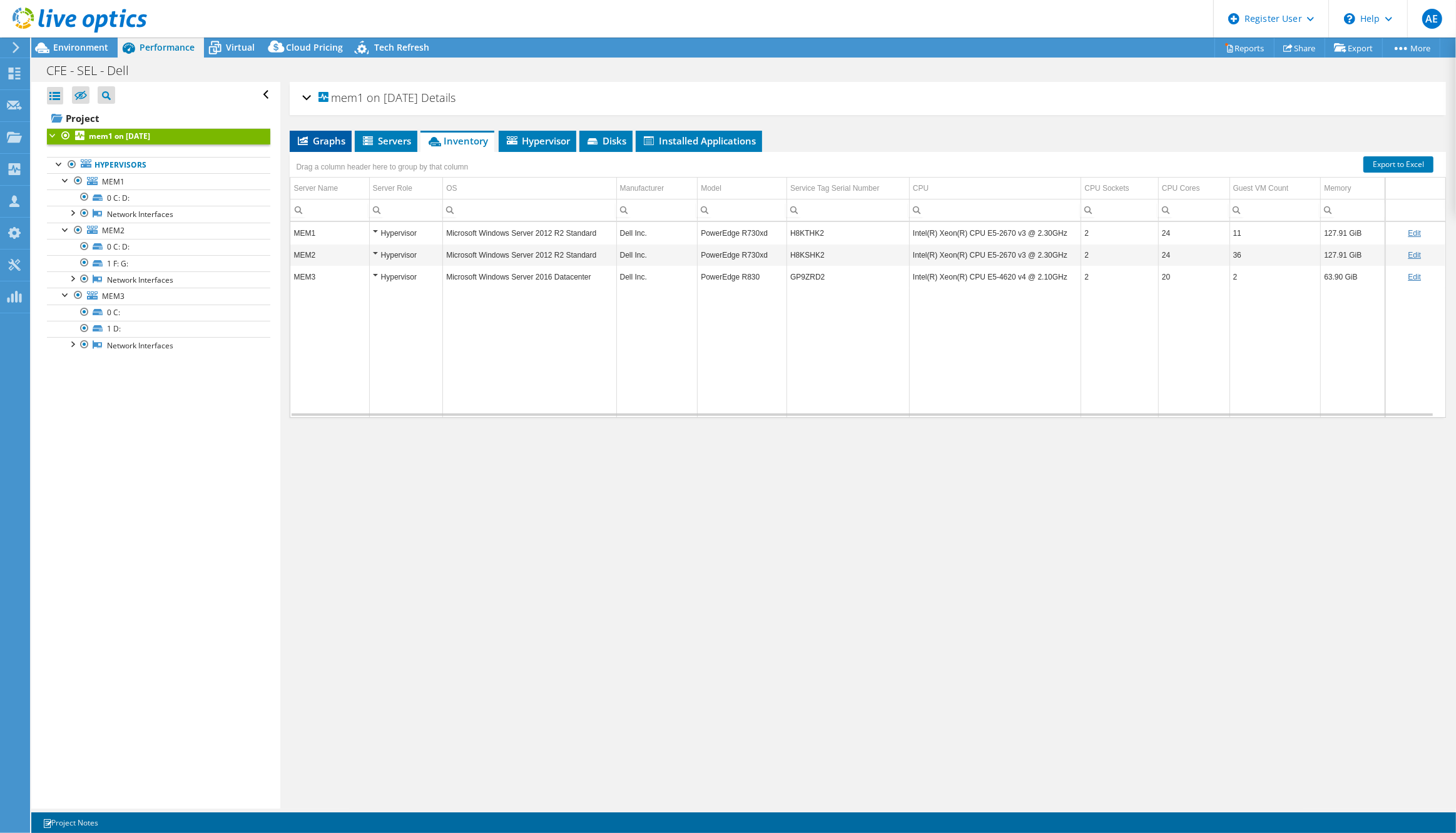
click at [312, 140] on span "Graphs" at bounding box center [321, 140] width 50 height 13
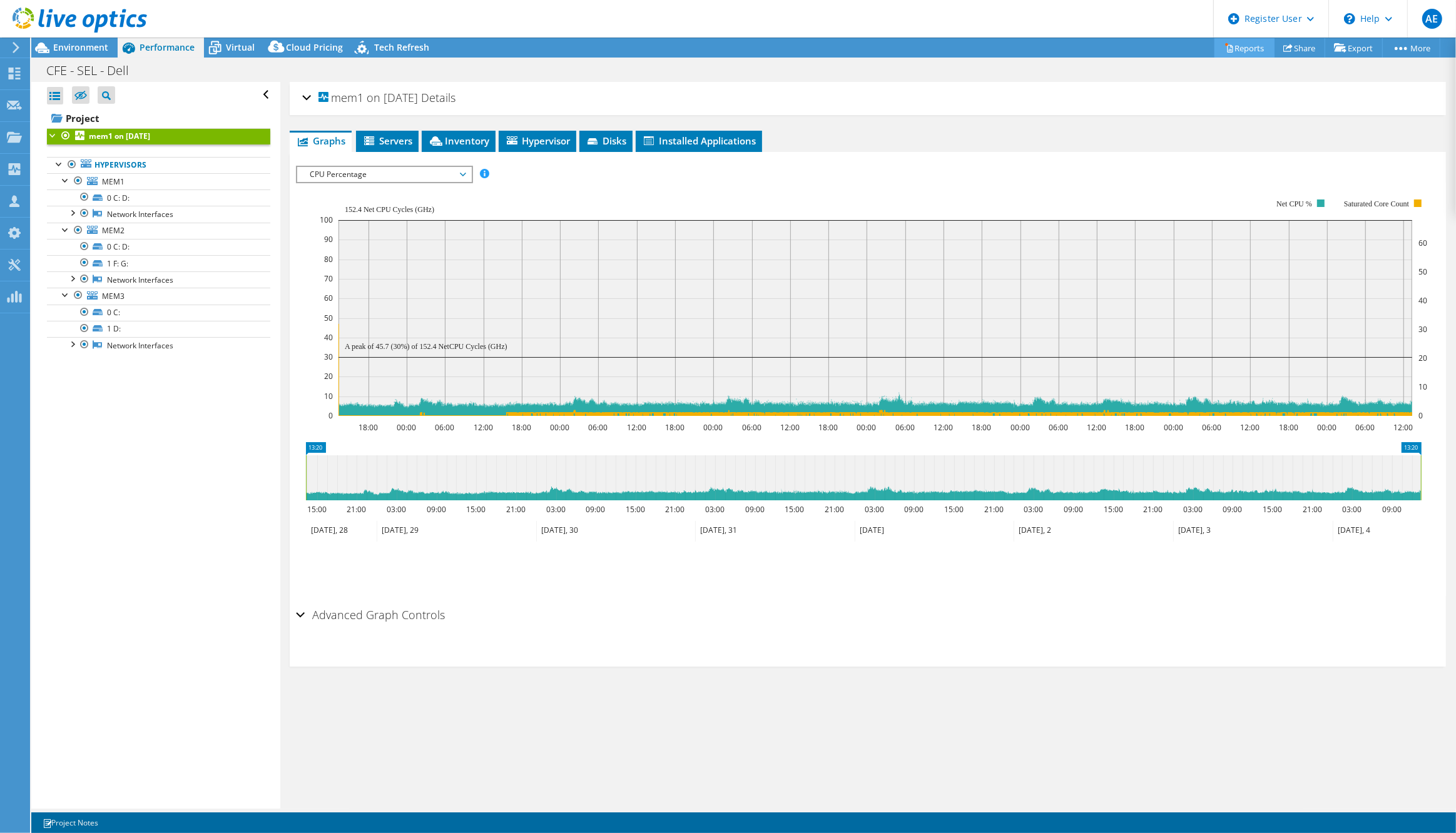
click at [1238, 47] on link "Reports" at bounding box center [1245, 47] width 60 height 19
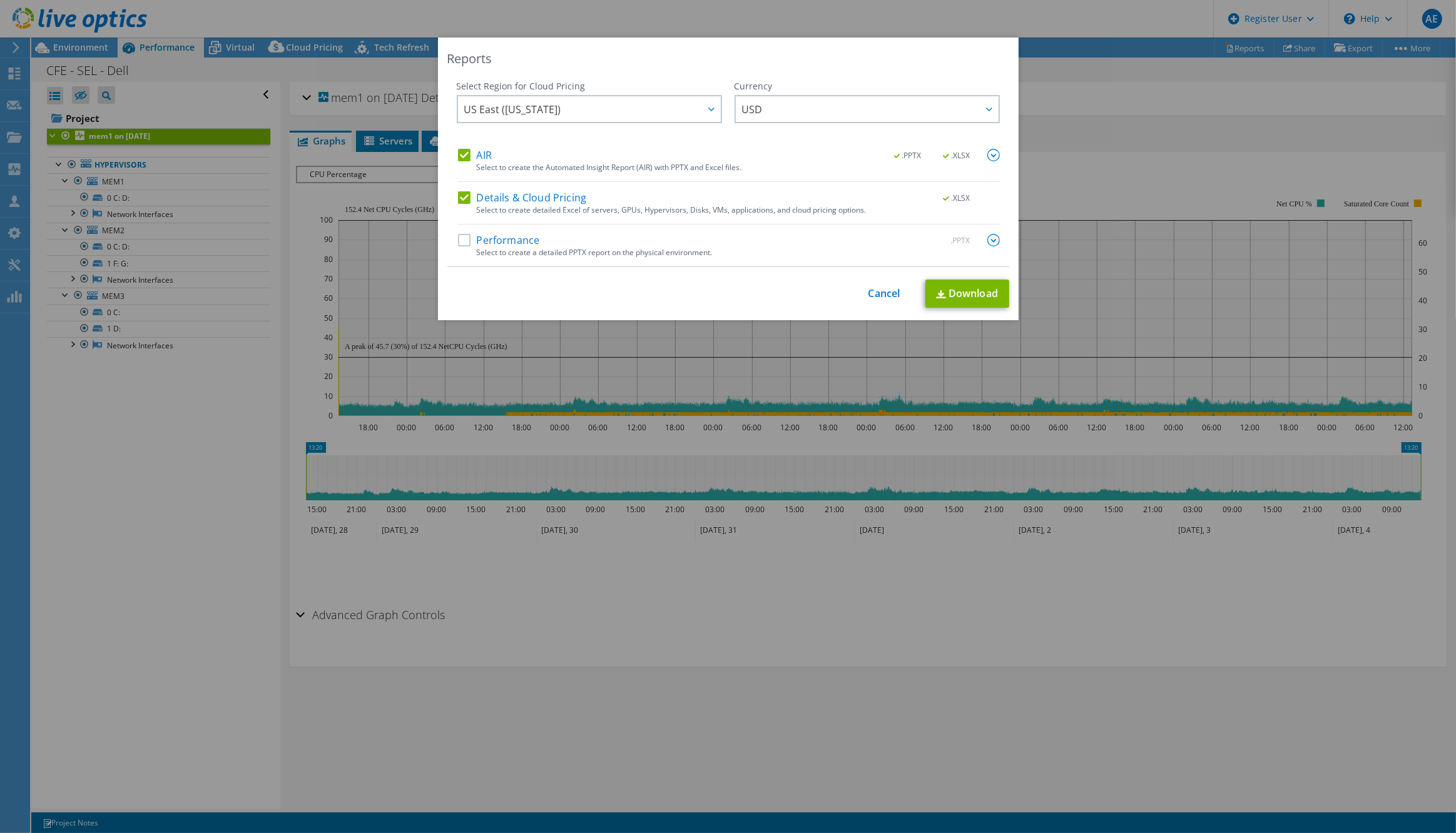
click at [1172, 131] on div "Reports Select Region for Cloud Pricing Asia Pacific (Hong Kong) Asia Pacific (…" at bounding box center [728, 416] width 1456 height 758
